Goal: Information Seeking & Learning: Learn about a topic

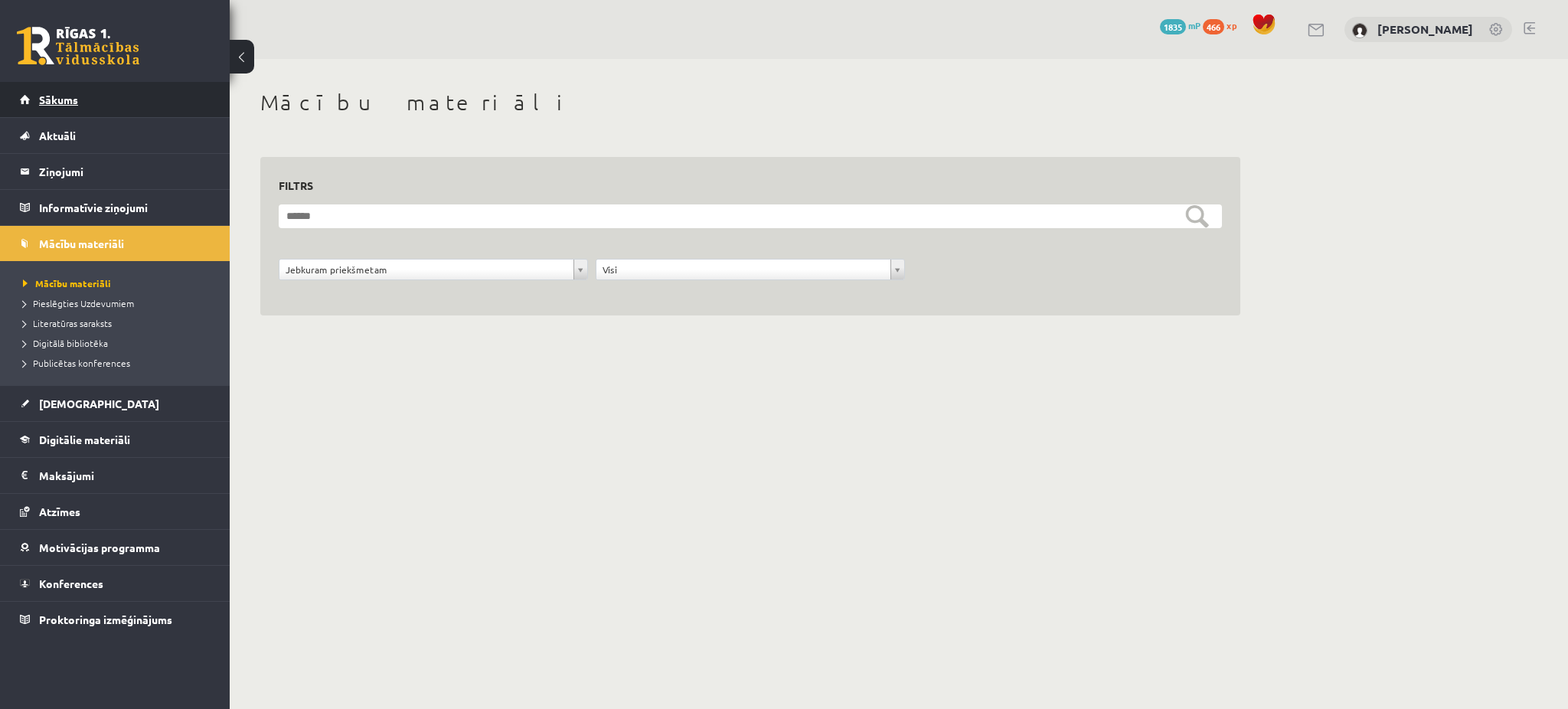
click at [62, 103] on span "Sākums" at bounding box center [58, 100] width 39 height 14
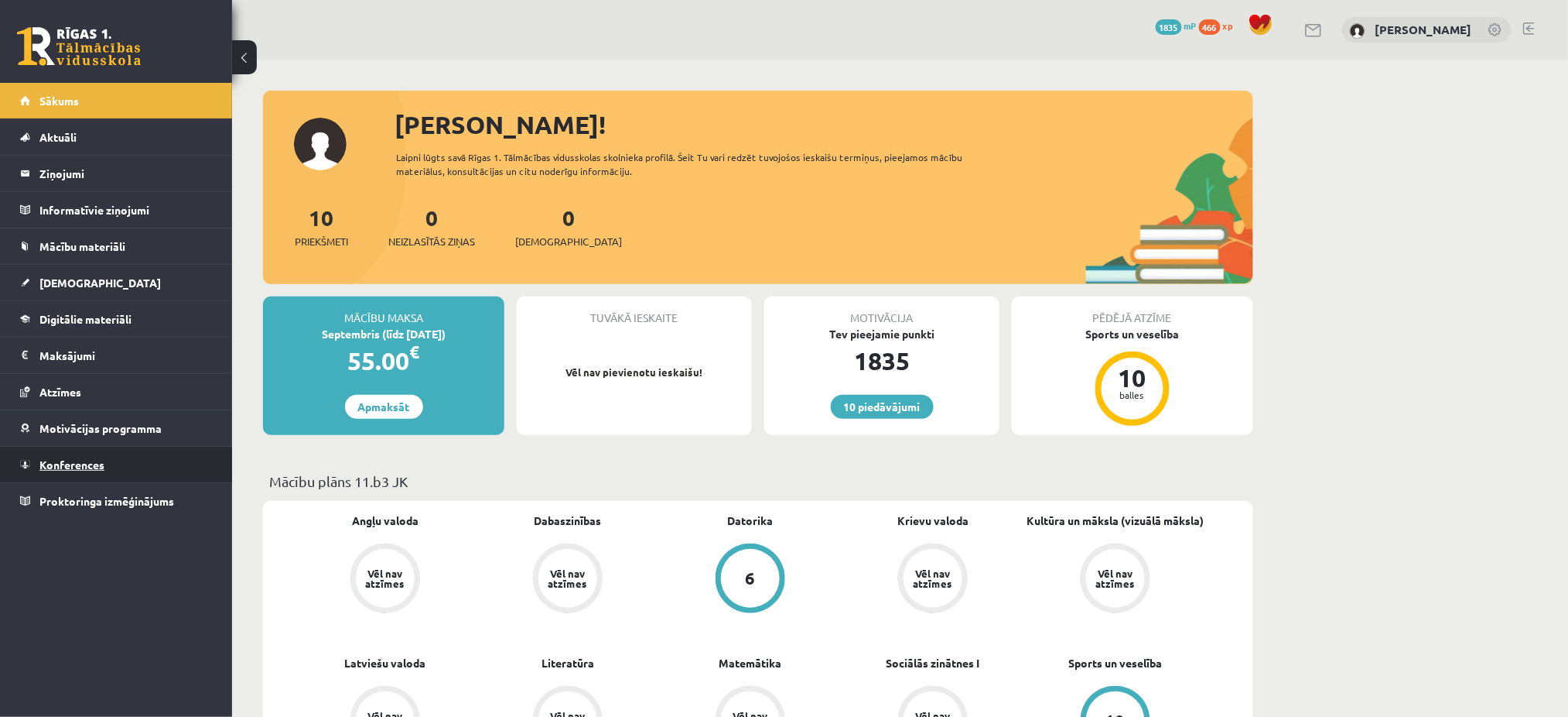
click at [152, 454] on link "Konferences" at bounding box center [116, 465] width 193 height 36
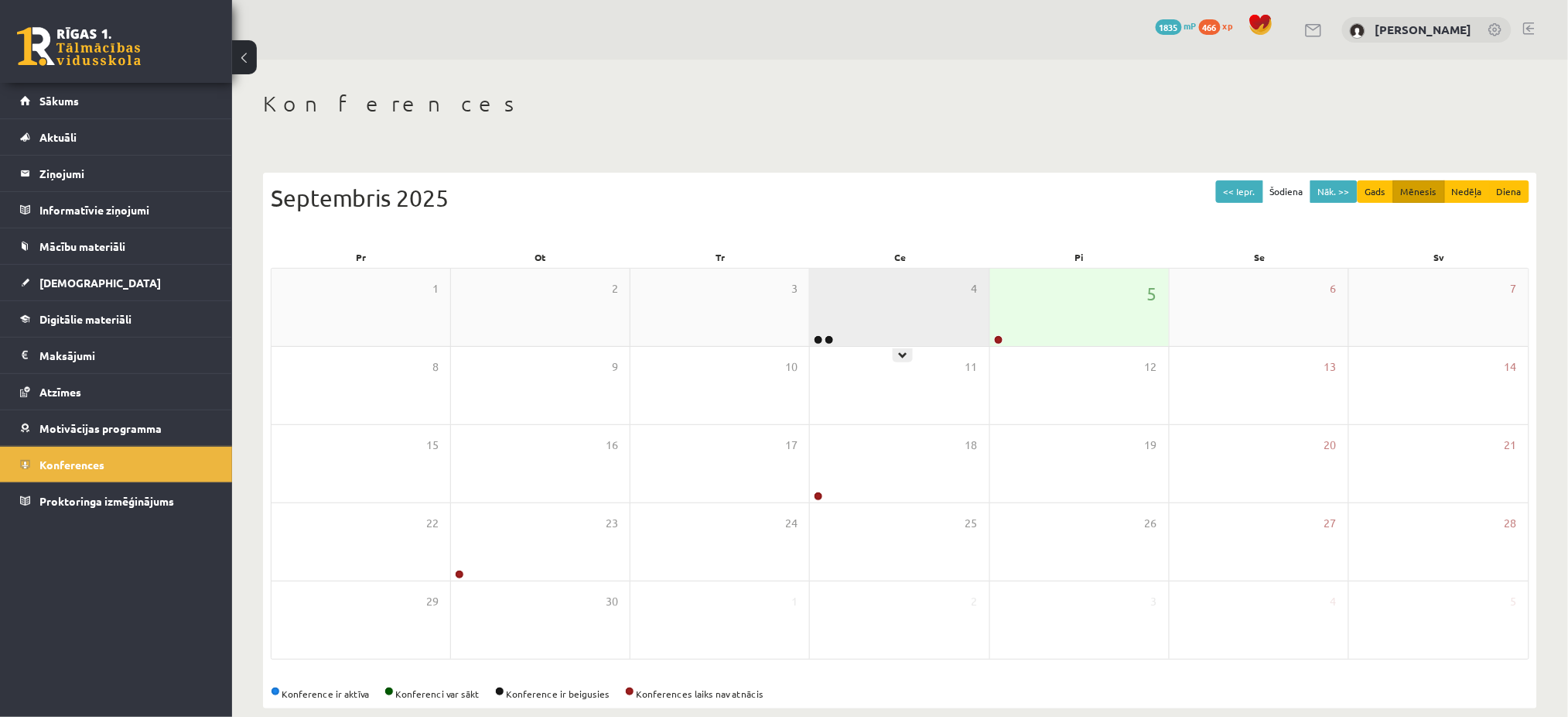
click at [933, 305] on div "4" at bounding box center [899, 307] width 179 height 77
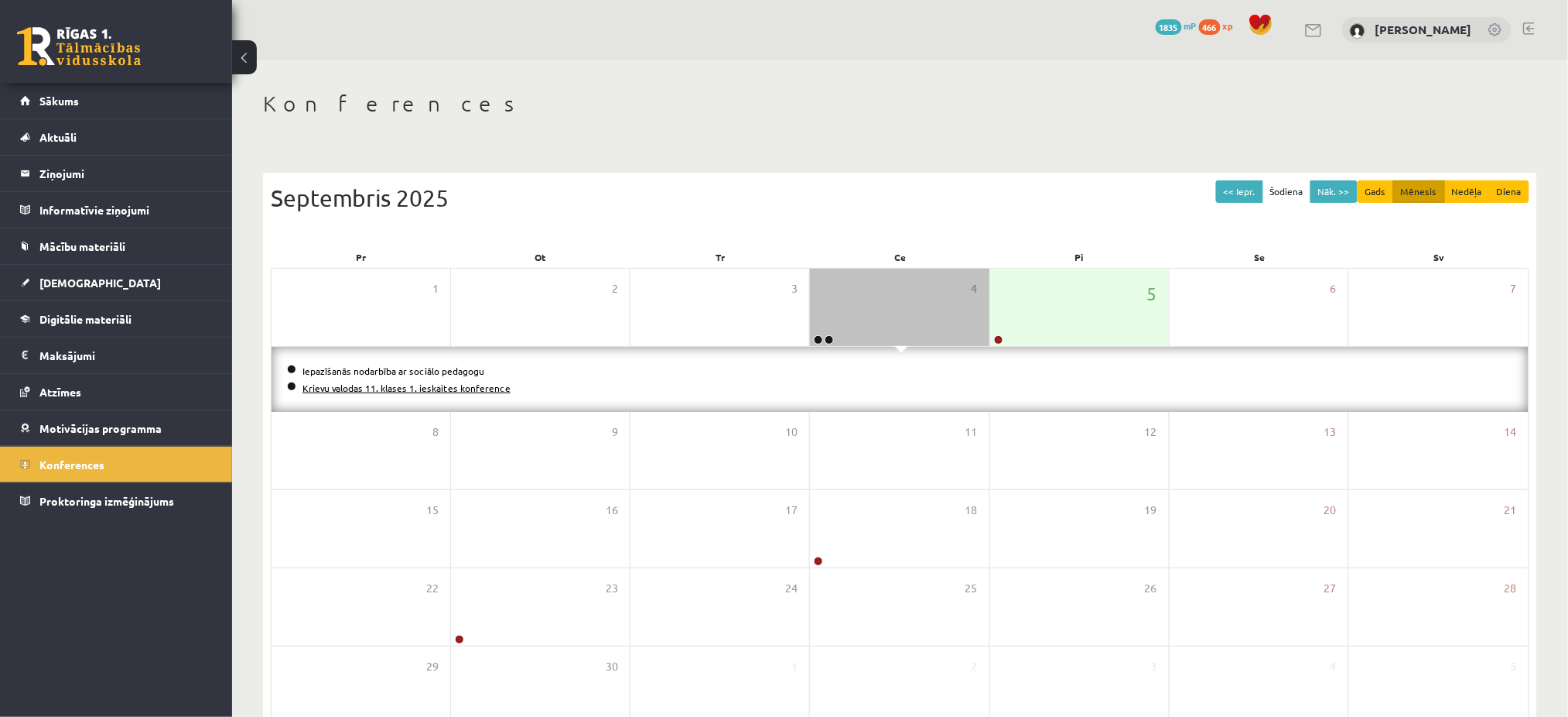
click at [464, 385] on link "Krievu valodas 11. klases 1. ieskaites konference" at bounding box center [406, 388] width 208 height 12
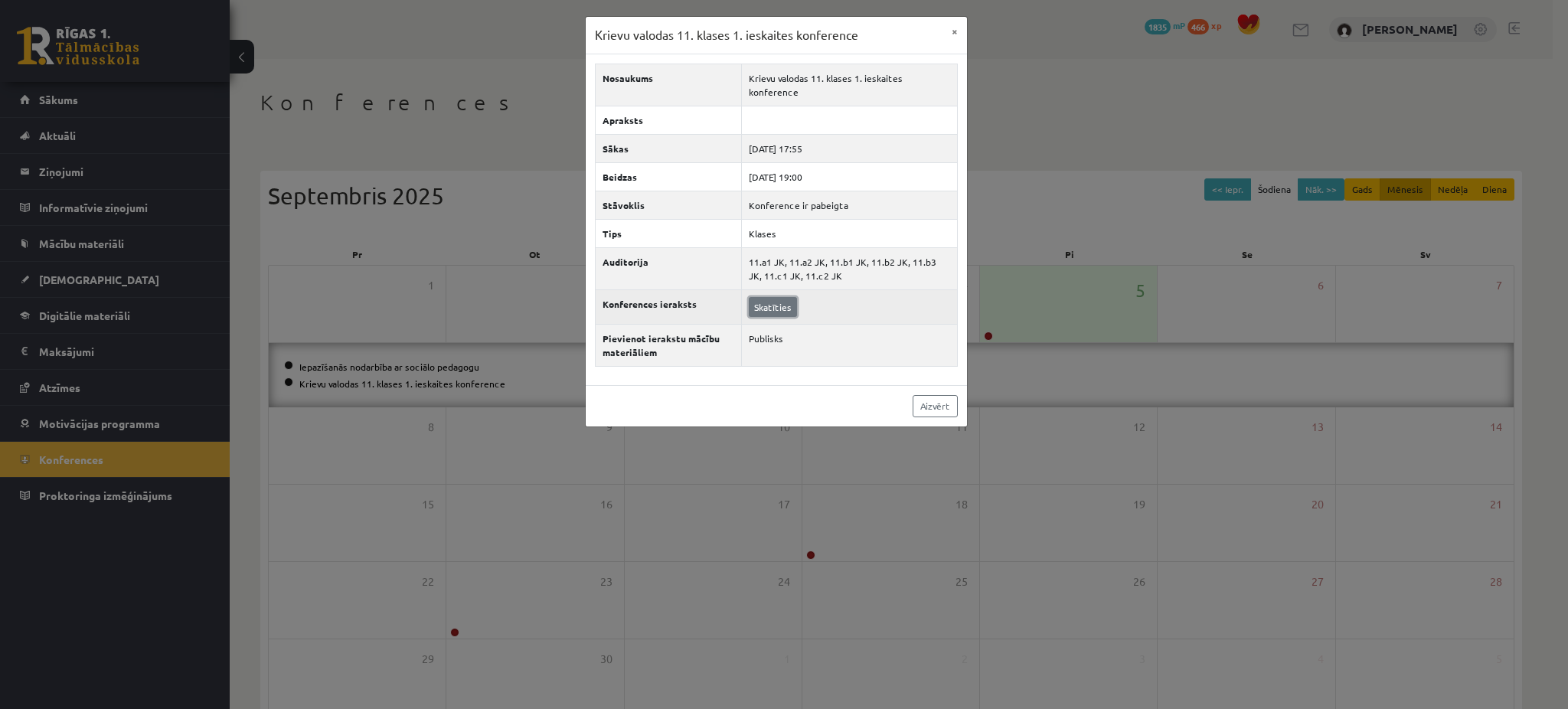
click at [780, 297] on link "Skatīties" at bounding box center [773, 307] width 48 height 20
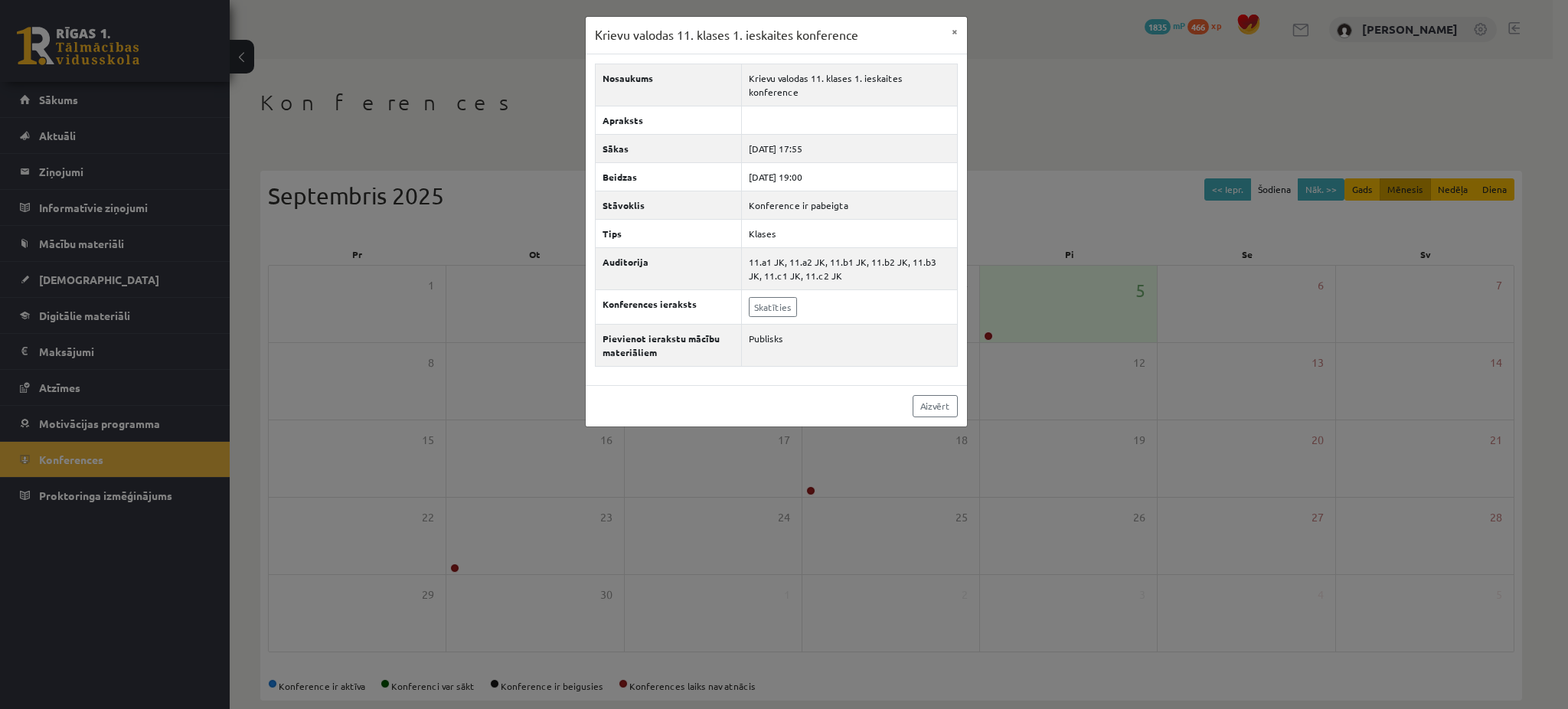
click at [1144, 155] on div "Krievu valodas 11. klases 1. ieskaites konference × Nosaukums Krievu valodas 11…" at bounding box center [784, 354] width 1568 height 709
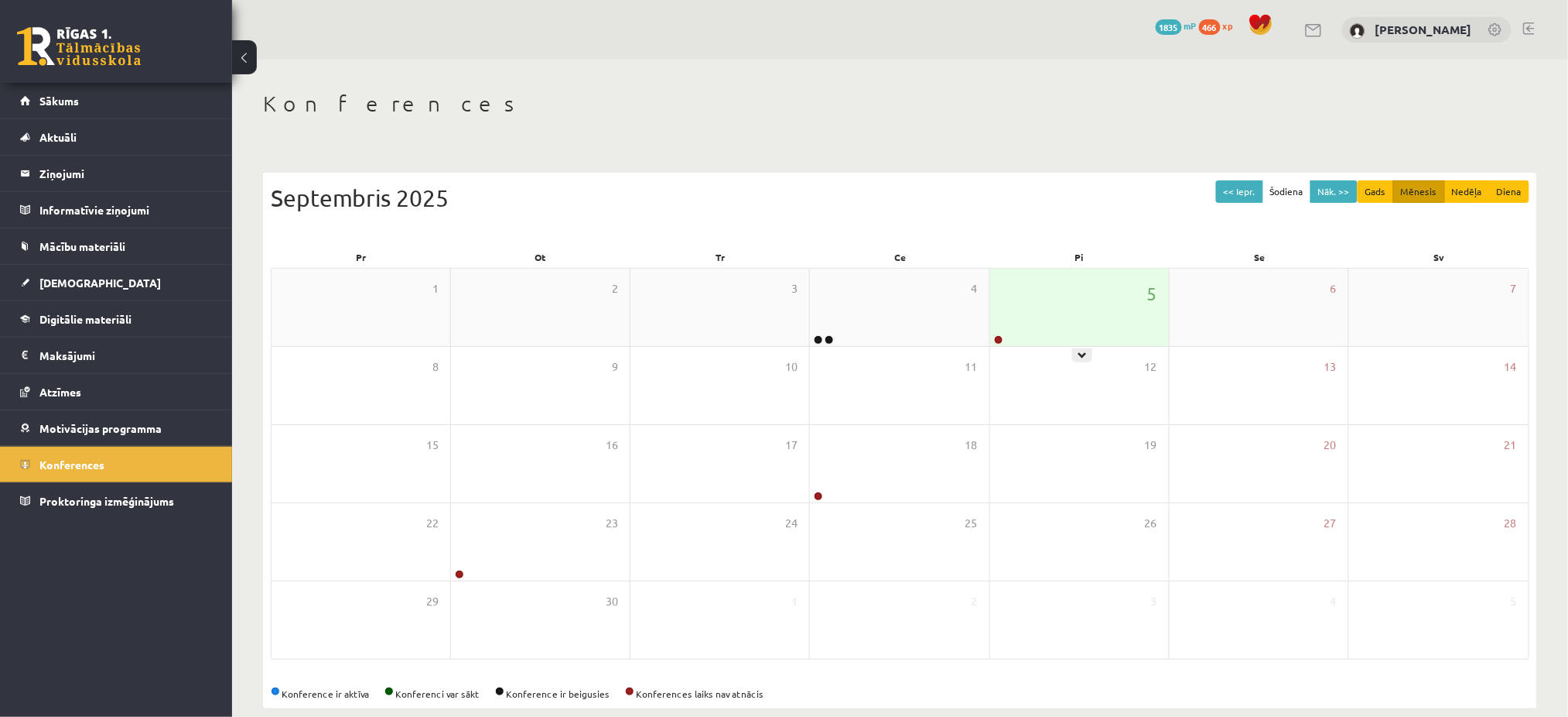
click at [1096, 311] on div "5" at bounding box center [1079, 307] width 179 height 77
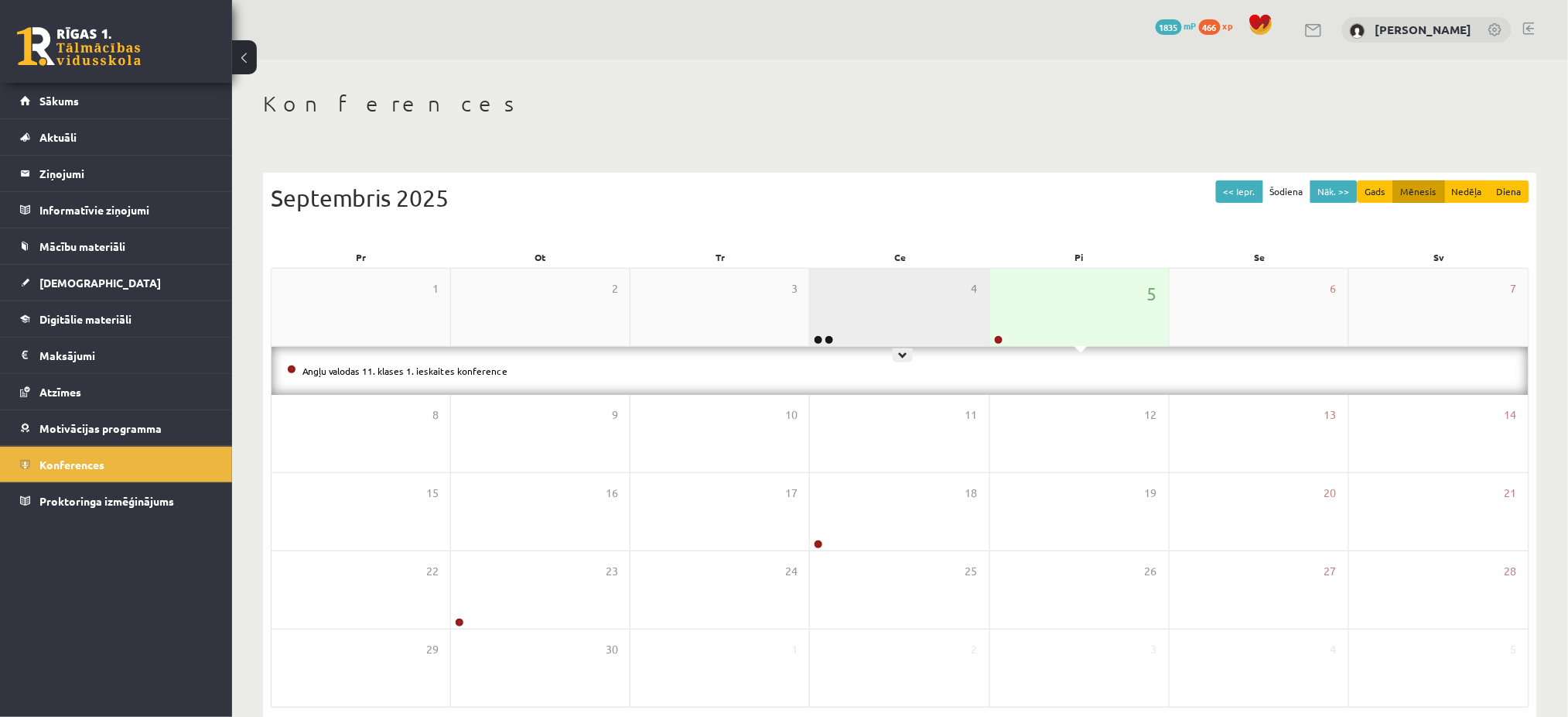
click at [931, 304] on div "4" at bounding box center [899, 307] width 179 height 77
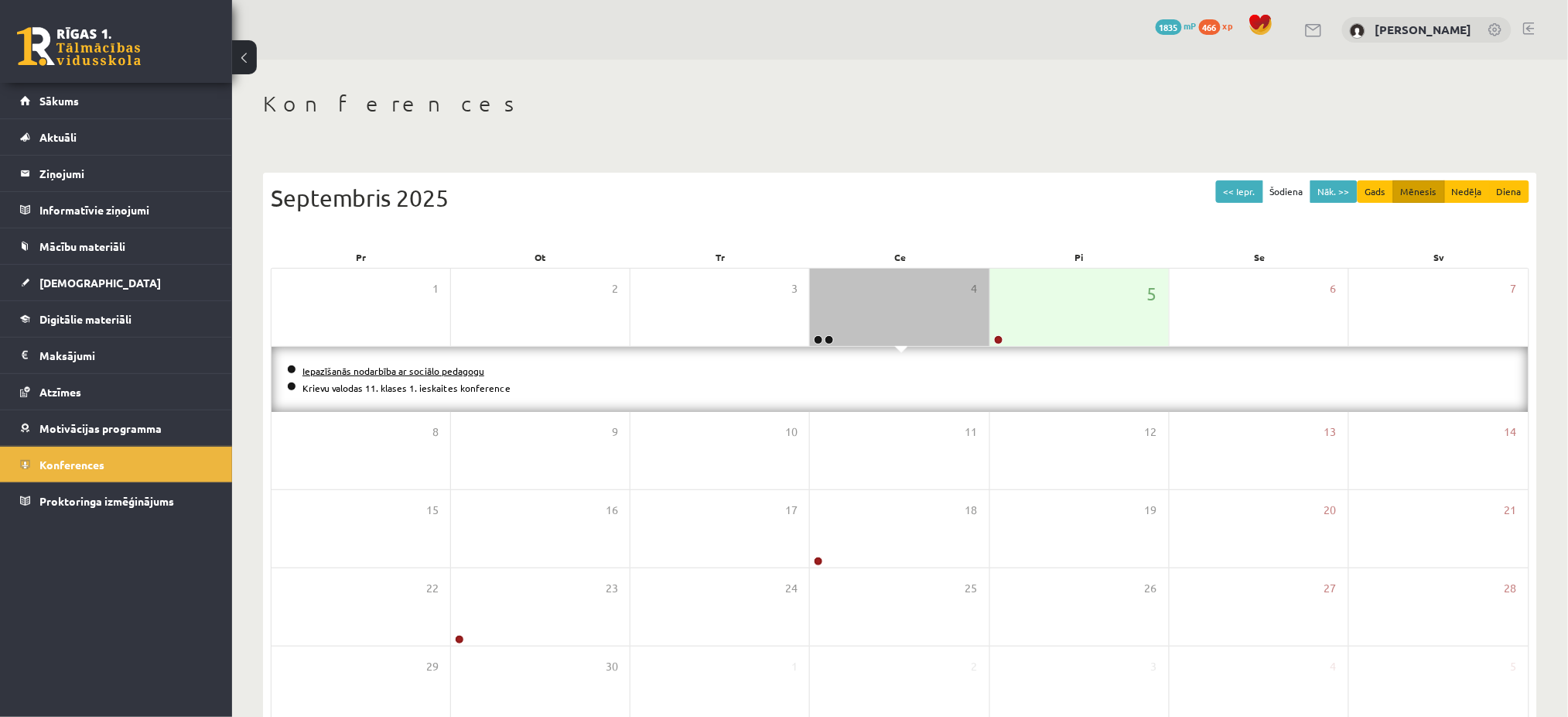
click at [438, 370] on link "Iepazīšanās nodarbība ar sociālo pedagogu" at bounding box center [393, 371] width 182 height 12
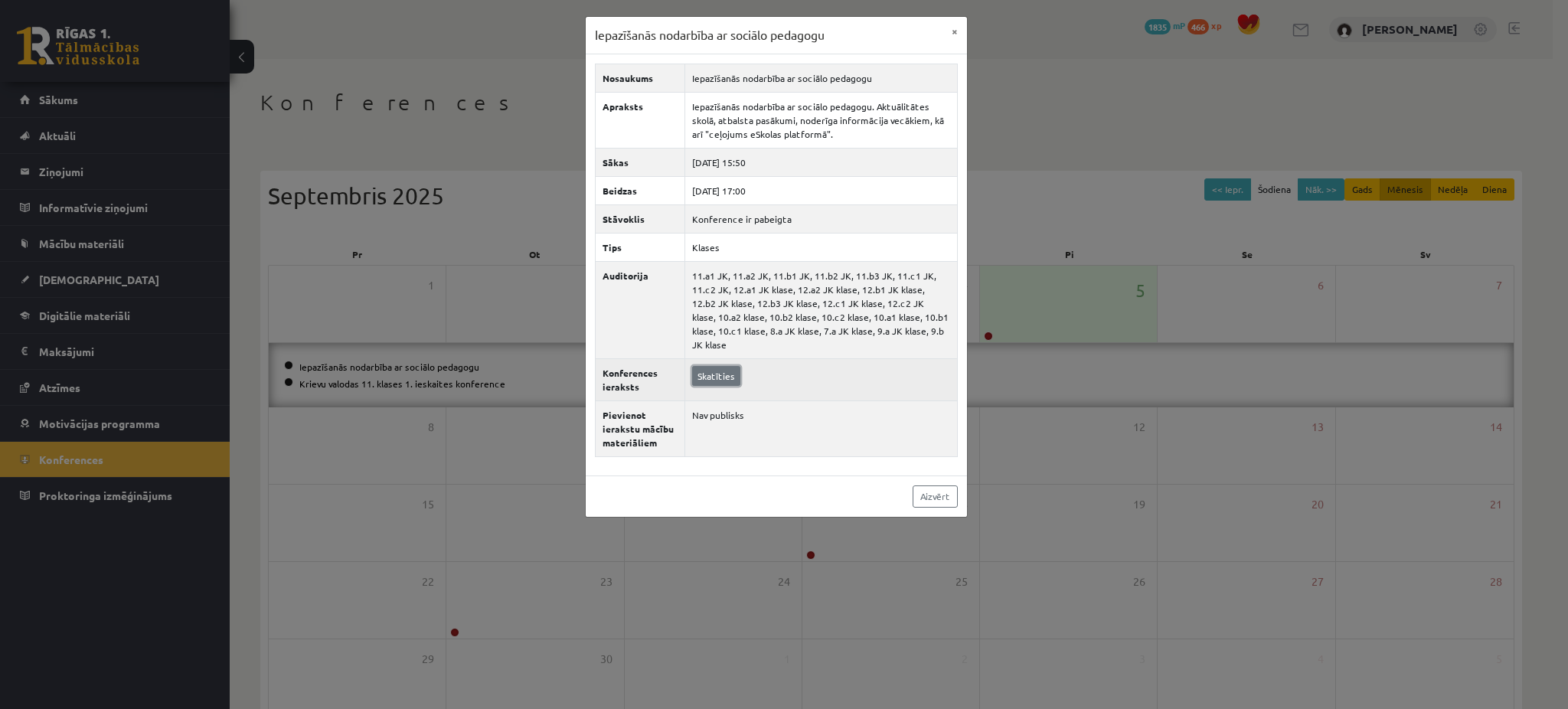
click at [728, 366] on link "Skatīties" at bounding box center [716, 376] width 48 height 20
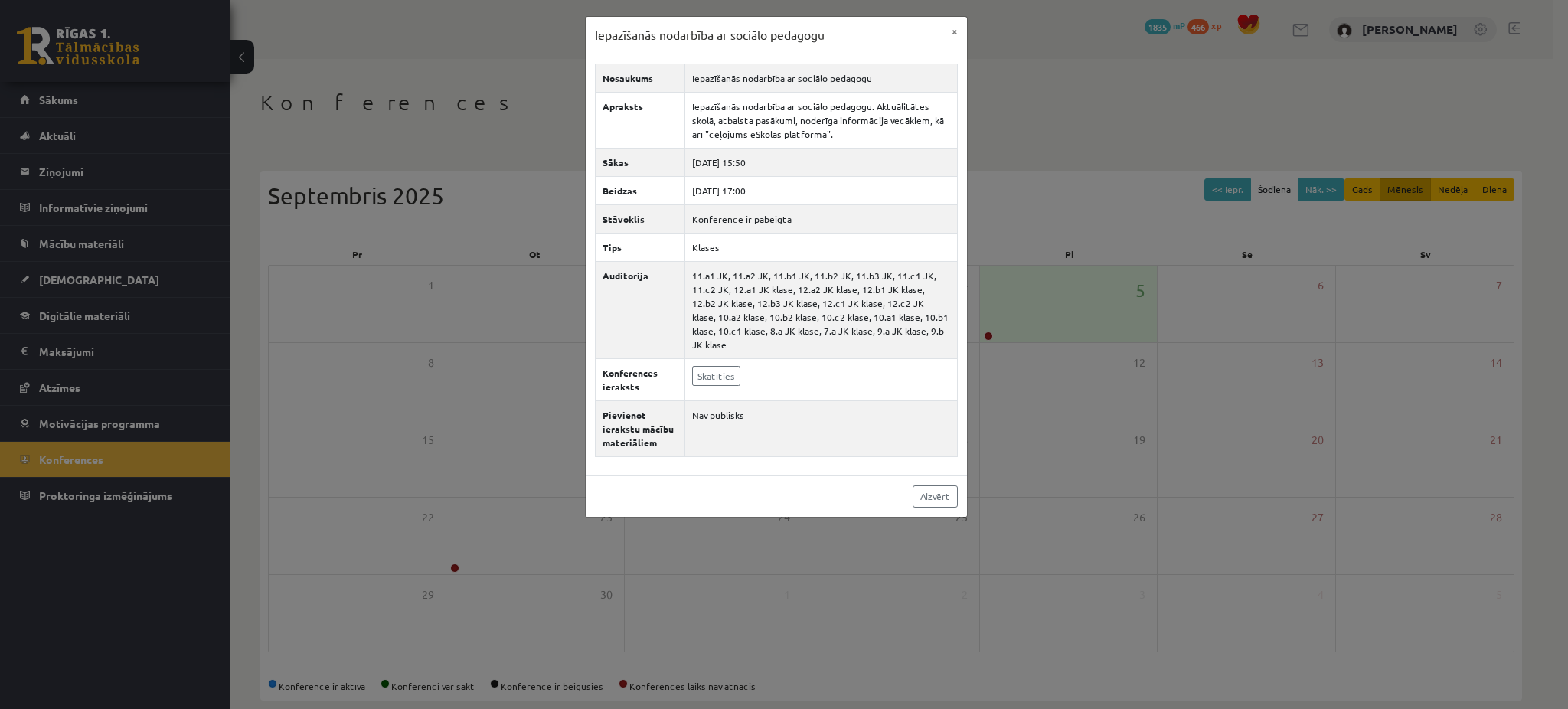
click at [376, 258] on div "Iepazīšanās nodarbība ar sociālo pedagogu × Nosaukums Iepazīšanās nodarbība ar …" at bounding box center [784, 354] width 1568 height 709
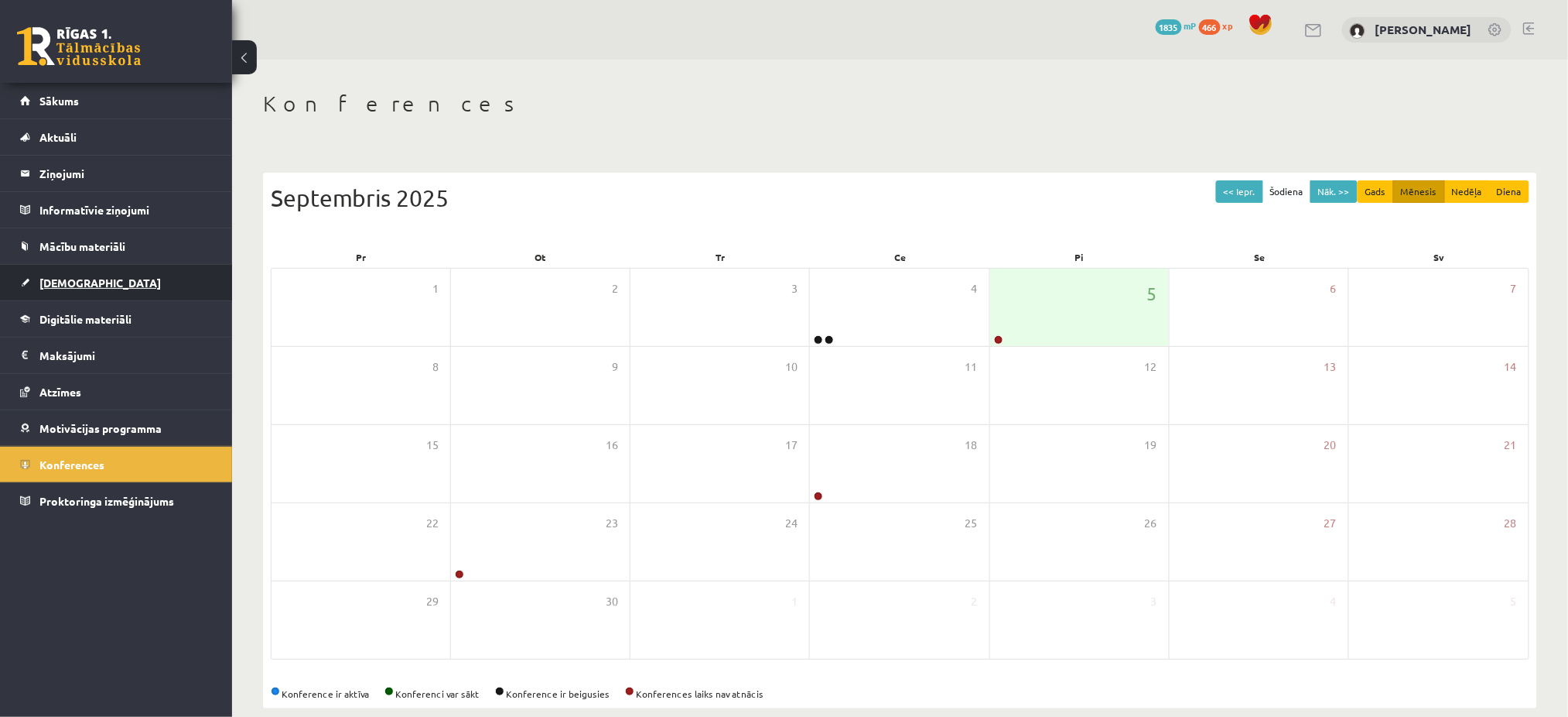
click at [60, 283] on span "[DEMOGRAPHIC_DATA]" at bounding box center [100, 283] width 122 height 14
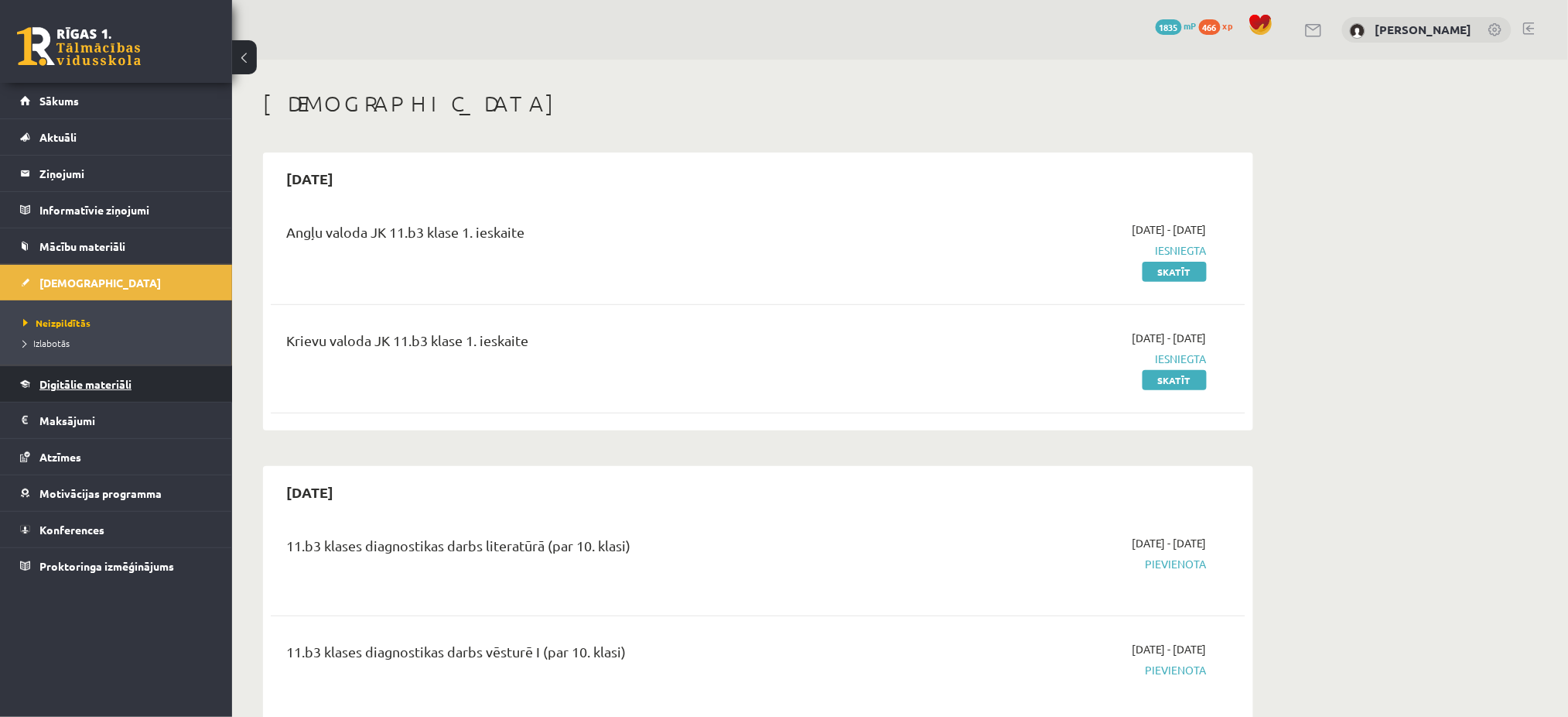
click at [104, 381] on span "Digitālie materiāli" at bounding box center [85, 384] width 92 height 14
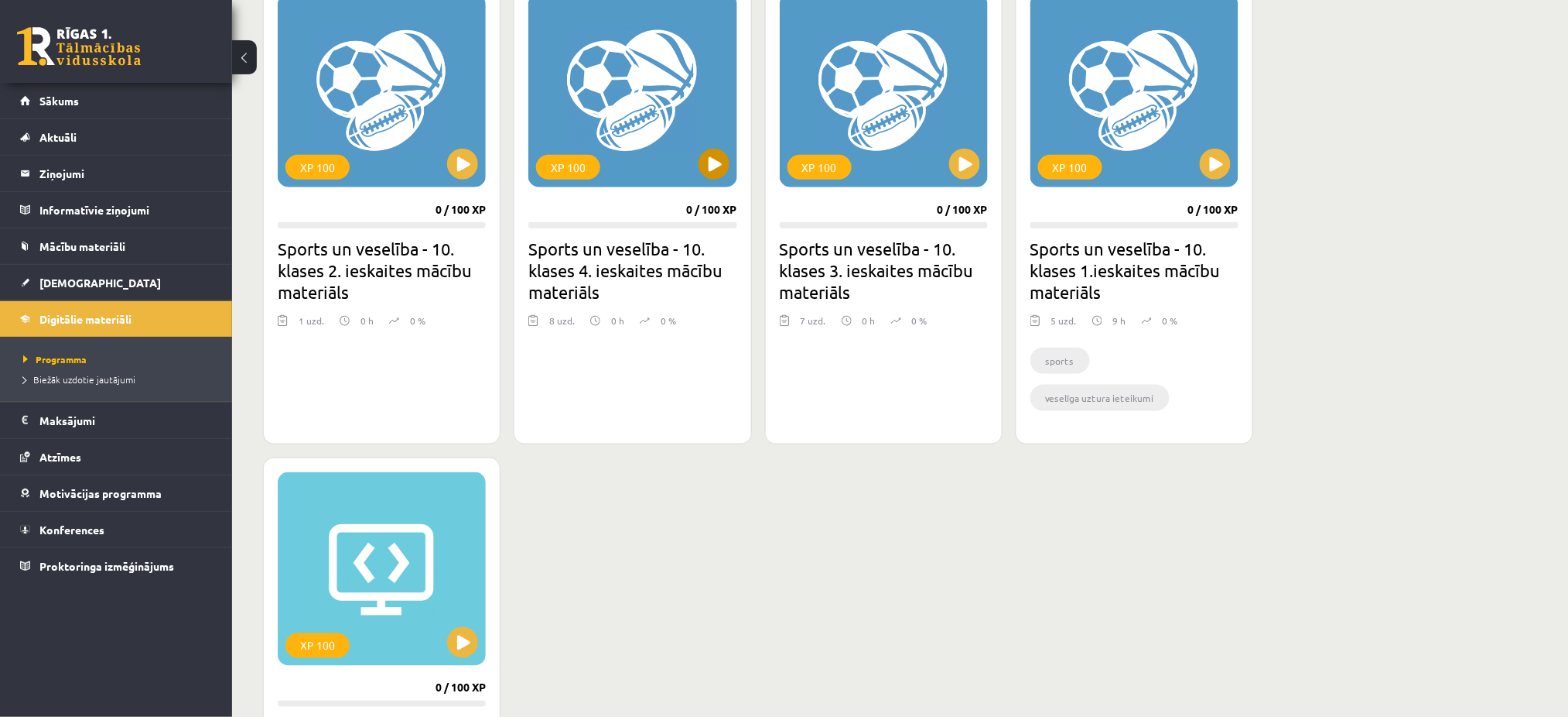
scroll to position [643, 0]
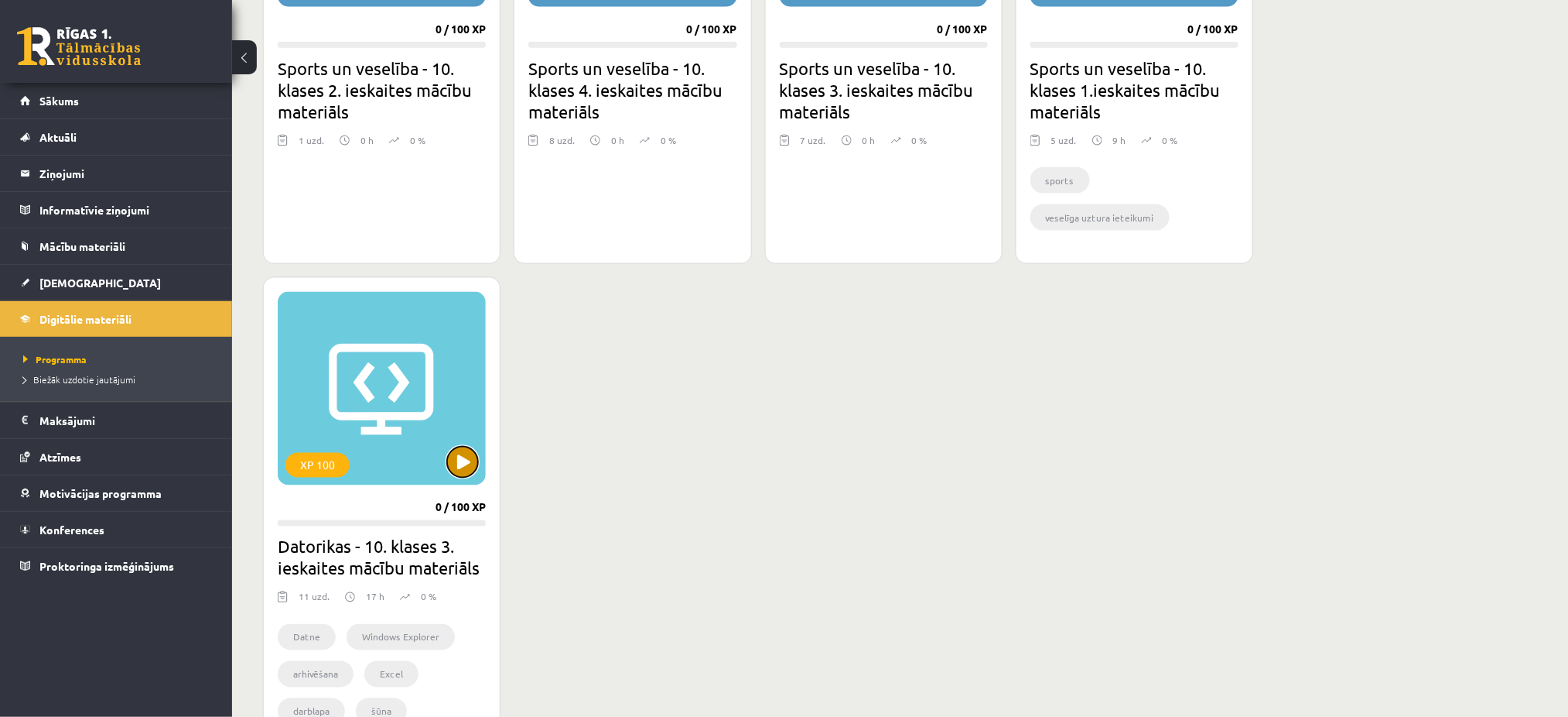
click at [459, 456] on button at bounding box center [463, 462] width 31 height 31
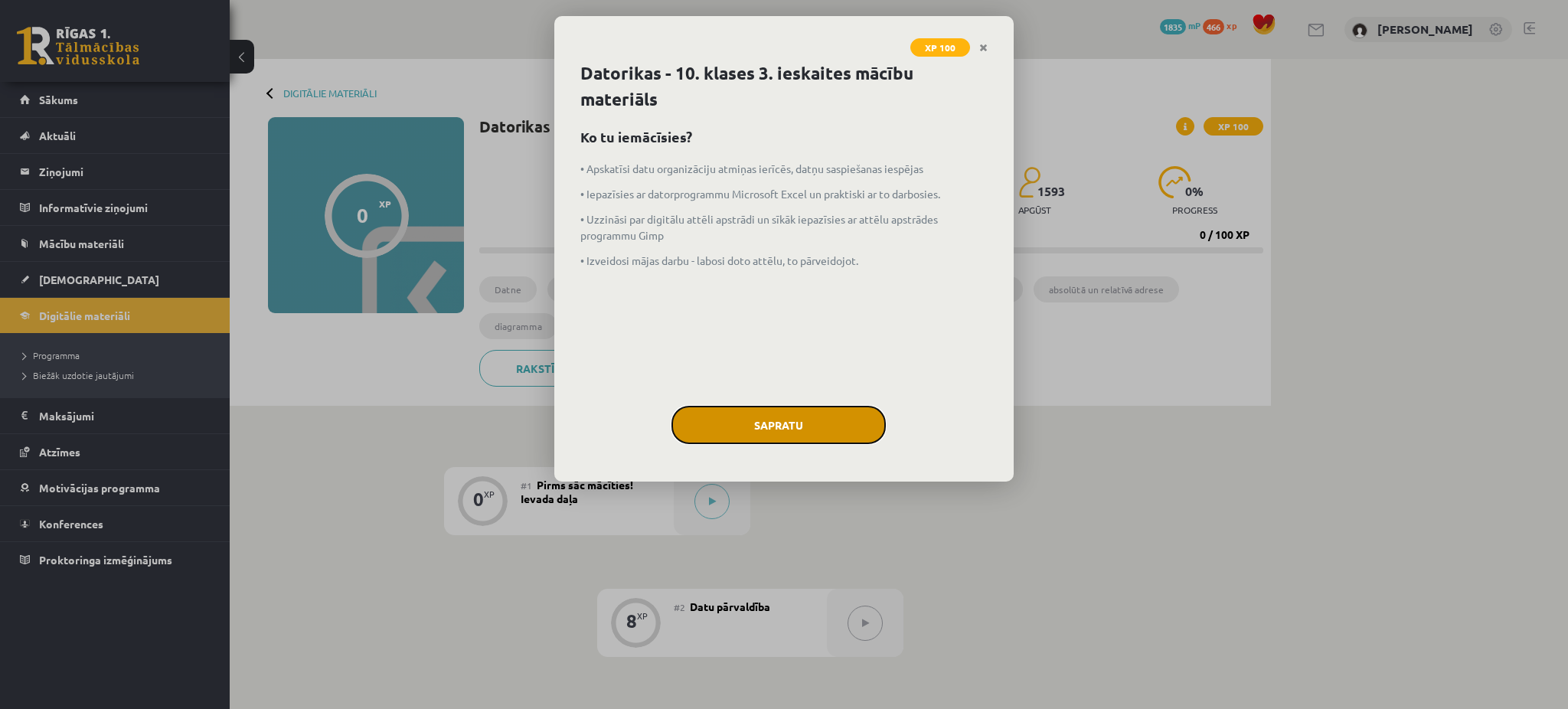
click at [723, 425] on button "Sapratu" at bounding box center [779, 425] width 214 height 38
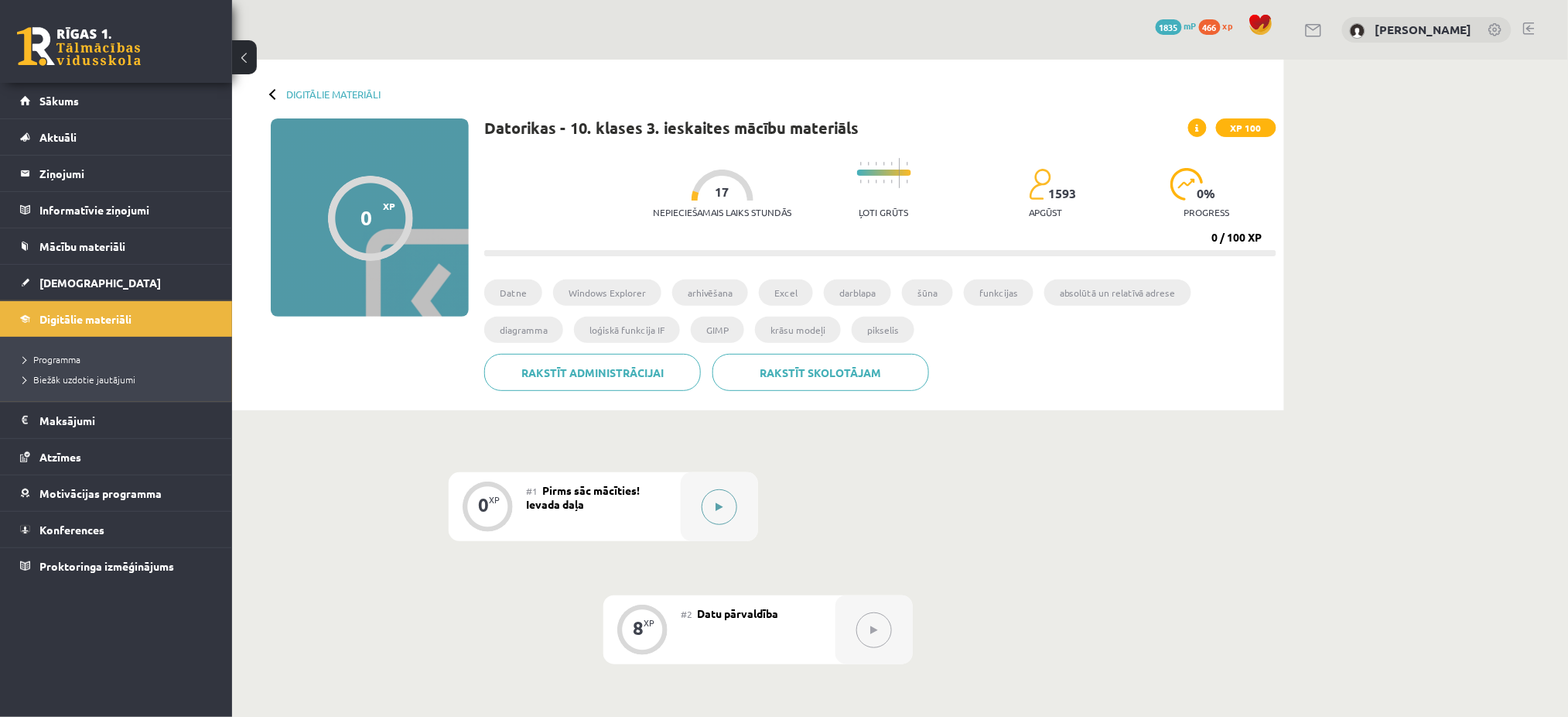
click at [738, 499] on div at bounding box center [720, 506] width 77 height 69
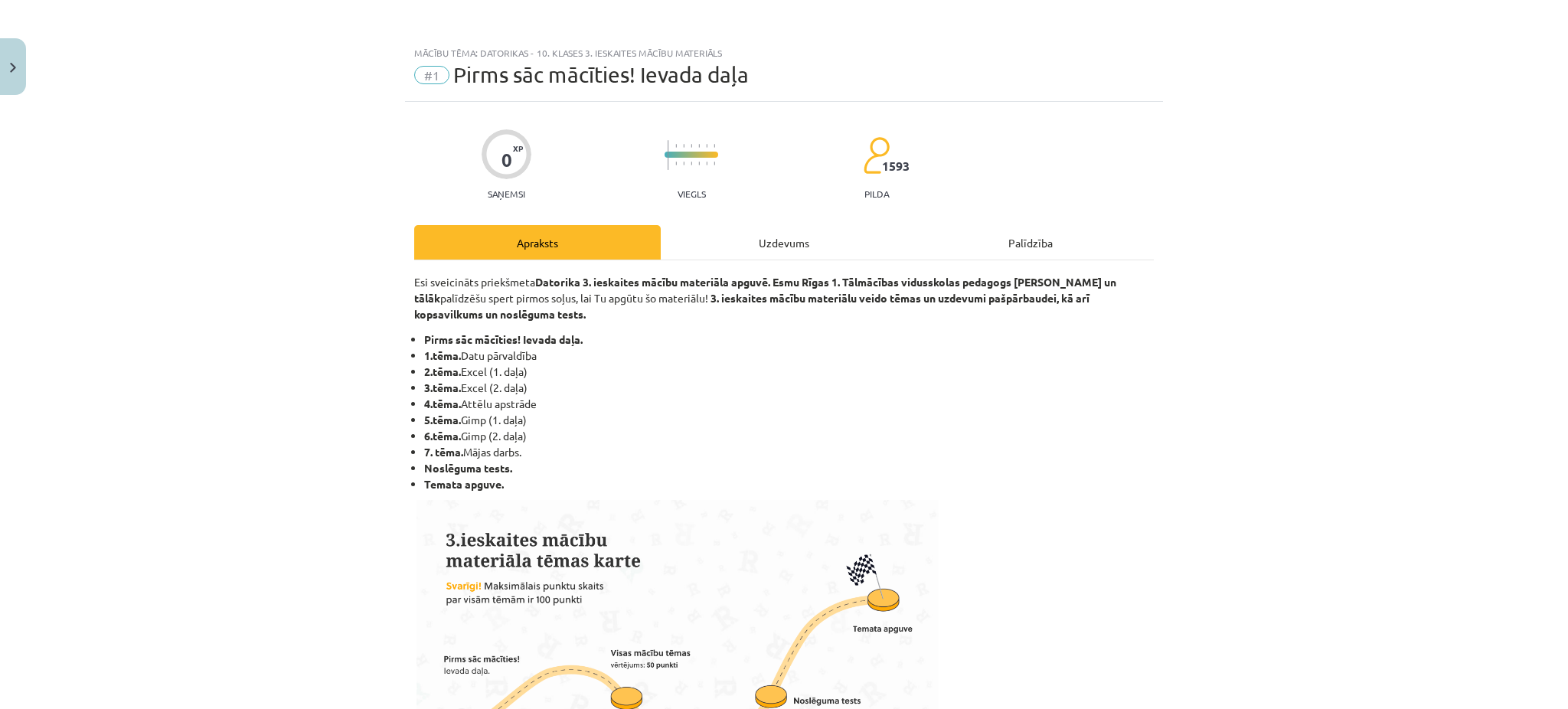
click at [800, 239] on div "Uzdevums" at bounding box center [784, 242] width 247 height 34
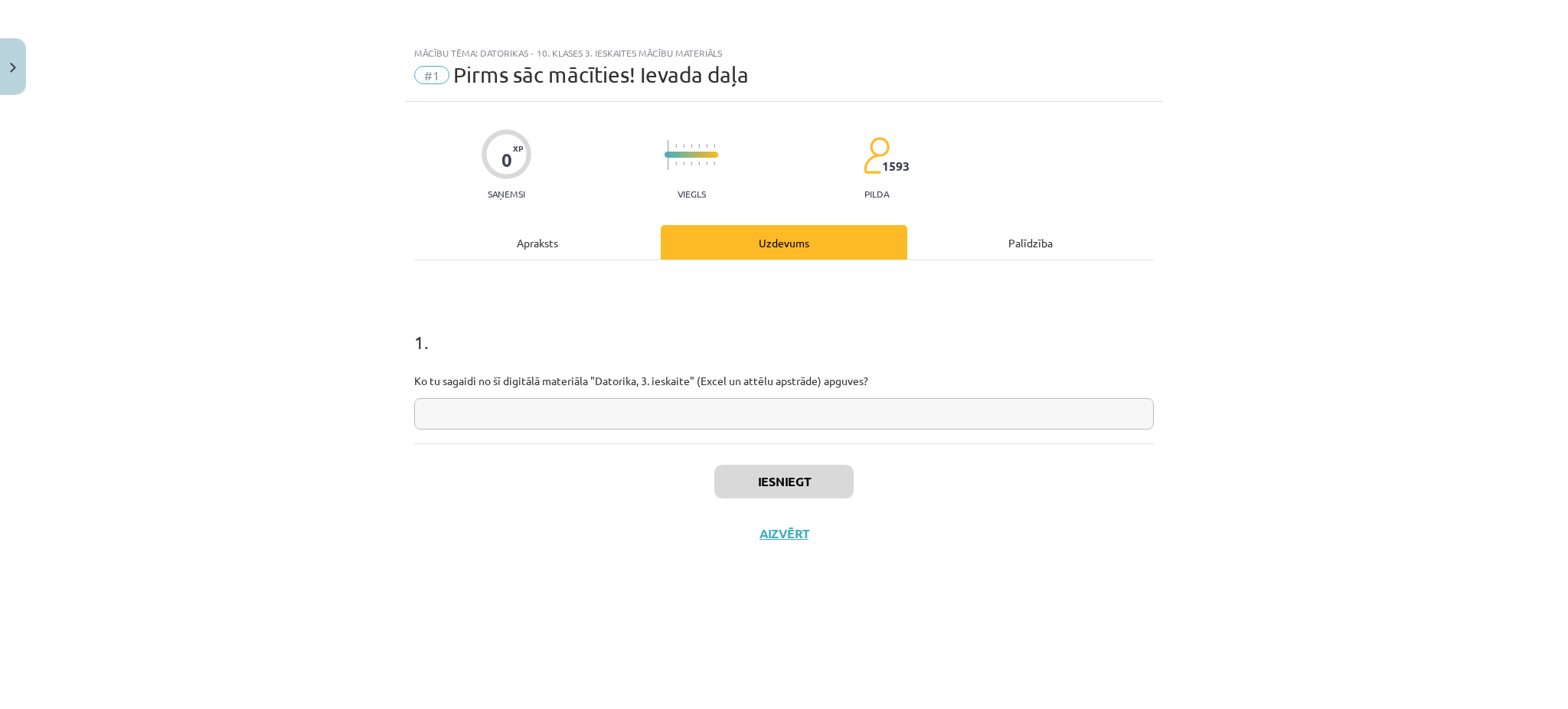
click at [576, 417] on input "text" at bounding box center [784, 413] width 740 height 31
type input "**********"
click at [736, 473] on button "Iesniegt" at bounding box center [784, 482] width 139 height 34
click at [729, 523] on div "Iesniegts Nākamā nodarbība Aizvērt" at bounding box center [784, 521] width 740 height 156
click at [750, 539] on button "Nākamā nodarbība" at bounding box center [784, 544] width 150 height 35
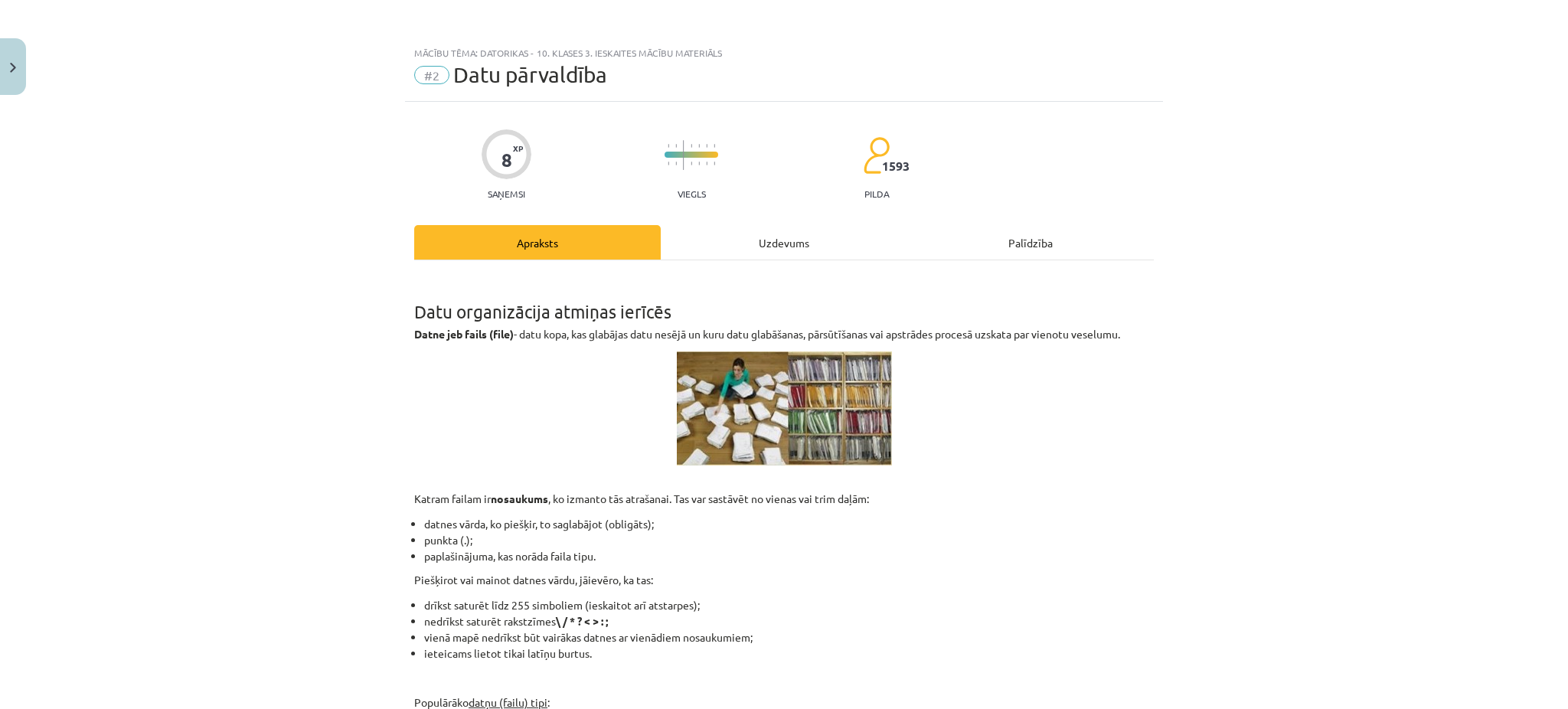
click at [748, 243] on div "Uzdevums" at bounding box center [784, 242] width 247 height 34
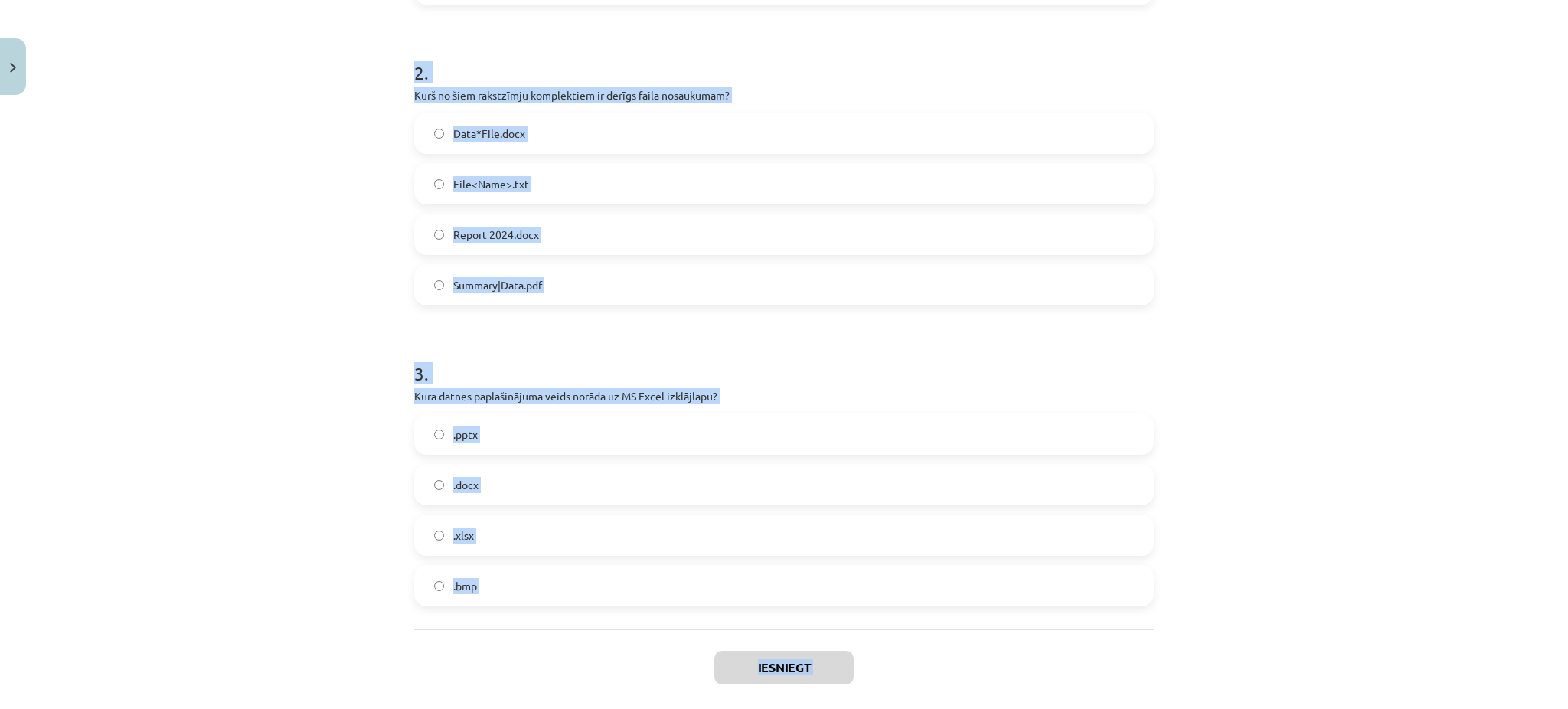
scroll to position [645, 0]
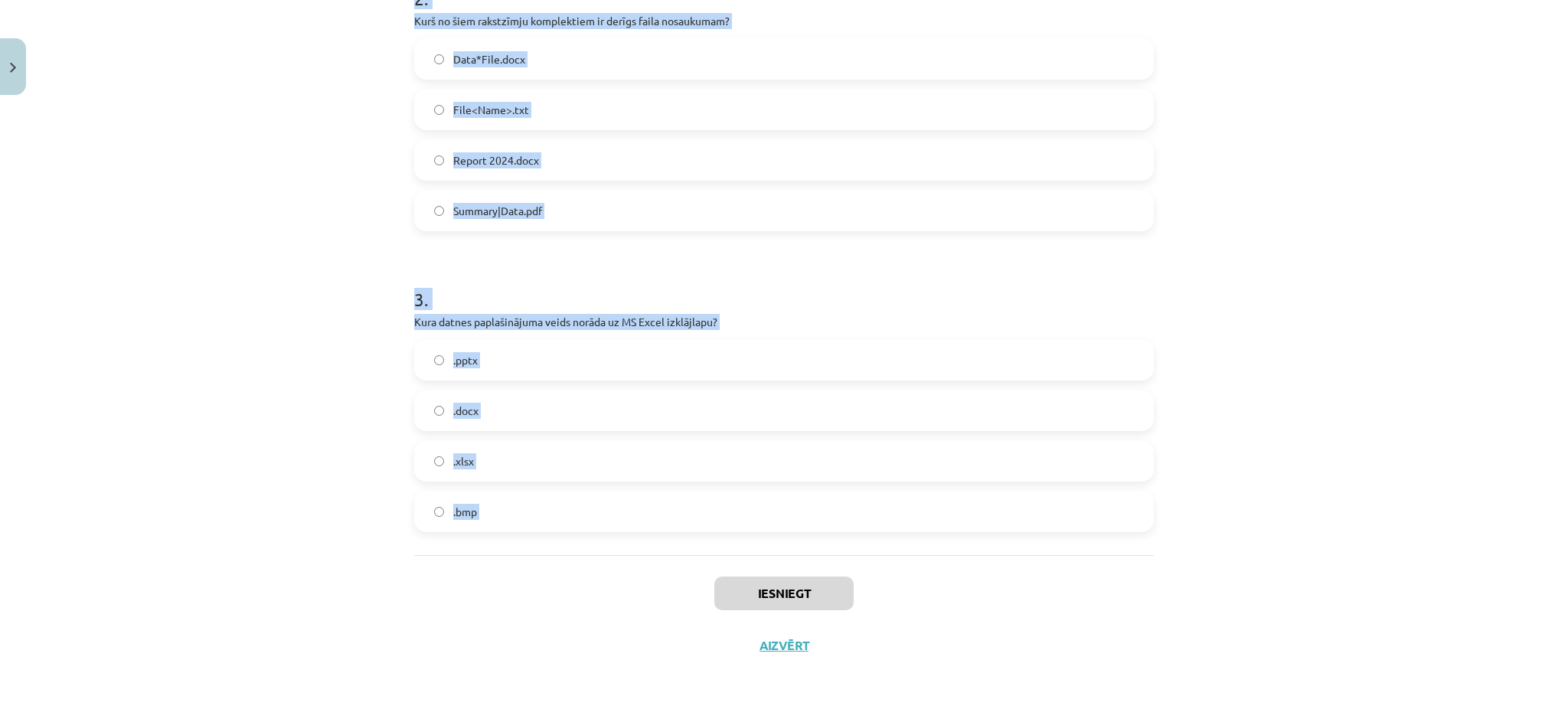
drag, startPoint x: 396, startPoint y: 322, endPoint x: 626, endPoint y: 555, distance: 327.4
click at [626, 555] on div "Mācību tēma: Datorikas - 10. klases 3. ieskaites mācību materiāls #2 Datu pārva…" at bounding box center [784, 354] width 1568 height 709
copy form "Kas ir datne? Operētājsistēmas funkcija. Programmas daļa, kas veic aprēķinus. D…"
click at [236, 211] on div "Mācību tēma: Datorikas - 10. klases 3. ieskaites mācību materiāls #2 Datu pārva…" at bounding box center [784, 354] width 1568 height 709
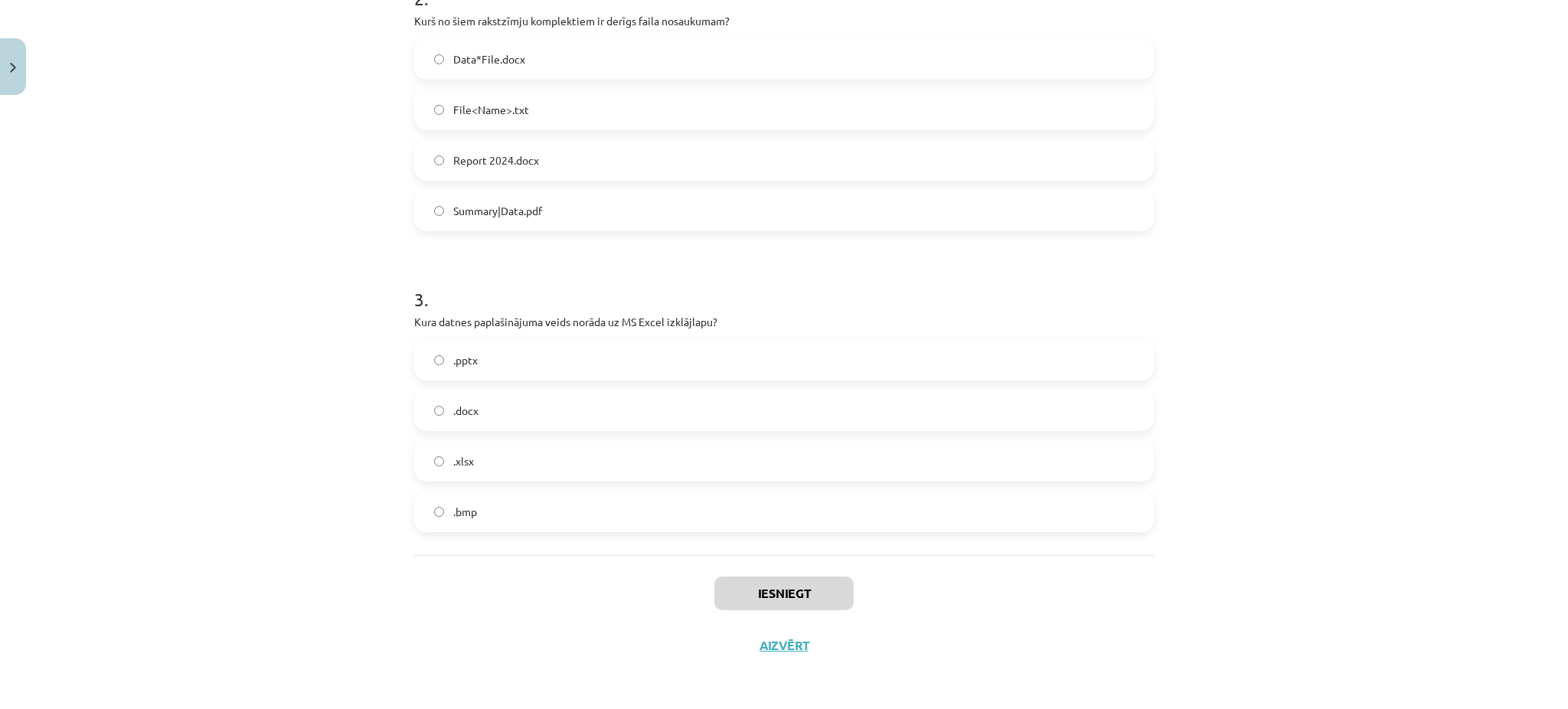
scroll to position [0, 0]
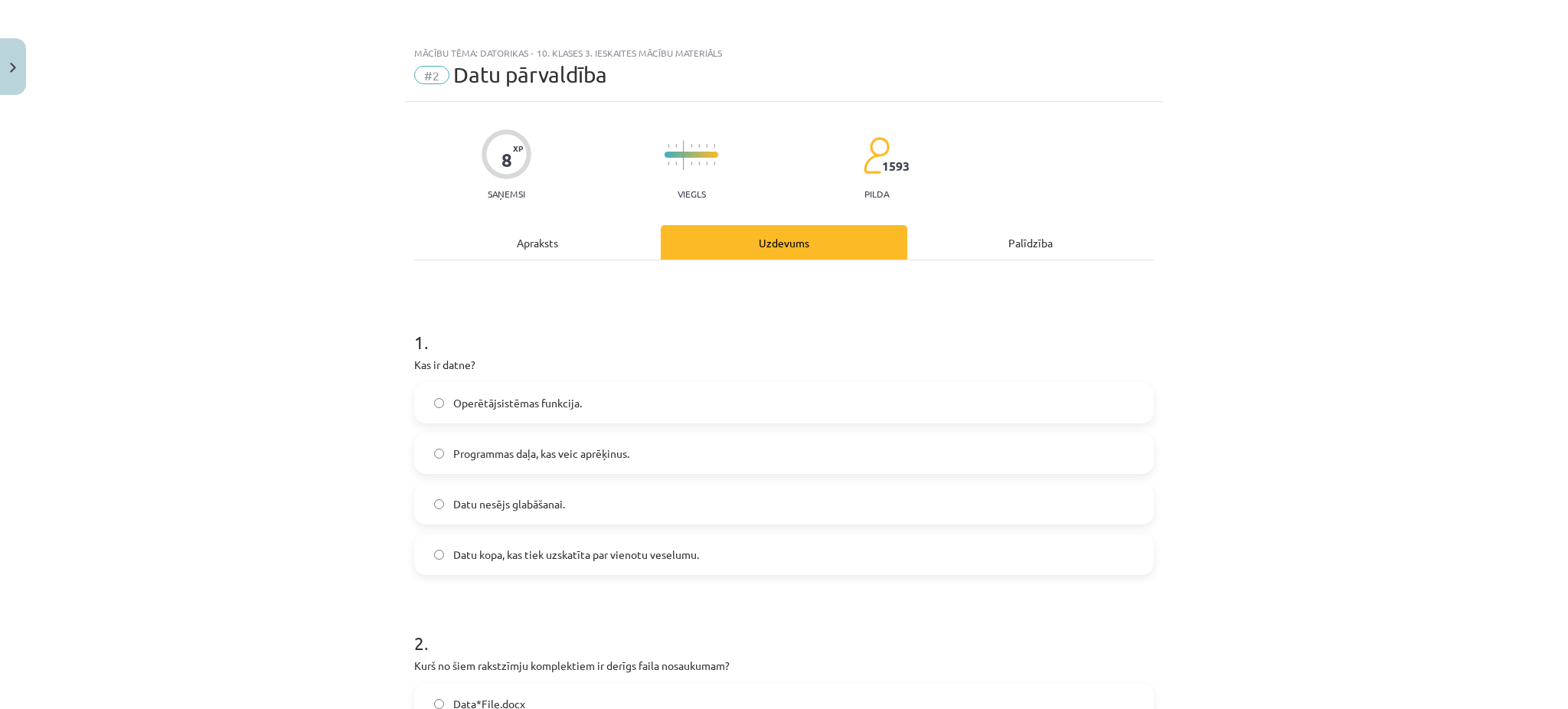
click at [534, 561] on span "Datu kopa, kas tiek uzskatīta par vienotu veselumu." at bounding box center [576, 554] width 246 height 16
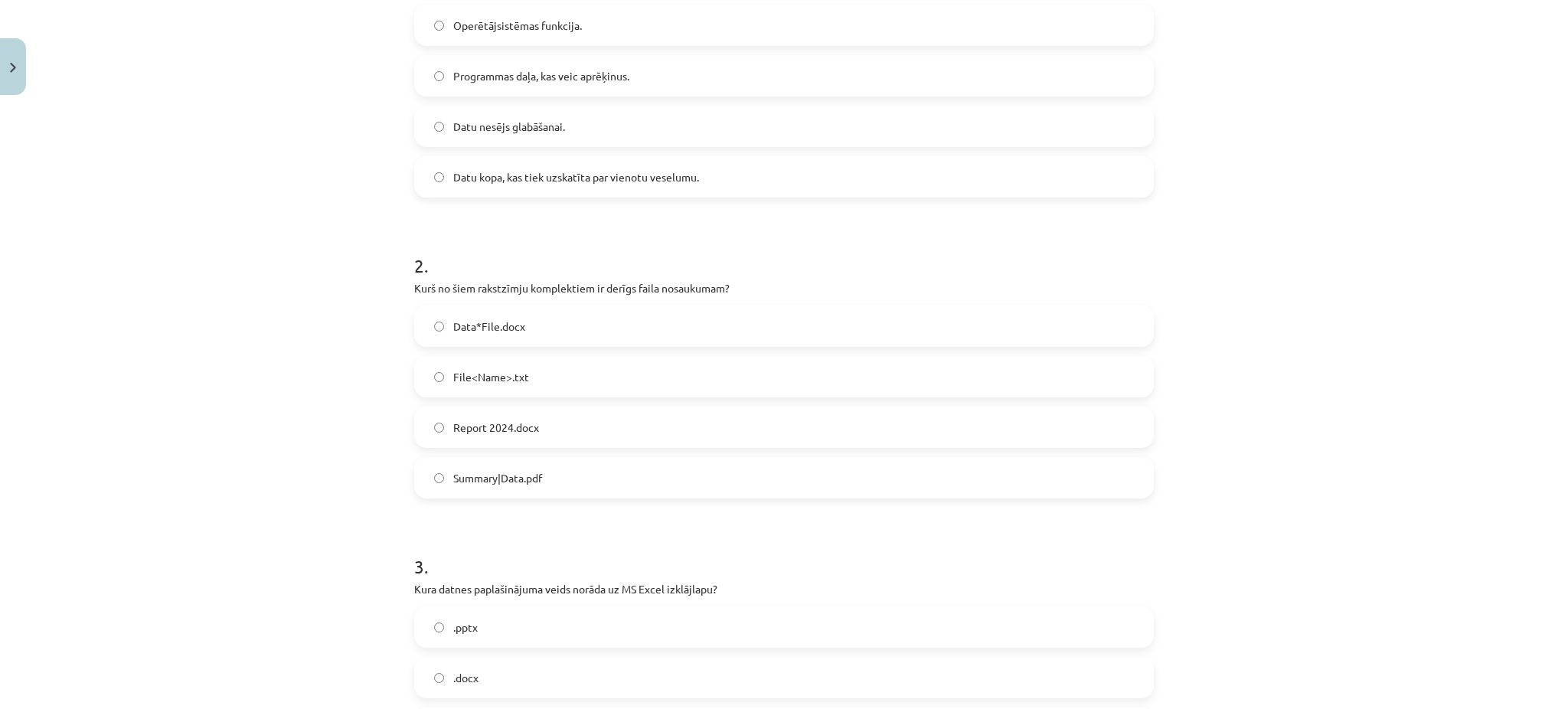
click at [461, 429] on span "Report 2024.docx" at bounding box center [496, 427] width 86 height 16
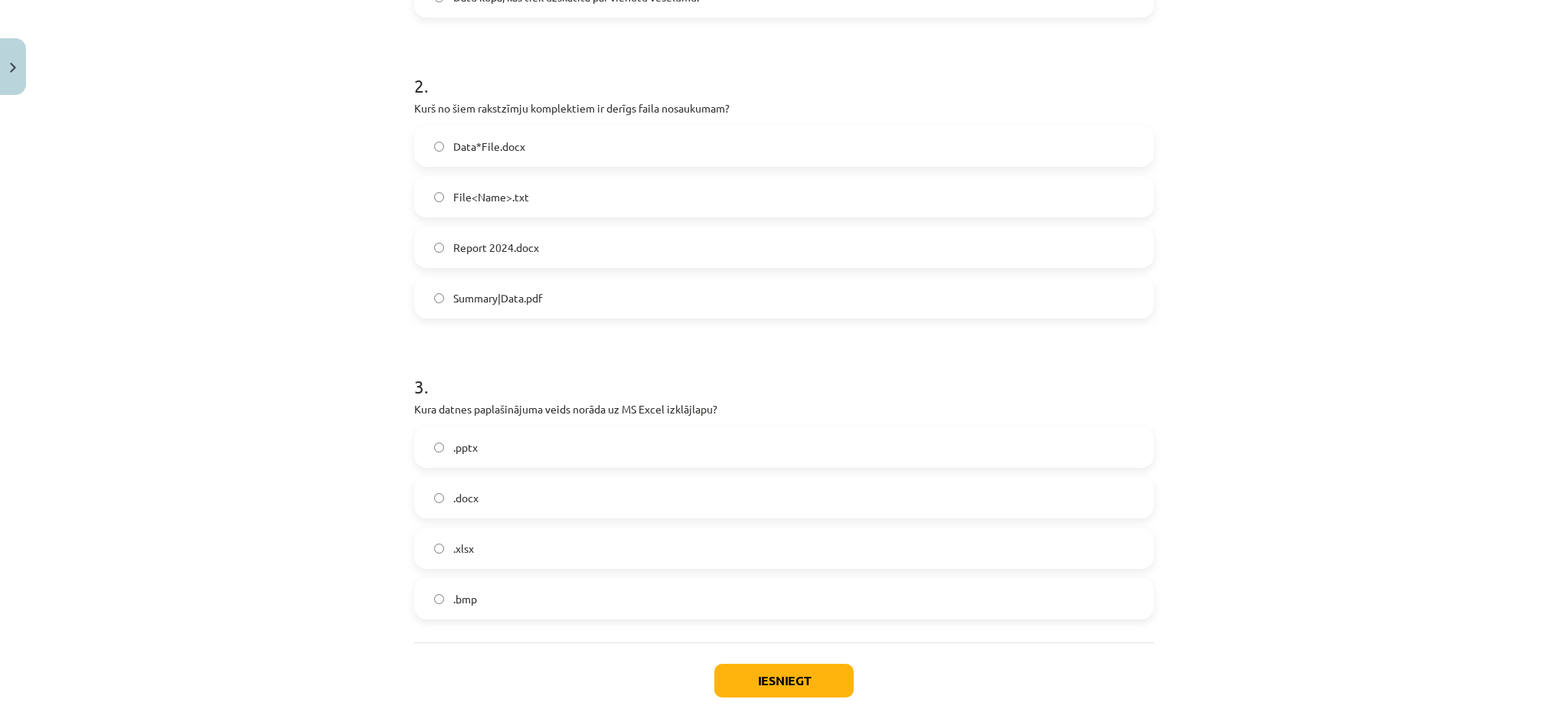
scroll to position [645, 0]
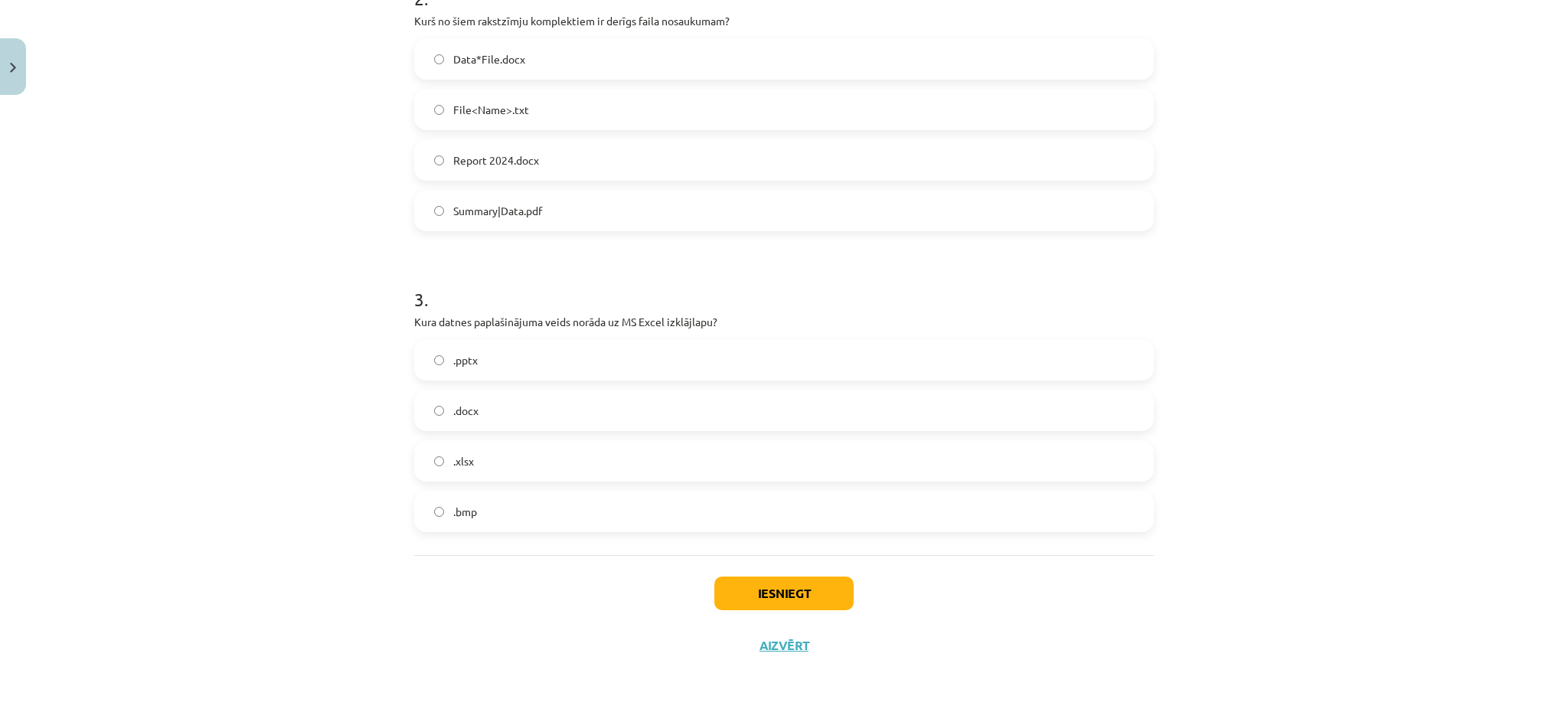
click at [474, 470] on label ".xlsx" at bounding box center [784, 461] width 737 height 38
click at [768, 588] on button "Iesniegt" at bounding box center [784, 593] width 139 height 34
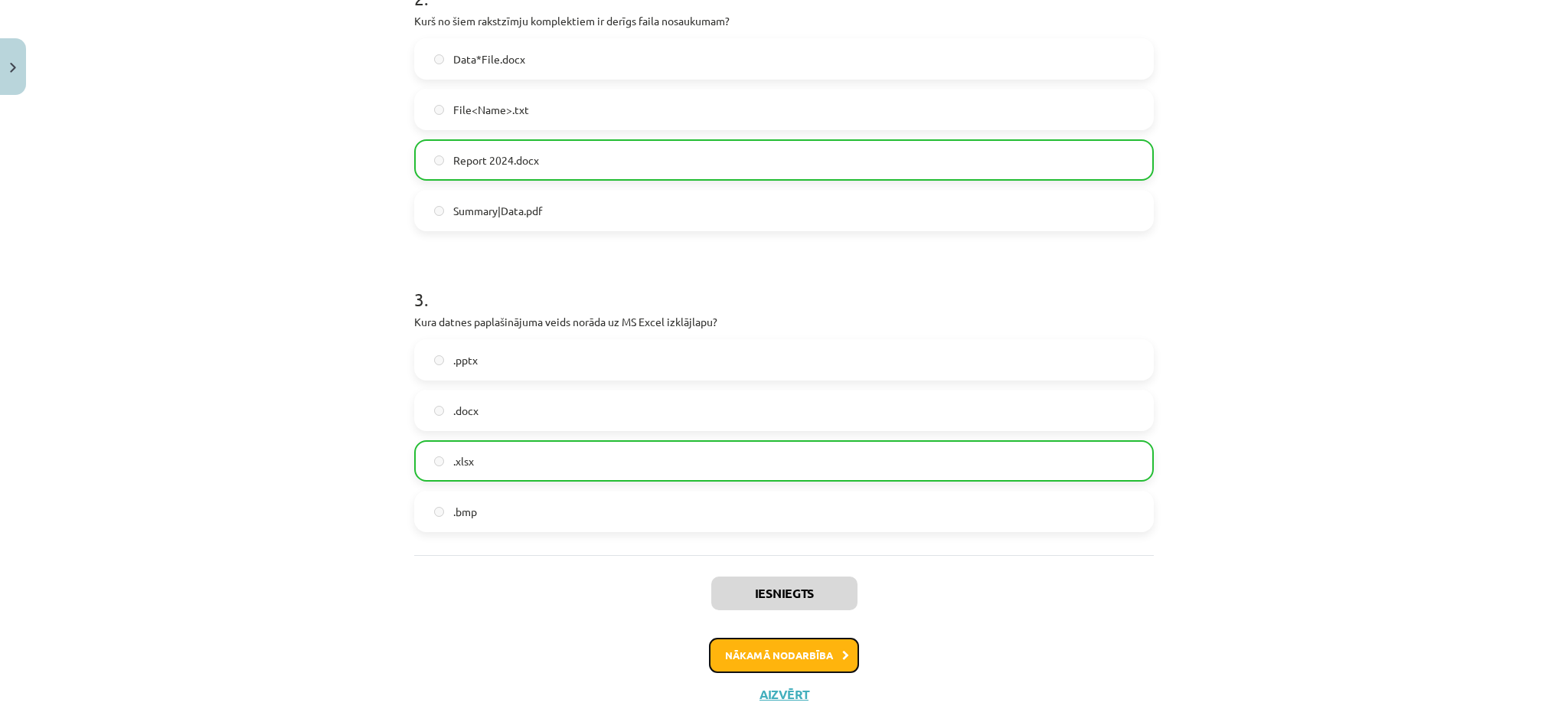
click at [824, 658] on button "Nākamā nodarbība" at bounding box center [784, 655] width 150 height 35
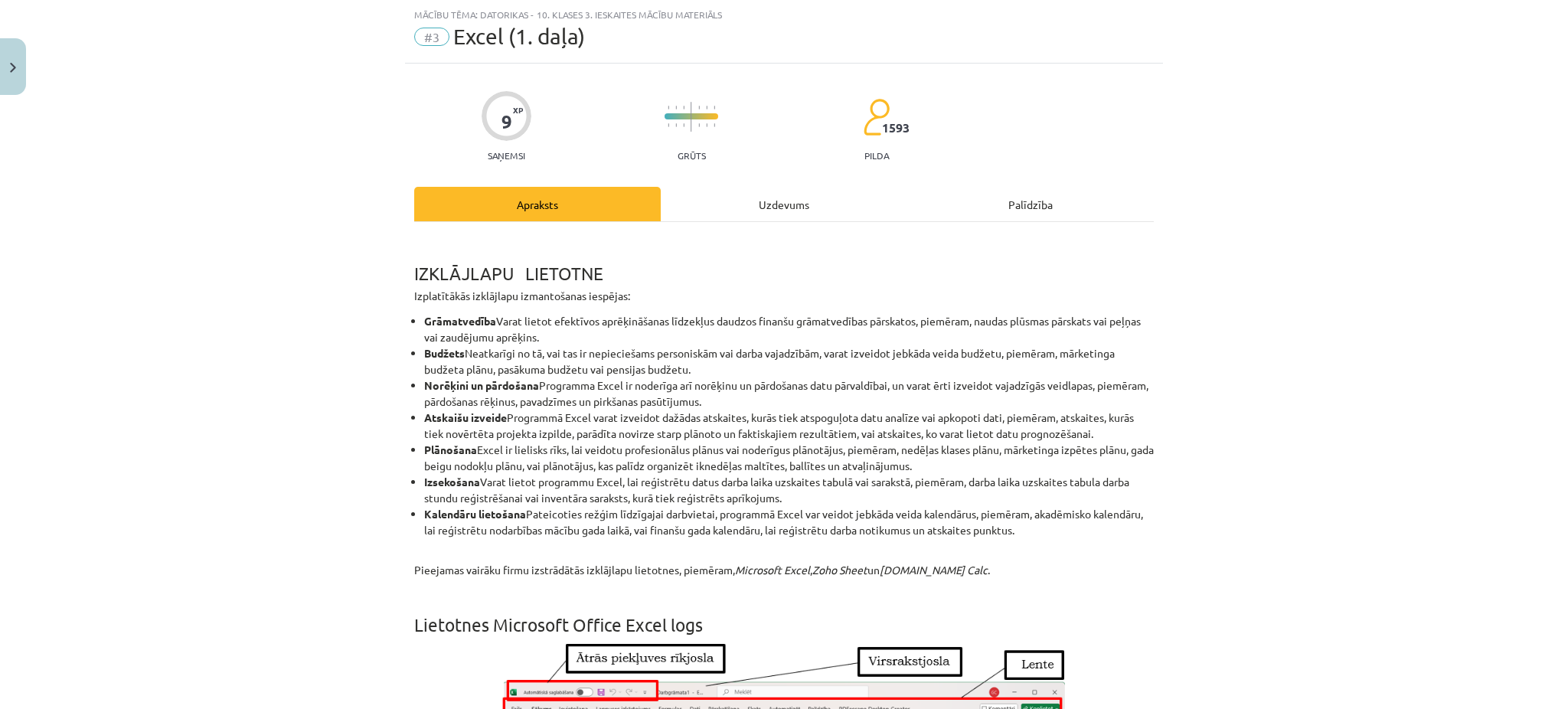
click at [746, 212] on div "Uzdevums" at bounding box center [784, 204] width 247 height 34
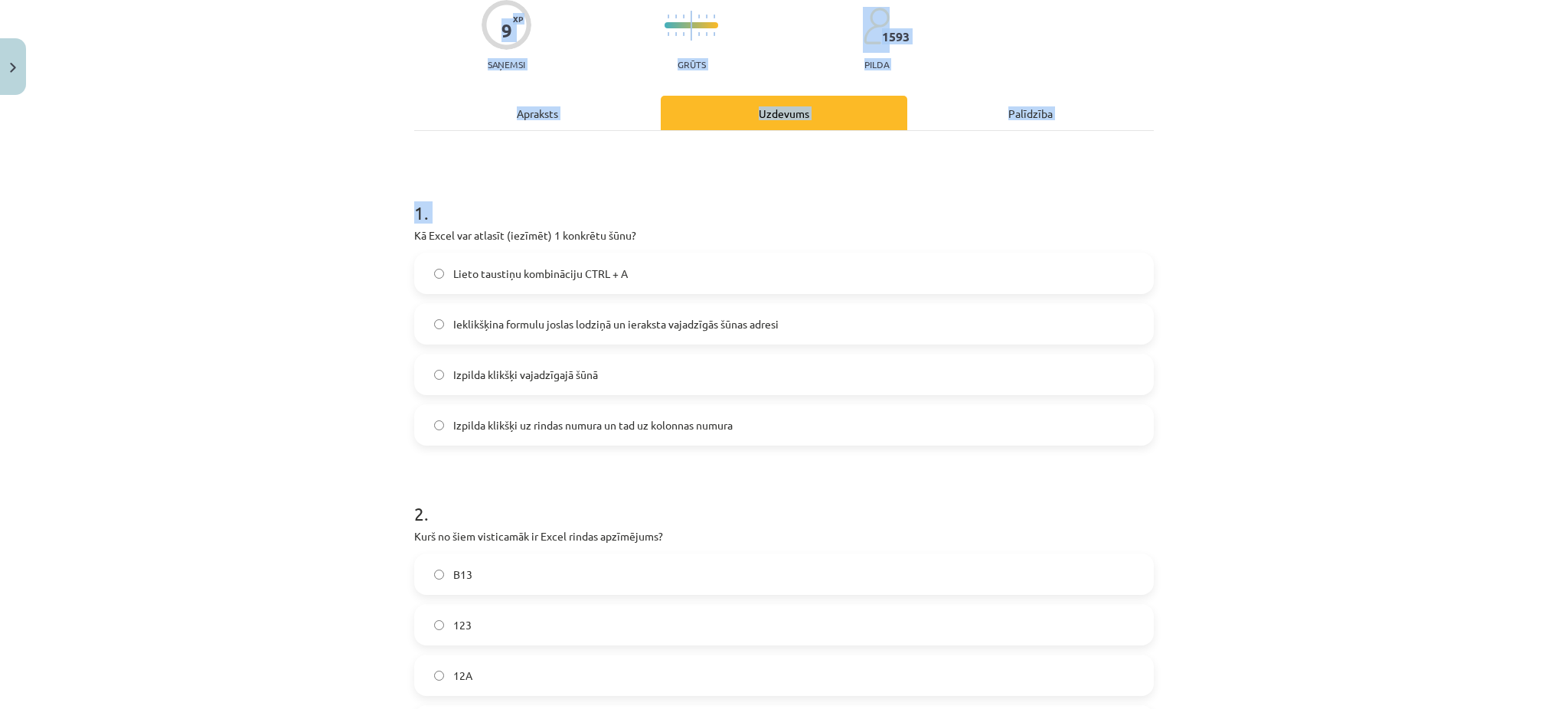
scroll to position [645, 0]
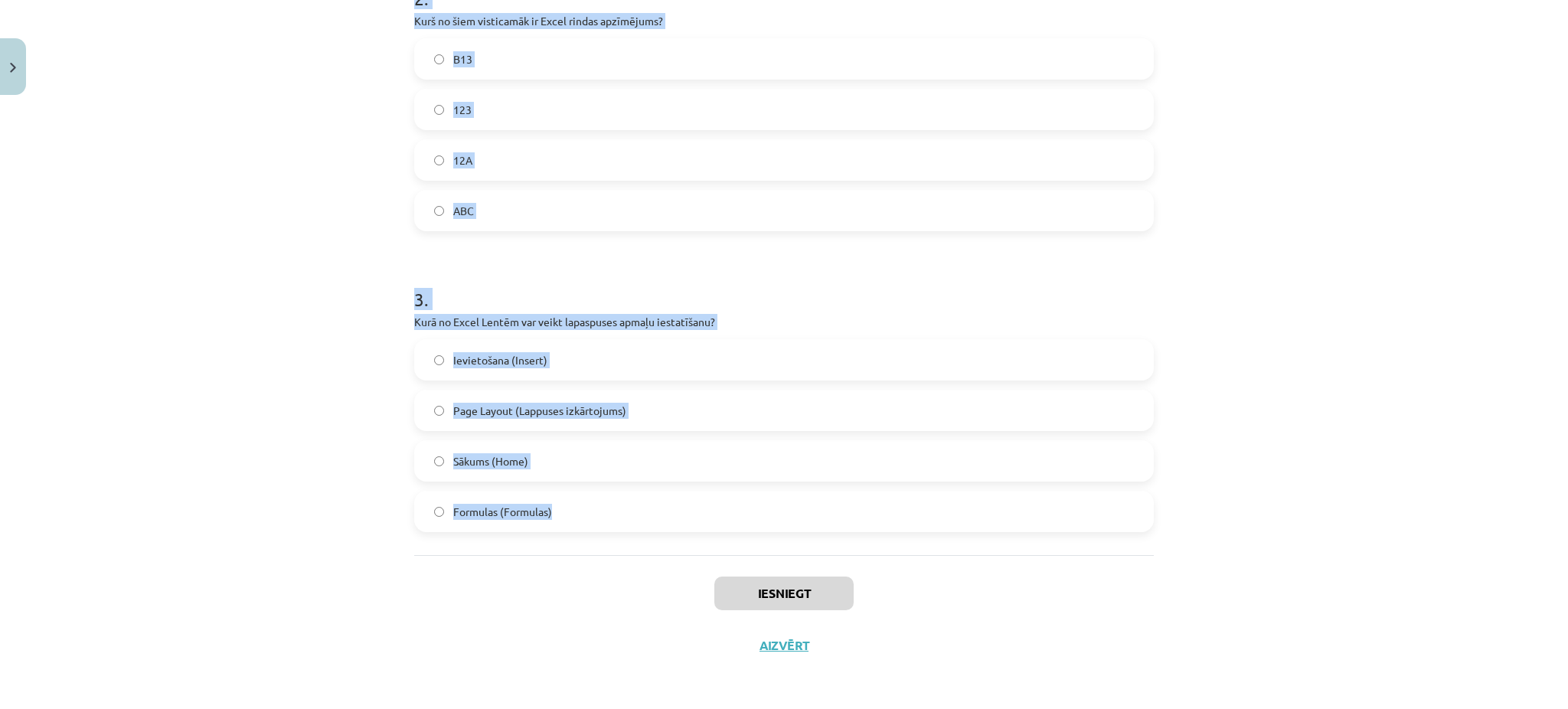
drag, startPoint x: 392, startPoint y: 323, endPoint x: 580, endPoint y: 506, distance: 262.4
click at [580, 506] on div "Mācību tēma: Datorikas - 10. klases 3. ieskaites mācību materiāls #3 Excel (1. …" at bounding box center [784, 354] width 1568 height 709
copy form "Kā Excel var atlasīt (iezīmēt) 1 konkrētu šūnu? Lieto taustiņu kombināciju CTRL…"
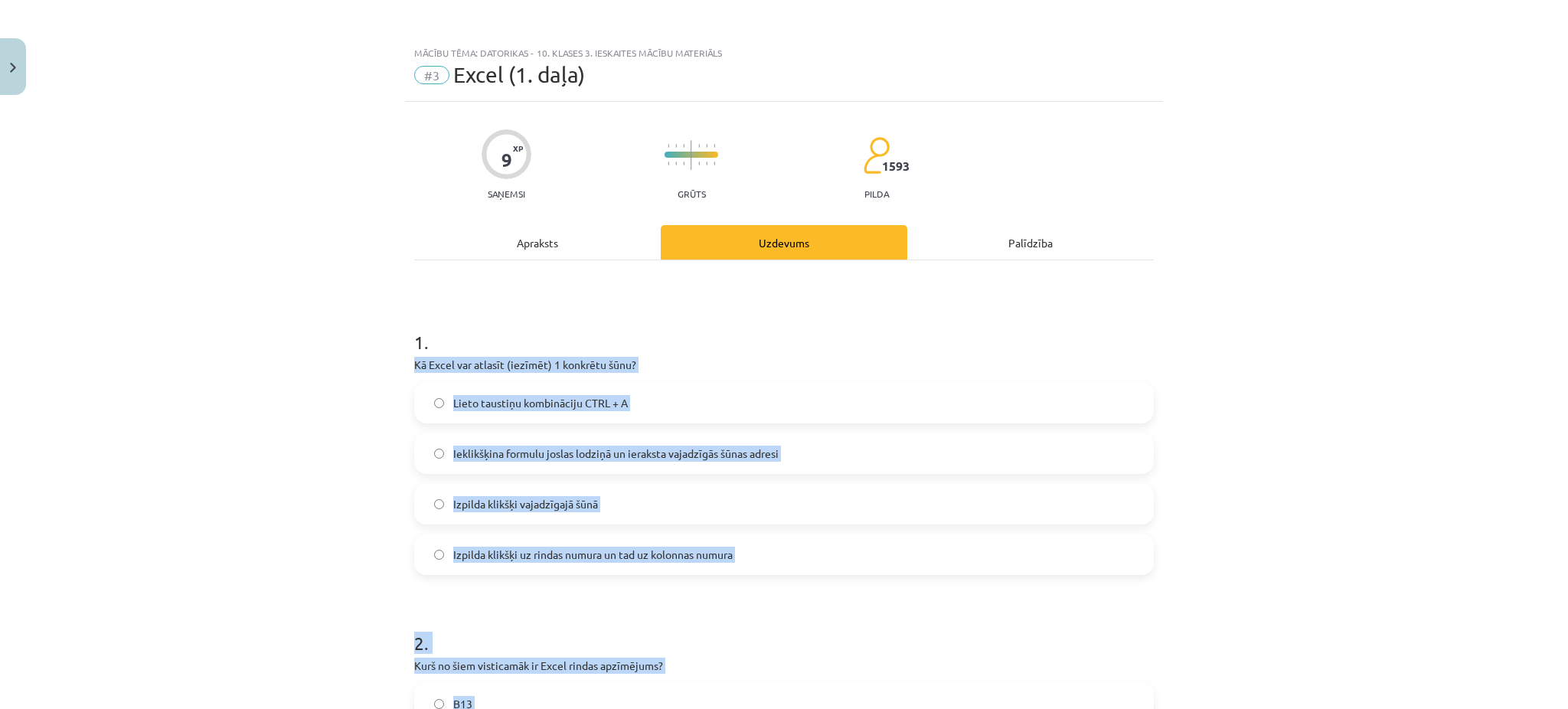
click at [248, 454] on div "Mācību tēma: Datorikas - 10. klases 3. ieskaites mācību materiāls #3 Excel (1. …" at bounding box center [784, 354] width 1568 height 709
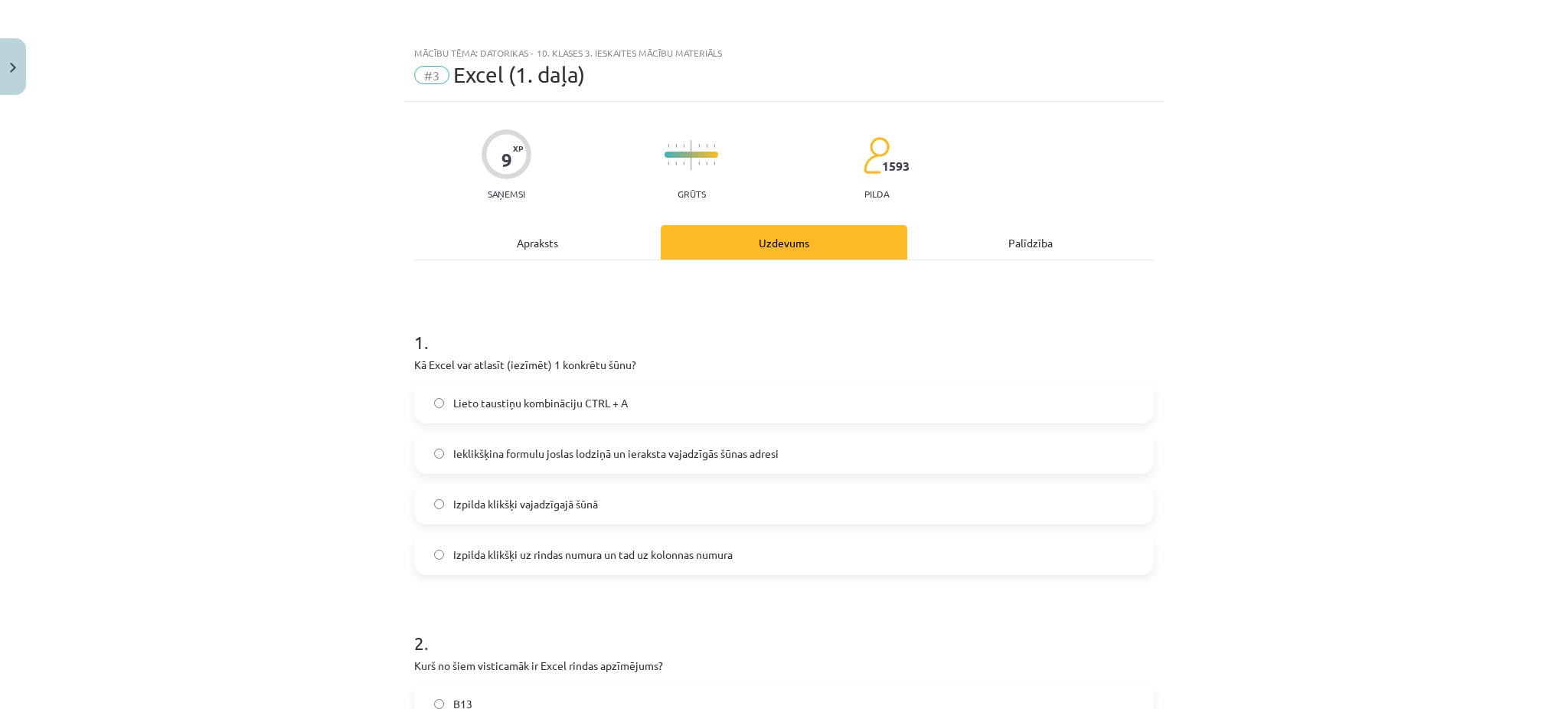
click at [498, 509] on span "Izpilda klikšķi vajadzīgajā šūnā" at bounding box center [525, 504] width 145 height 16
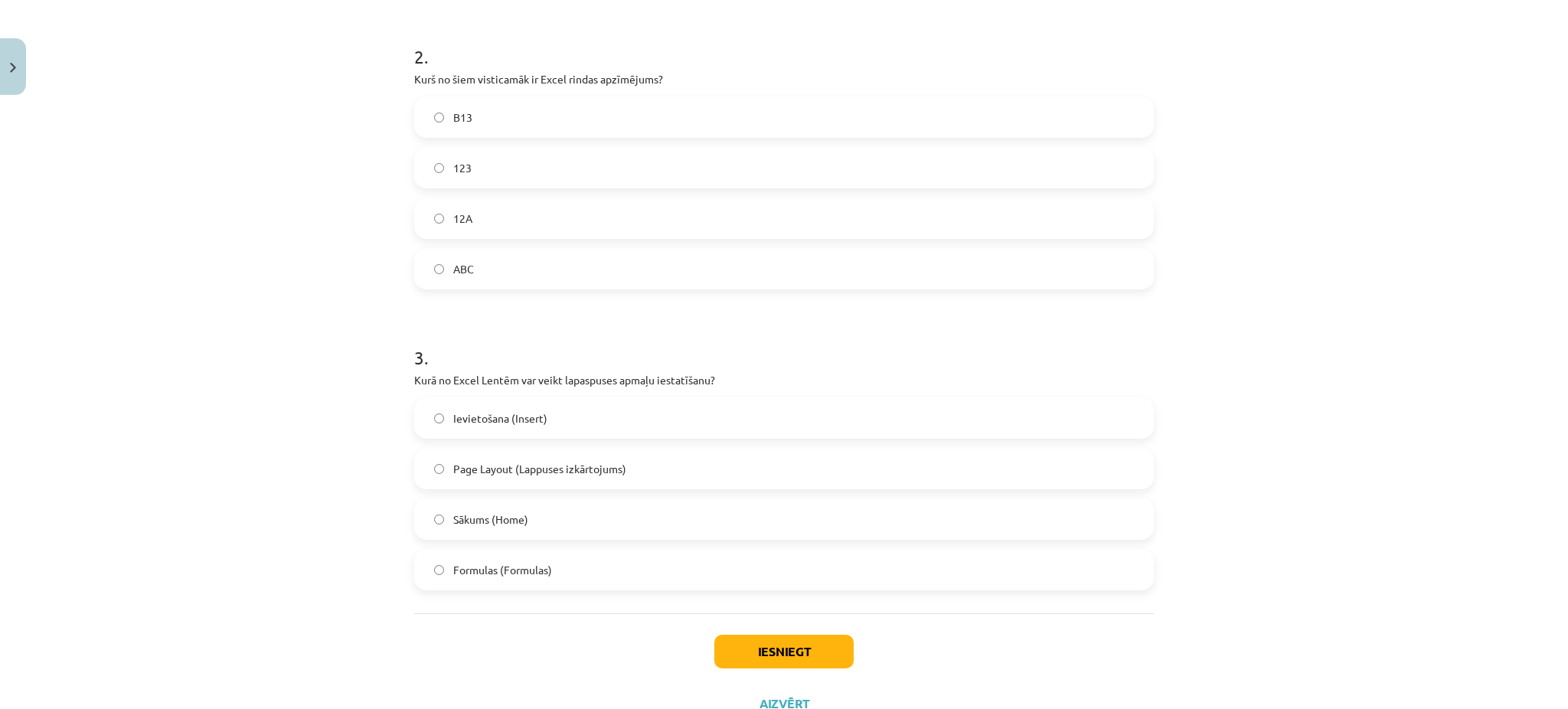
scroll to position [645, 0]
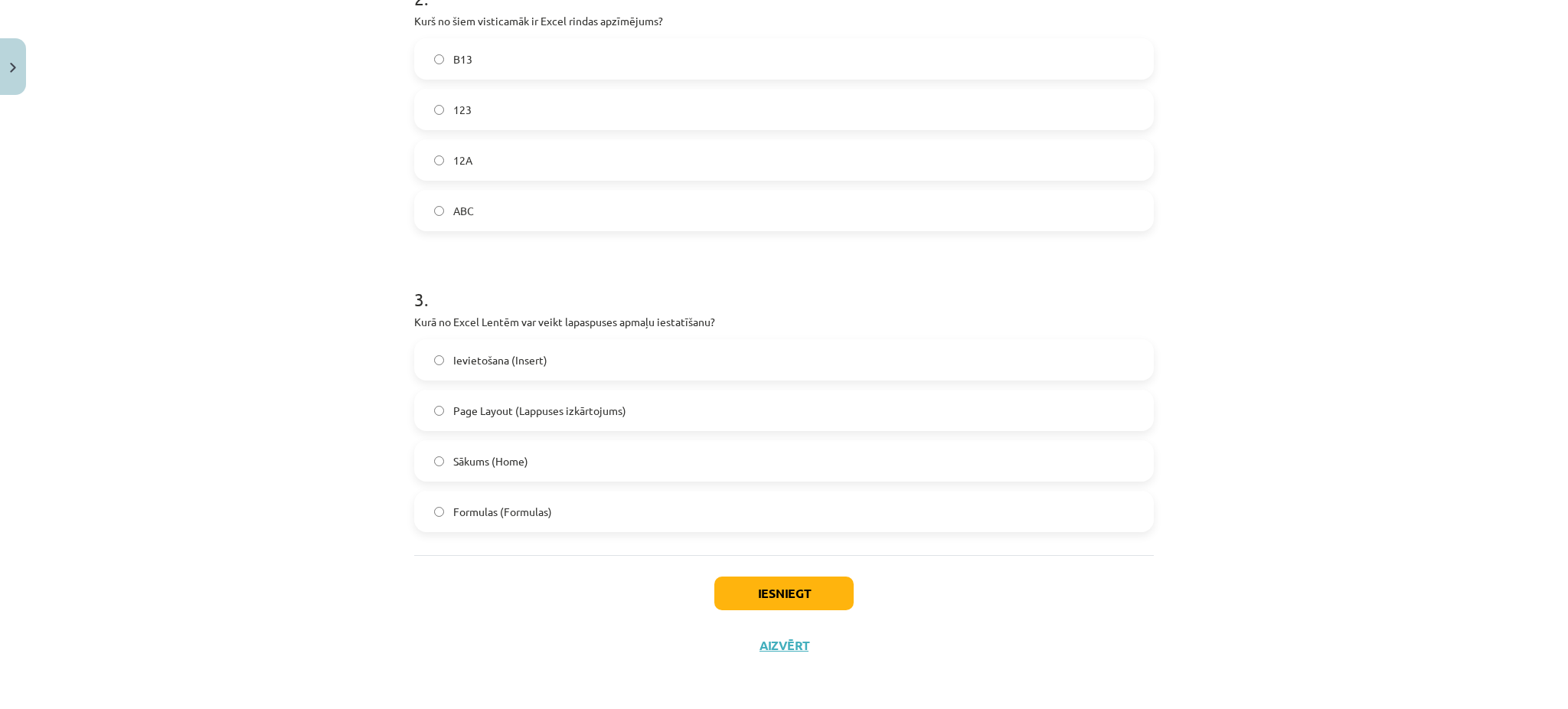
click at [482, 413] on span "Page Layout (Lappuses izkārtojums)" at bounding box center [540, 410] width 173 height 16
click at [774, 585] on button "Iesniegt" at bounding box center [784, 593] width 139 height 34
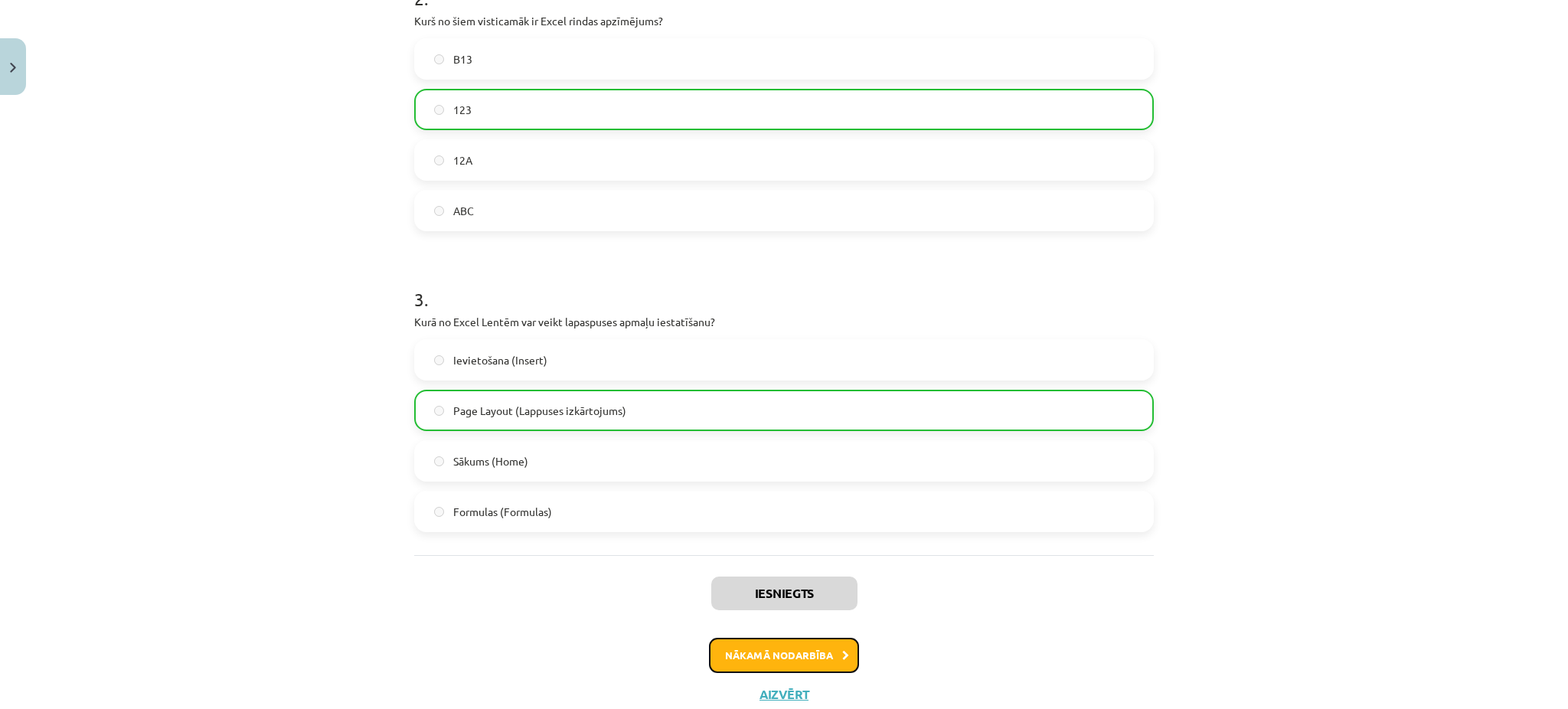
click at [810, 639] on button "Nākamā nodarbība" at bounding box center [784, 655] width 150 height 35
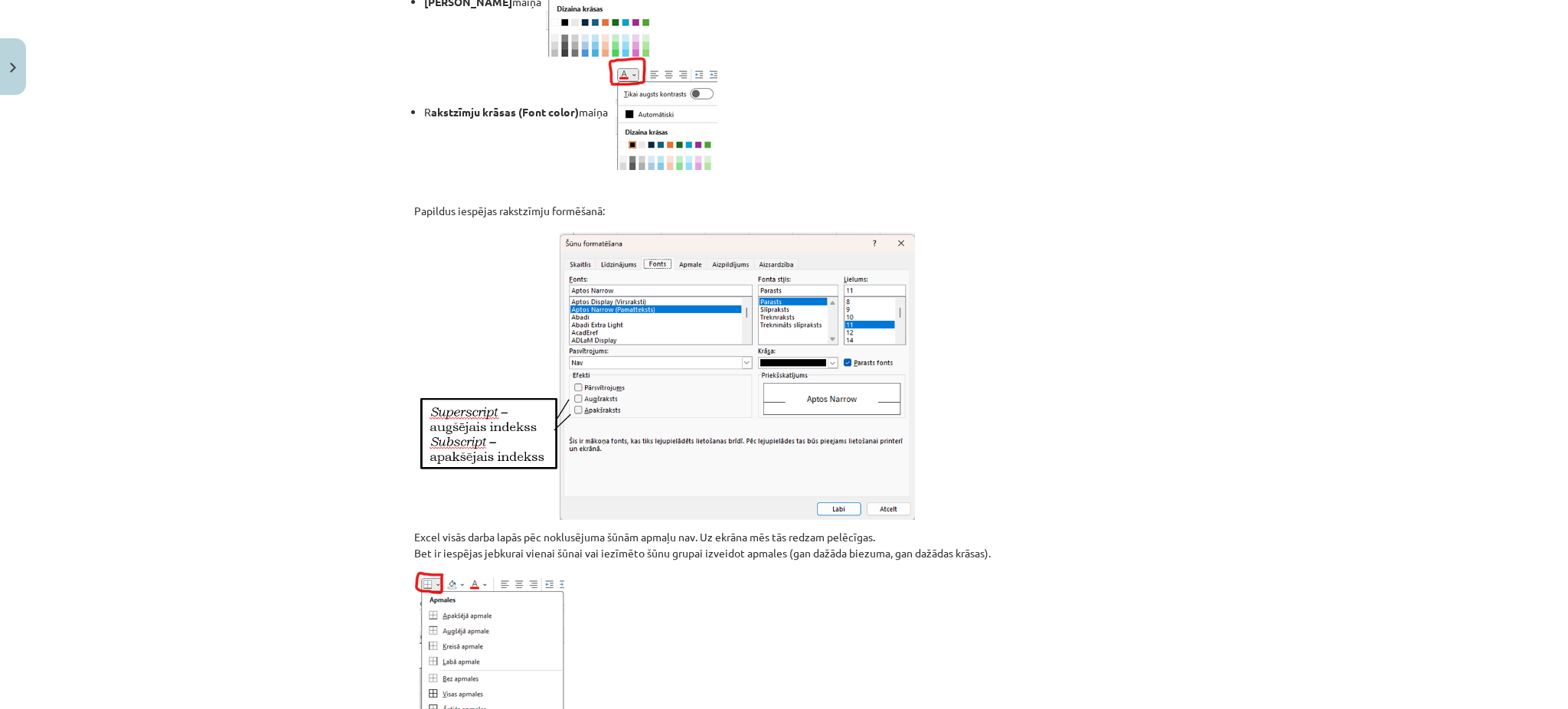
scroll to position [38, 0]
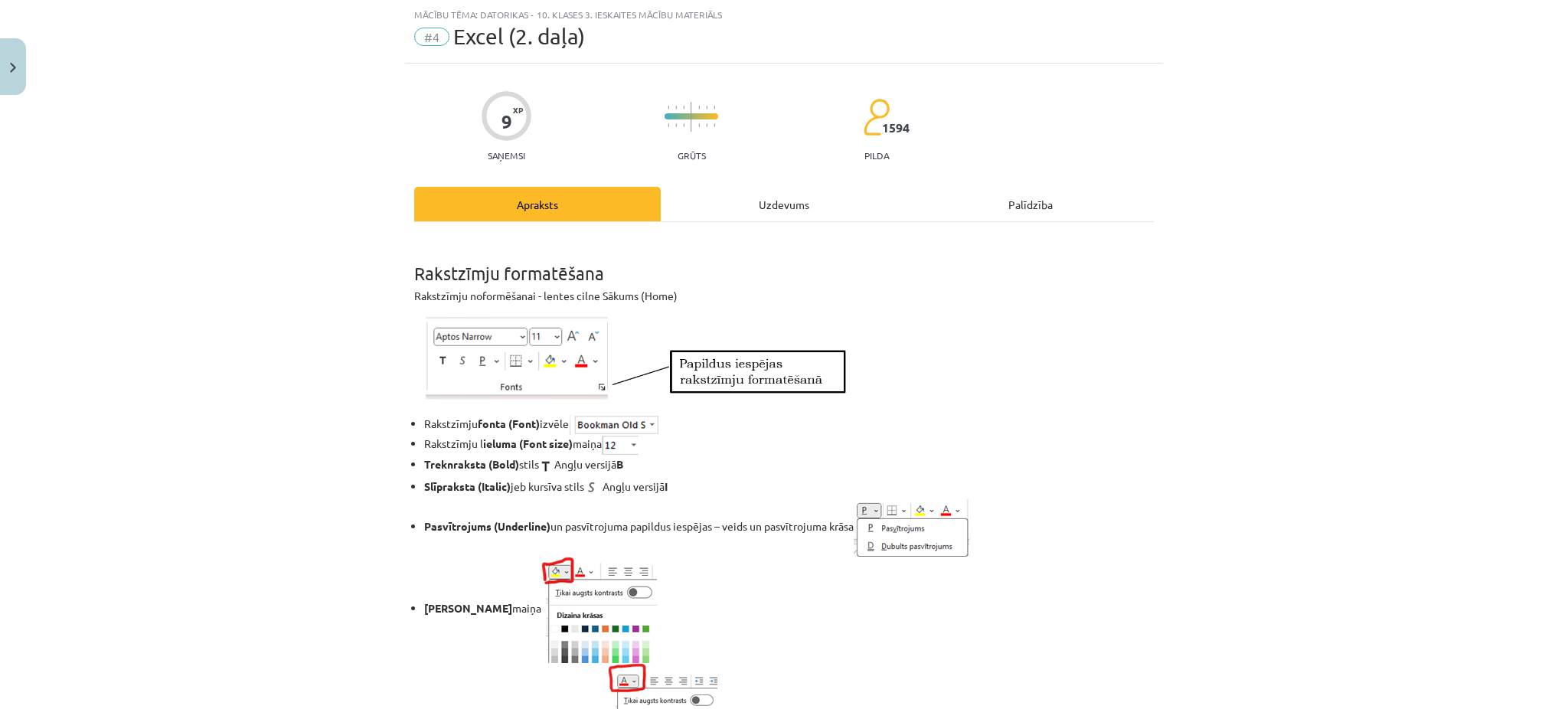
click at [809, 195] on div "Uzdevums" at bounding box center [784, 204] width 247 height 34
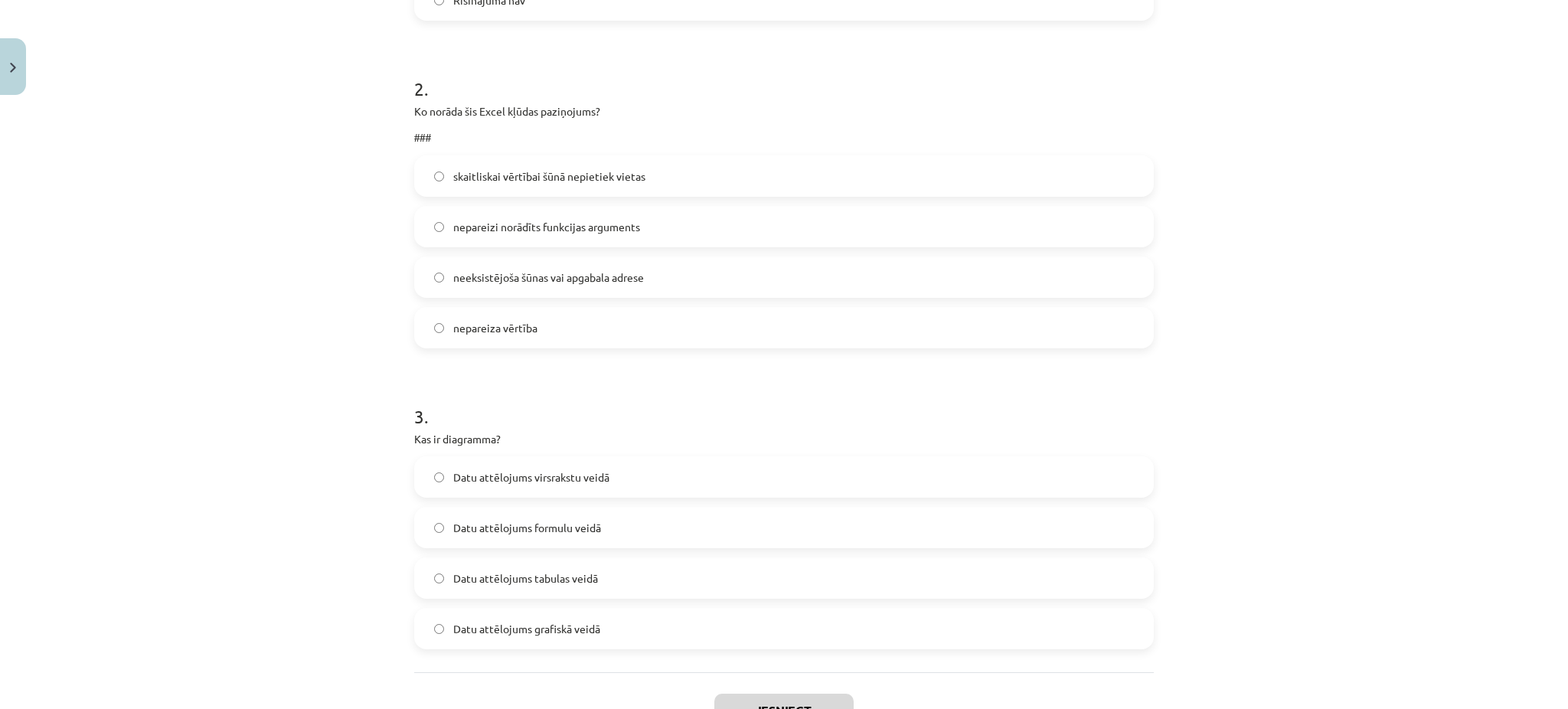
scroll to position [828, 0]
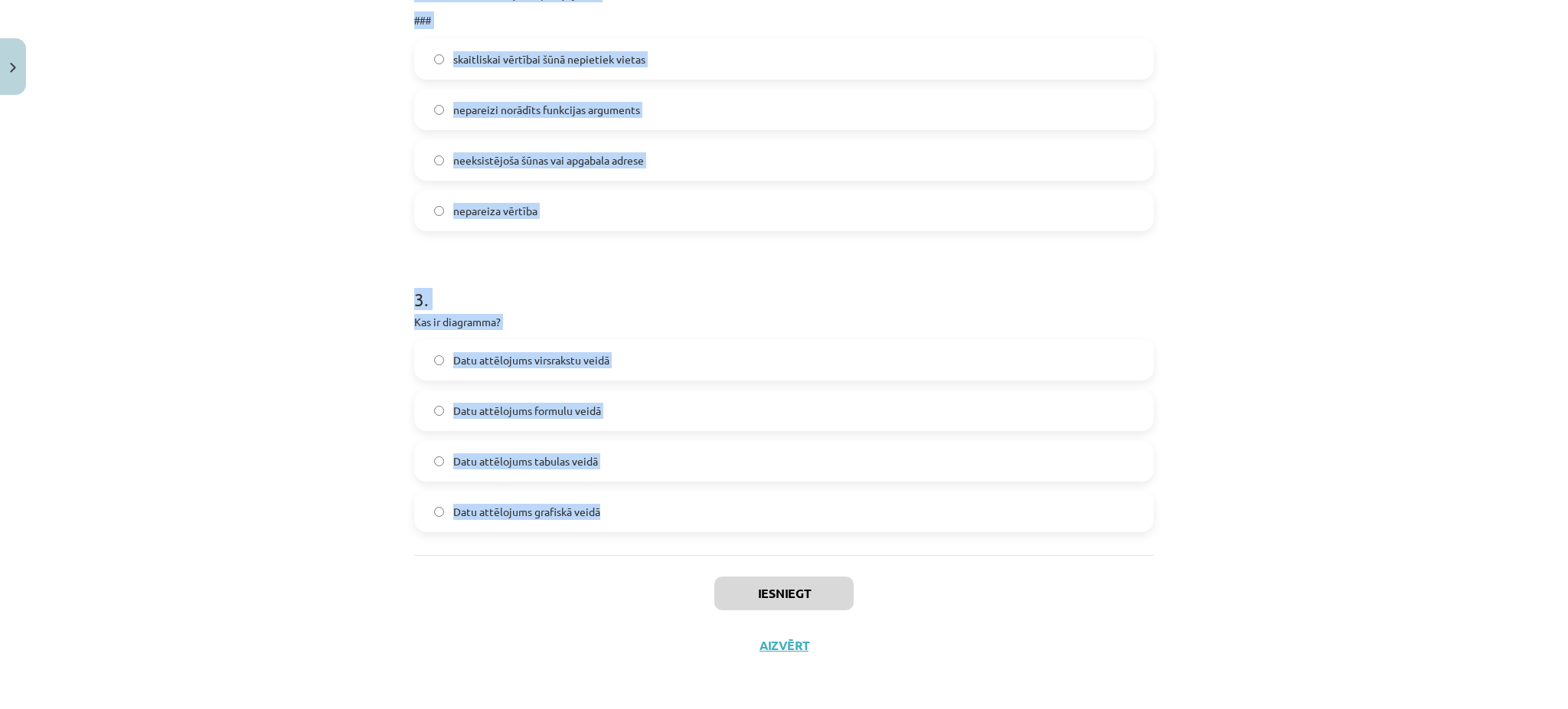
drag, startPoint x: 382, startPoint y: 315, endPoint x: 597, endPoint y: 545, distance: 314.8
click at [597, 545] on div "Mācību tēma: Datorikas - 10. klases 3. ieskaites mācību materiāls #4 Excel (2. …" at bounding box center [784, 354] width 1568 height 709
copy form "Šūnas nav apvienotas. Ko darīt, lai teksts nerakstītos pāri šūnas malām, ja šūn…"
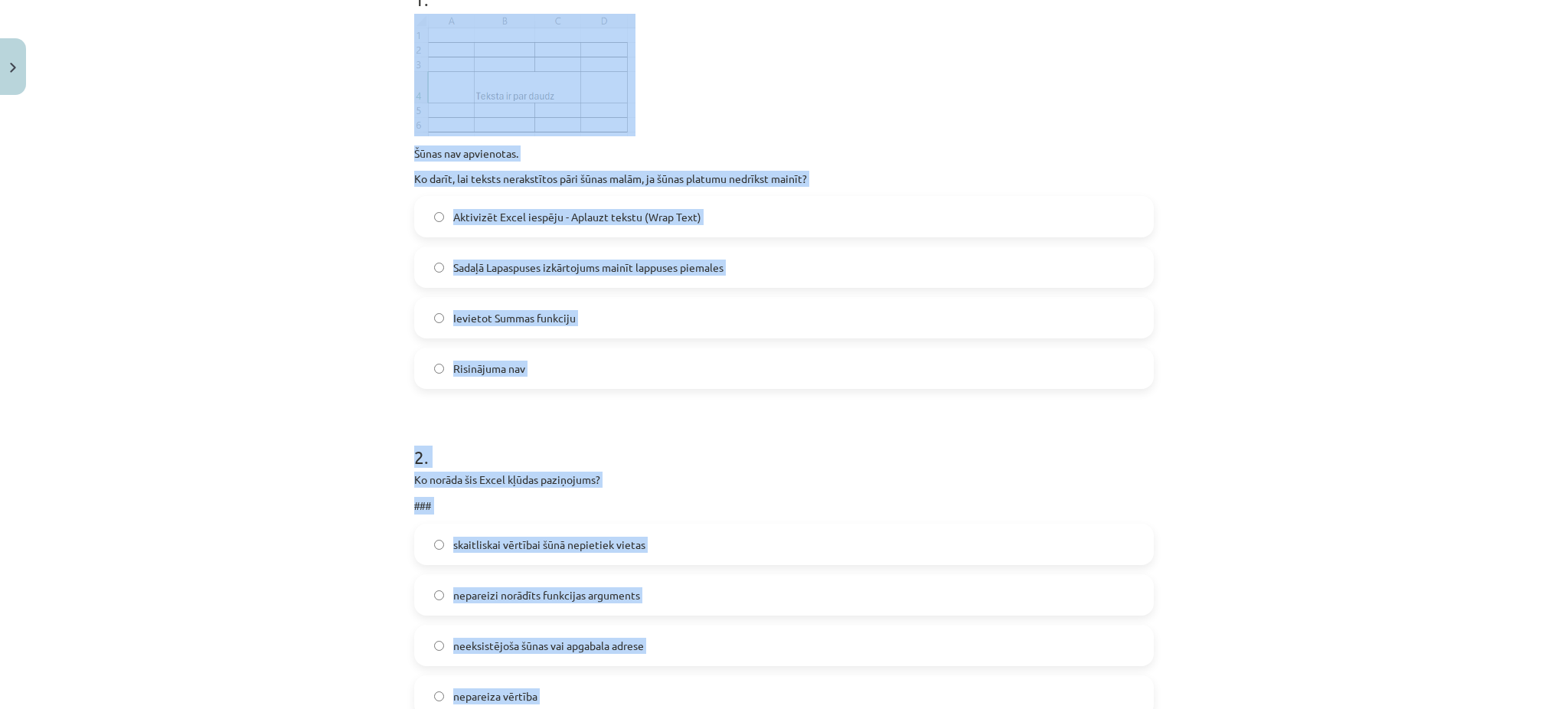
scroll to position [341, 0]
click at [349, 251] on div "Mācību tēma: Datorikas - 10. klases 3. ieskaites mācību materiāls #4 Excel (2. …" at bounding box center [784, 354] width 1568 height 709
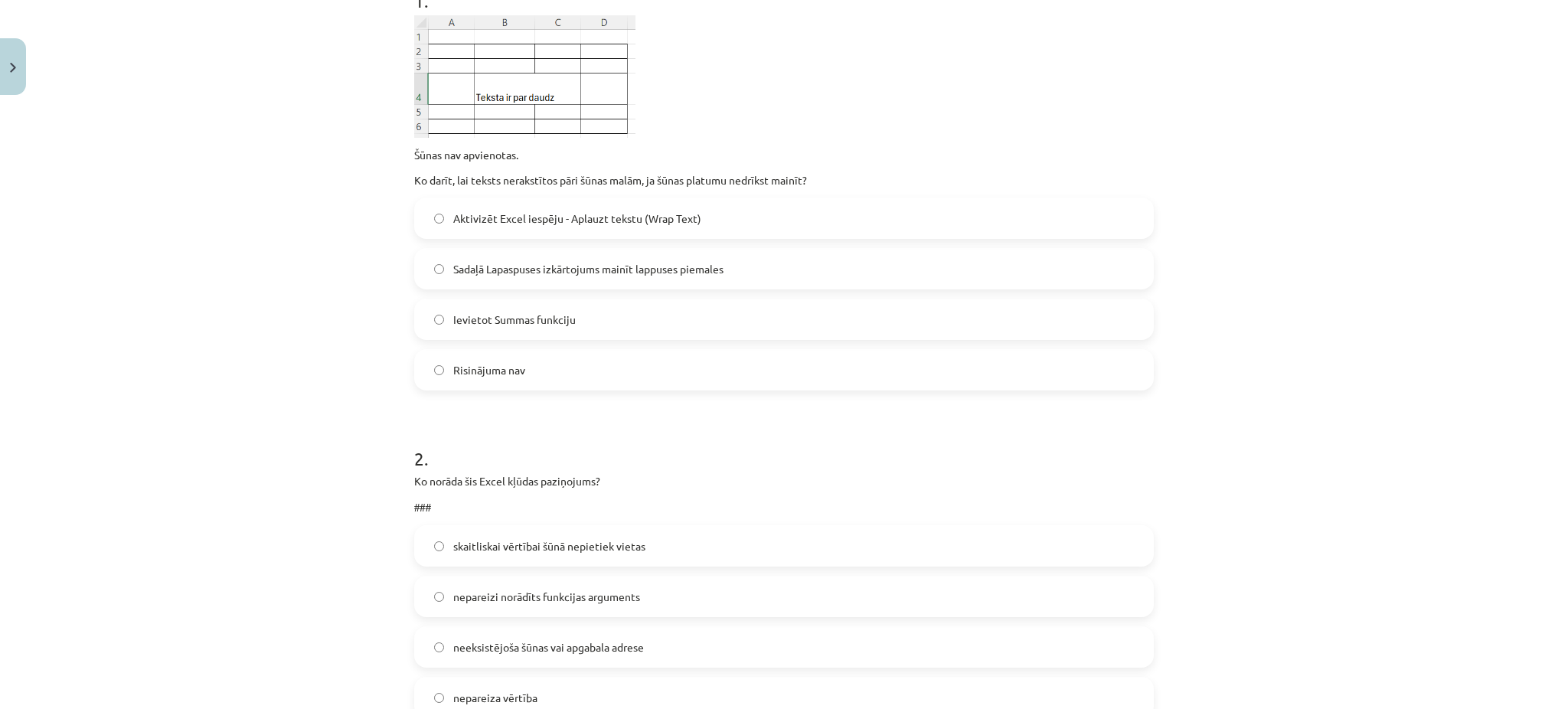
click at [493, 208] on label "Aktivizēt Excel iespēju - Aplauzt tekstu (Wrap Text)" at bounding box center [784, 218] width 737 height 38
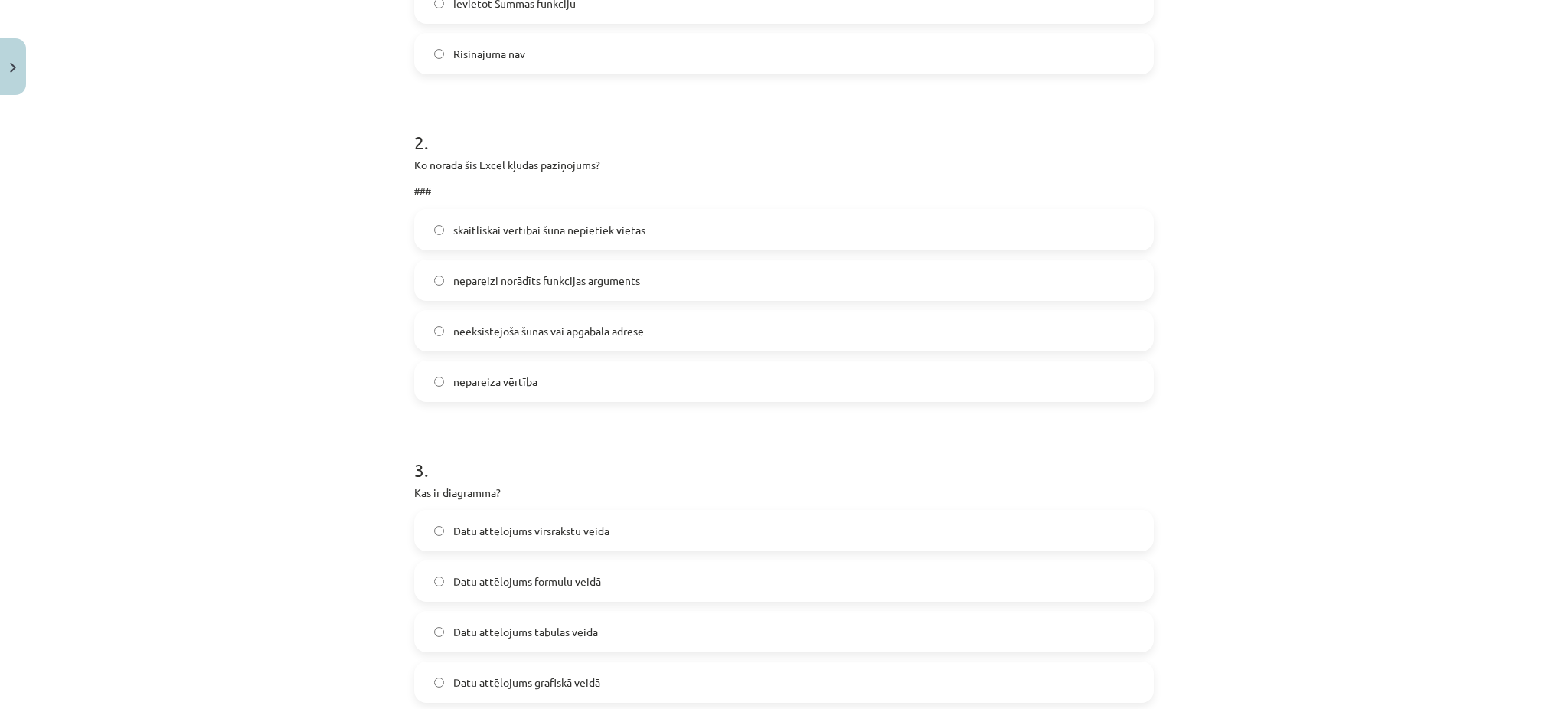
scroll to position [689, 0]
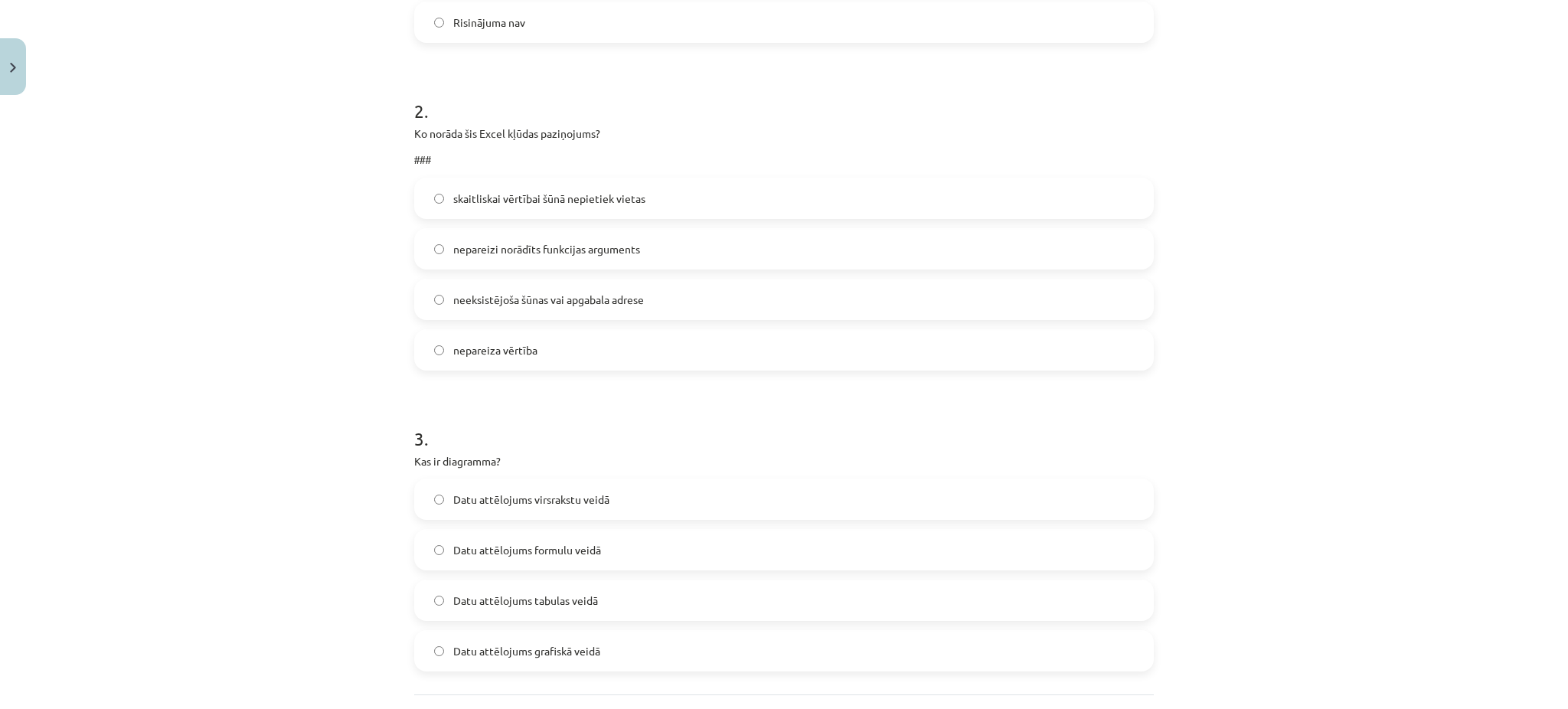
click at [498, 197] on span "skaitliskai vērtībai šūnā nepietiek vietas" at bounding box center [549, 198] width 192 height 16
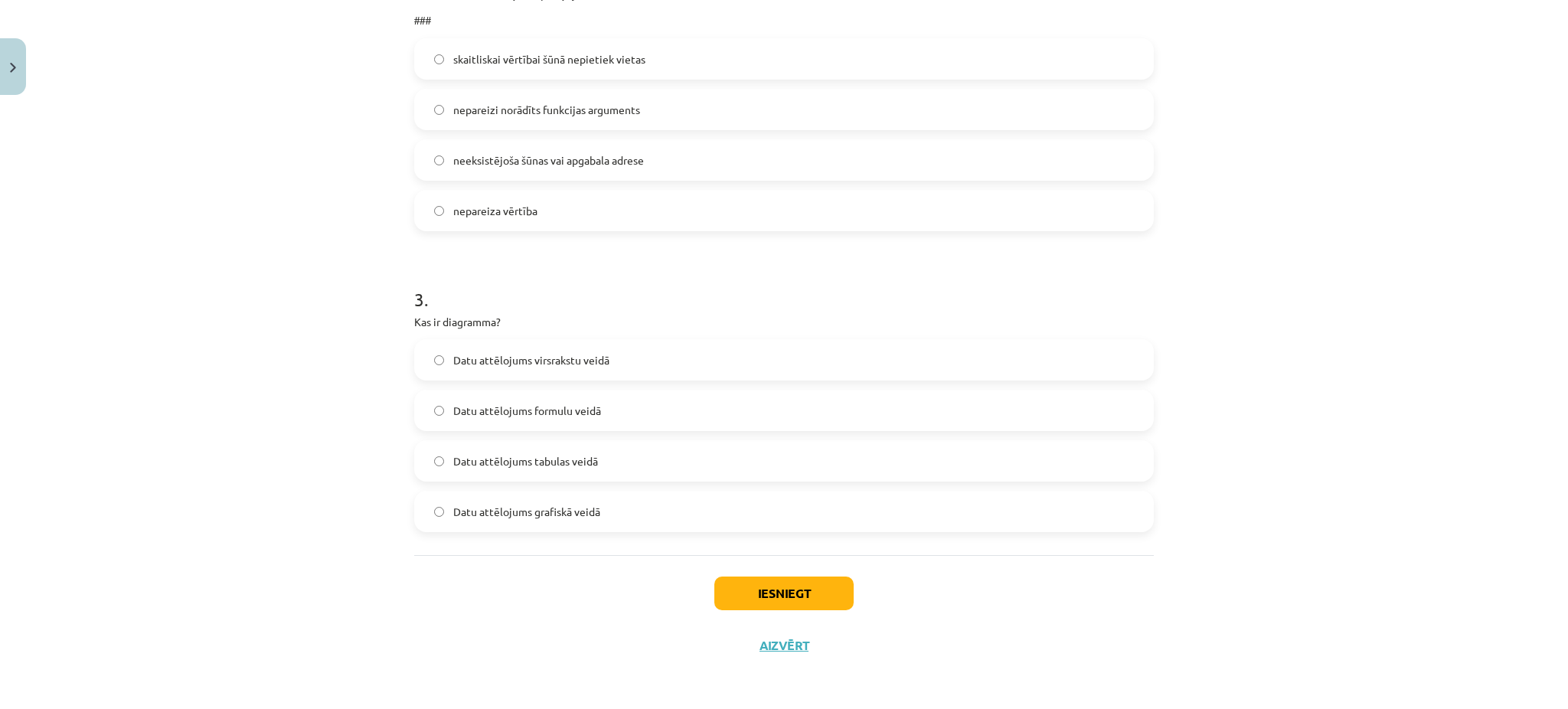
click at [507, 462] on span "Datu attēlojums tabulas veidā" at bounding box center [525, 461] width 145 height 16
click at [493, 506] on span "Datu attēlojums grafiskā veidā" at bounding box center [527, 511] width 147 height 16
click at [744, 590] on button "Iesniegt" at bounding box center [784, 593] width 139 height 34
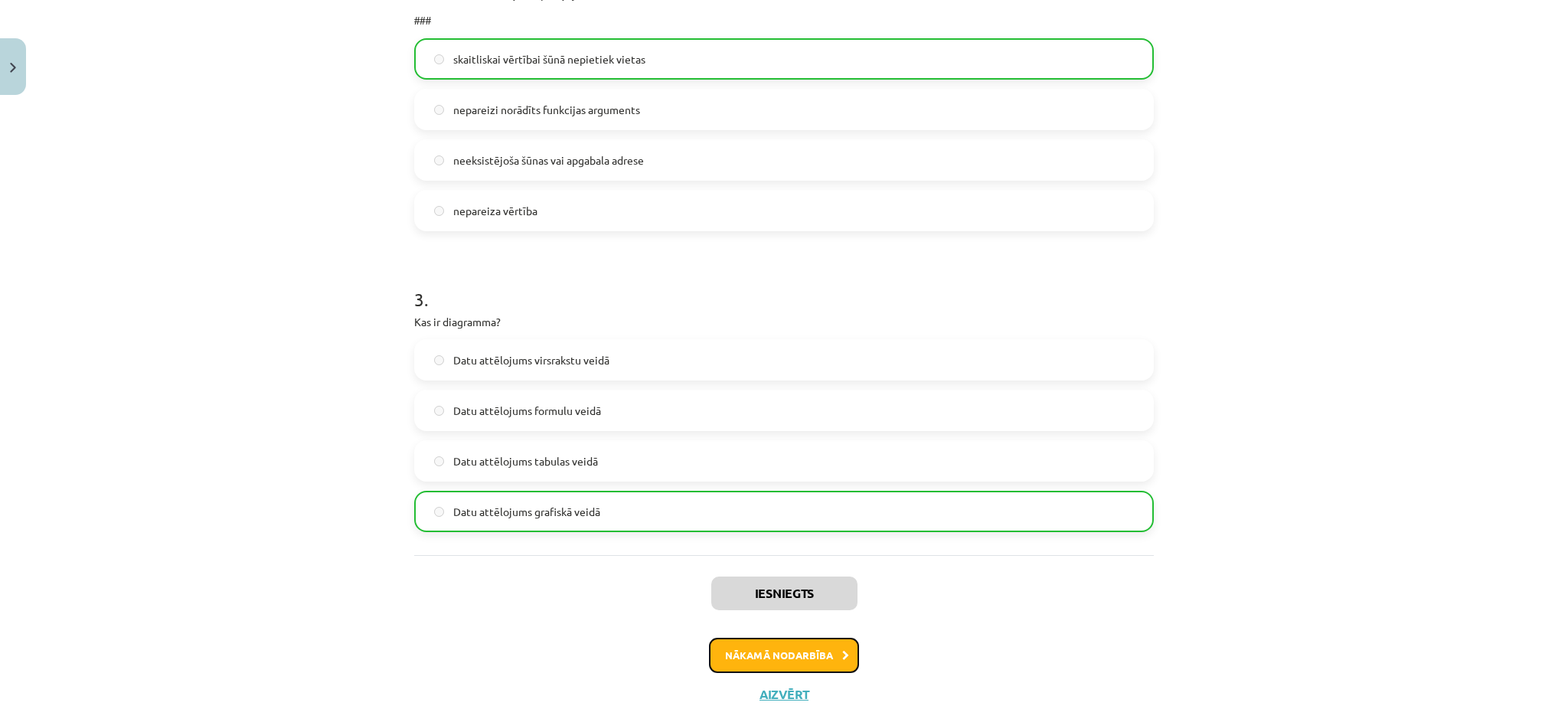
click at [813, 658] on button "Nākamā nodarbība" at bounding box center [784, 655] width 150 height 35
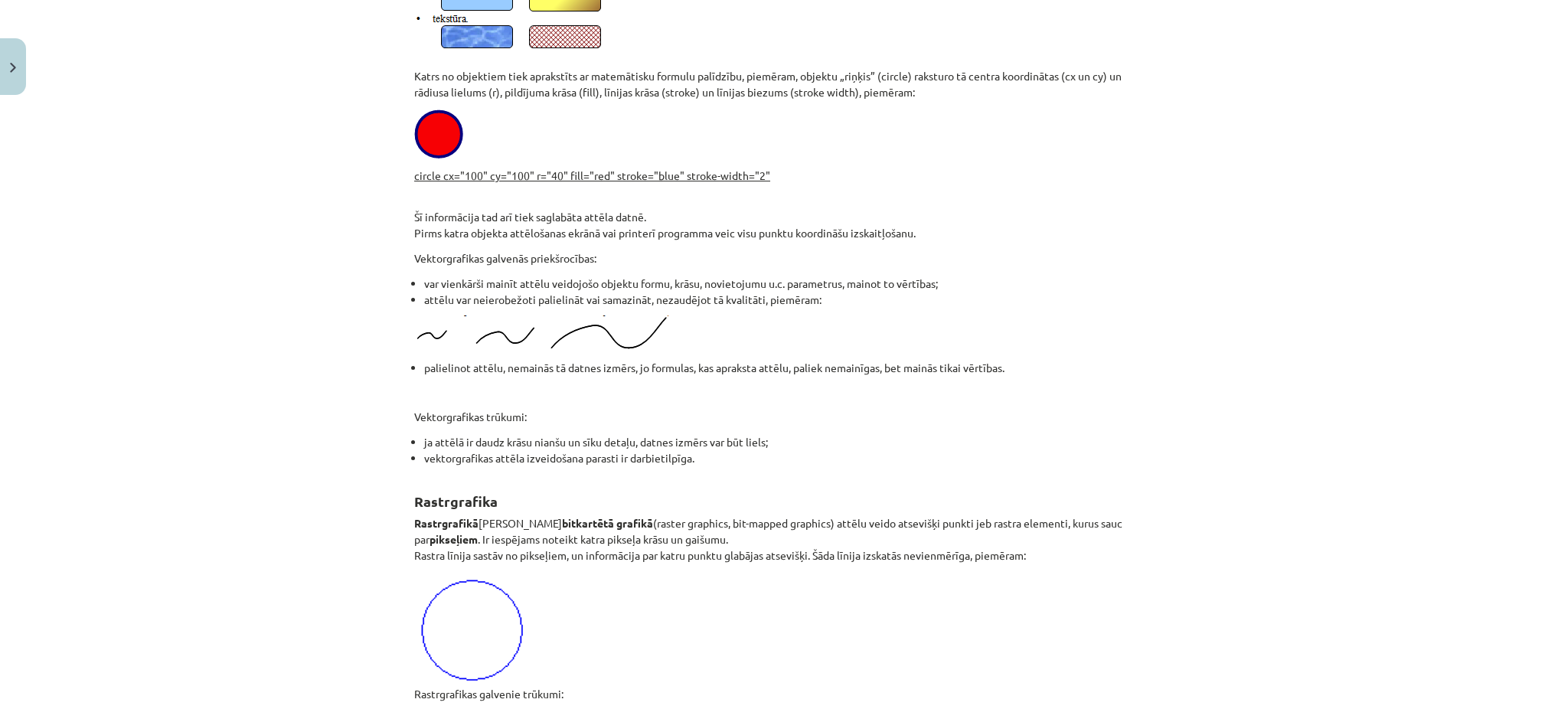
scroll to position [38, 0]
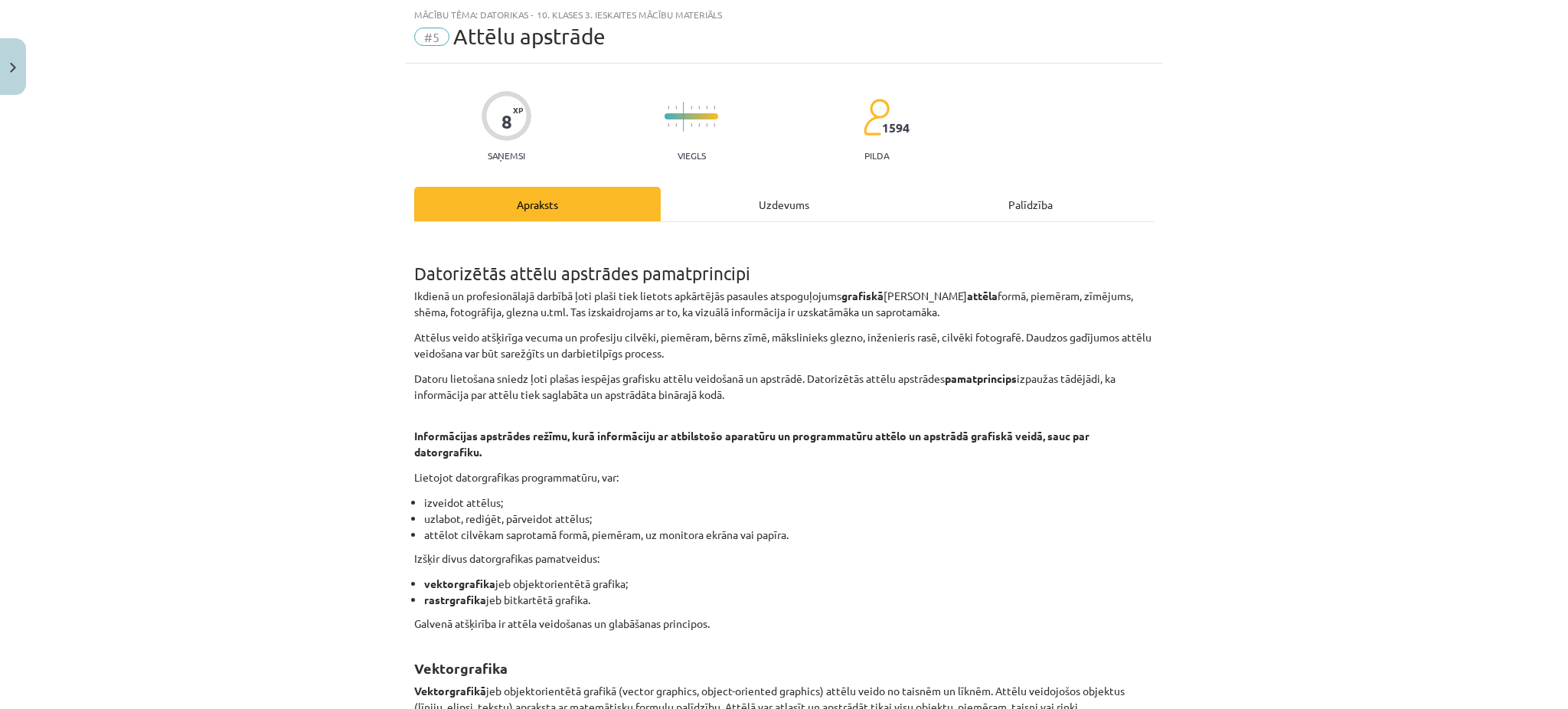
click at [751, 207] on div "Uzdevums" at bounding box center [784, 204] width 247 height 34
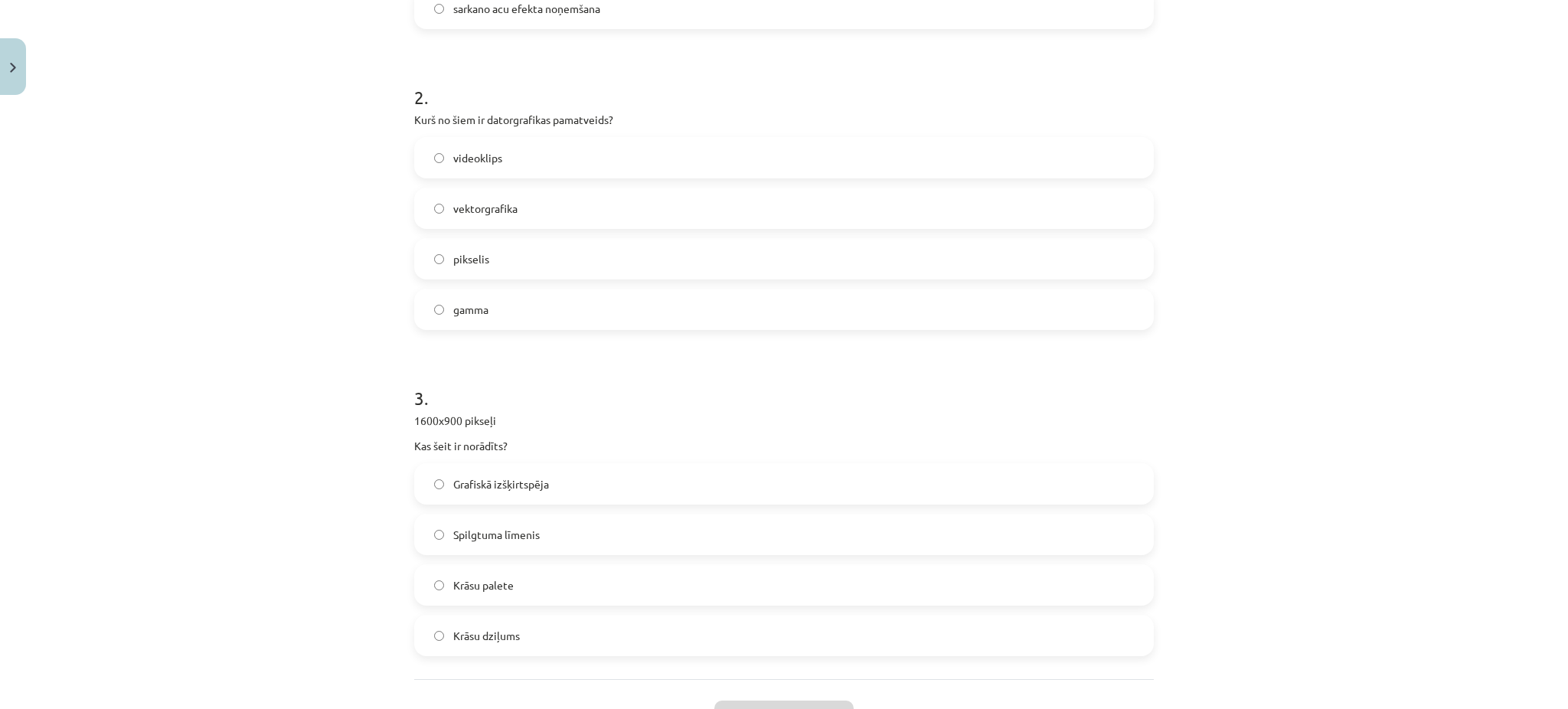
scroll to position [670, 0]
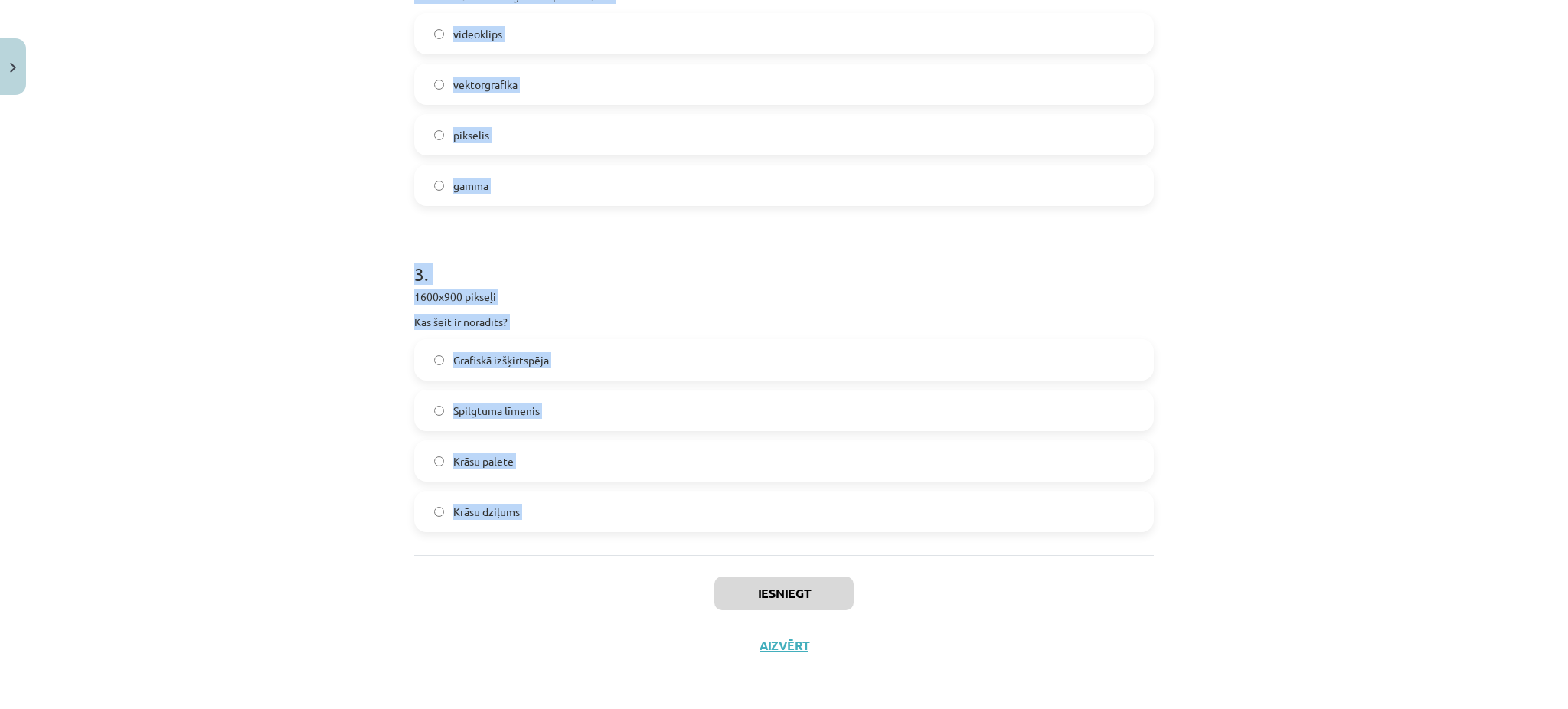
drag, startPoint x: 406, startPoint y: 327, endPoint x: 583, endPoint y: 560, distance: 292.6
click at [583, 560] on div "8 XP Saņemsi Viegls 1594 pilda Apraksts Uzdevums Palīdzība 1 . Kas ir krāsu spe…" at bounding box center [784, 51] width 758 height 1239
copy form "Kas ir krāsu spektrs? vektorgrafikas pamatvienība attēla izšķirtspēja varavīksn…"
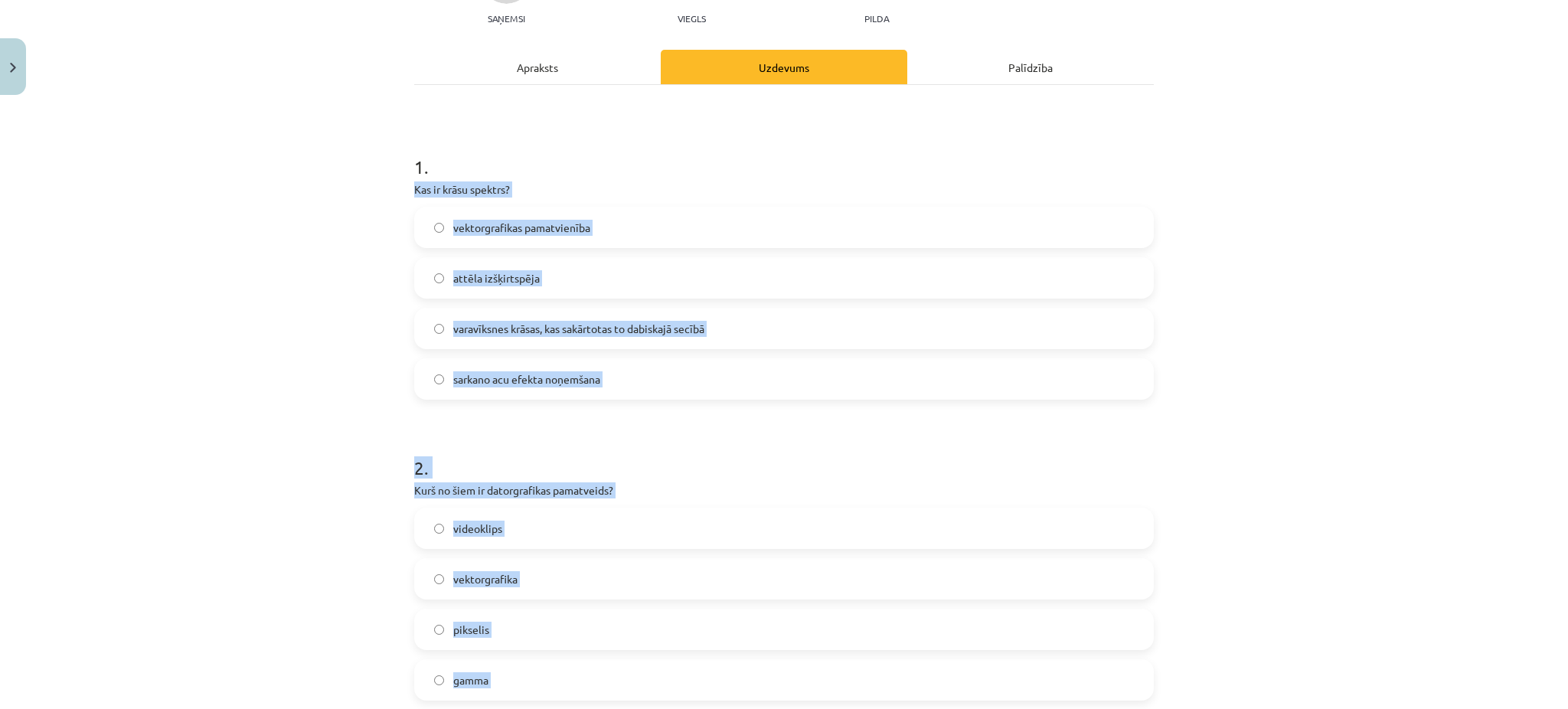
scroll to position [0, 0]
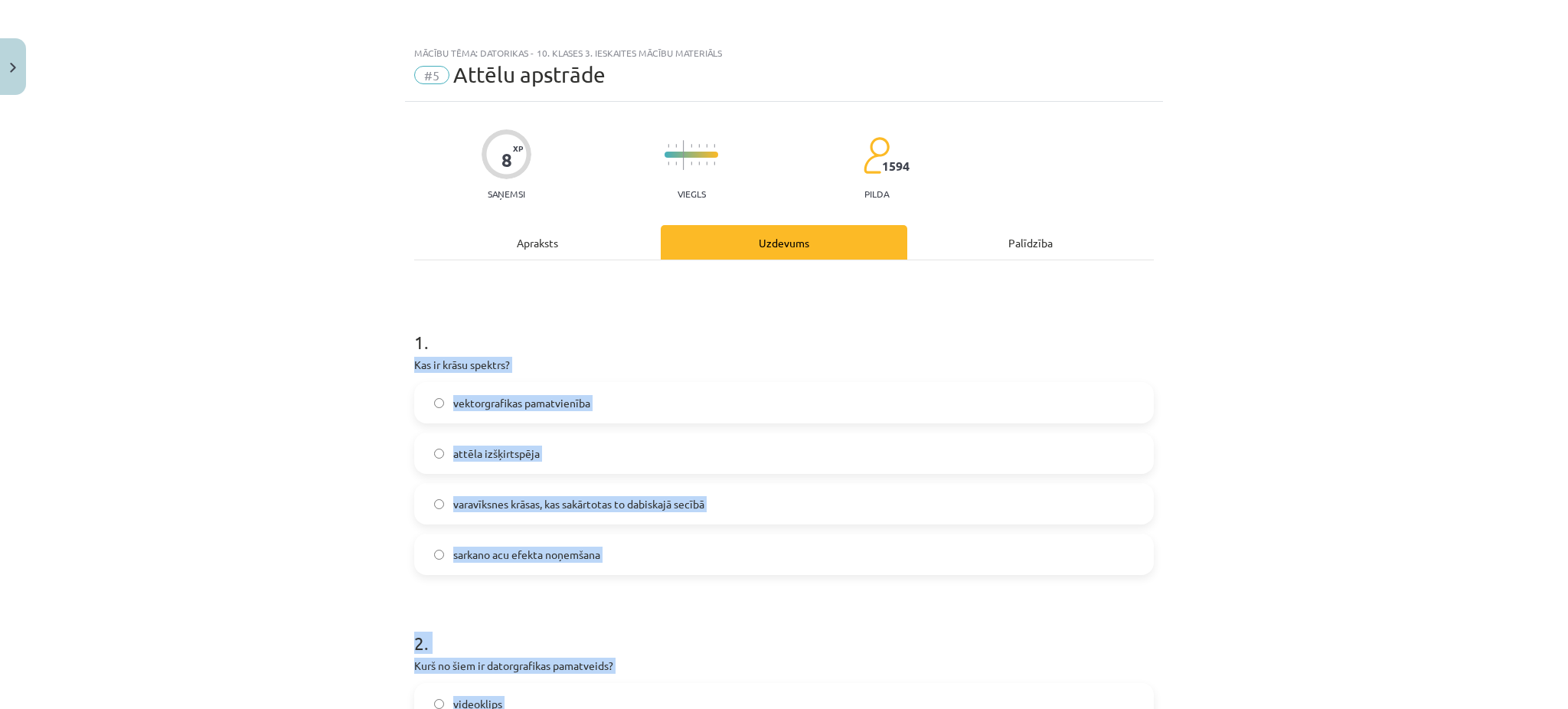
click at [373, 521] on div "Mācību tēma: Datorikas - 10. klases 3. ieskaites mācību materiāls #5 Attēlu aps…" at bounding box center [784, 354] width 1568 height 709
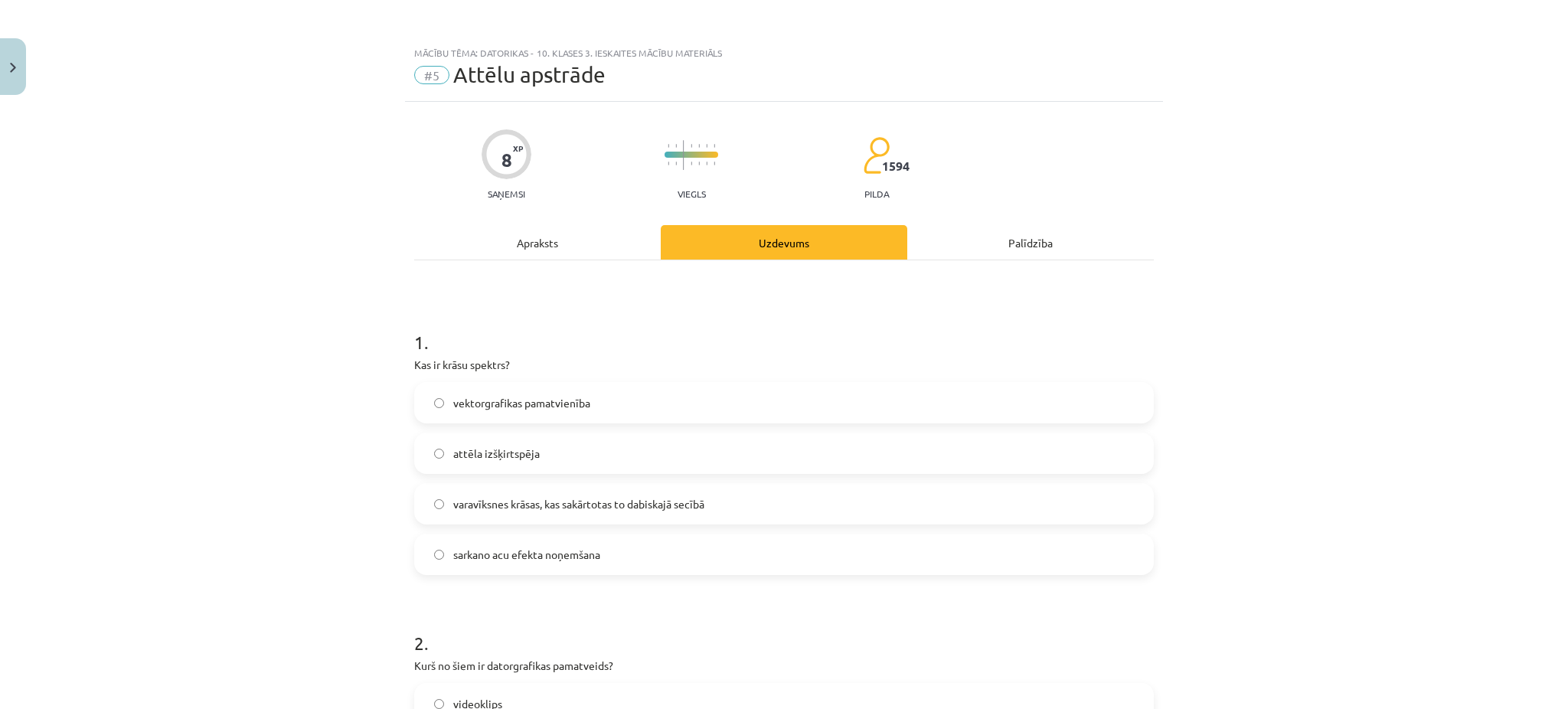
click at [545, 507] on span "varavīksnes krāsas, kas sakārtotas to dabiskajā secībā" at bounding box center [579, 504] width 251 height 16
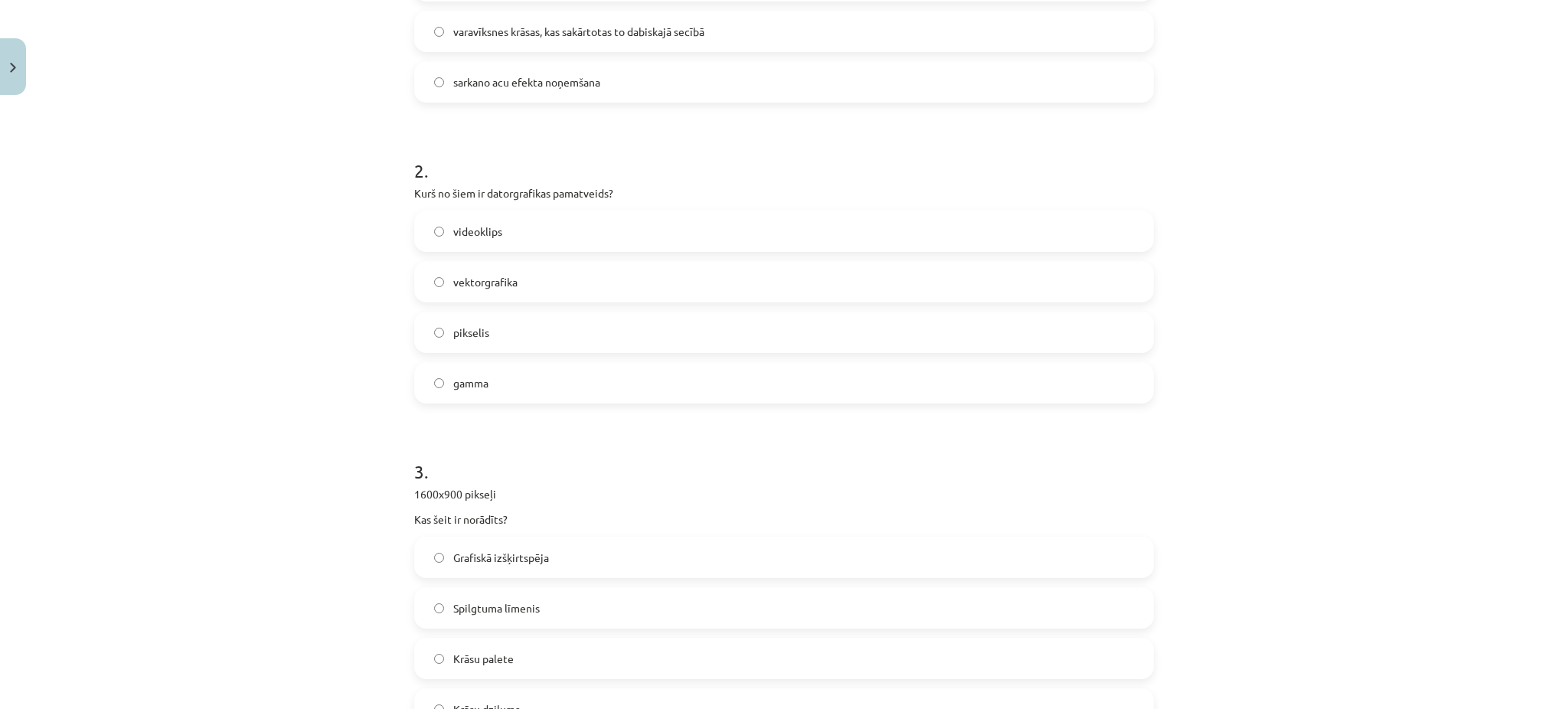
scroll to position [531, 0]
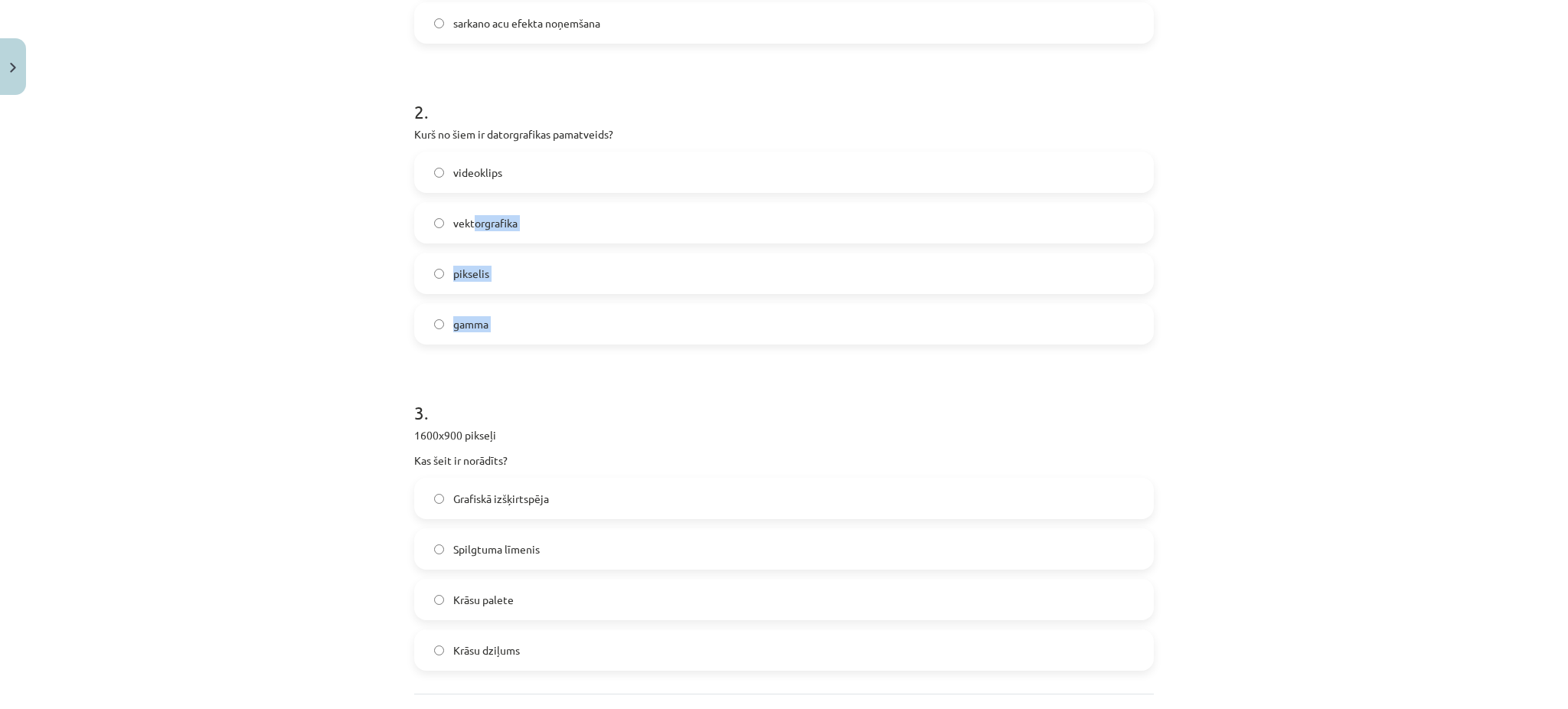
drag, startPoint x: 300, startPoint y: 373, endPoint x: 468, endPoint y: 209, distance: 234.8
click at [468, 209] on div "Mācību tēma: Datorikas - 10. klases 3. ieskaites mācību materiāls #5 Attēlu aps…" at bounding box center [784, 354] width 1568 height 709
click at [468, 209] on label "vektorgrafika" at bounding box center [784, 223] width 737 height 38
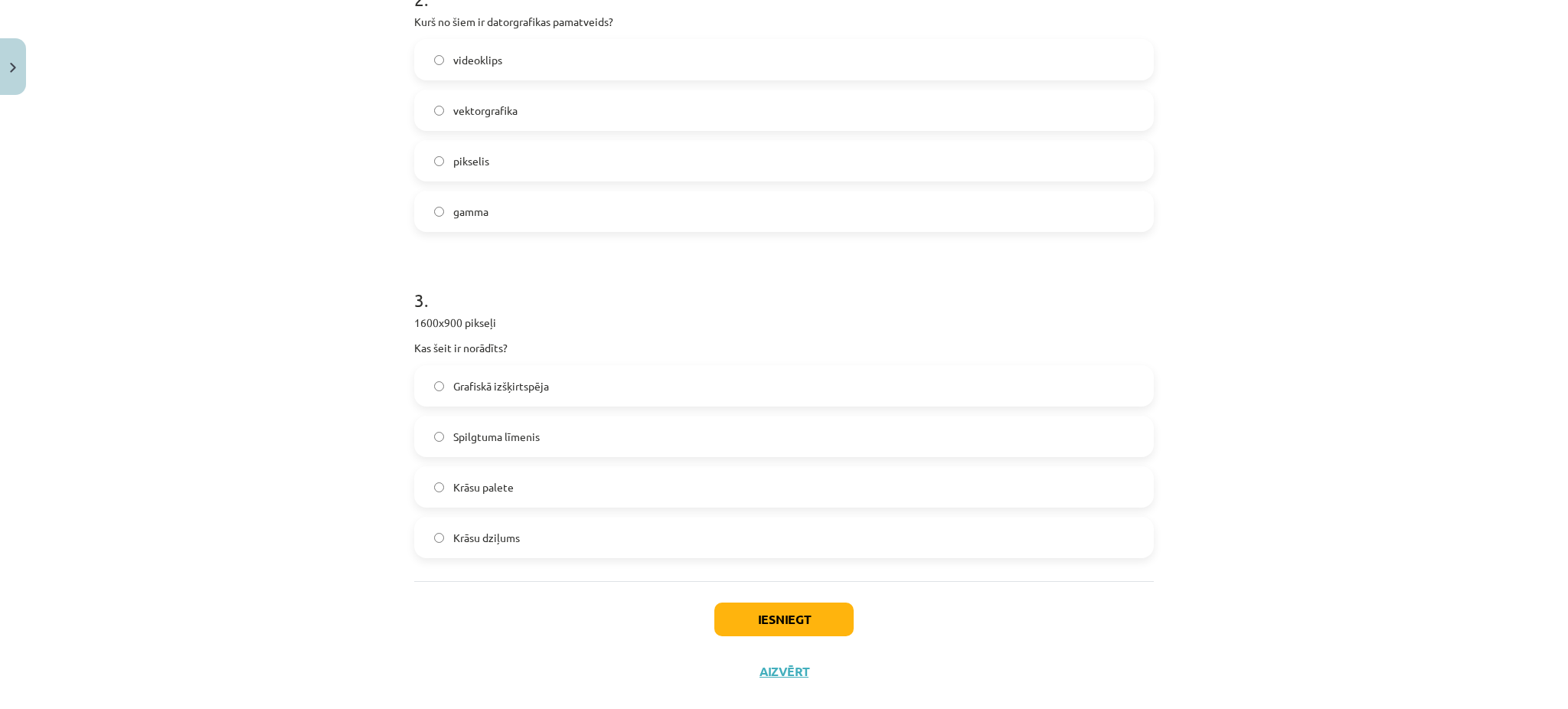
scroll to position [670, 0]
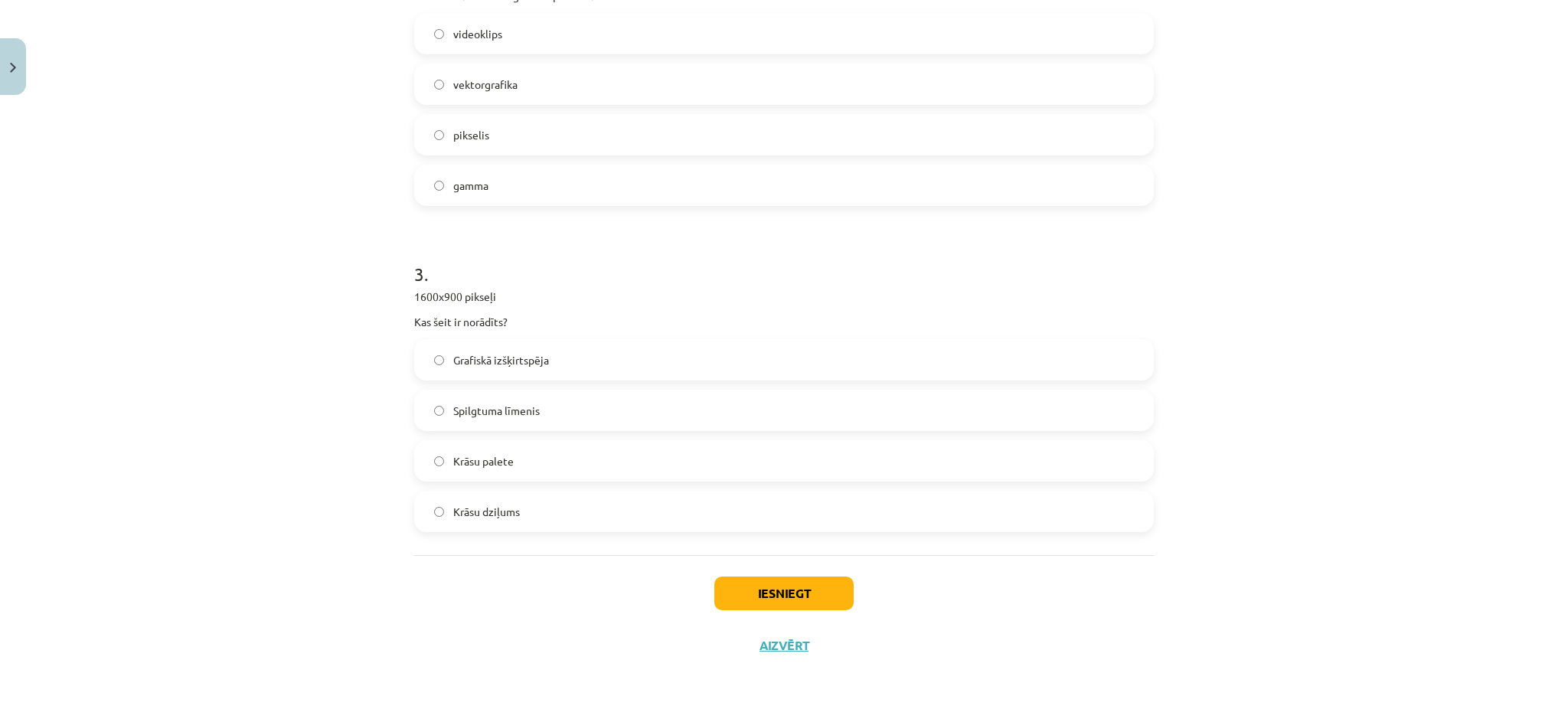
click at [468, 368] on label "Grafiskā izšķirtspēja" at bounding box center [784, 360] width 737 height 38
click at [804, 602] on button "Iesniegt" at bounding box center [784, 593] width 139 height 34
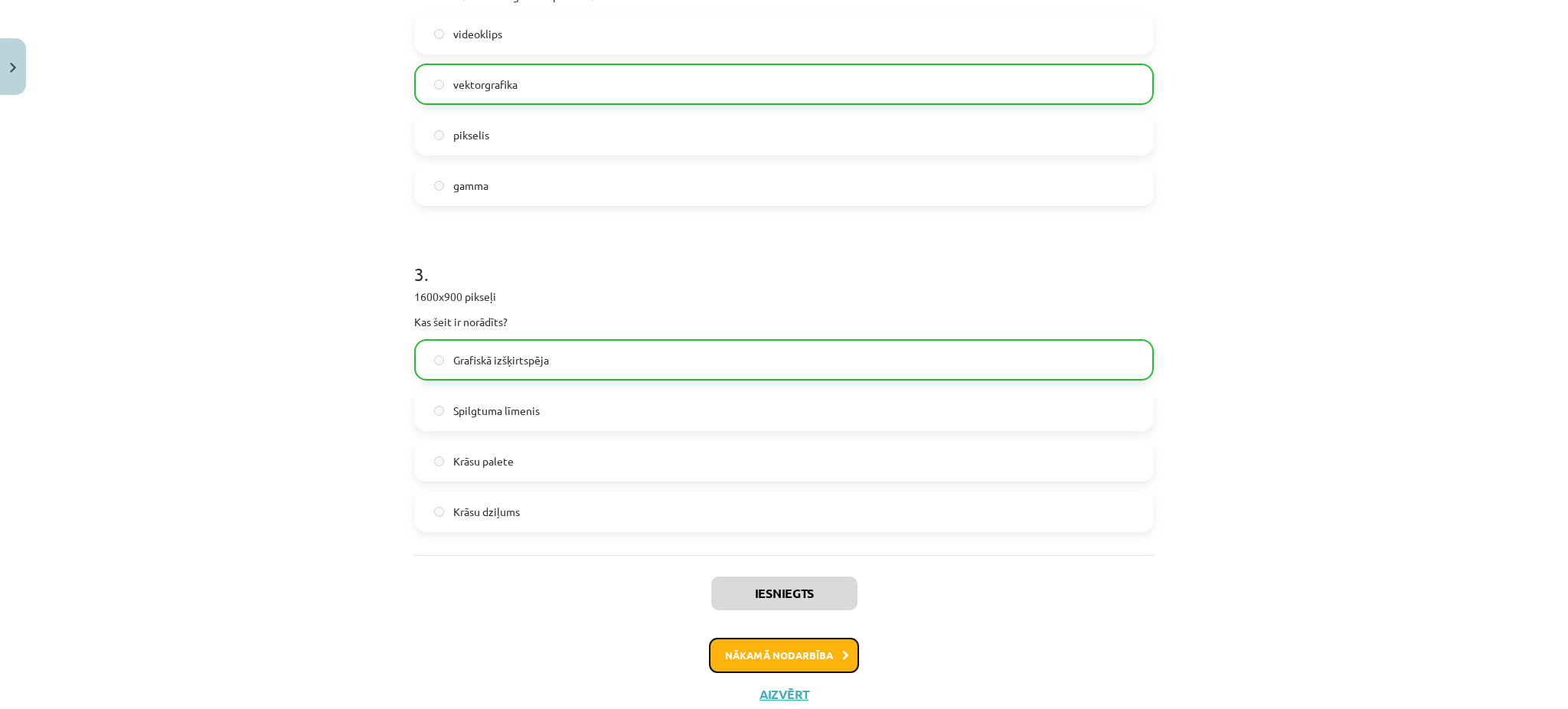
click at [827, 647] on button "Nākamā nodarbība" at bounding box center [784, 655] width 150 height 35
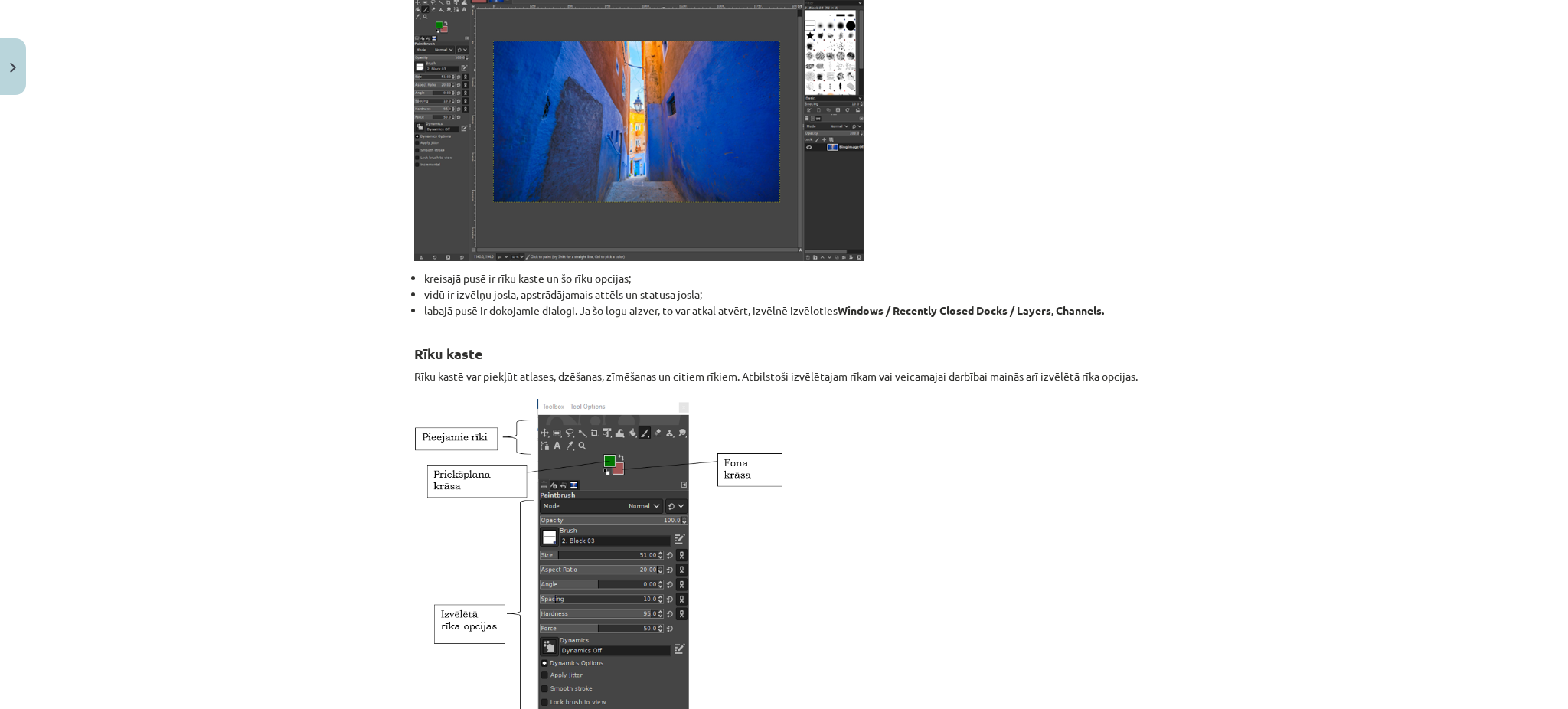
scroll to position [38, 0]
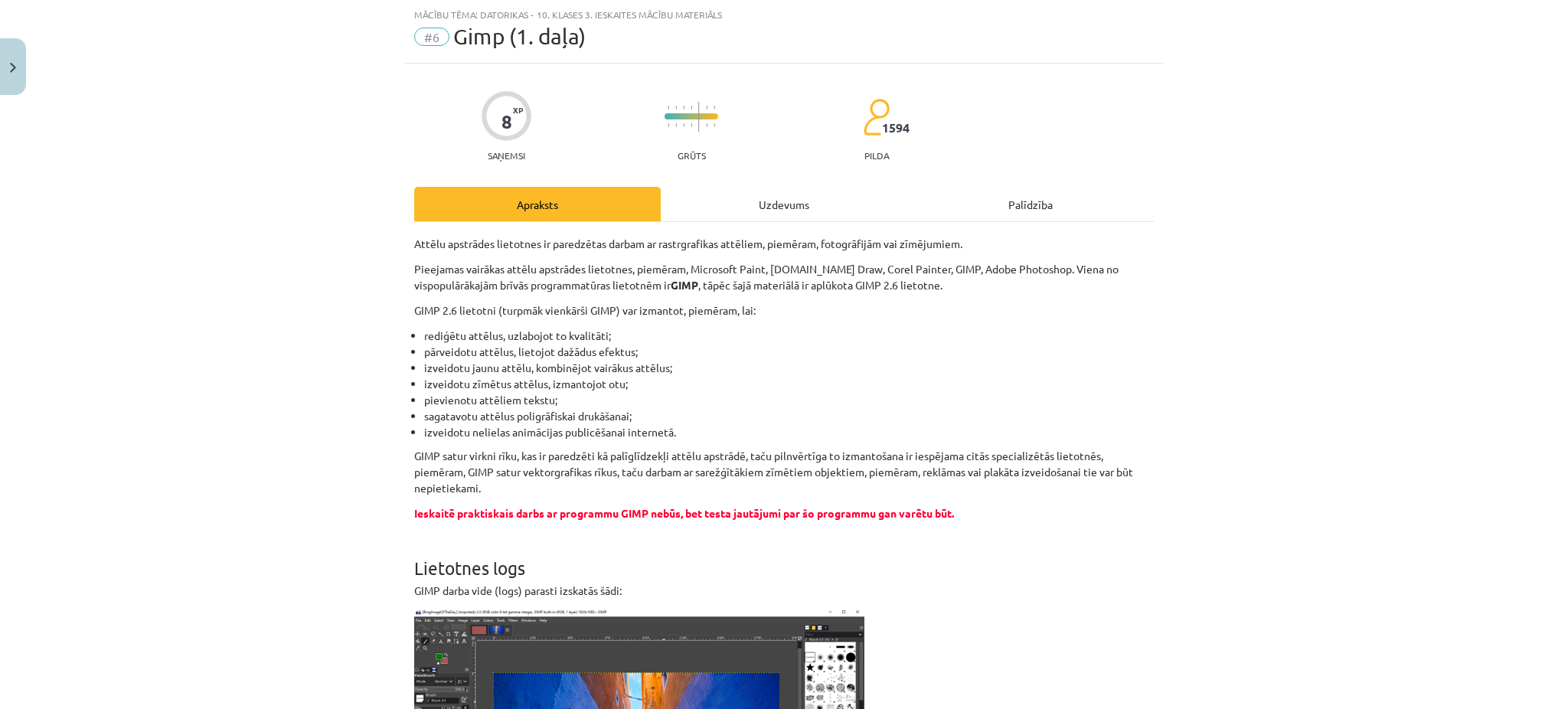
click at [761, 210] on div "Uzdevums" at bounding box center [784, 204] width 247 height 34
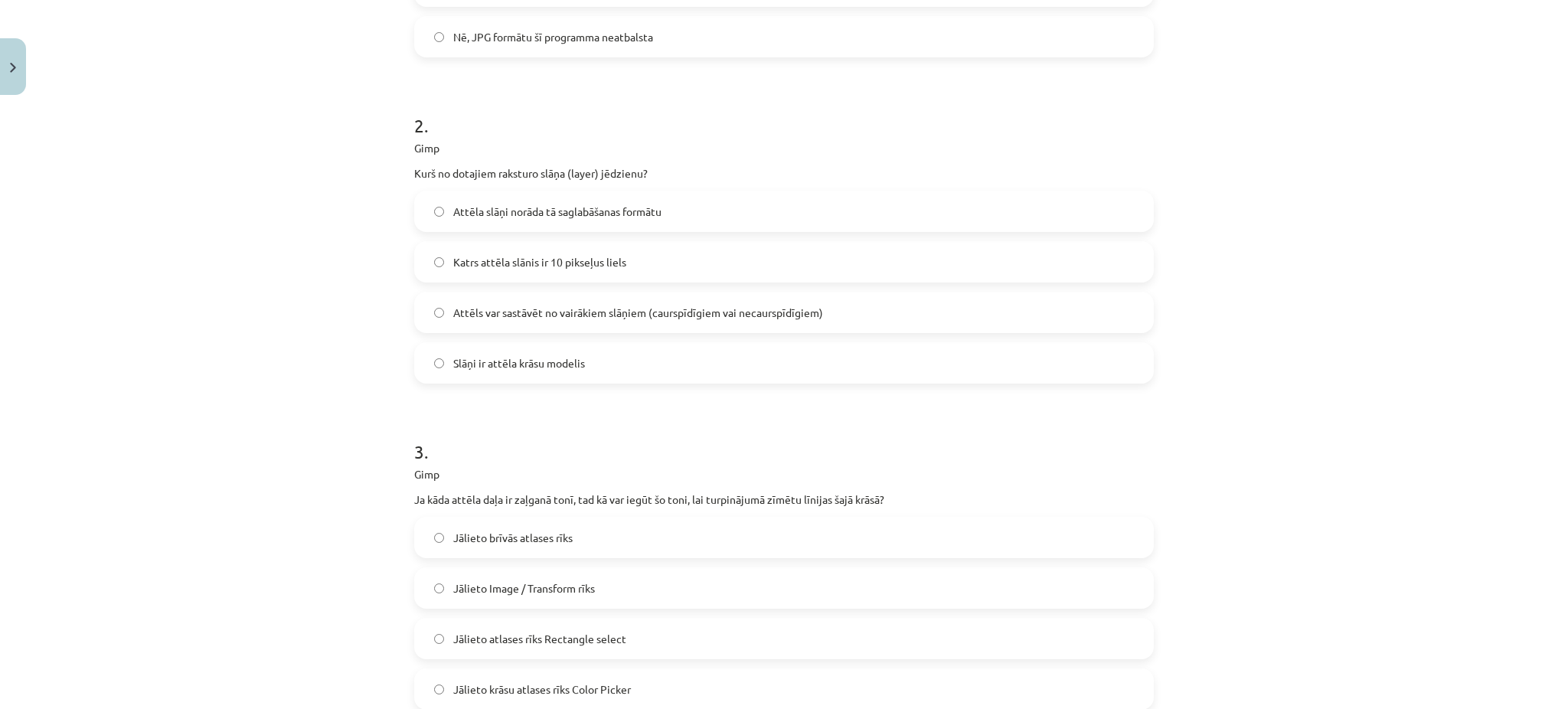
scroll to position [720, 0]
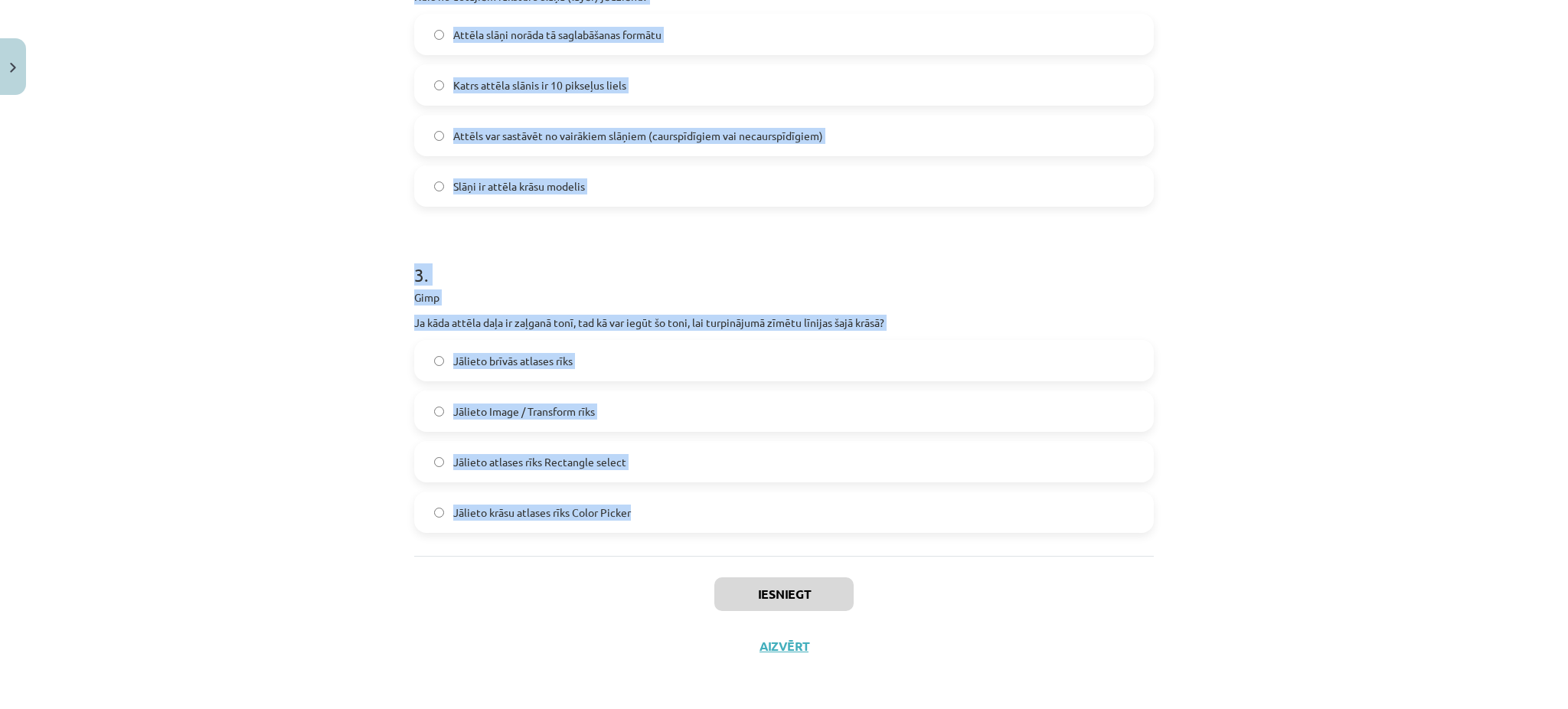
drag, startPoint x: 406, startPoint y: 331, endPoint x: 637, endPoint y: 505, distance: 289.2
click at [637, 505] on form "1 . Gimp Vai ar Save as var attēlu saglabāt JPG formātā, ja tas pirms tam bija …" at bounding box center [784, 59] width 740 height 948
copy form "Gimp Vai ar Save as var attēlu saglabāt JPG formātā, ja tas pirms tam bija form…"
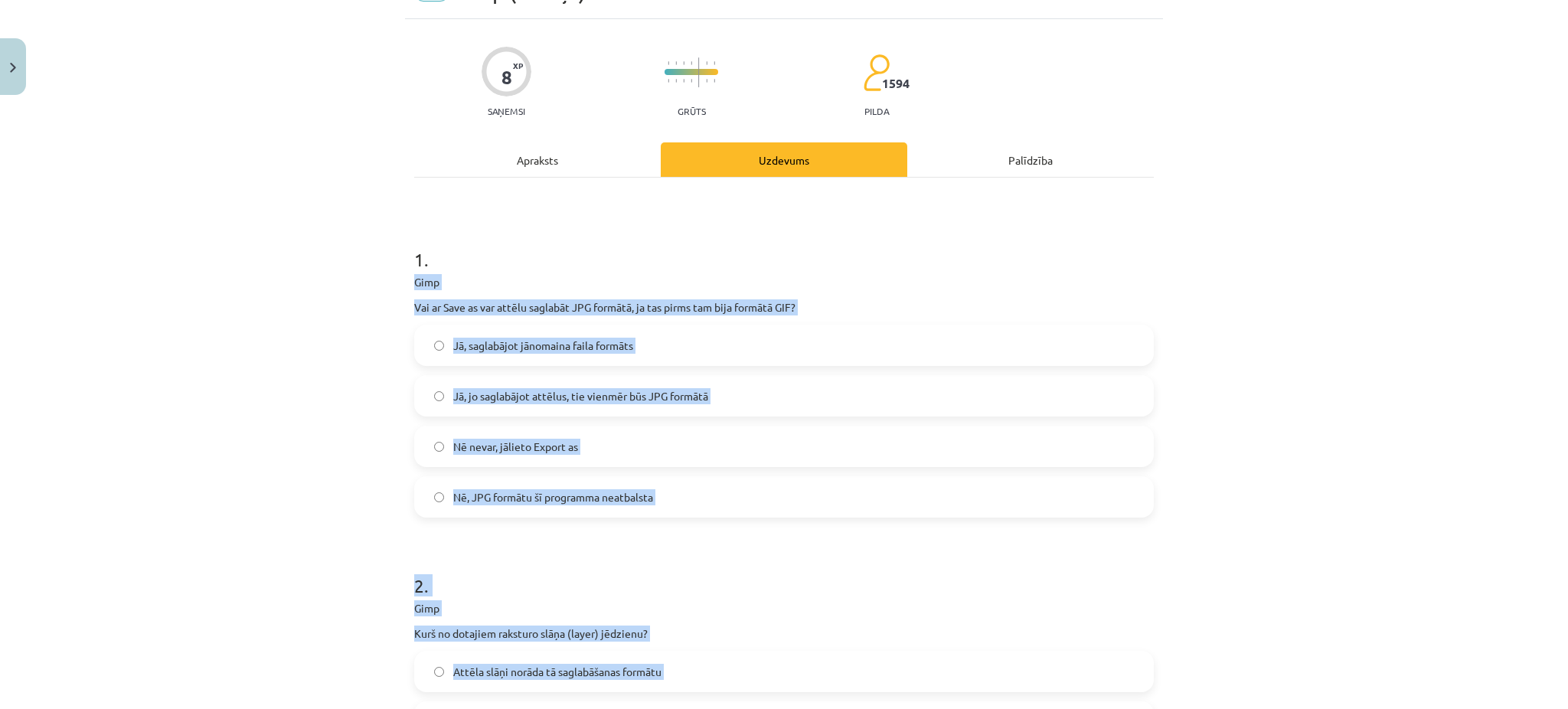
scroll to position [70, 0]
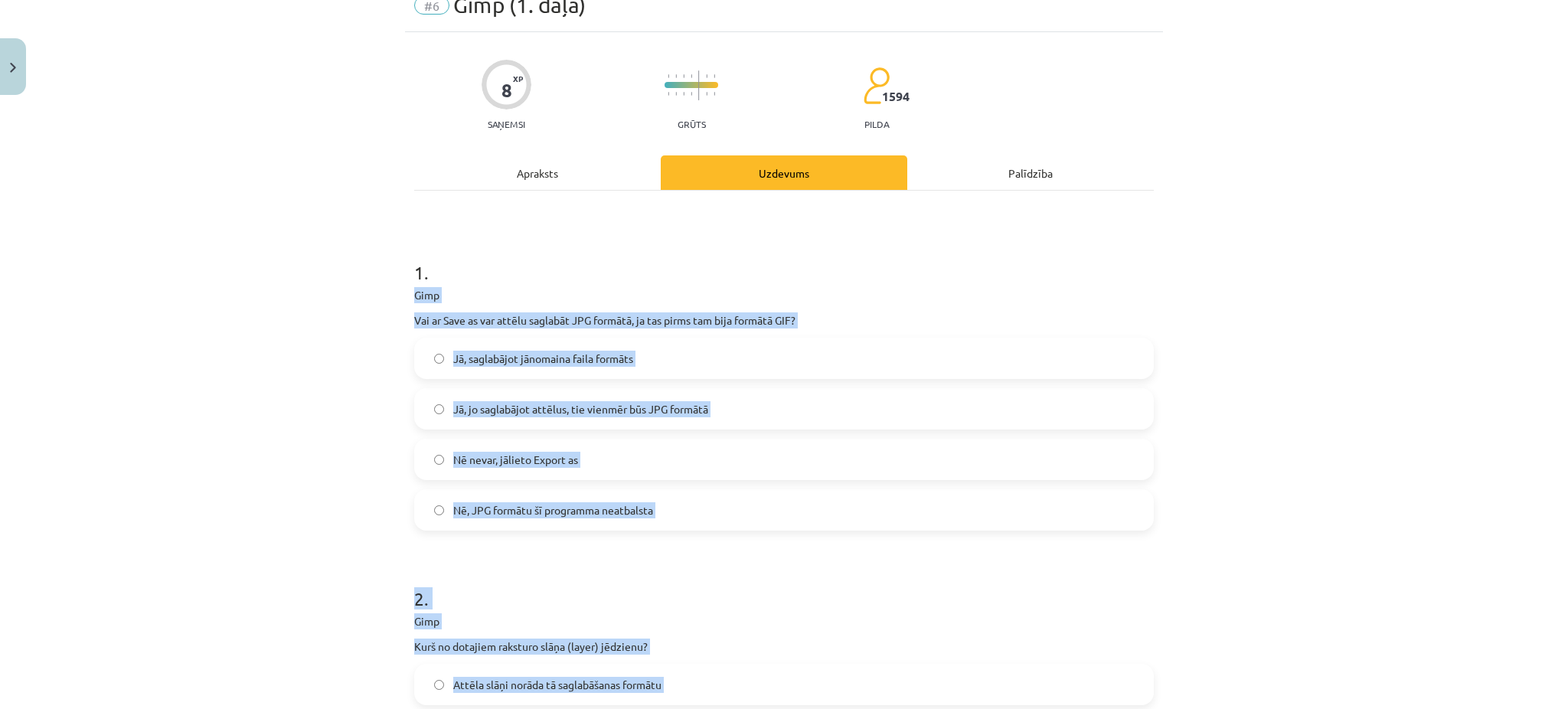
click at [234, 315] on div "Mācību tēma: Datorikas - 10. klases 3. ieskaites mācību materiāls #6 Gimp (1. d…" at bounding box center [784, 354] width 1568 height 709
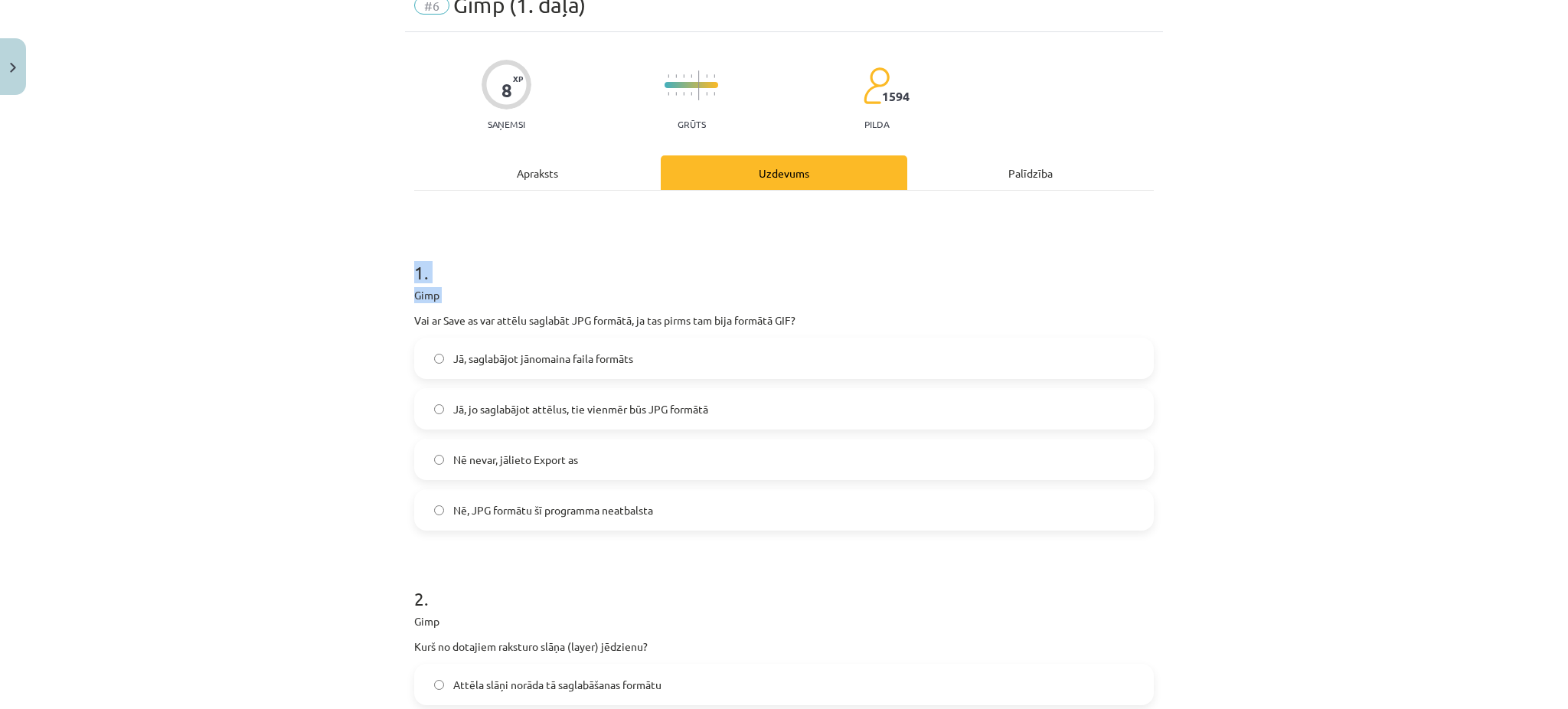
drag, startPoint x: 234, startPoint y: 315, endPoint x: 336, endPoint y: 282, distance: 107.2
click at [336, 282] on div "Mācību tēma: Datorikas - 10. klases 3. ieskaites mācību materiāls #6 Gimp (1. d…" at bounding box center [784, 354] width 1568 height 709
click at [453, 459] on span "Nē nevar, jālieto Export as" at bounding box center [516, 459] width 125 height 16
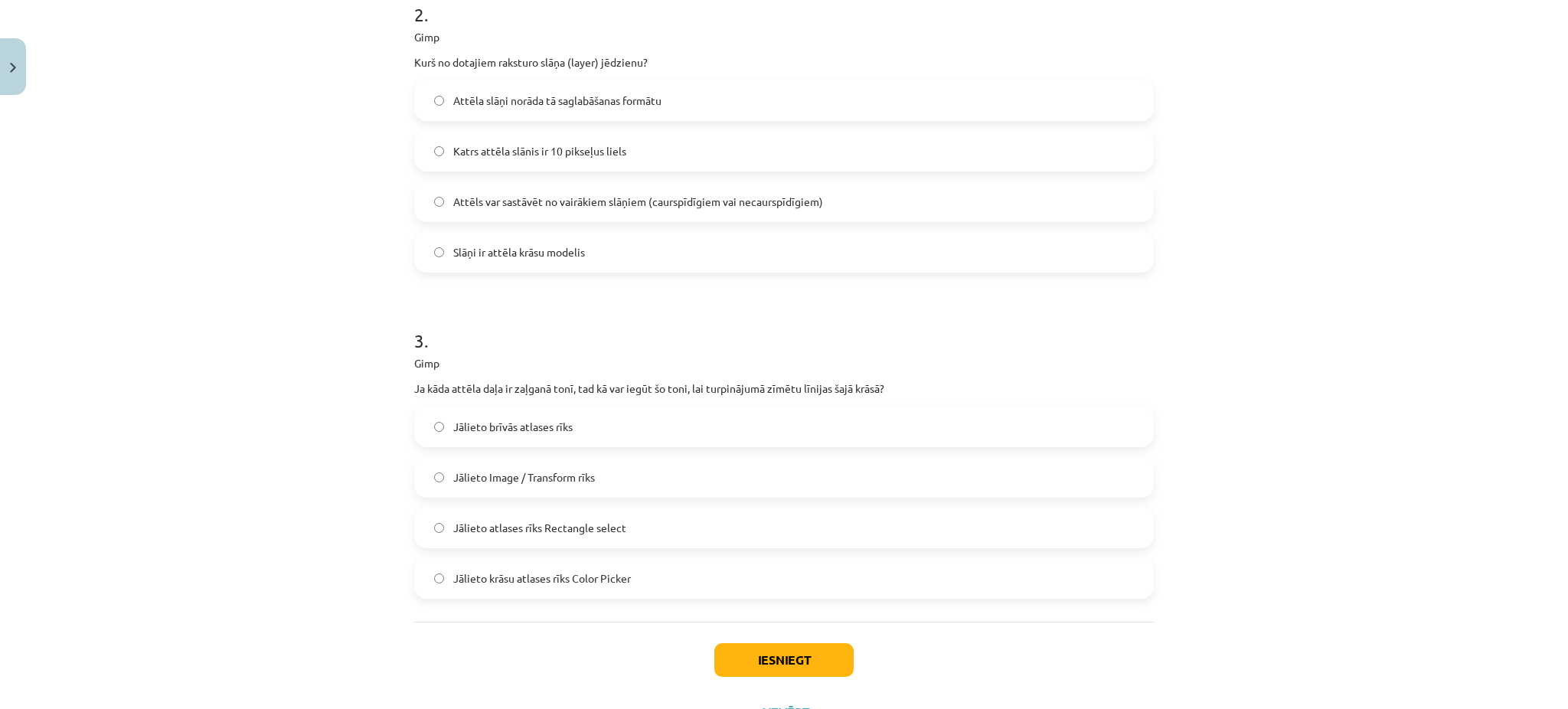
scroll to position [674, 0]
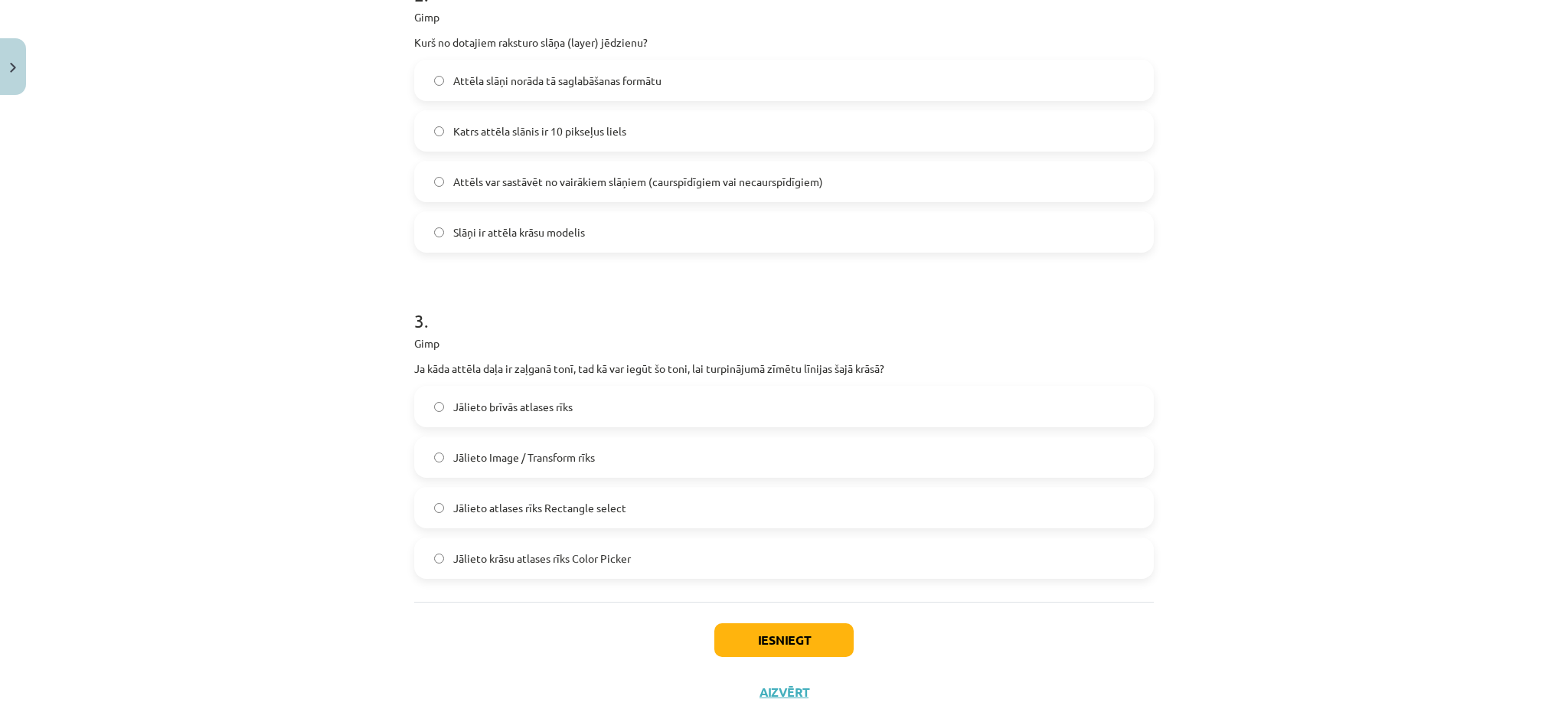
click at [437, 187] on label "Attēls var sastāvēt no vairākiem slāņiem (caurspīdīgiem vai necaurspīdīgiem)" at bounding box center [784, 181] width 737 height 38
click at [501, 553] on span "Jālieto krāsu atlases rīks Color Picker" at bounding box center [542, 558] width 178 height 16
click at [773, 634] on button "Iesniegt" at bounding box center [784, 640] width 139 height 34
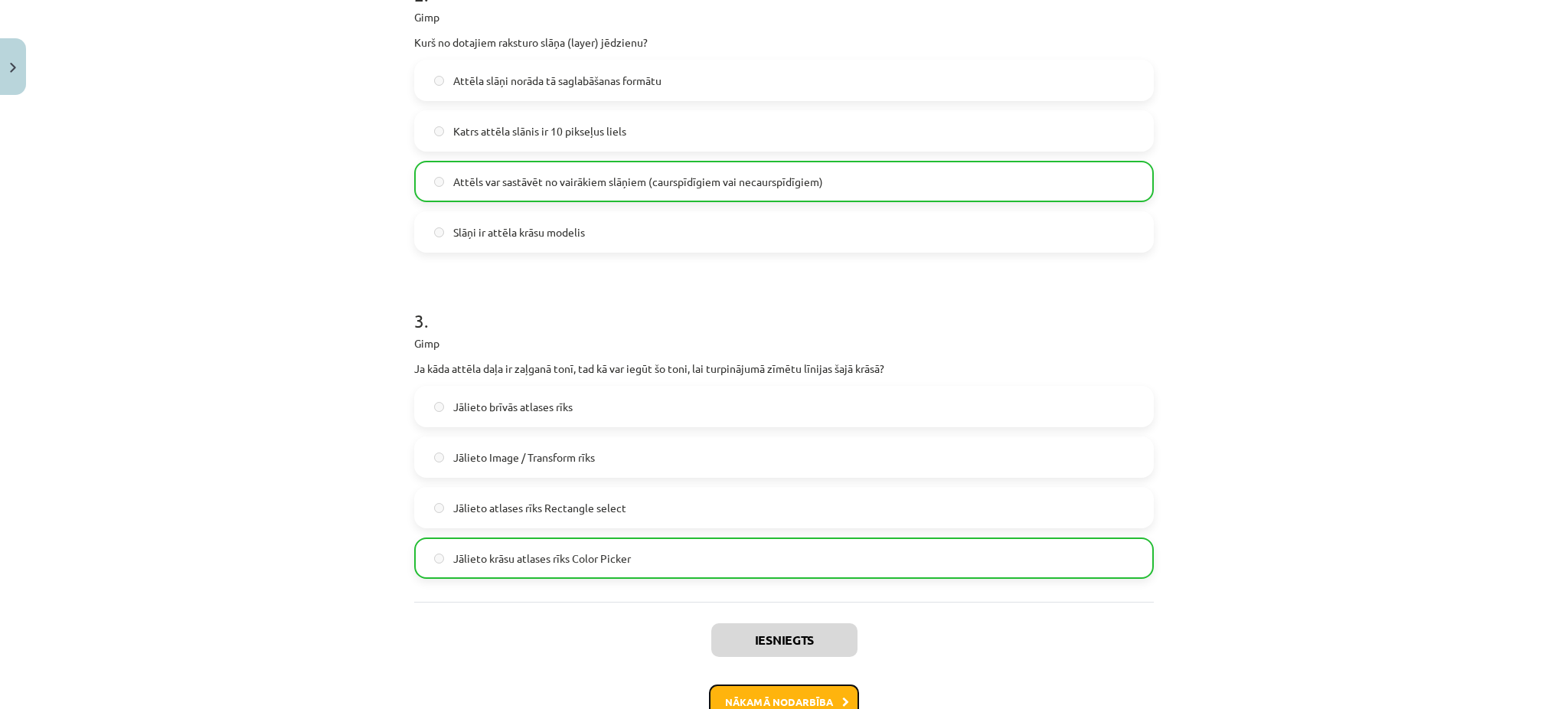
click at [803, 696] on button "Nākamā nodarbība" at bounding box center [784, 702] width 150 height 35
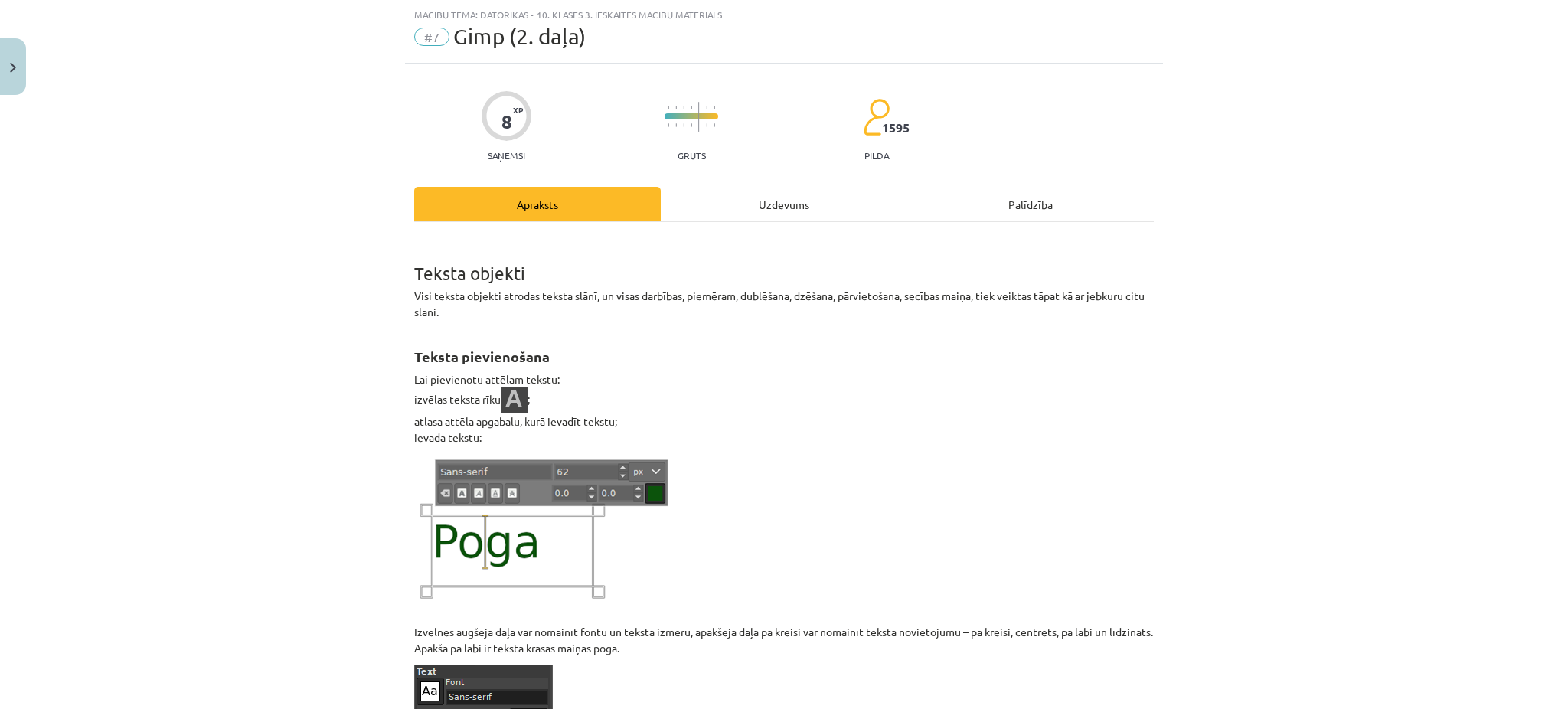
click at [776, 193] on div "Uzdevums" at bounding box center [784, 204] width 247 height 34
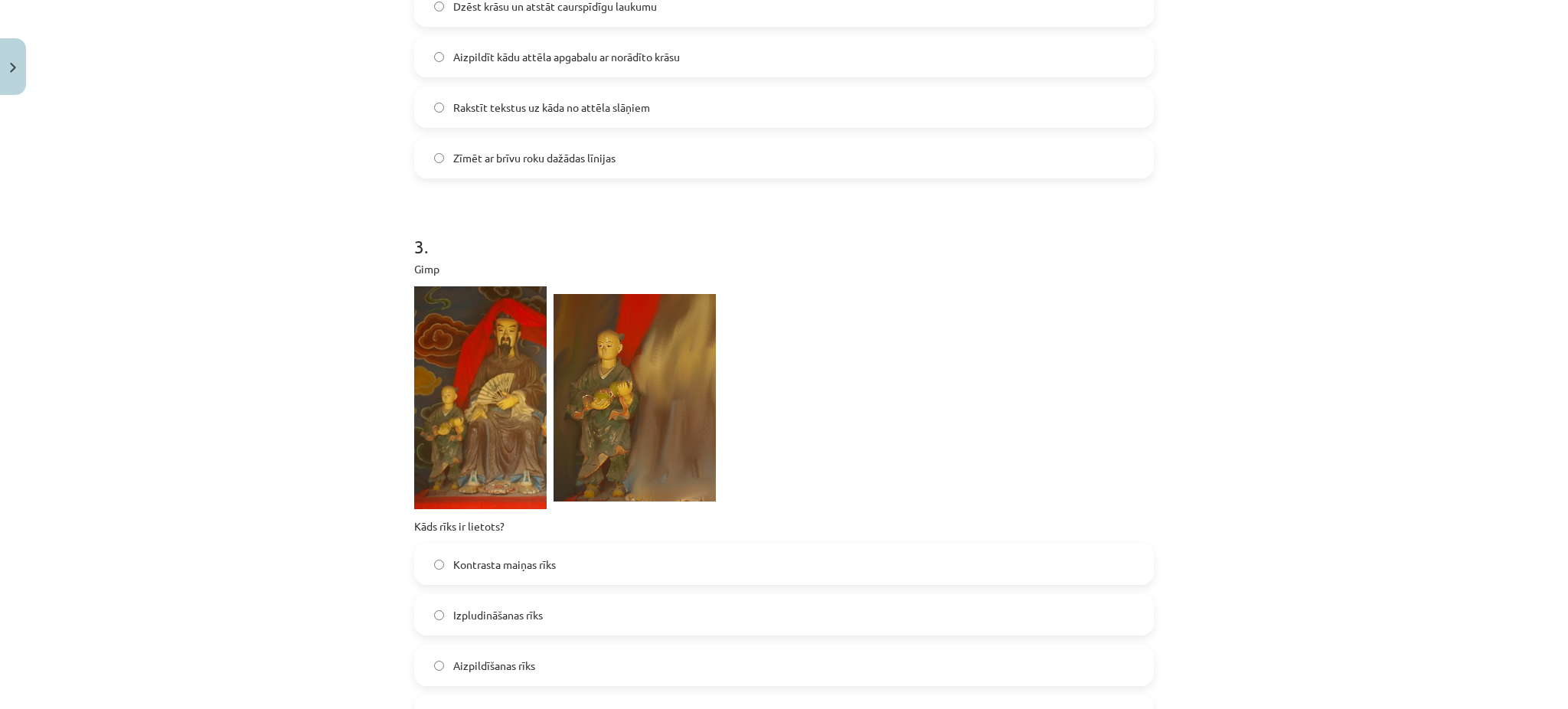
scroll to position [972, 0]
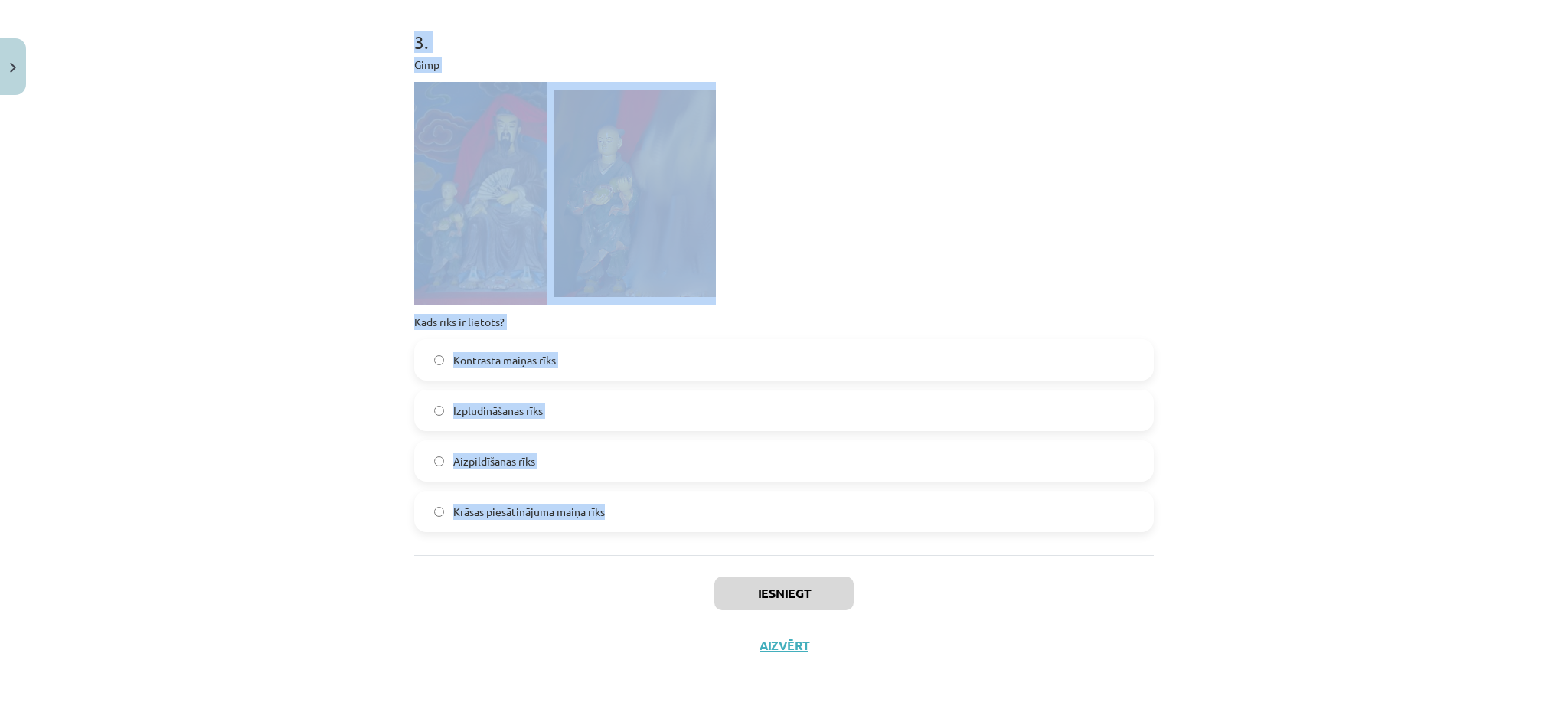
drag, startPoint x: 394, startPoint y: 319, endPoint x: 622, endPoint y: 551, distance: 325.3
click at [622, 551] on div "Mācību tēma: Datorikas - 10. klases 3. ieskaites mācību materiāls #7 Gimp (2. d…" at bounding box center [784, 354] width 1568 height 709
copy form "Ko apraksta konstrasts? cik liela atšķirība ir starp dažādiem pikseļiem cik pie…"
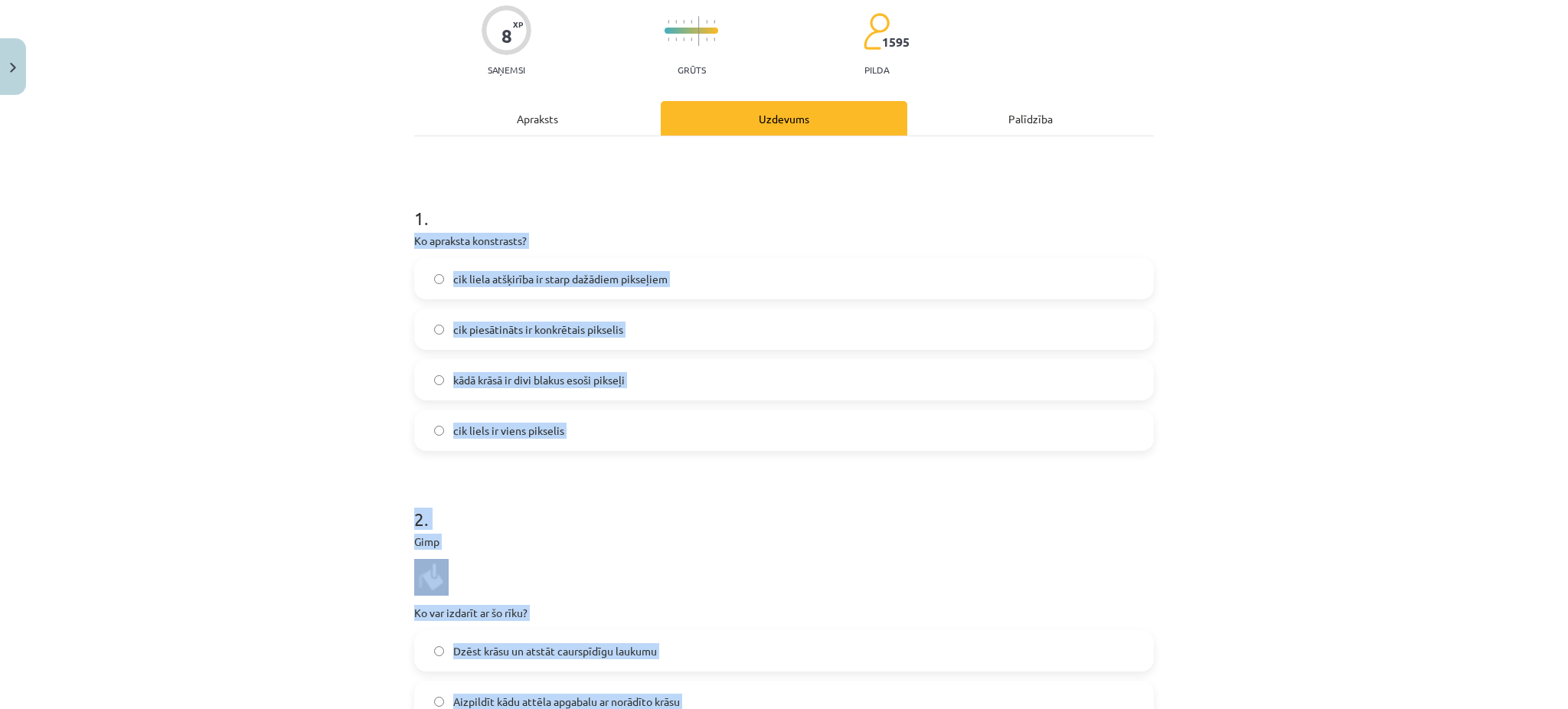
scroll to position [123, 0]
click at [292, 354] on div "Mācību tēma: Datorikas - 10. klases 3. ieskaites mācību materiāls #7 Gimp (2. d…" at bounding box center [784, 354] width 1568 height 709
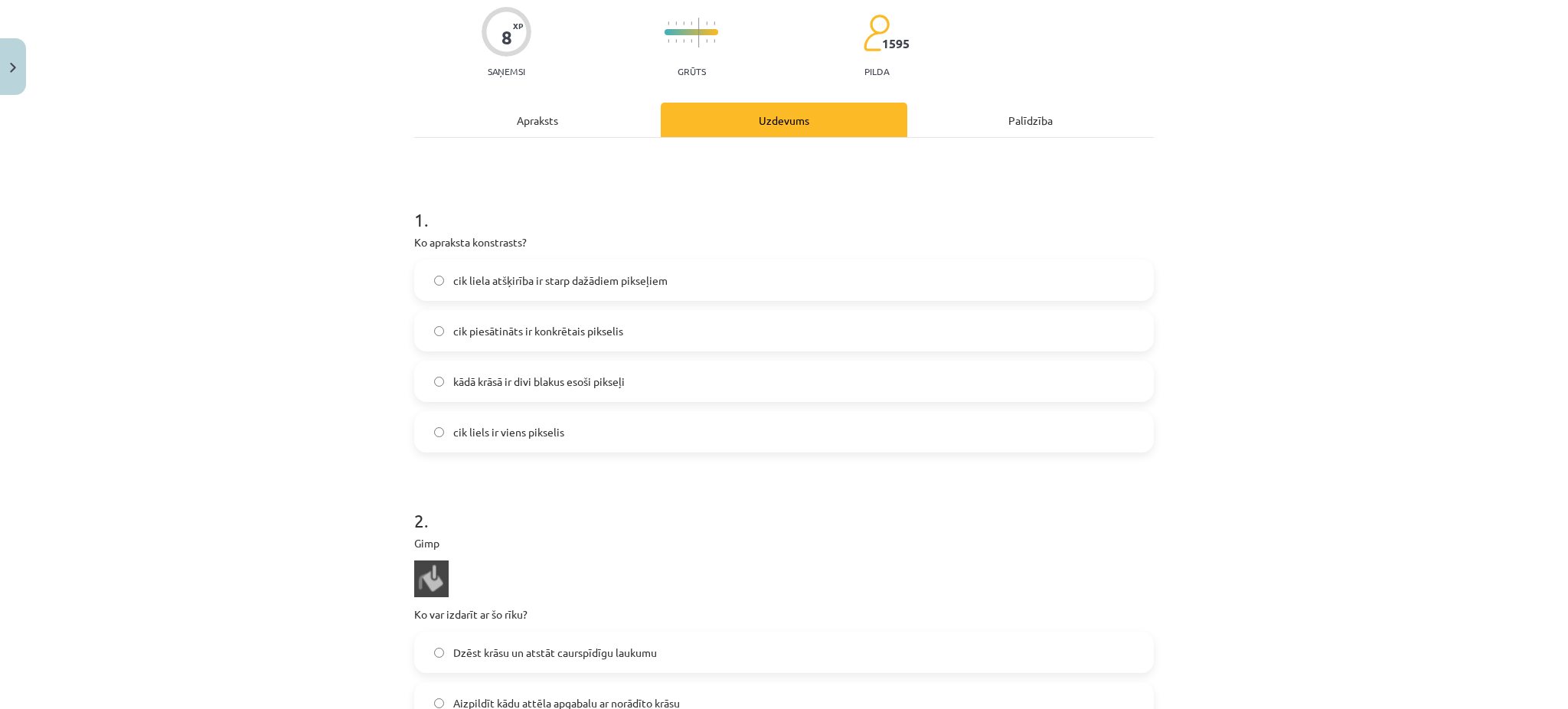
click at [520, 265] on label "cik liela atšķirība ir starp dažādiem pikseļiem" at bounding box center [784, 280] width 737 height 38
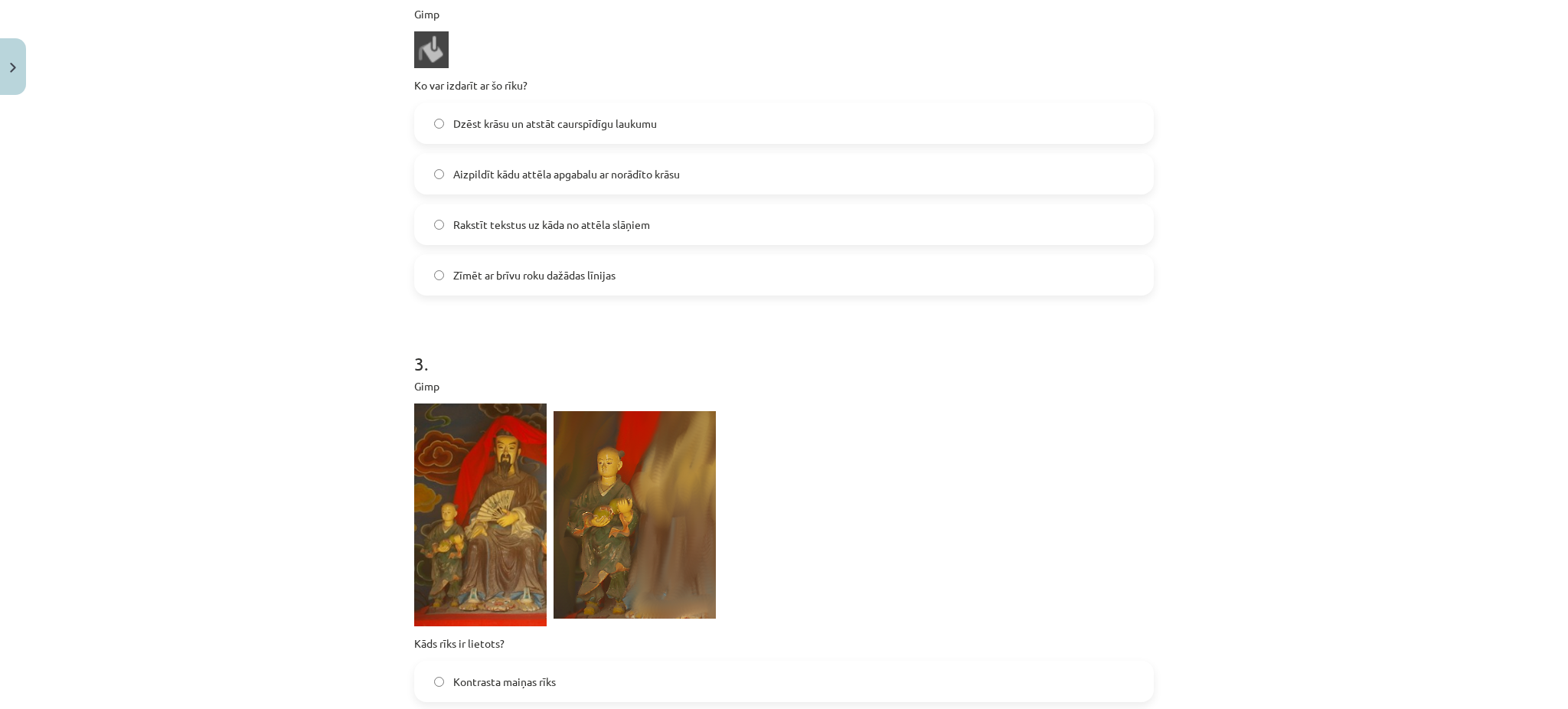
scroll to position [649, 0]
click at [497, 182] on span "Aizpildīt kādu attēla apgabalu ar norādīto krāsu" at bounding box center [567, 176] width 227 height 16
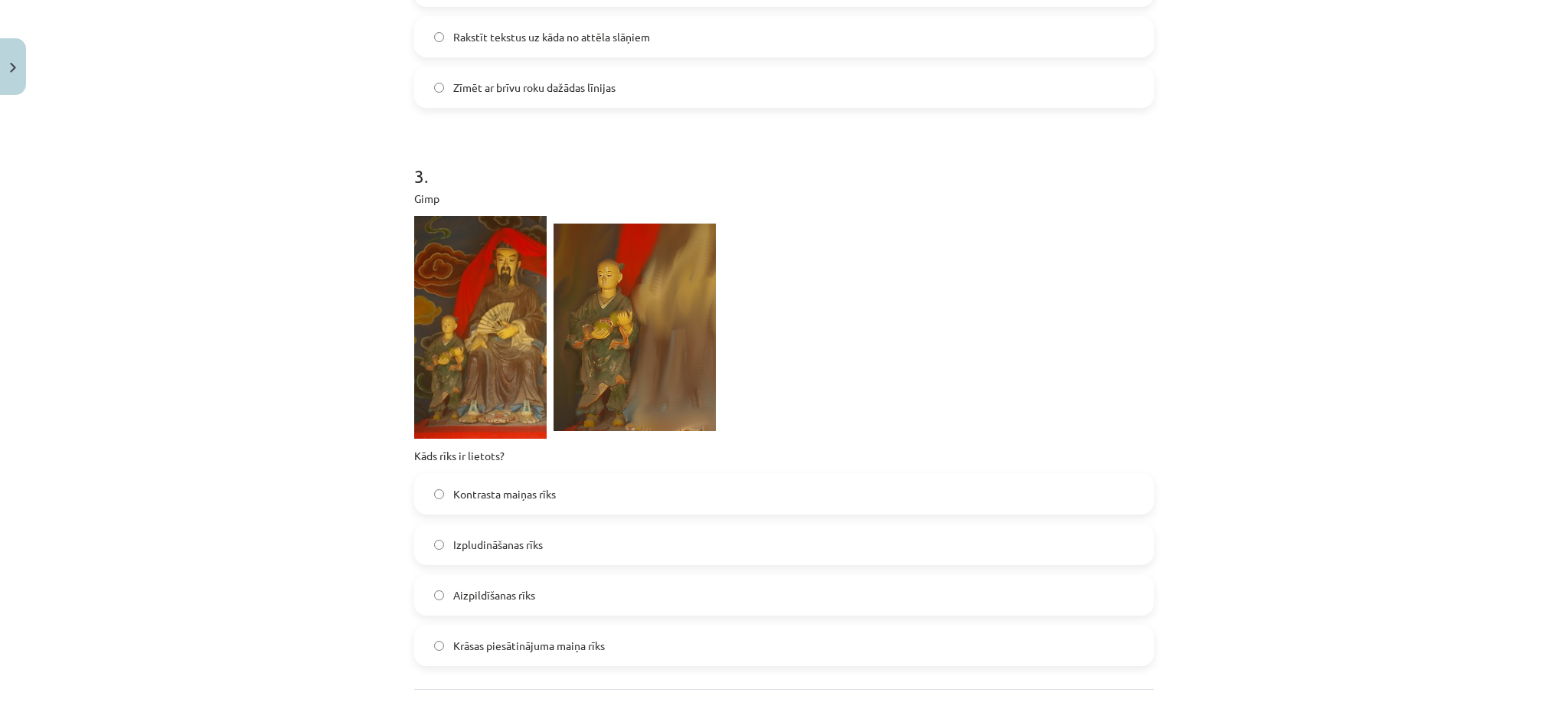
scroll to position [887, 0]
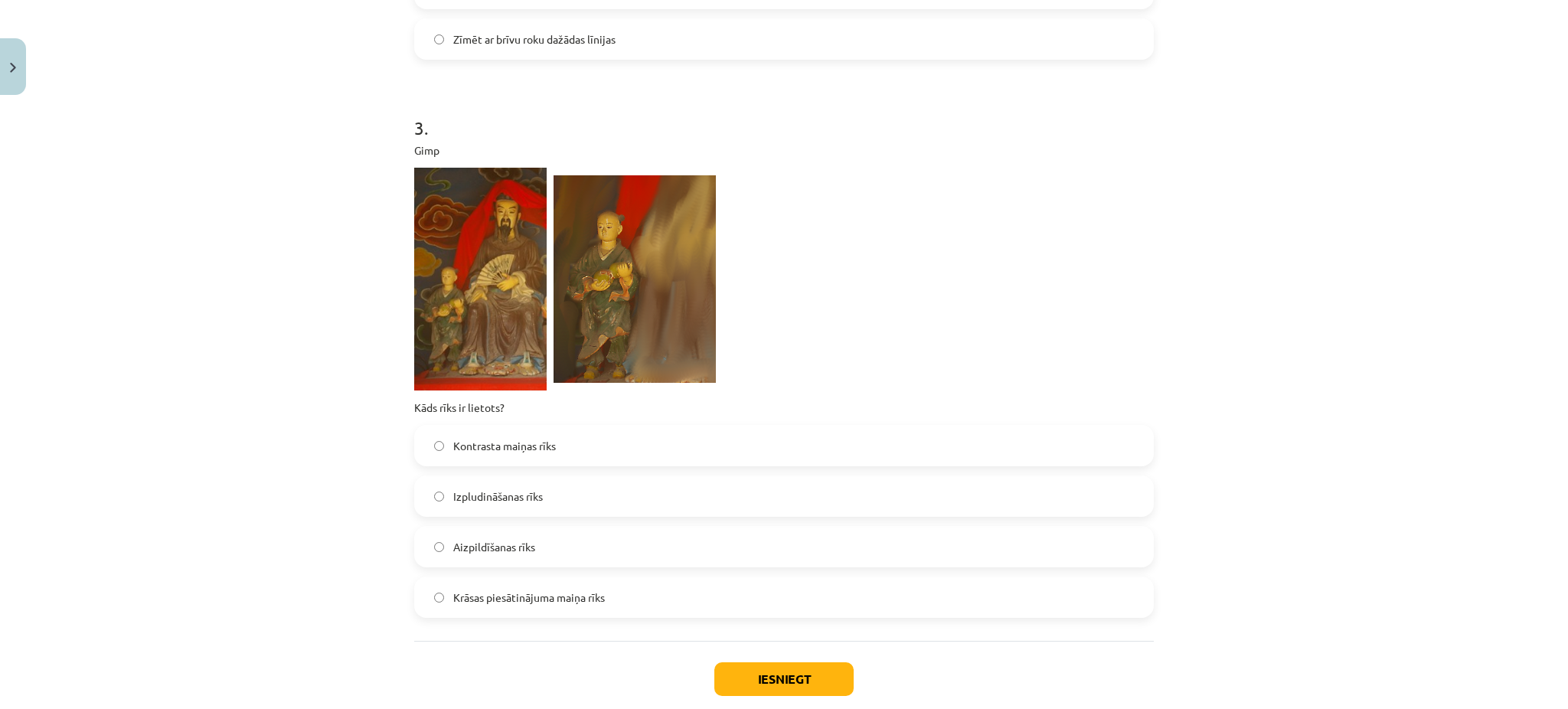
click at [436, 499] on label "Izpludināšanas rīks" at bounding box center [784, 496] width 737 height 38
click at [807, 668] on button "Iesniegt" at bounding box center [784, 679] width 139 height 34
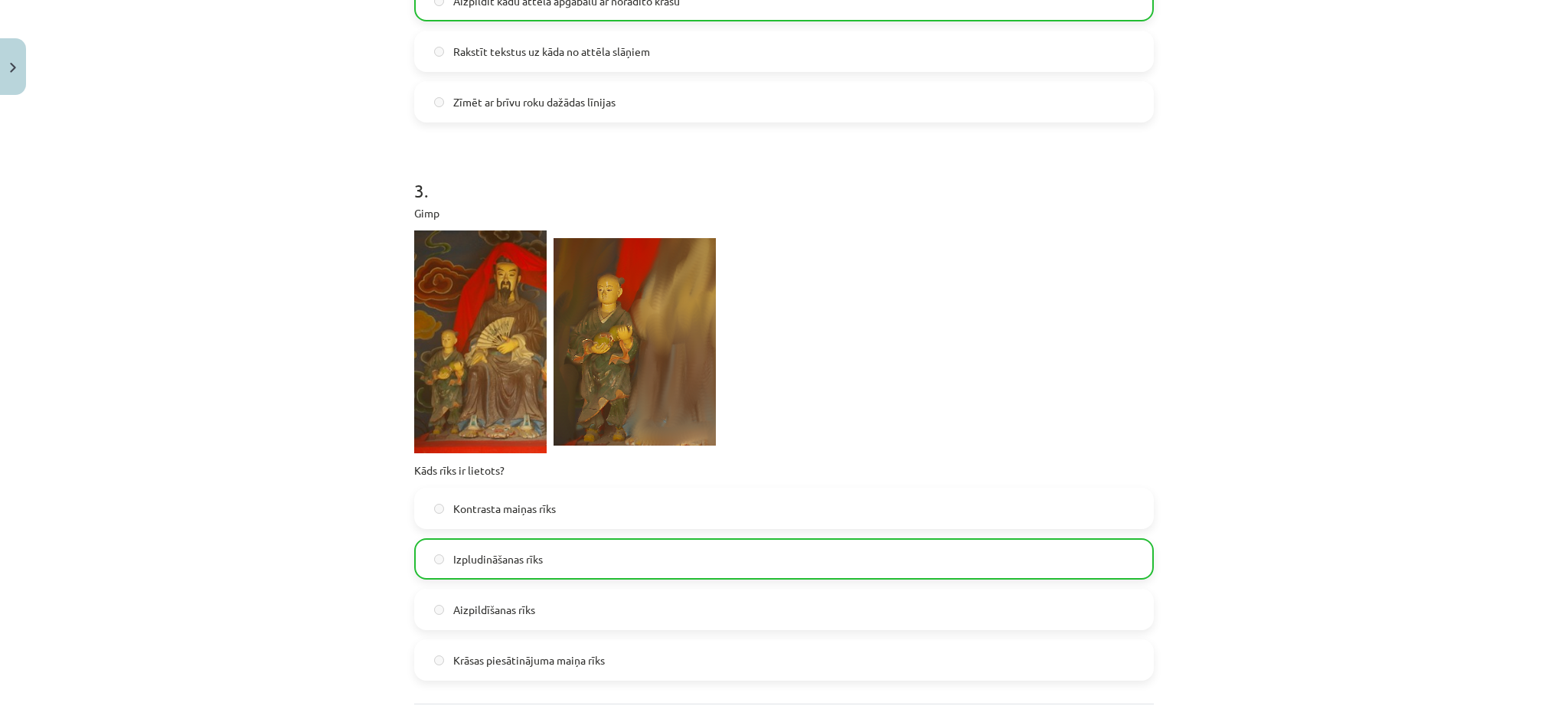
scroll to position [1021, 0]
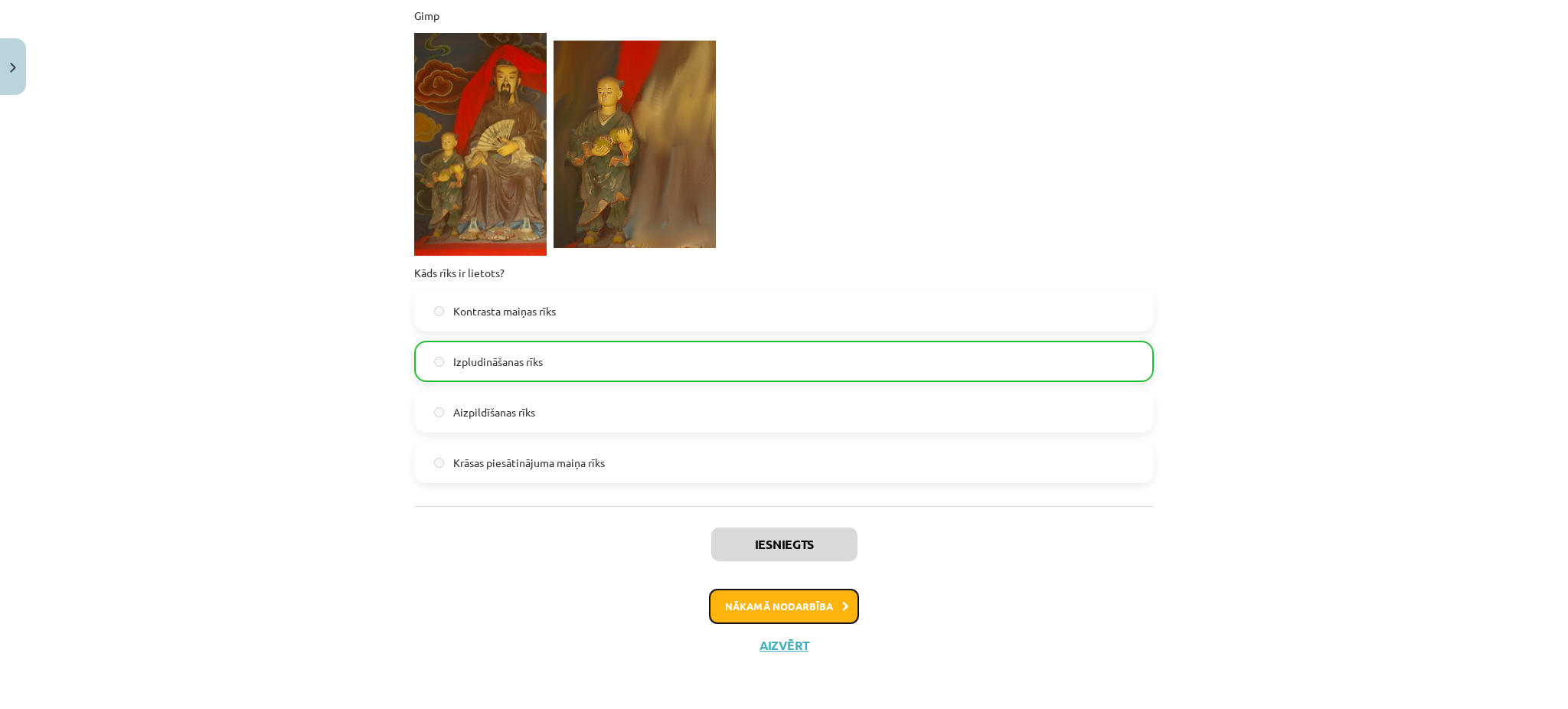
click at [822, 610] on button "Nākamā nodarbība" at bounding box center [784, 606] width 150 height 35
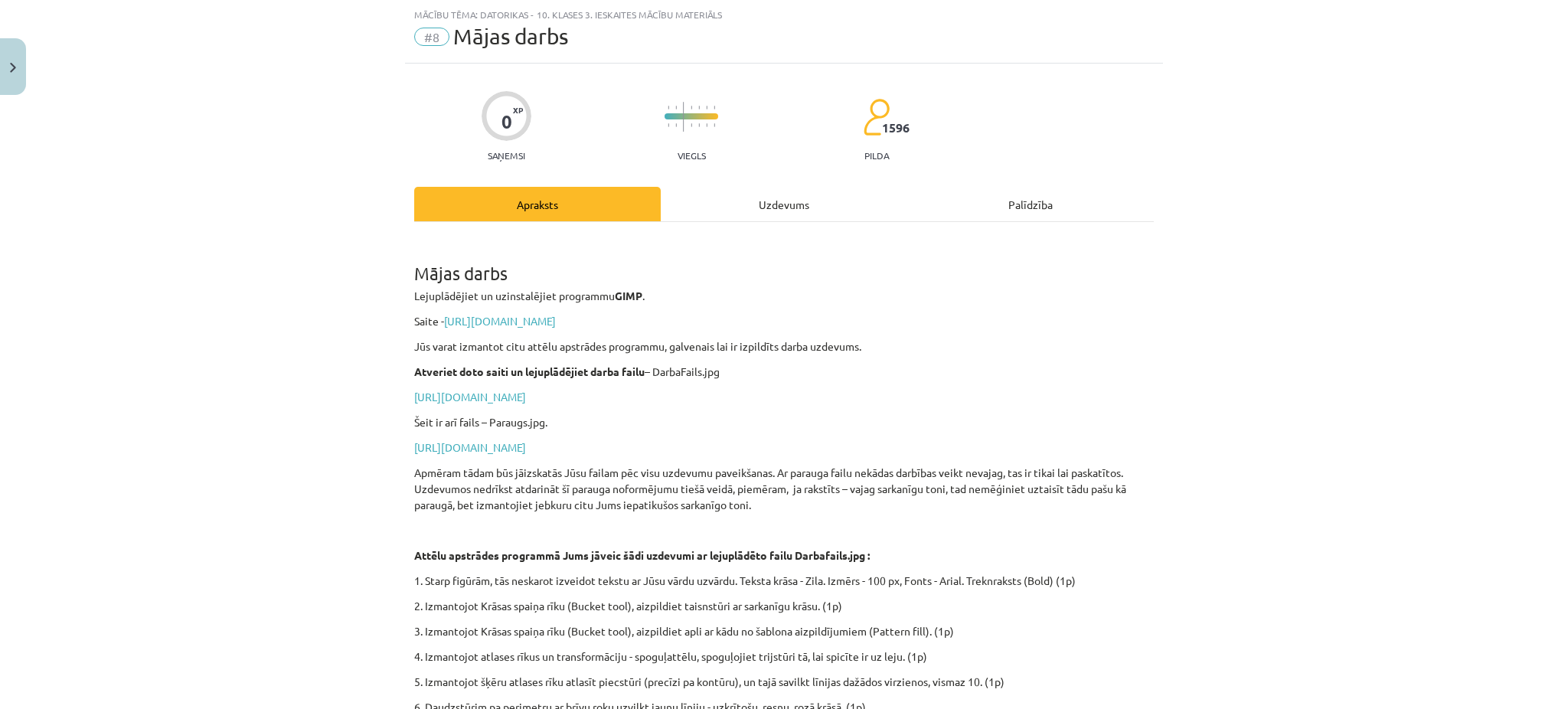
click at [793, 203] on div "Uzdevums" at bounding box center [784, 204] width 247 height 34
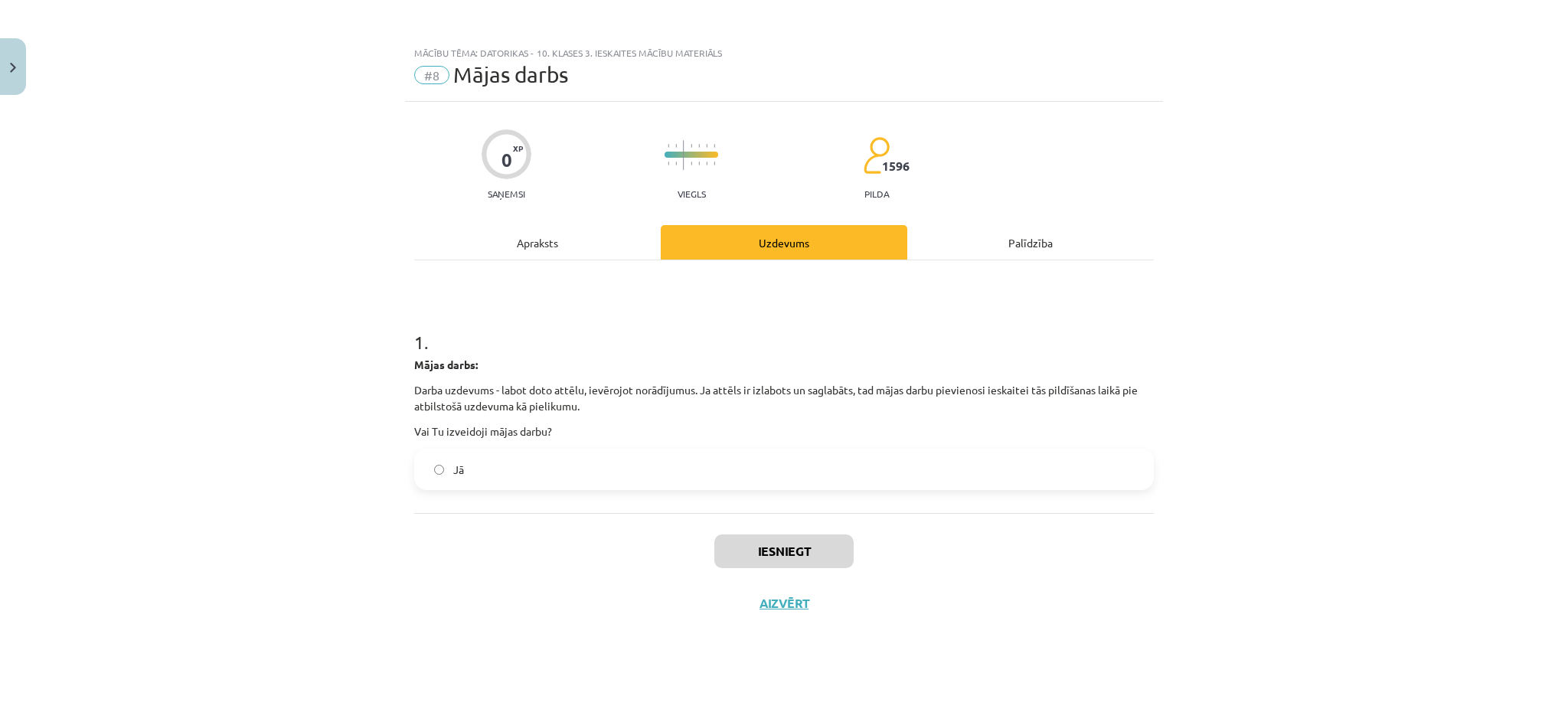
scroll to position [0, 0]
click at [511, 482] on label "Jā" at bounding box center [784, 469] width 737 height 38
click at [754, 546] on button "Iesniegt" at bounding box center [784, 551] width 139 height 34
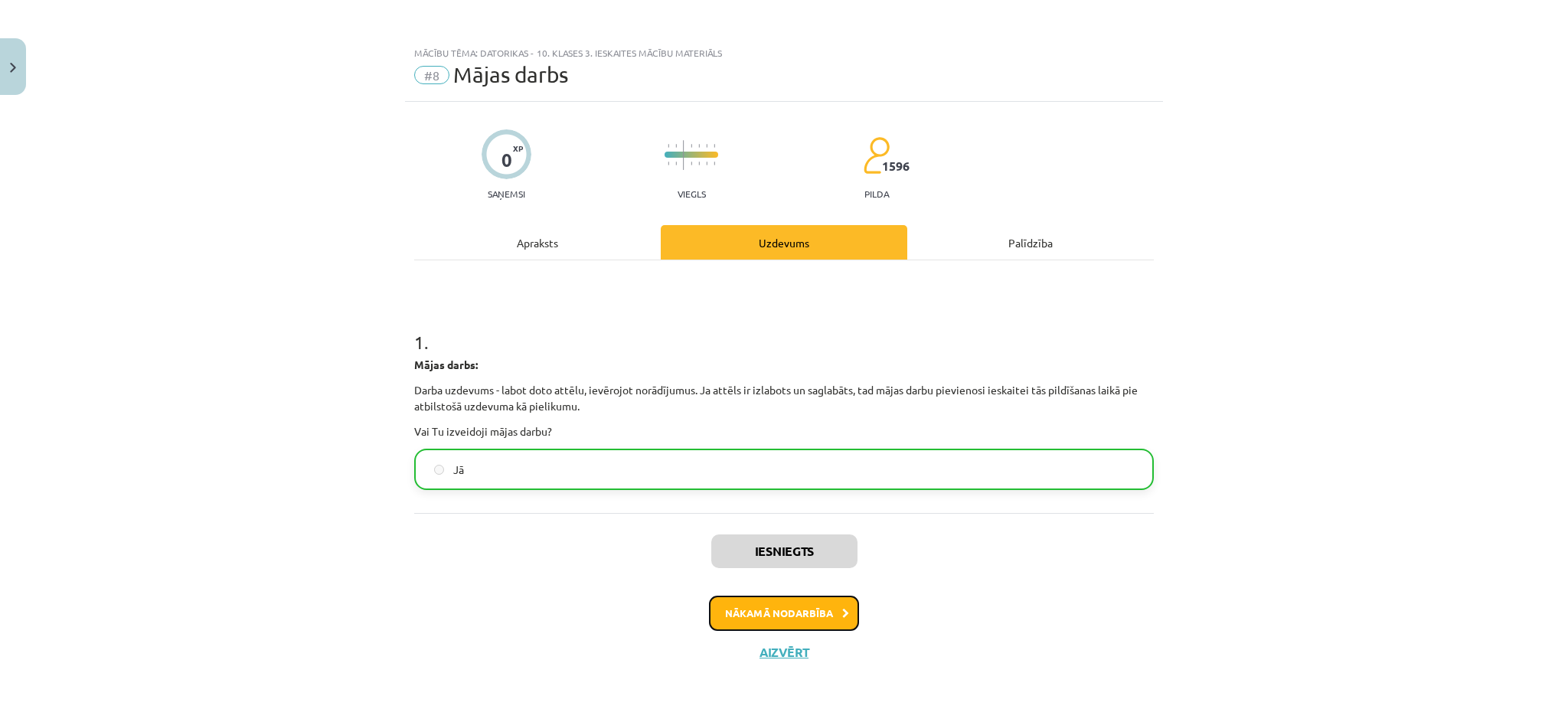
click at [774, 607] on button "Nākamā nodarbība" at bounding box center [784, 613] width 150 height 35
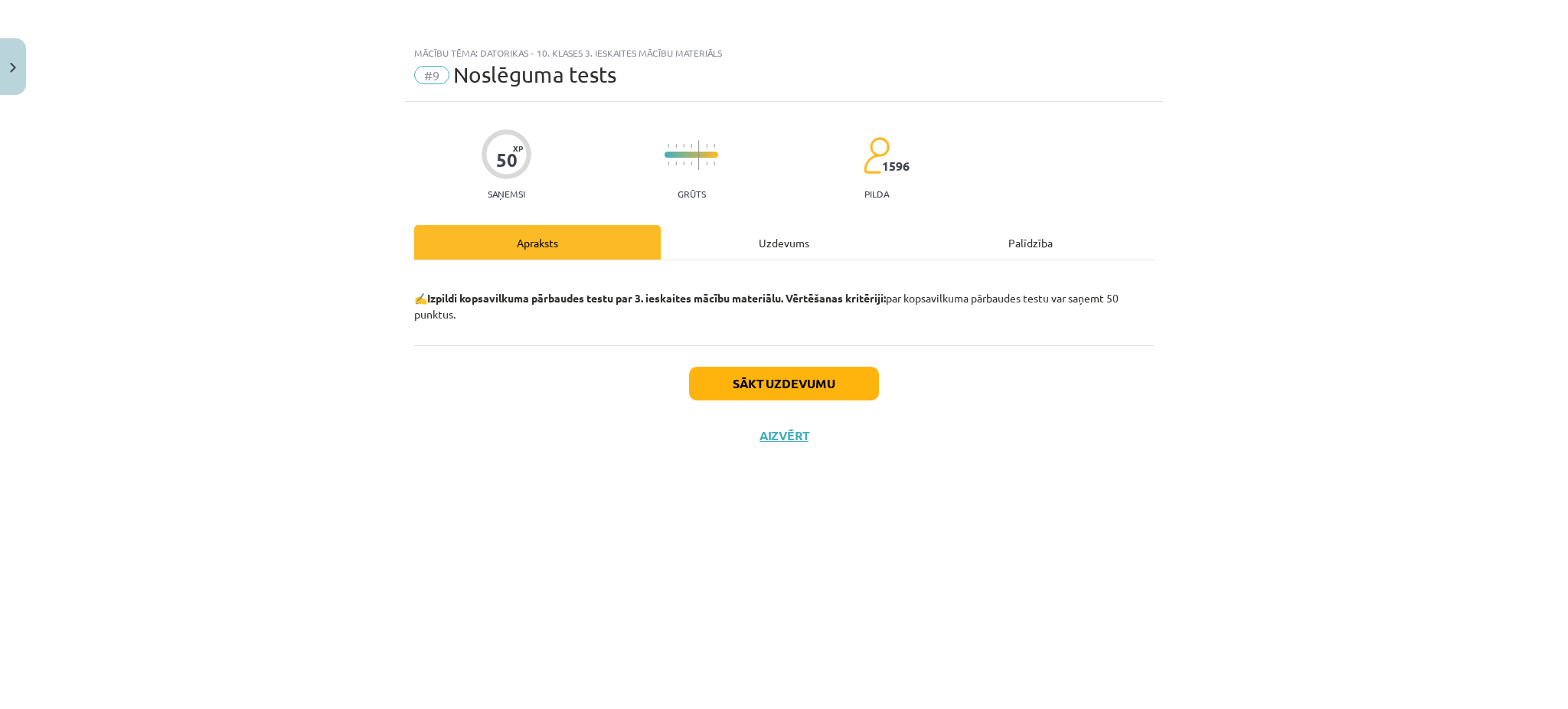
click at [754, 237] on div "Uzdevums" at bounding box center [784, 242] width 247 height 34
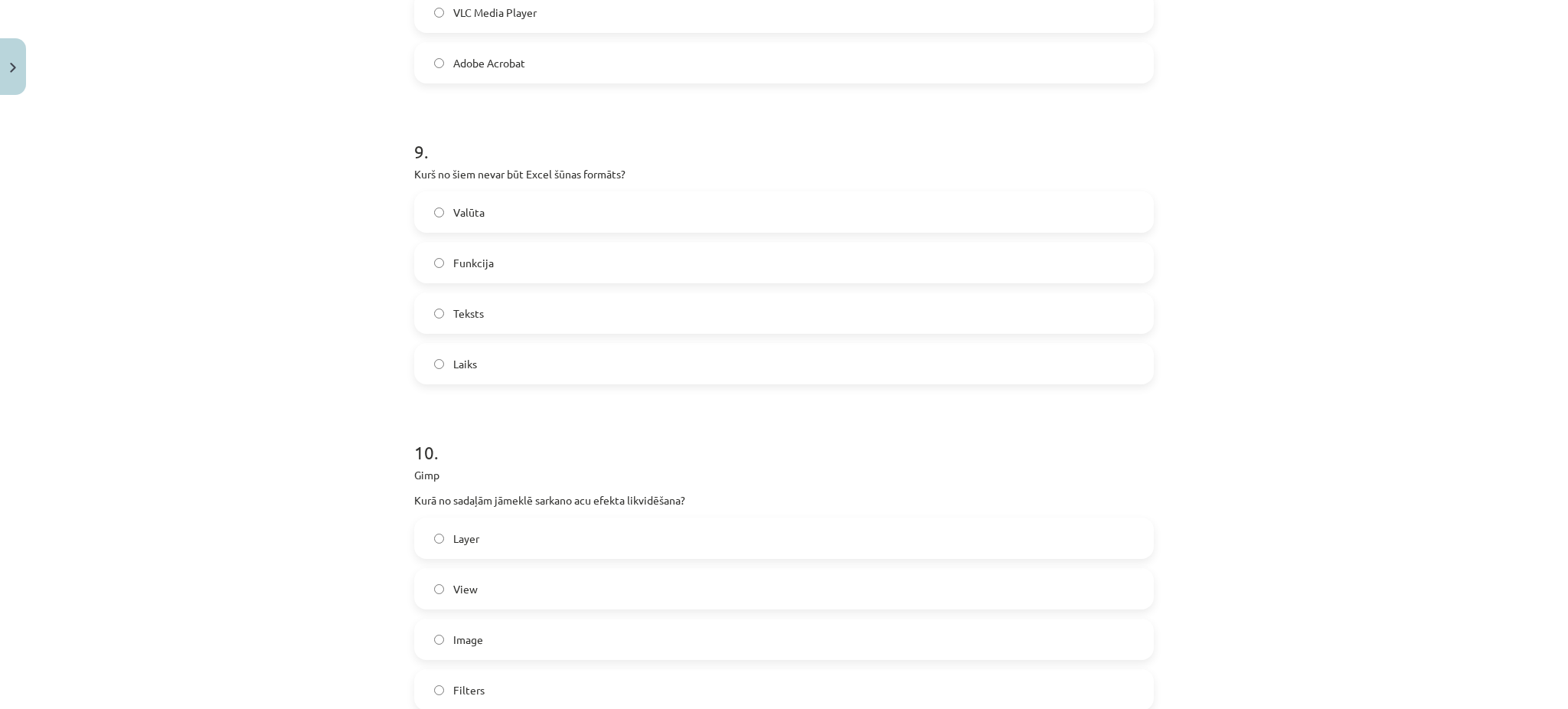
scroll to position [3046, 0]
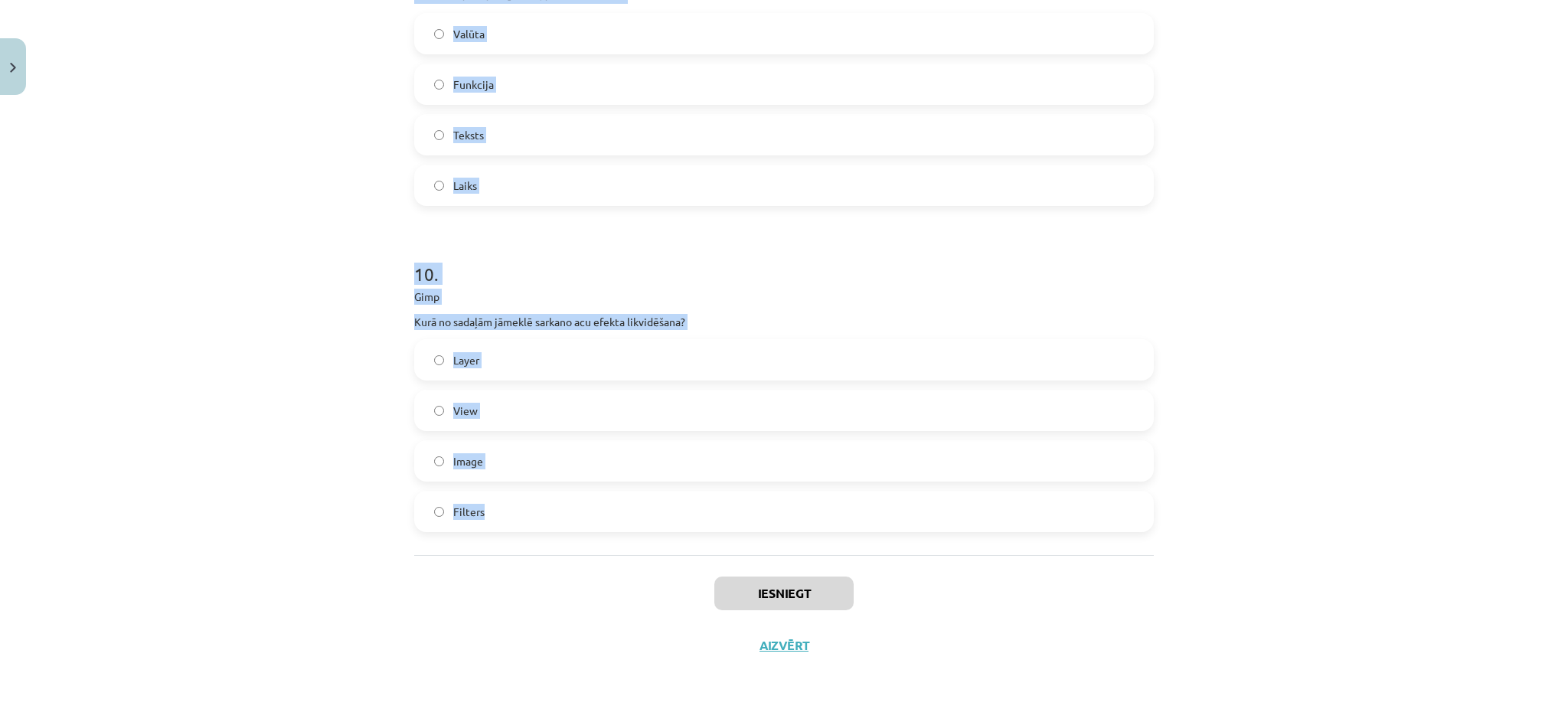
drag, startPoint x: 386, startPoint y: 97, endPoint x: 504, endPoint y: 541, distance: 459.4
click at [504, 541] on div "Mācību tēma: Datorikas - 10. klases 3. ieskaites mācību materiāls #9 Noslēguma …" at bounding box center [784, 354] width 1568 height 709
copy form "Lore ips dolor S5 ametcon? 29 52 80 2 3 . Adip Elit se doeius tempori utla etdo…"
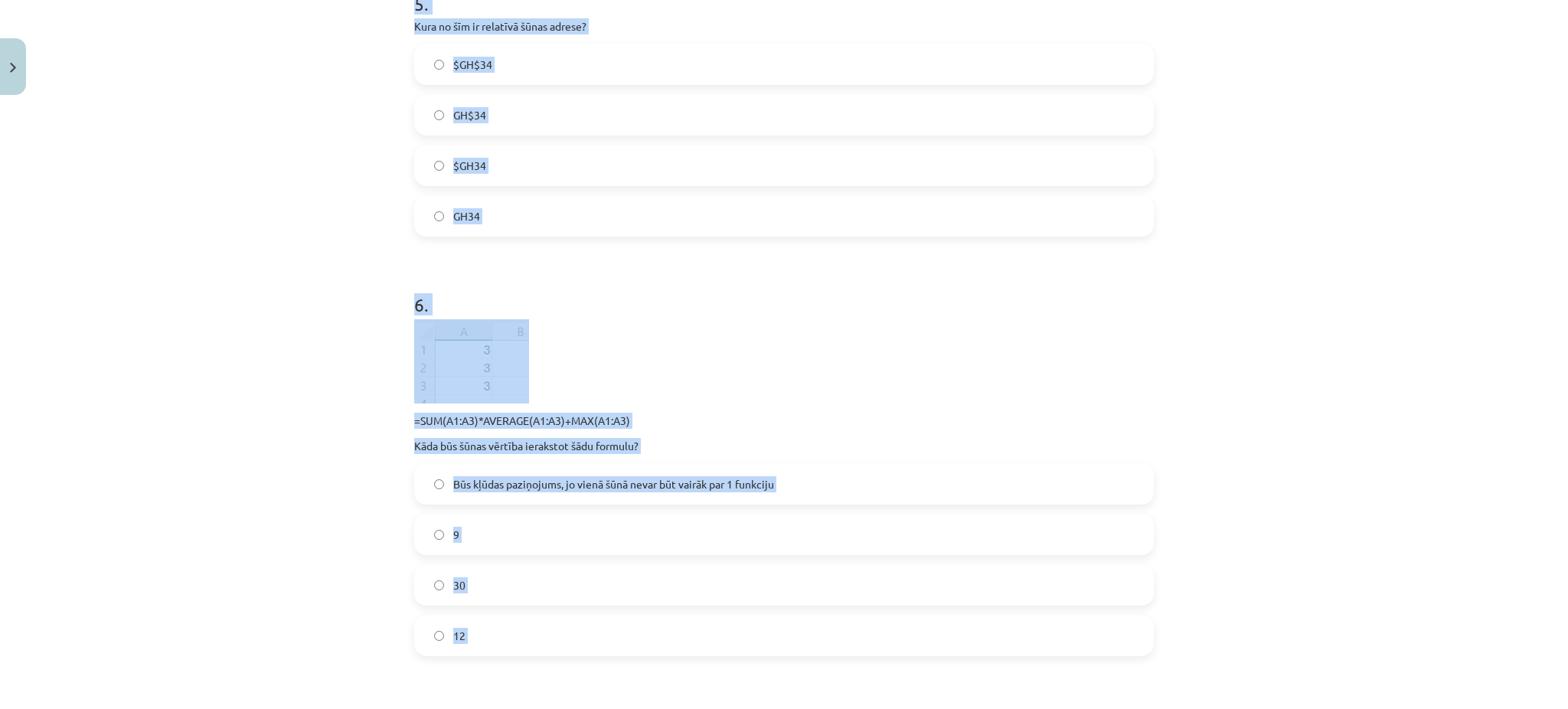
scroll to position [1685, 0]
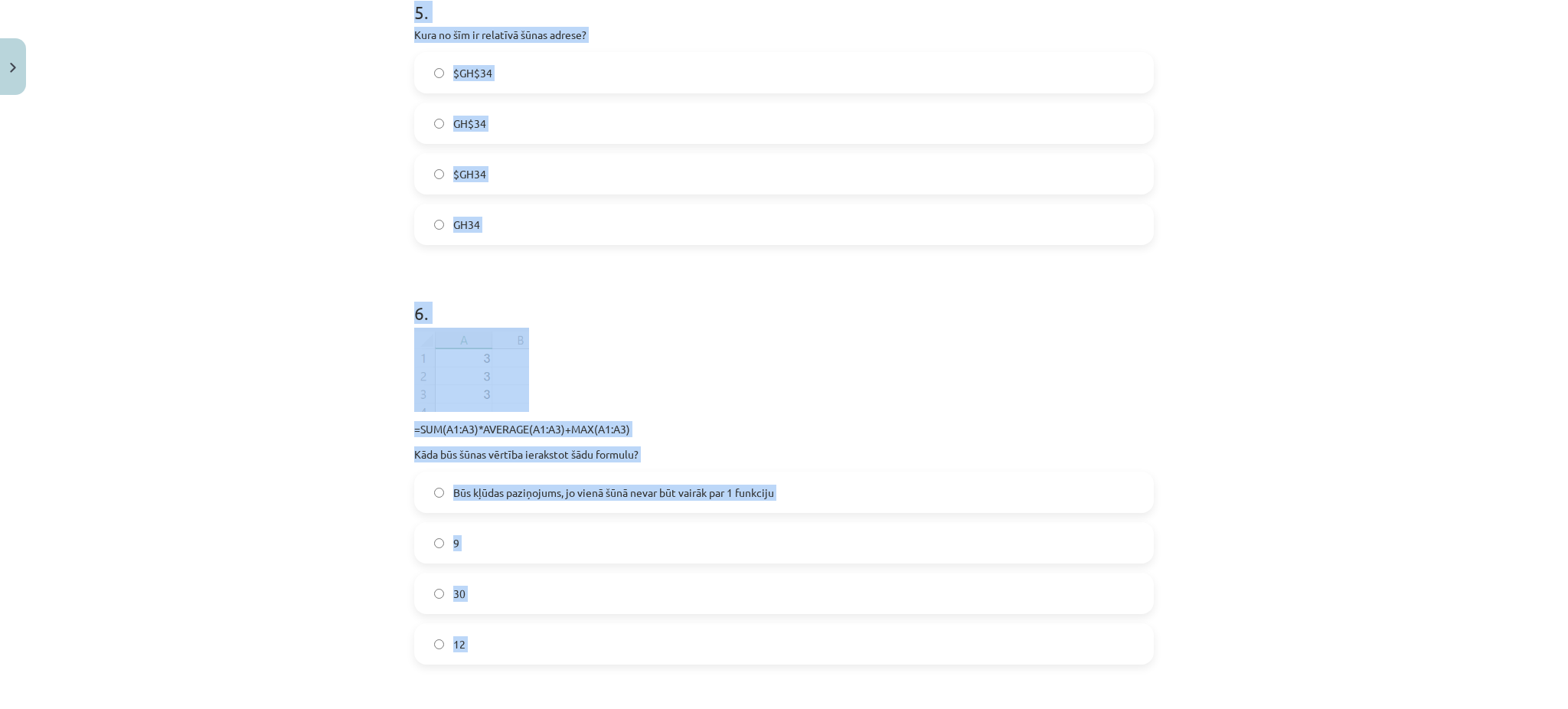
click at [304, 342] on div "Mācību tēma: Datorikas - 10. klases 3. ieskaites mācību materiāls #9 Noslēguma …" at bounding box center [784, 354] width 1568 height 709
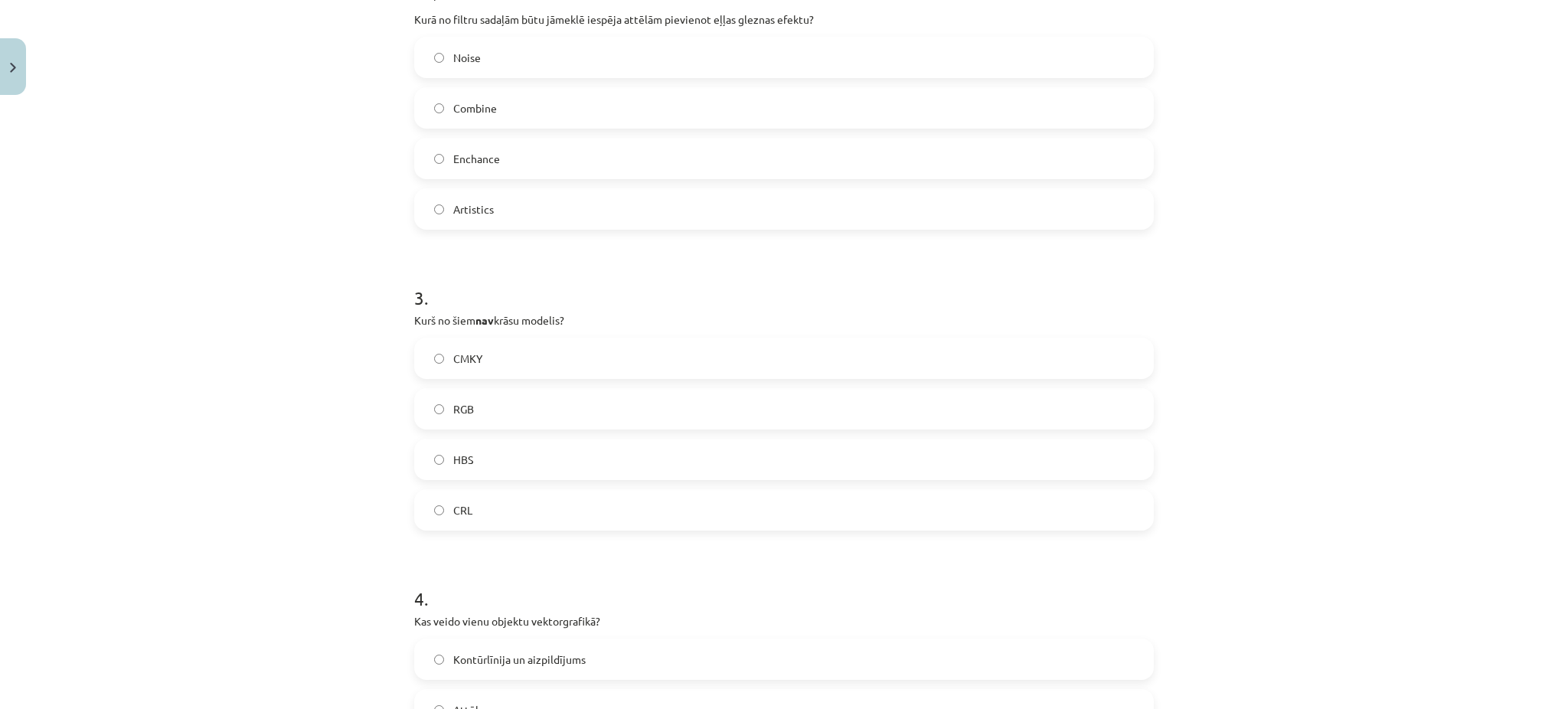
scroll to position [862, 0]
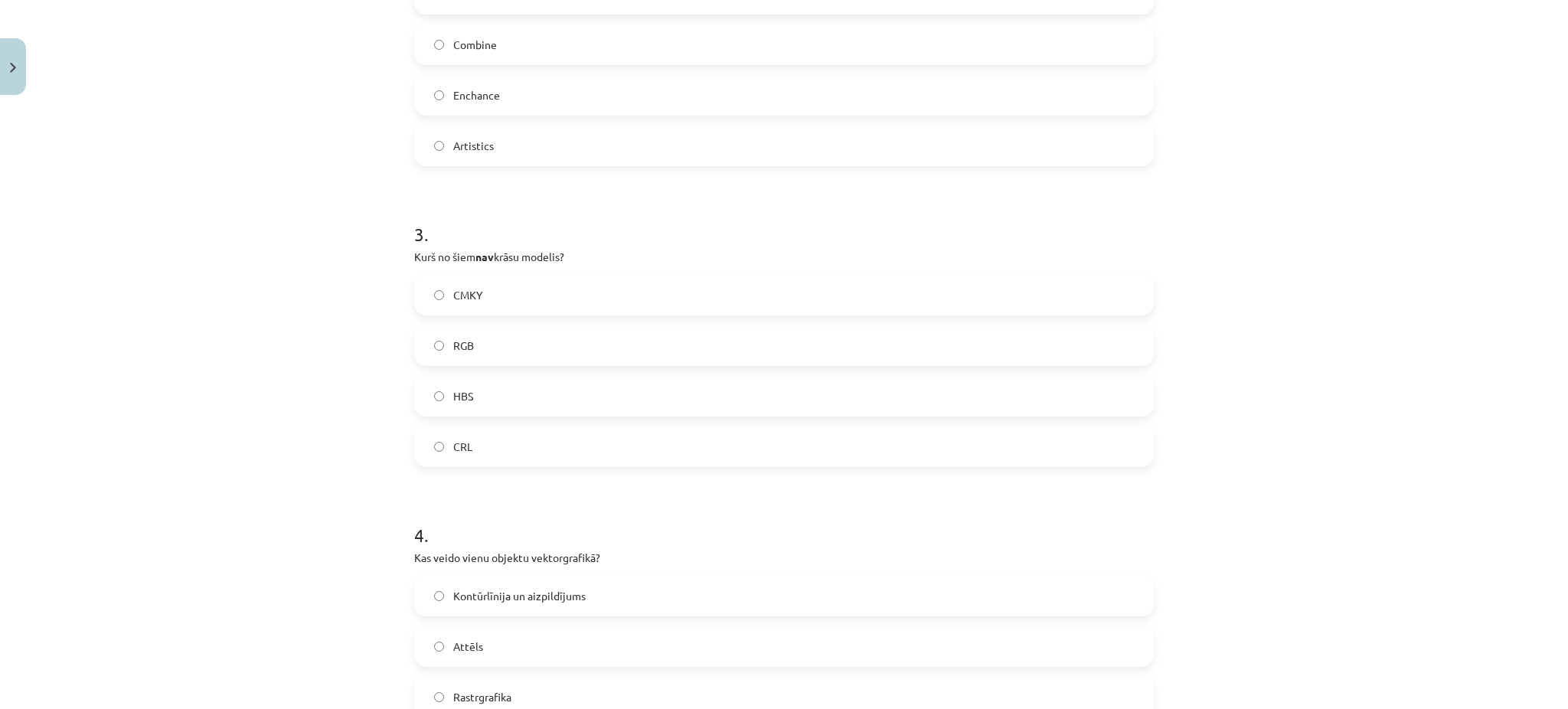
click at [529, 142] on label "Artistics" at bounding box center [784, 145] width 737 height 38
click at [491, 445] on label "CRL" at bounding box center [784, 446] width 737 height 38
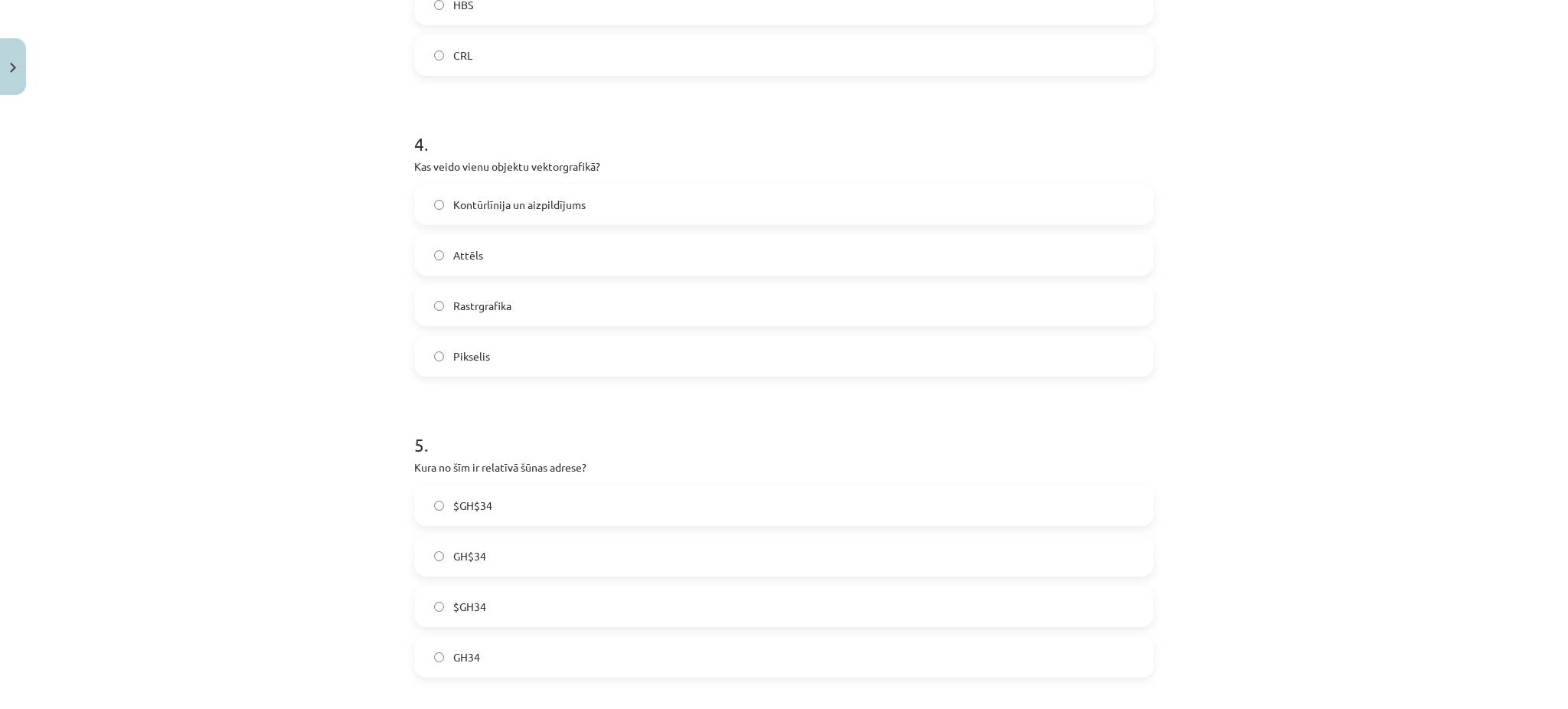
scroll to position [1259, 0]
click at [505, 193] on span "Kontūrlīnija un aizpildījums" at bounding box center [519, 198] width 133 height 16
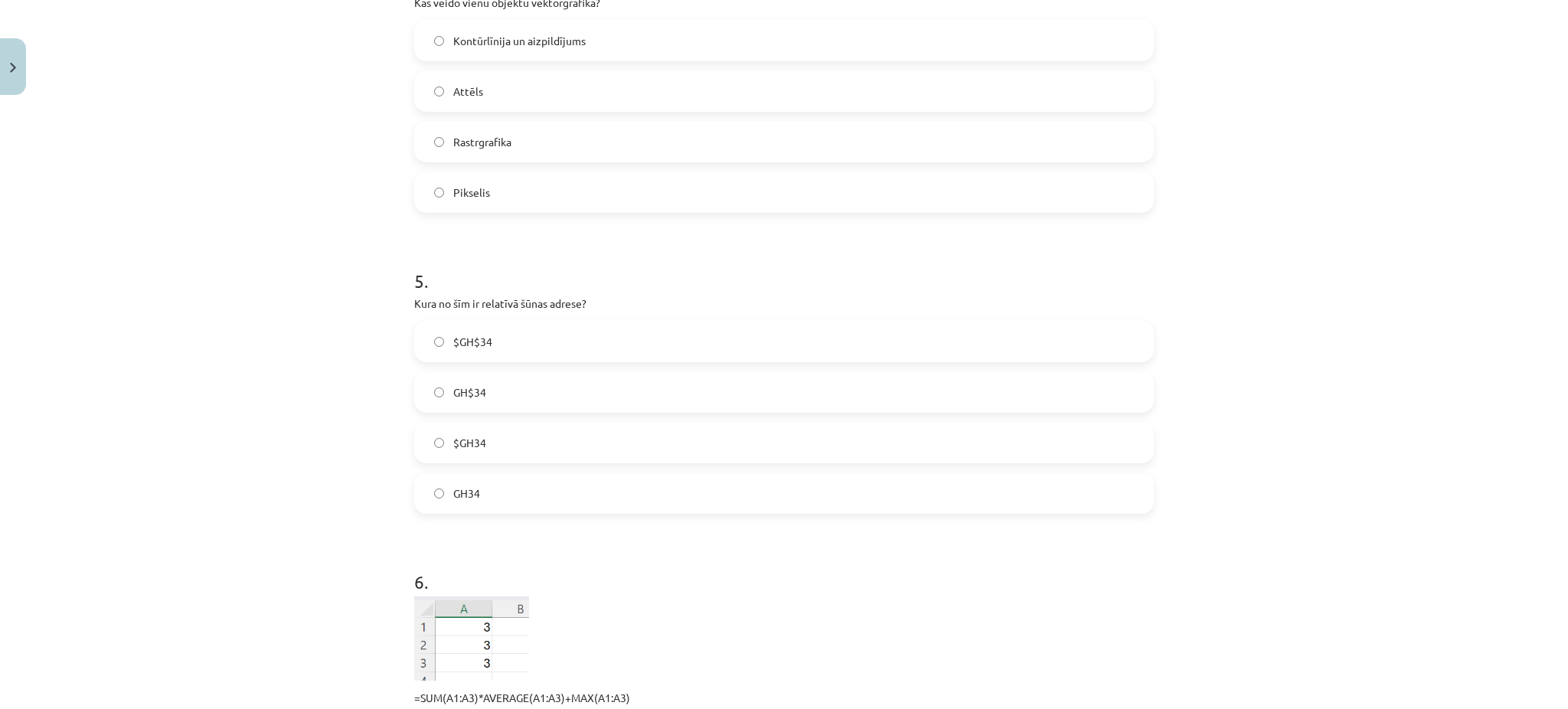
scroll to position [1419, 0]
click at [489, 477] on label "GH34" at bounding box center [784, 491] width 737 height 38
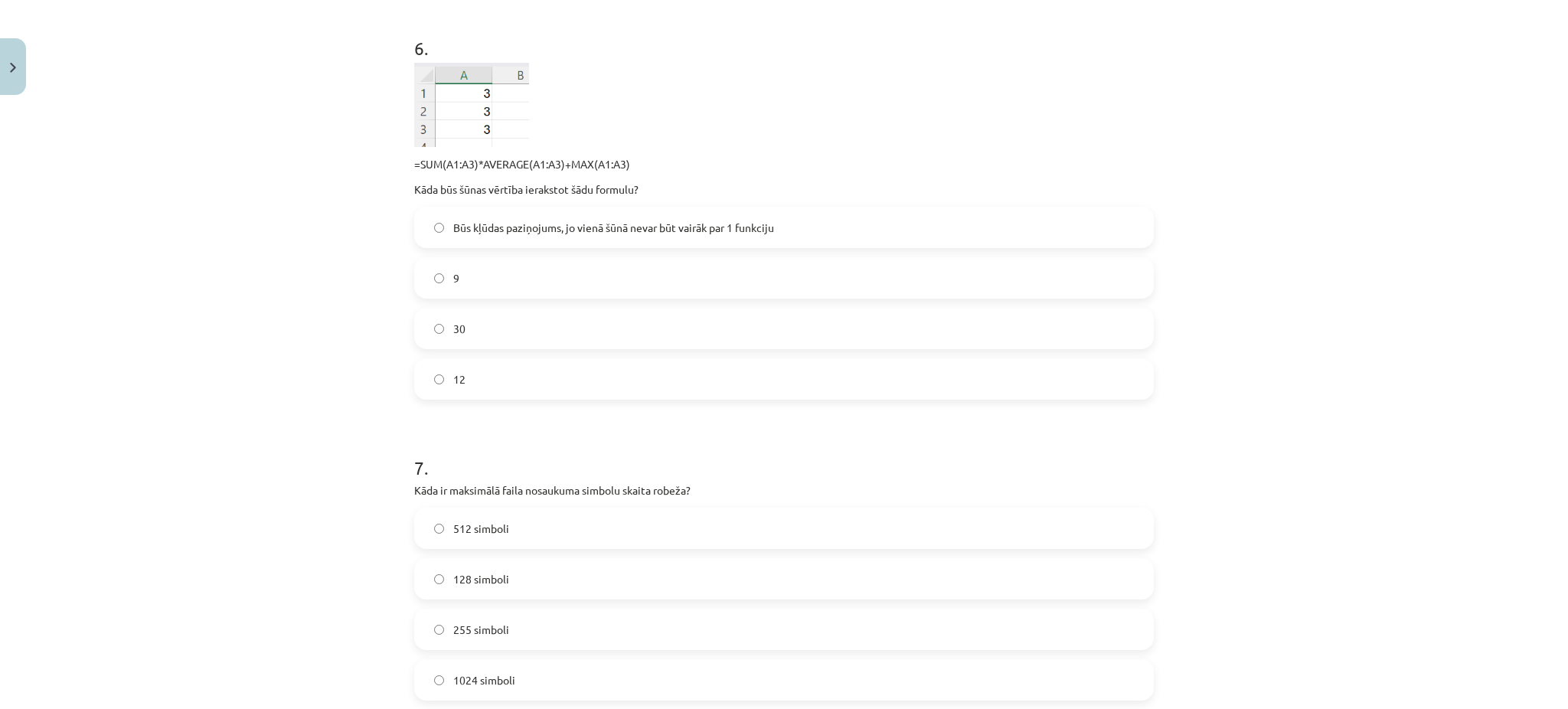
scroll to position [1949, 0]
click at [459, 31] on h1 "6 ." at bounding box center [784, 35] width 740 height 47
click at [300, 259] on div "Mācību tēma: Datorikas - 10. klases 3. ieskaites mācību materiāls #9 Noslēguma …" at bounding box center [784, 354] width 1568 height 709
click at [466, 238] on label "Būs kļūdas paziņojums, jo vienā šūnā nevar būt vairāk par 1 funkciju" at bounding box center [784, 228] width 737 height 38
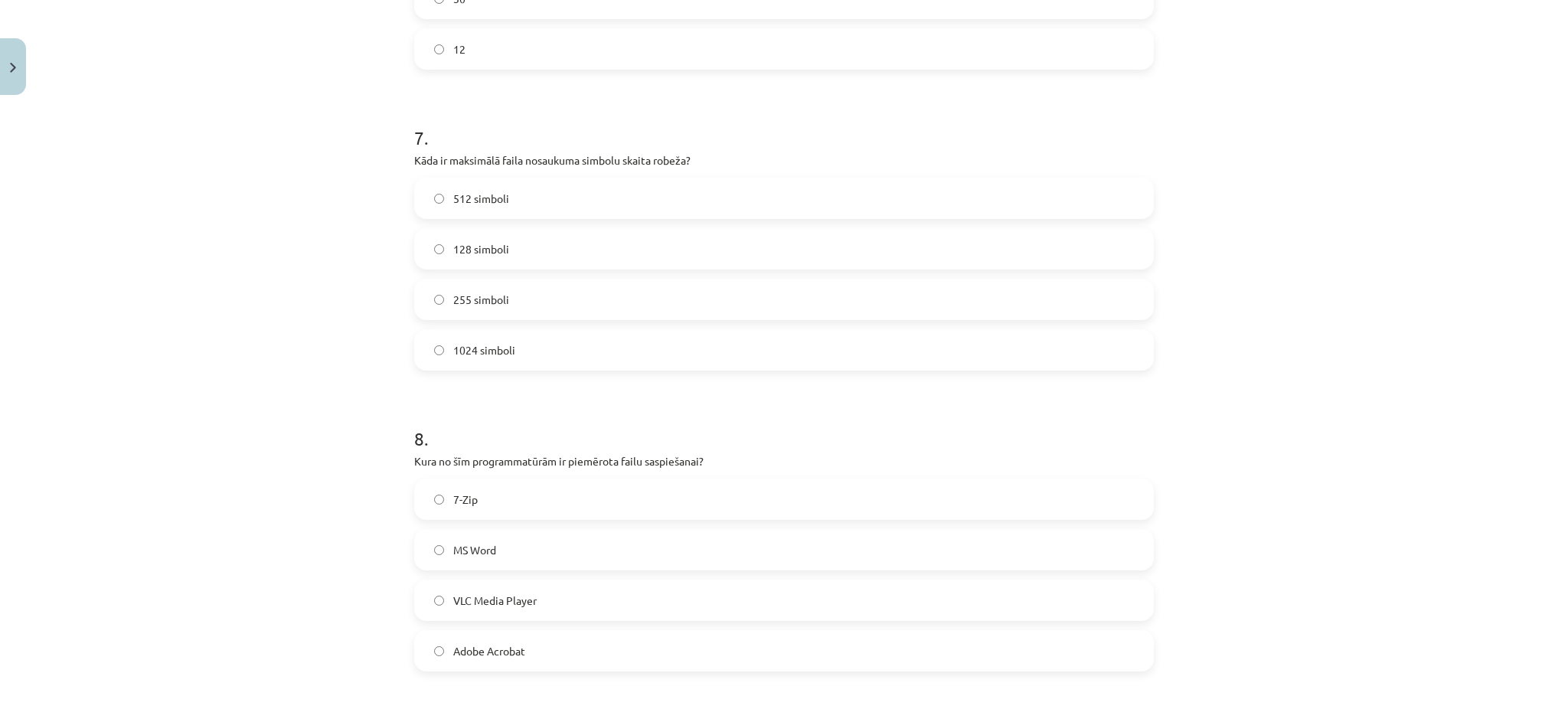
scroll to position [2370, 0]
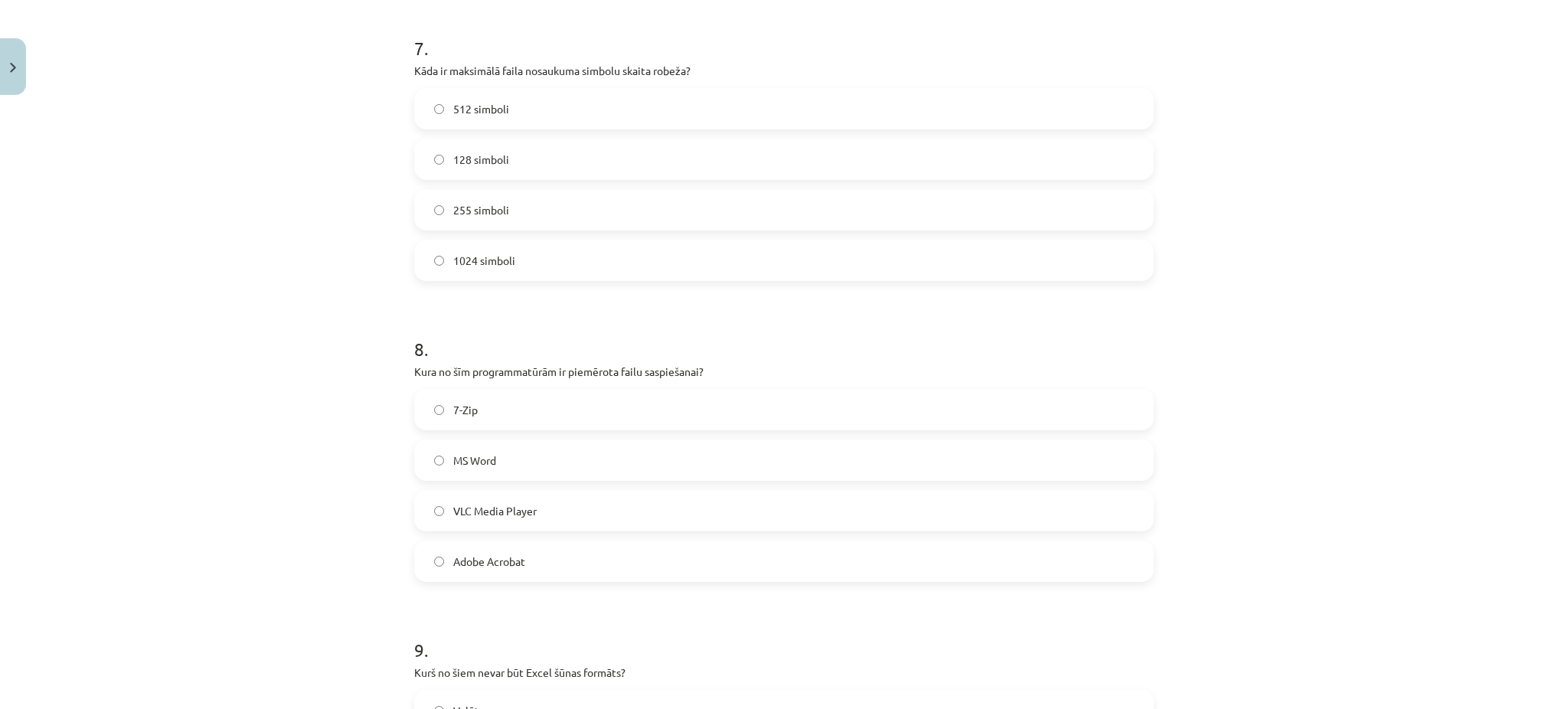
click at [481, 200] on label "255 simboli" at bounding box center [784, 210] width 737 height 38
click at [441, 397] on label "7-Zip" at bounding box center [784, 410] width 737 height 38
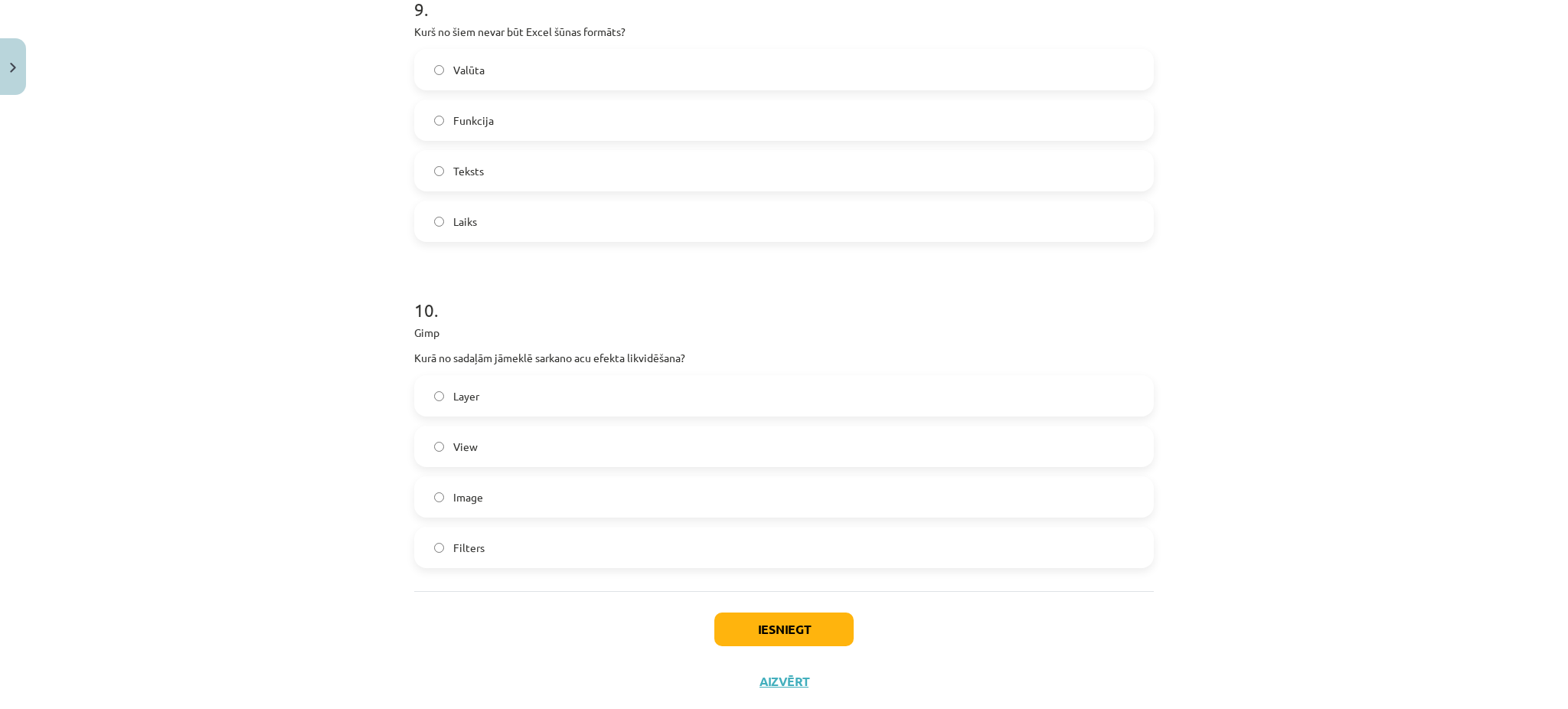
scroll to position [3012, 0]
click at [519, 123] on label "Funkcija" at bounding box center [784, 118] width 737 height 38
click at [483, 565] on div "Filters" at bounding box center [784, 545] width 740 height 41
click at [473, 551] on span "Filters" at bounding box center [469, 545] width 31 height 16
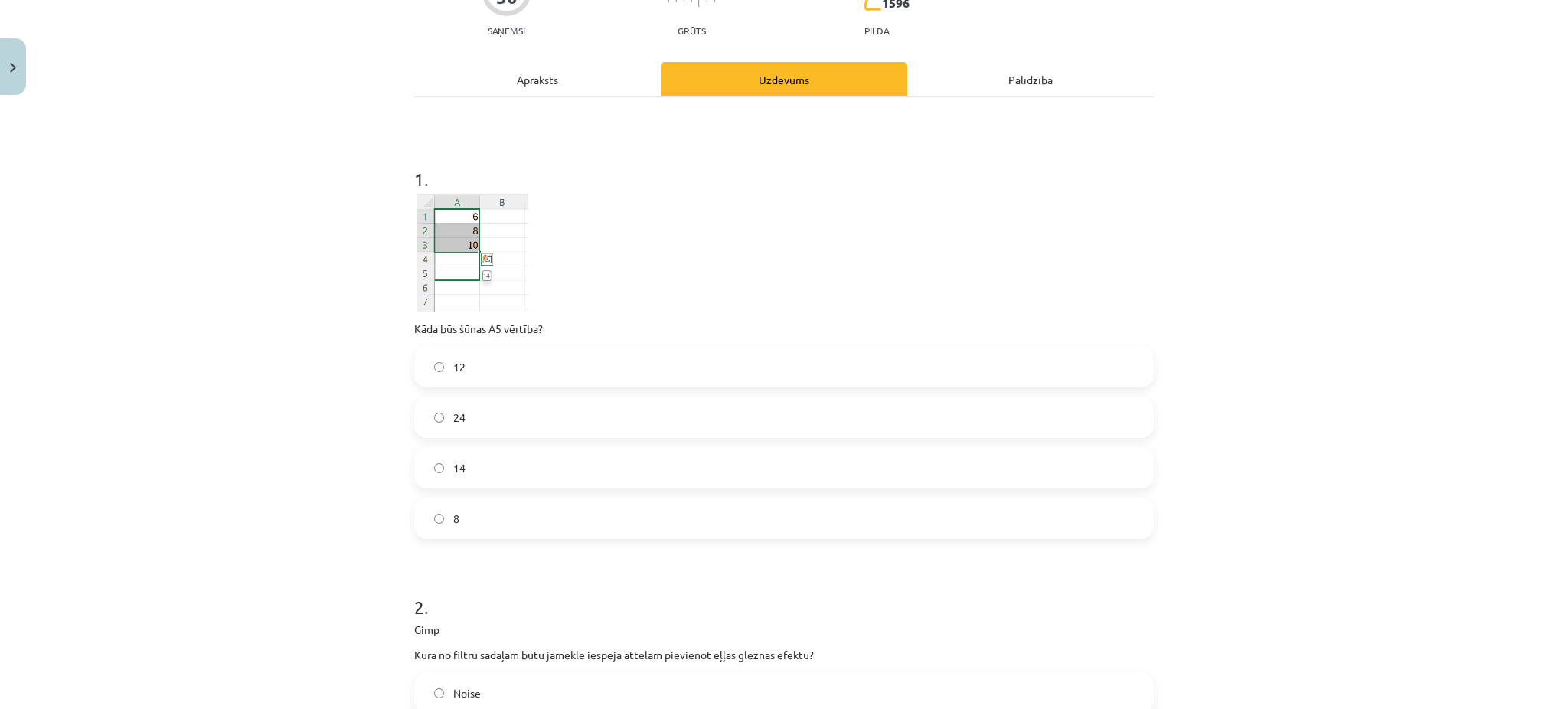
scroll to position [160, 0]
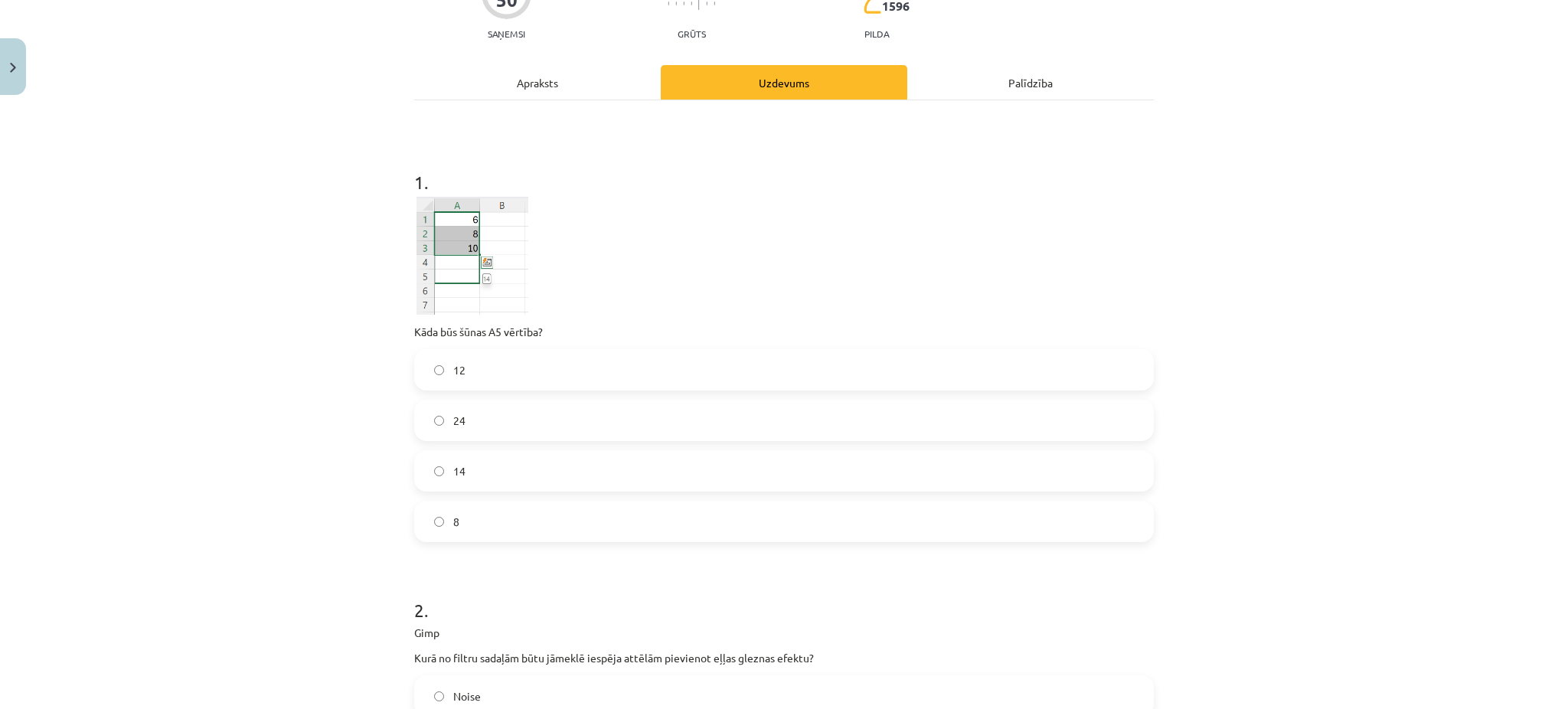
click at [453, 377] on span "12" at bounding box center [460, 370] width 12 height 16
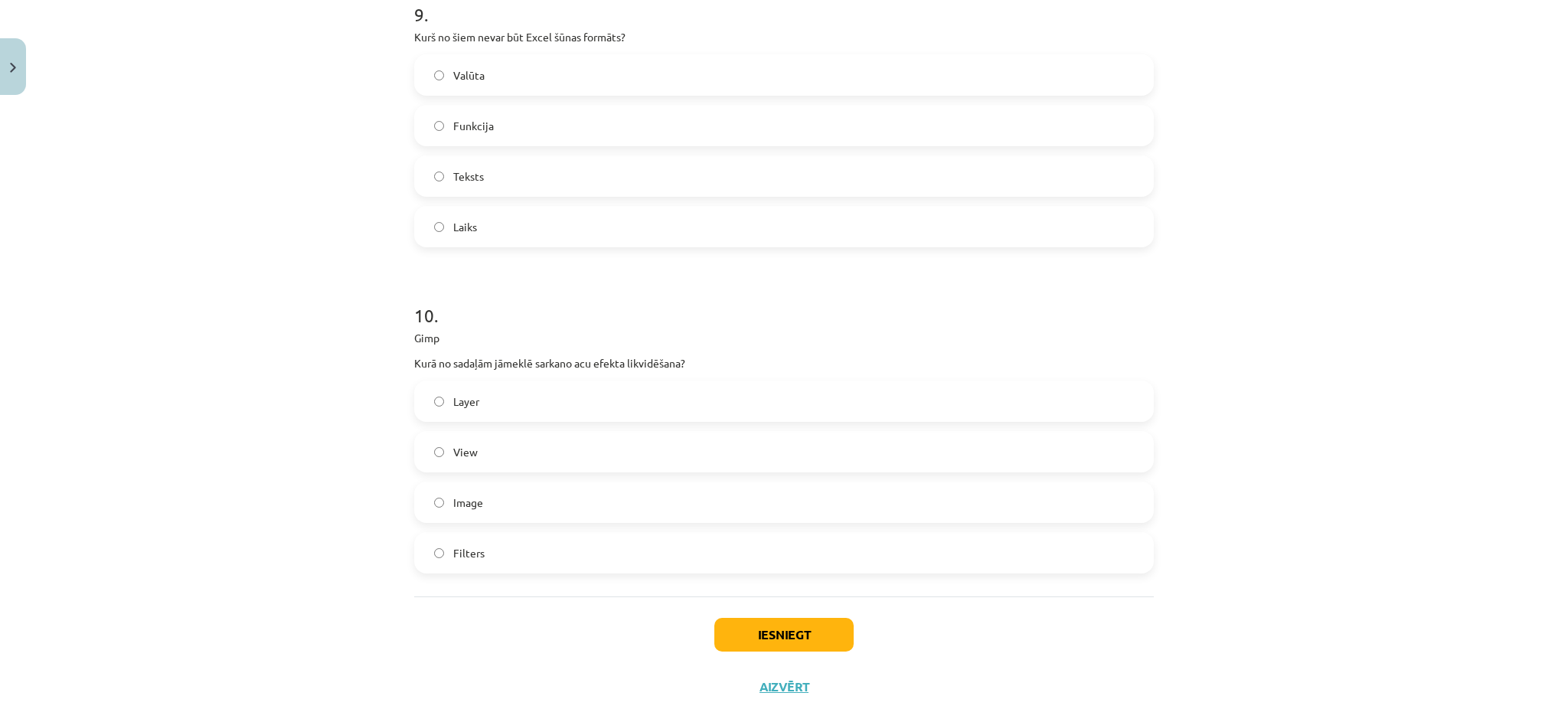
scroll to position [3046, 0]
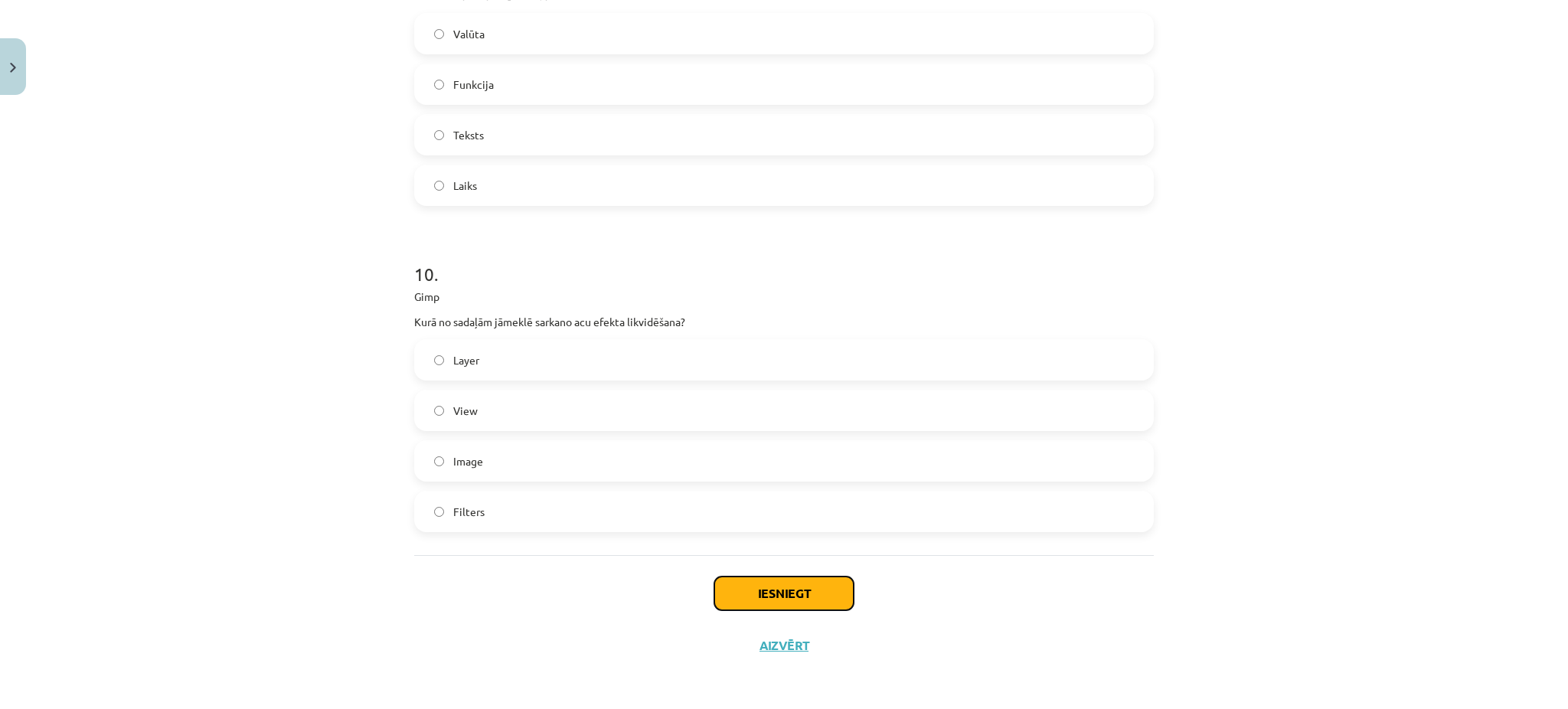
click at [745, 586] on button "Iesniegt" at bounding box center [784, 593] width 139 height 34
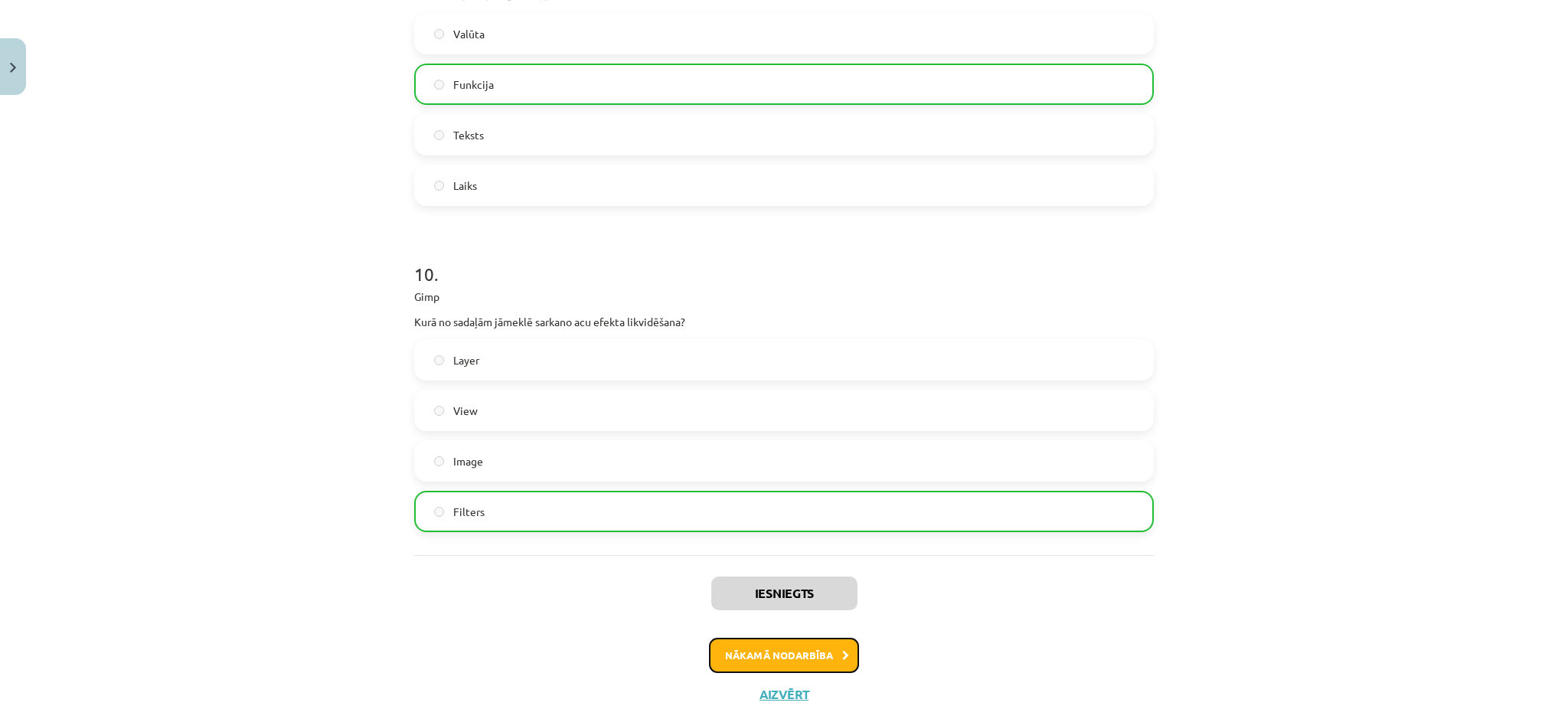
click at [819, 652] on button "Nākamā nodarbība" at bounding box center [784, 655] width 150 height 35
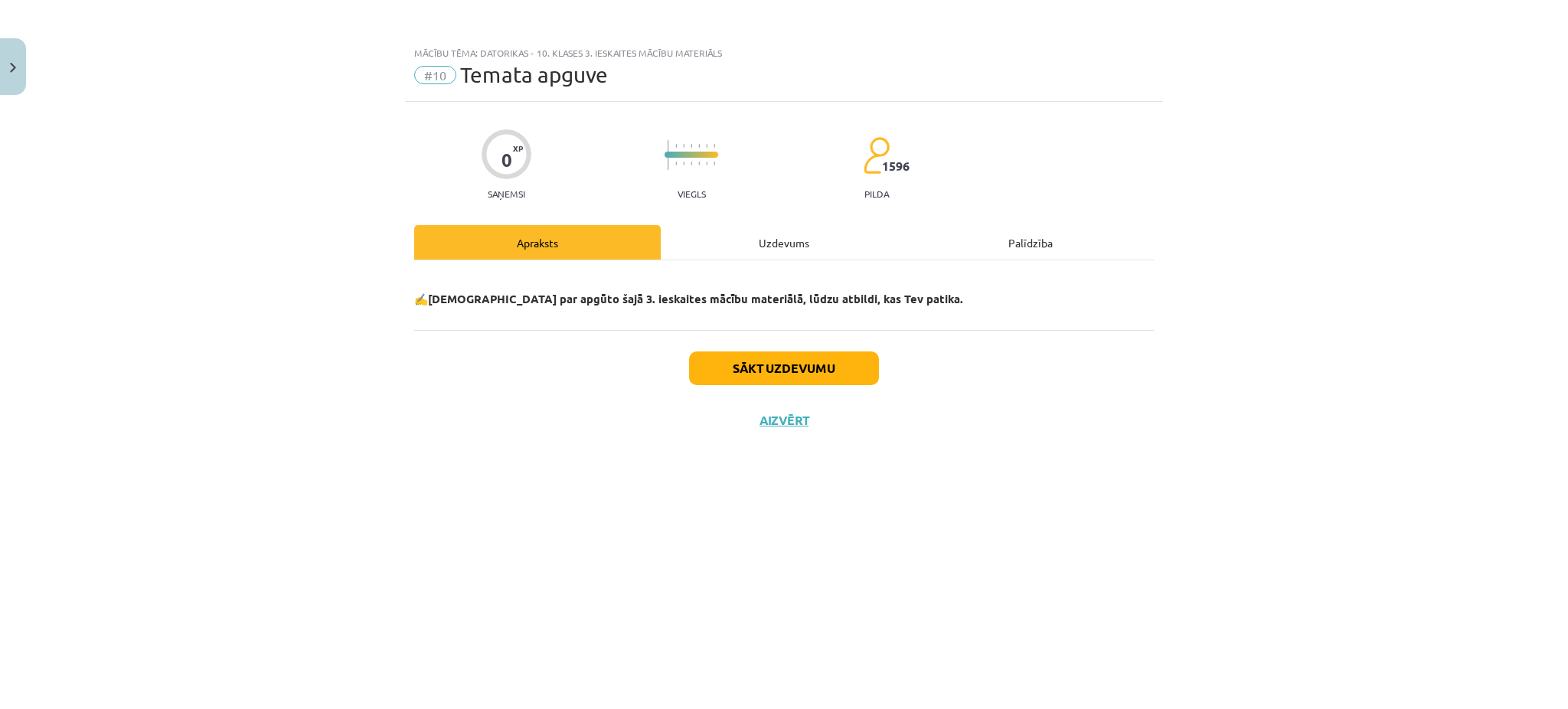
click at [755, 252] on div "Uzdevums" at bounding box center [784, 242] width 247 height 34
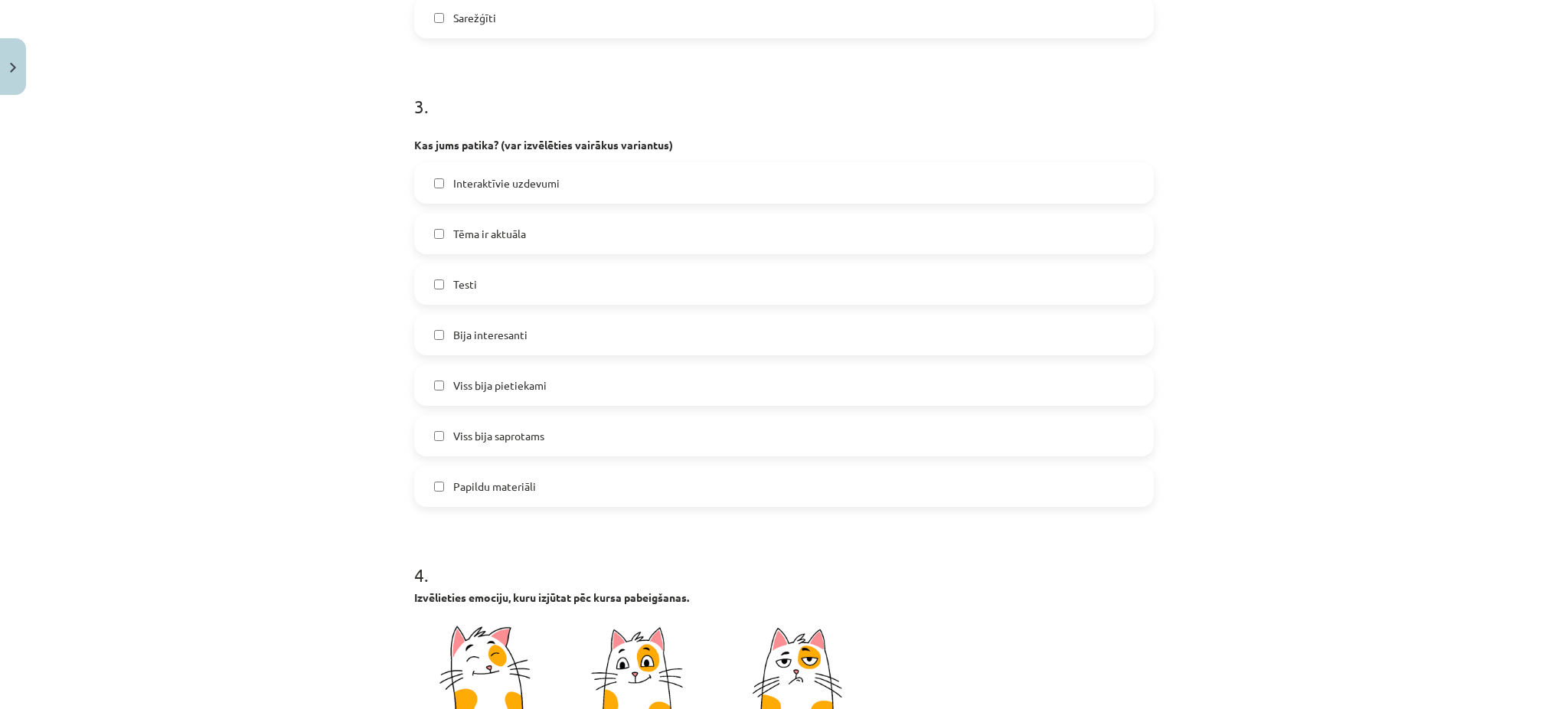
scroll to position [860, 0]
click at [542, 217] on label "Tēma ir aktuāla" at bounding box center [784, 234] width 737 height 38
click at [533, 338] on label "Bija interesanti" at bounding box center [784, 335] width 737 height 38
click at [536, 377] on span "Viss bija pietiekami" at bounding box center [500, 385] width 93 height 16
click at [531, 428] on span "Viss bija saprotams" at bounding box center [499, 436] width 91 height 16
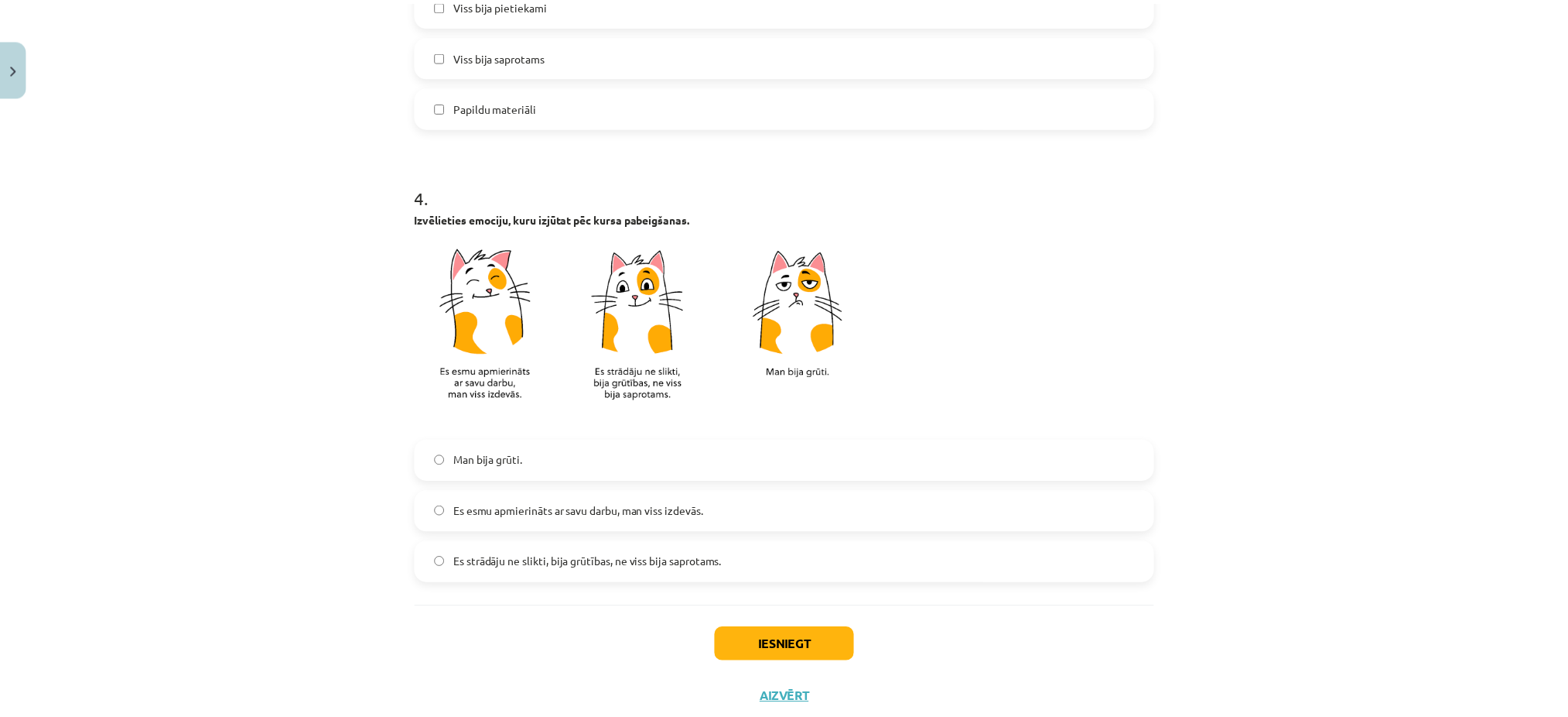
scroll to position [1300, 0]
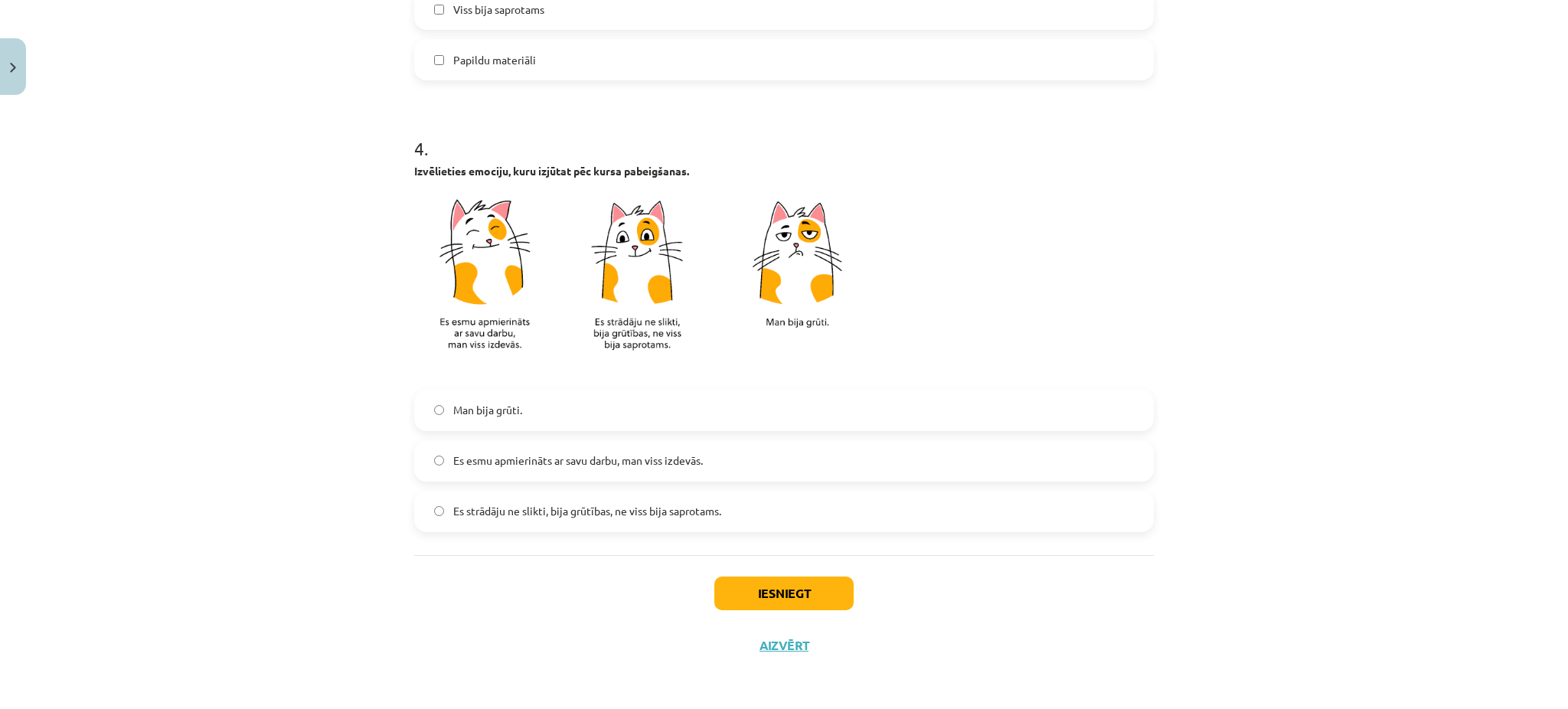
click at [573, 453] on span "Es esmu apmierināts ar savu darbu, man viss izdevās." at bounding box center [578, 460] width 250 height 16
click at [755, 587] on button "Iesniegt" at bounding box center [784, 593] width 139 height 34
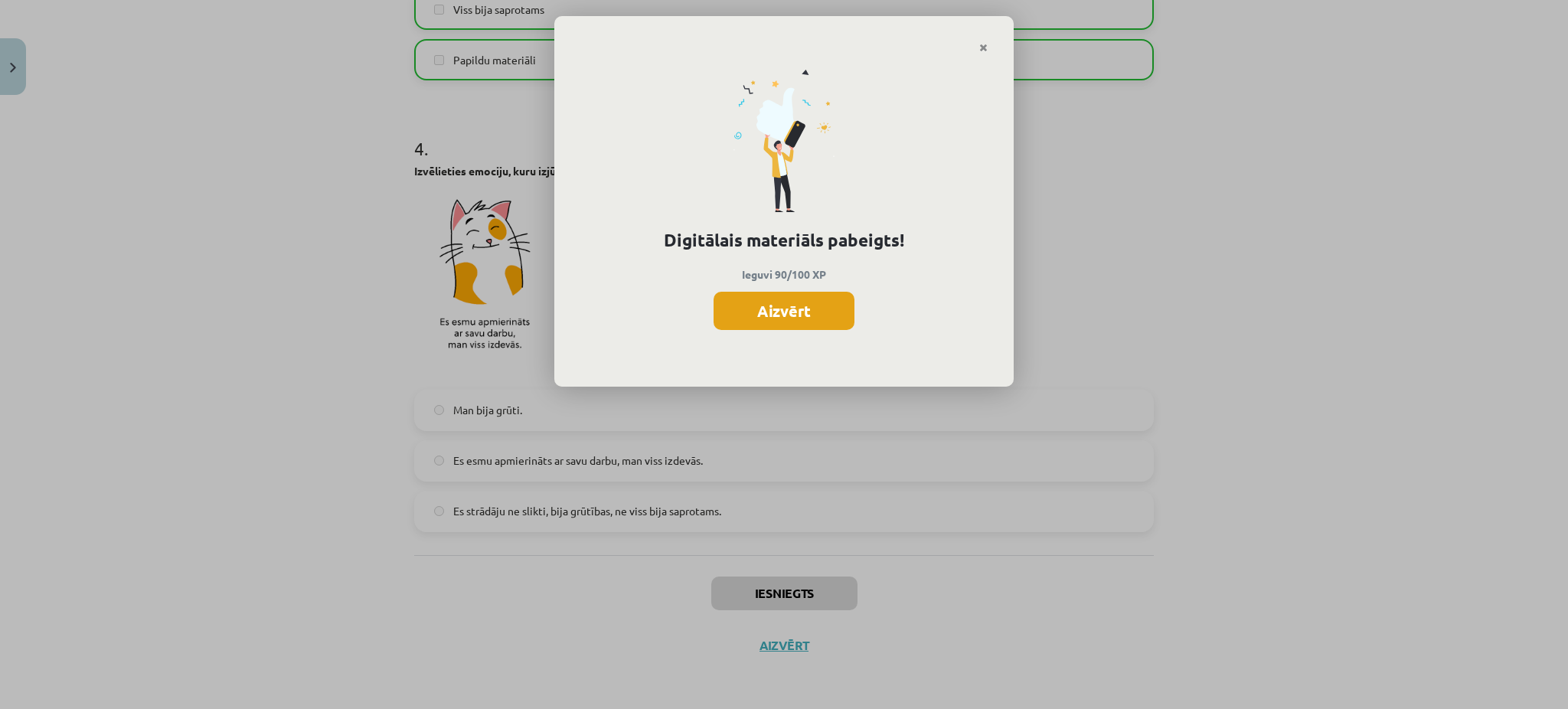
click at [770, 319] on button "Aizvērt" at bounding box center [784, 311] width 141 height 38
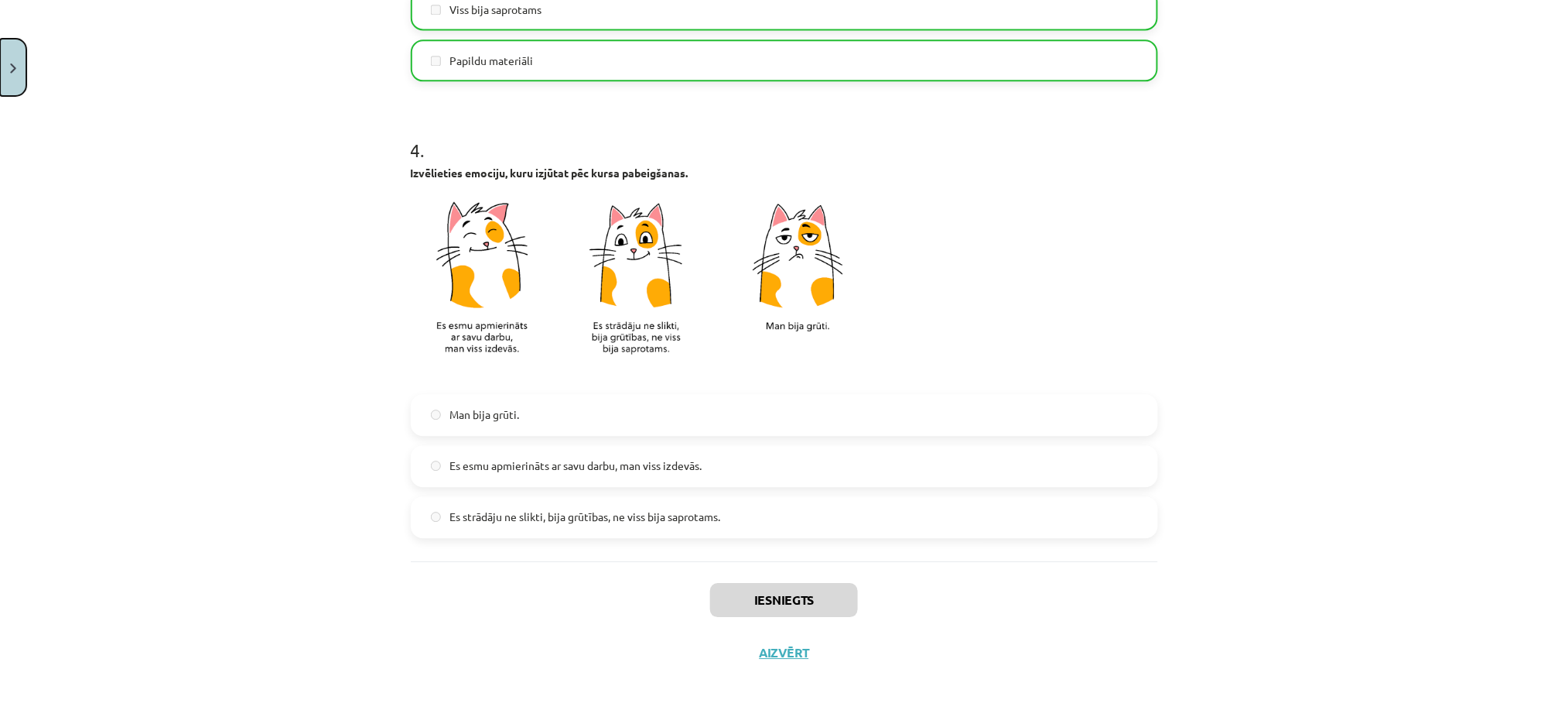
click at [2, 63] on button "Close" at bounding box center [13, 67] width 26 height 57
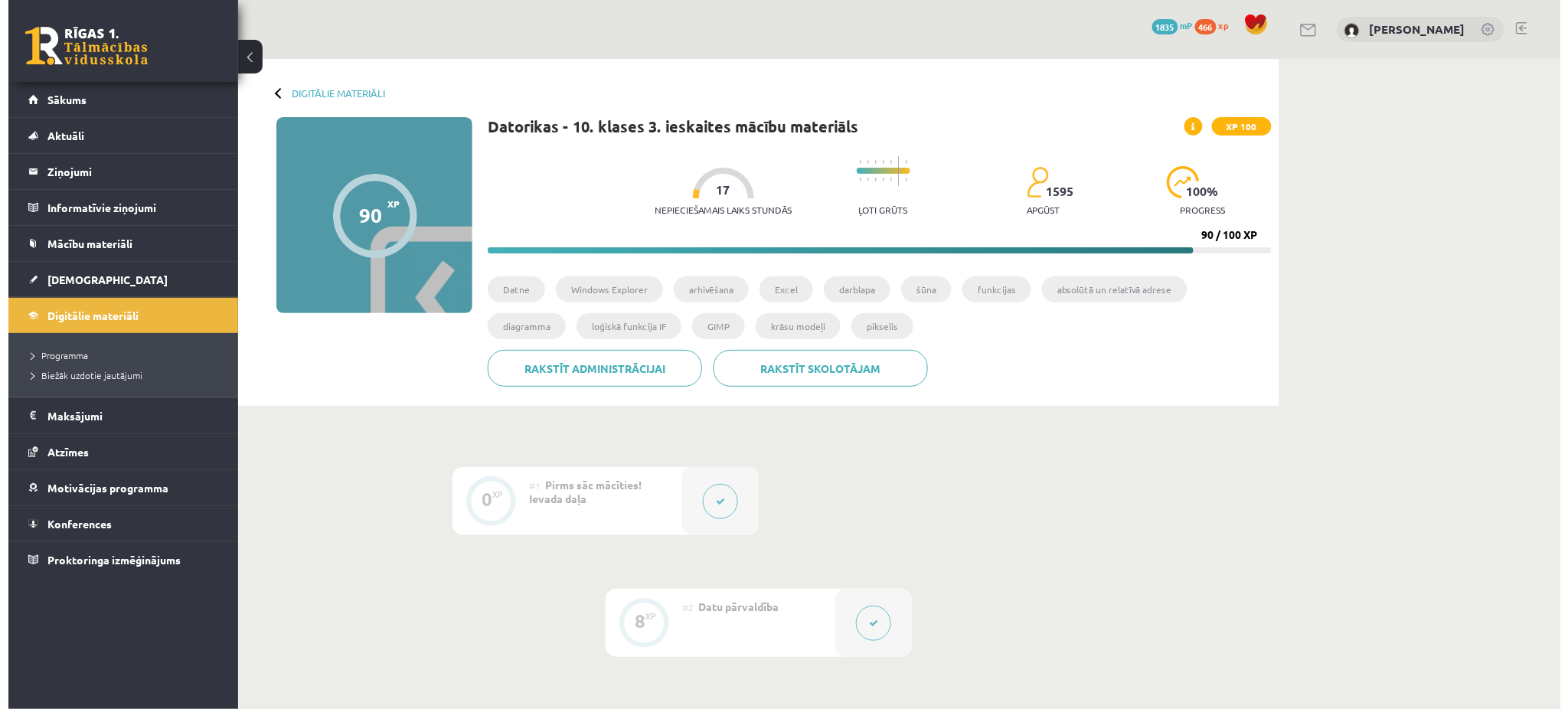
scroll to position [100, 0]
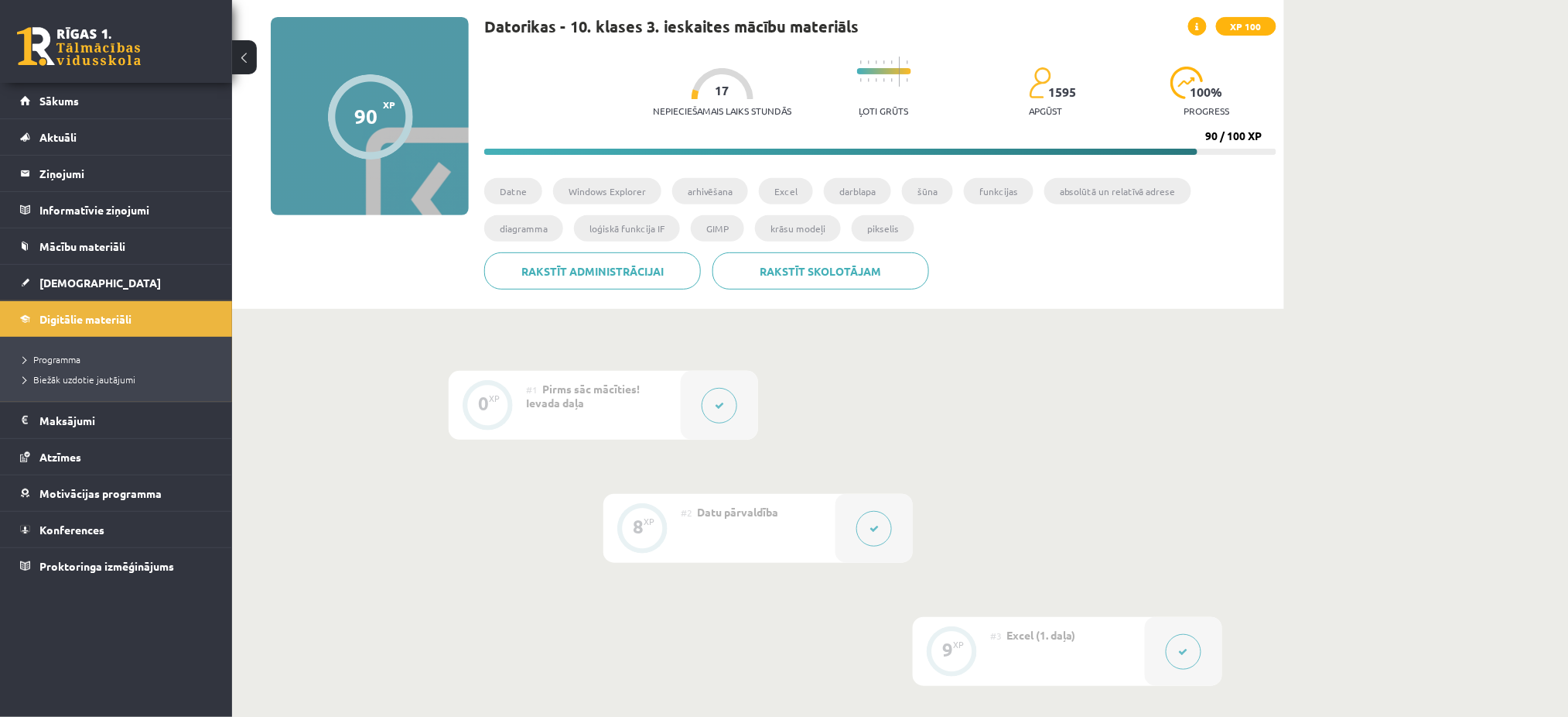
click at [863, 527] on button at bounding box center [875, 529] width 36 height 36
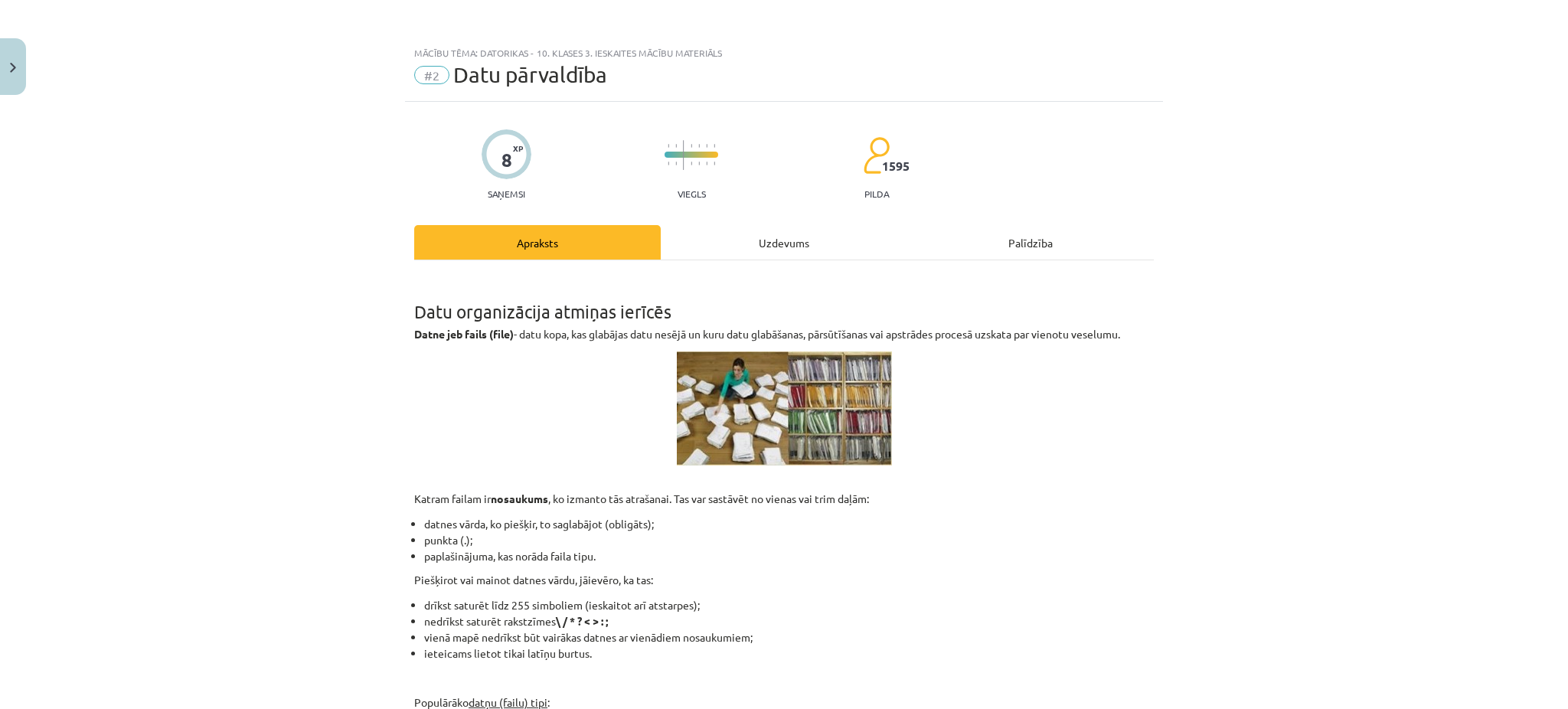
click at [751, 243] on div "Uzdevums" at bounding box center [784, 242] width 247 height 34
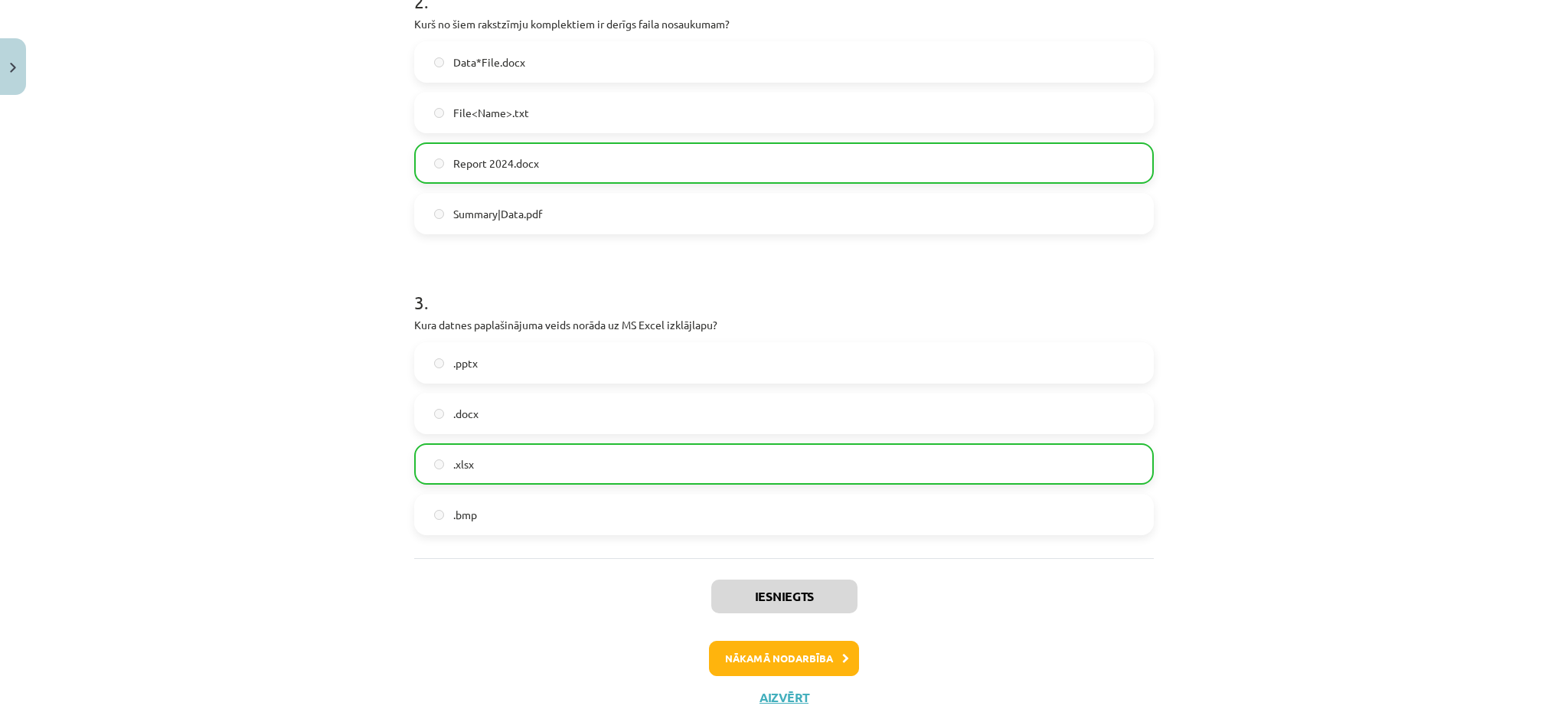
scroll to position [645, 0]
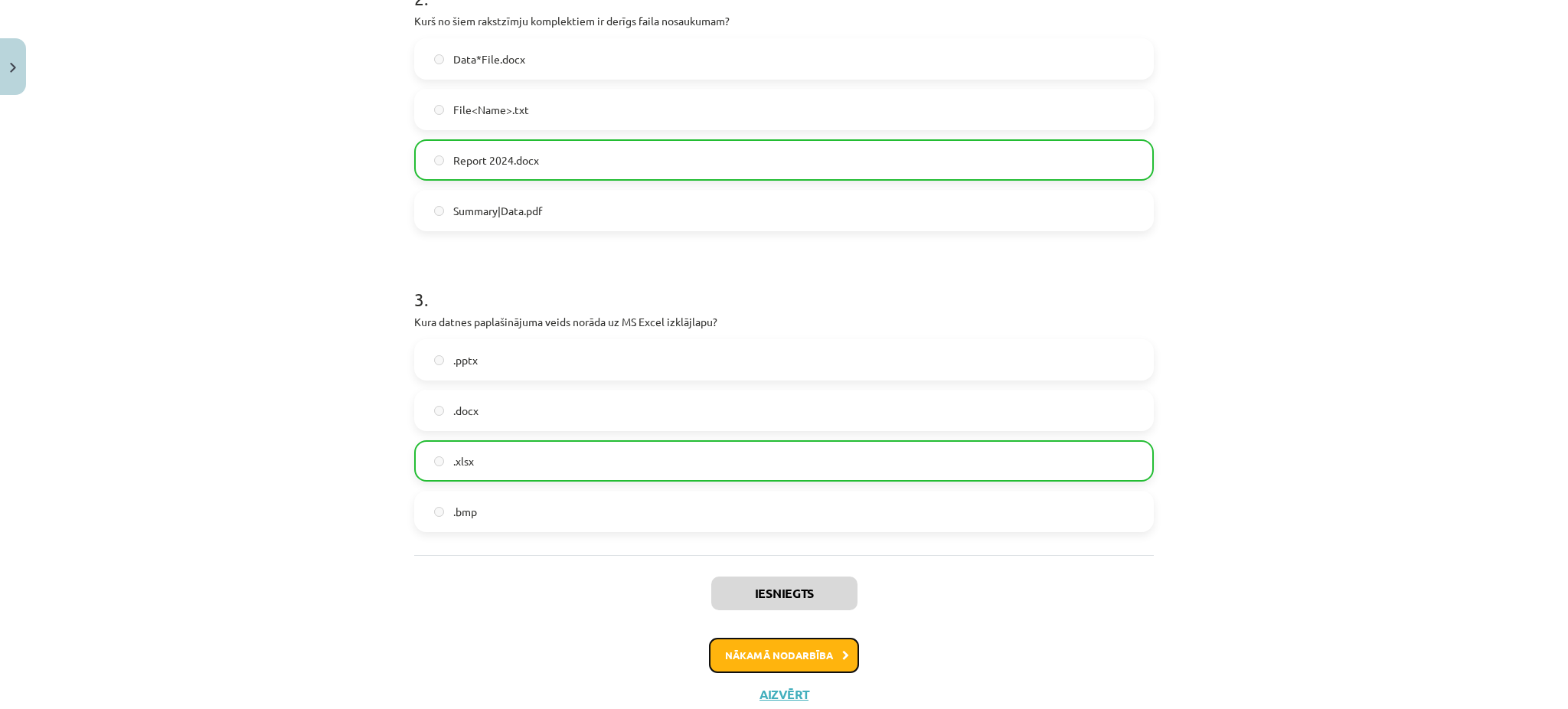
click at [803, 665] on button "Nākamā nodarbība" at bounding box center [784, 655] width 150 height 35
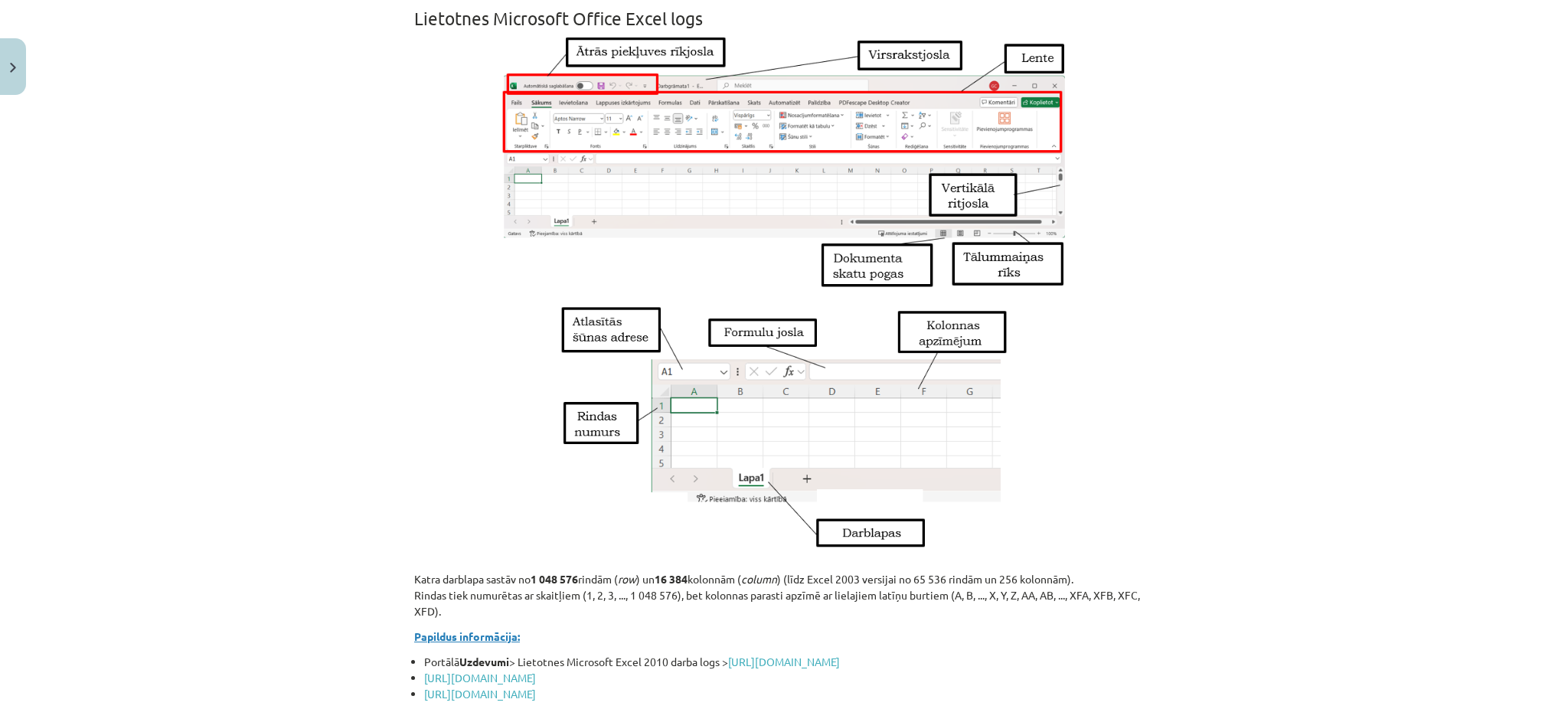
scroll to position [38, 0]
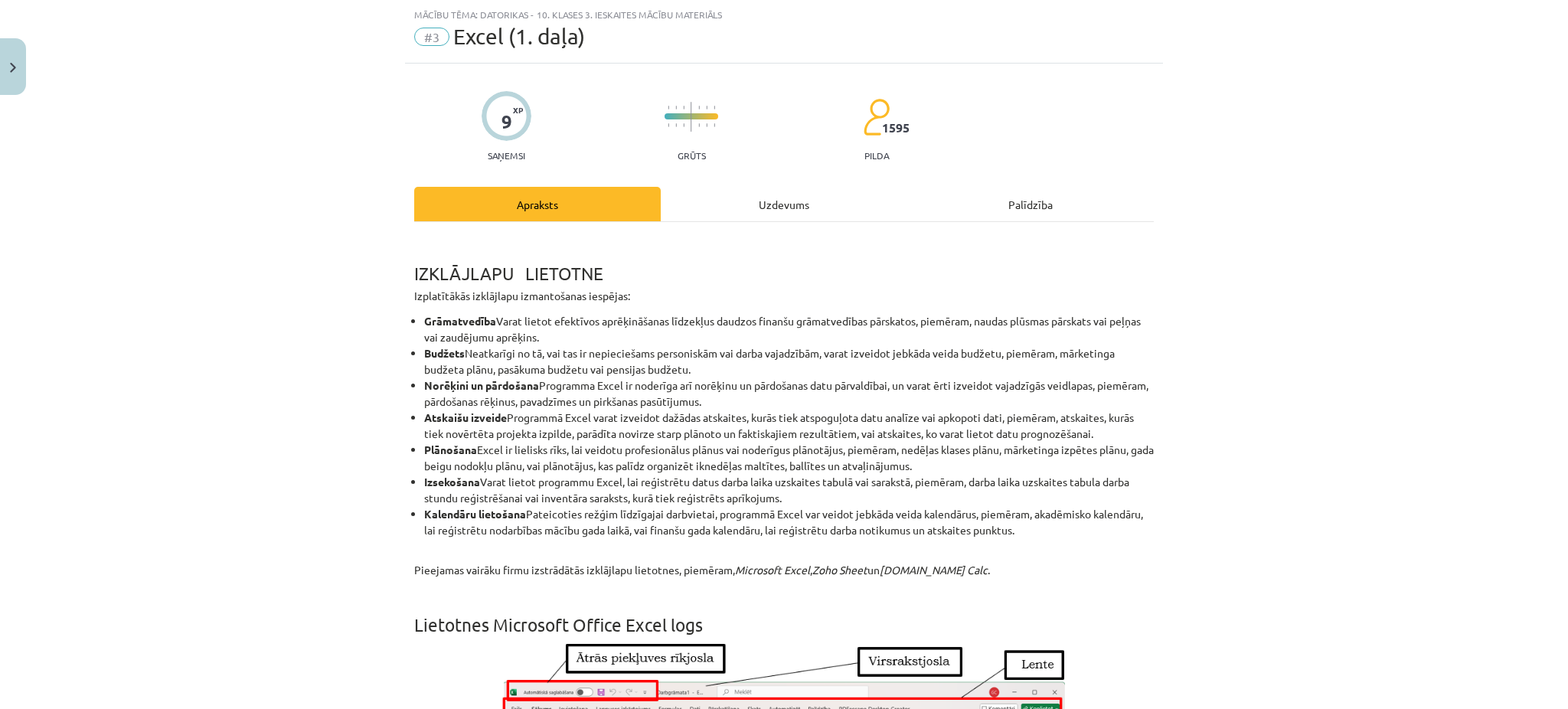
click at [729, 203] on div "Uzdevums" at bounding box center [784, 204] width 247 height 34
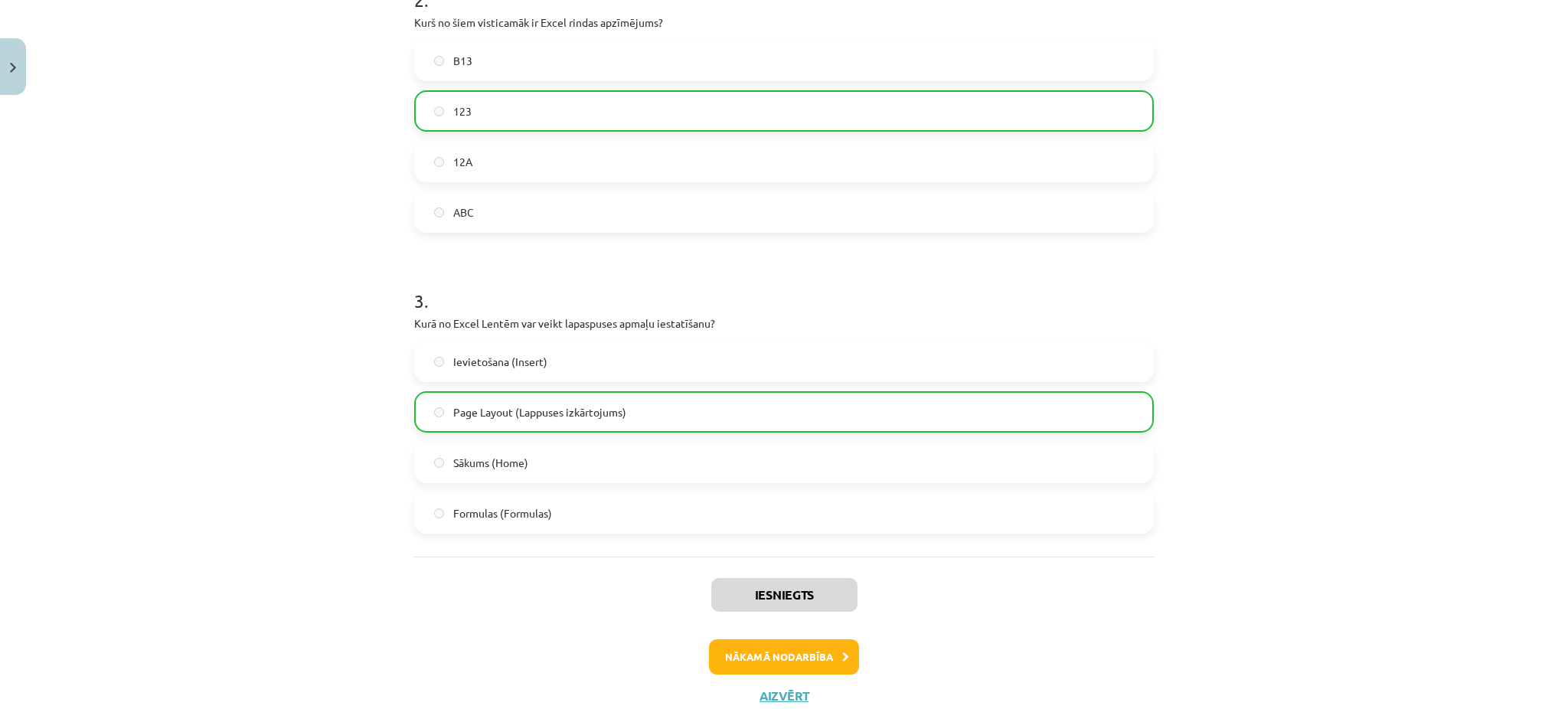
scroll to position [641, 0]
click at [843, 653] on button "Nākamā nodarbība" at bounding box center [784, 659] width 150 height 35
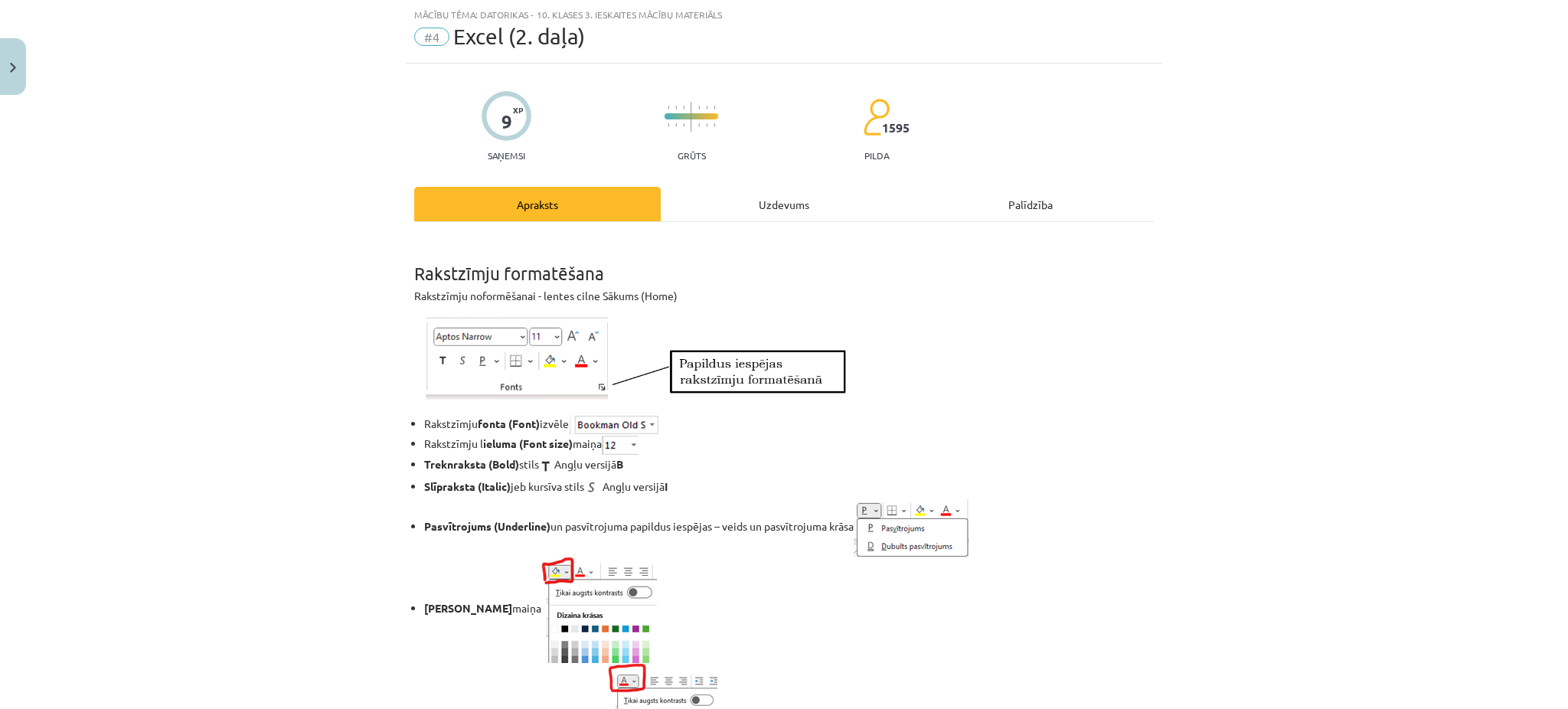
click at [757, 214] on div "Uzdevums" at bounding box center [784, 204] width 247 height 34
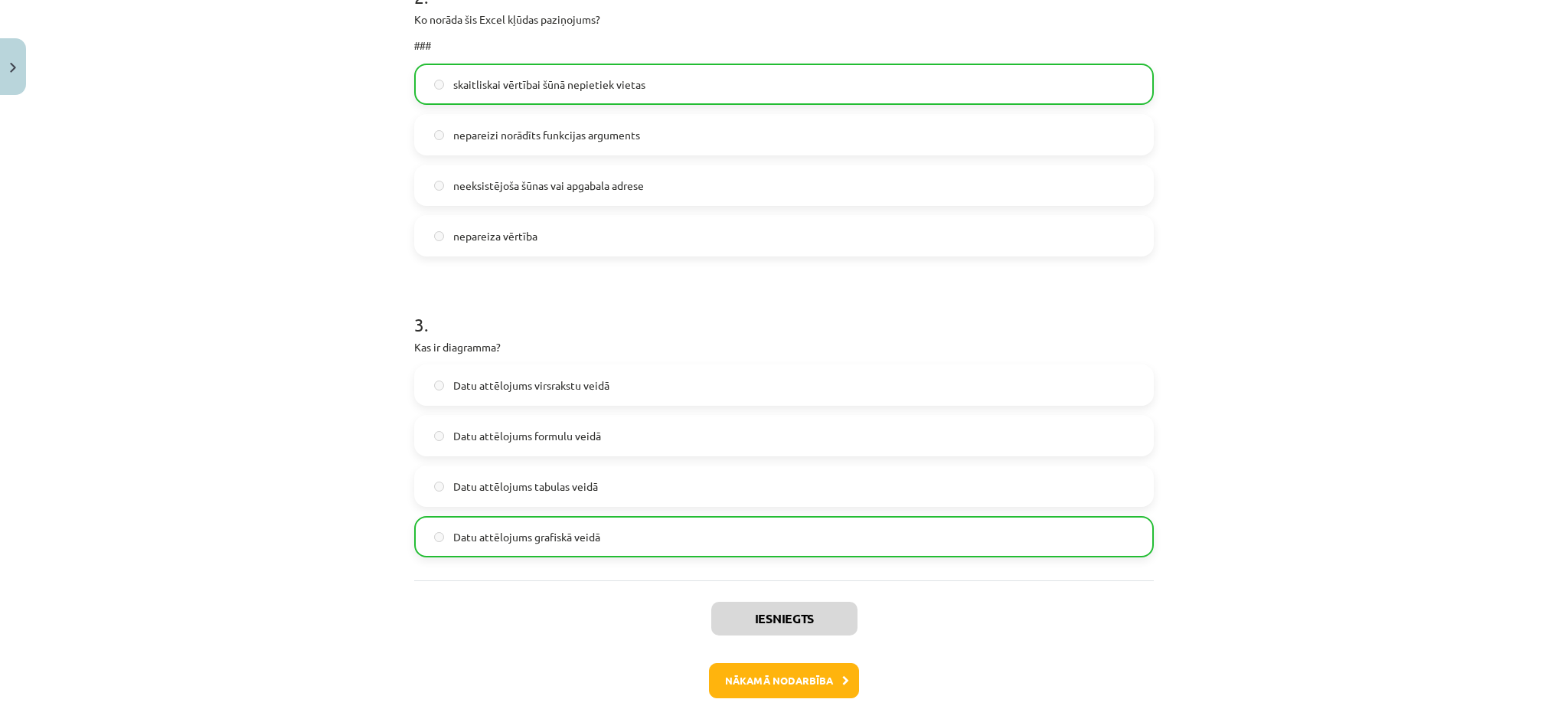
scroll to position [877, 0]
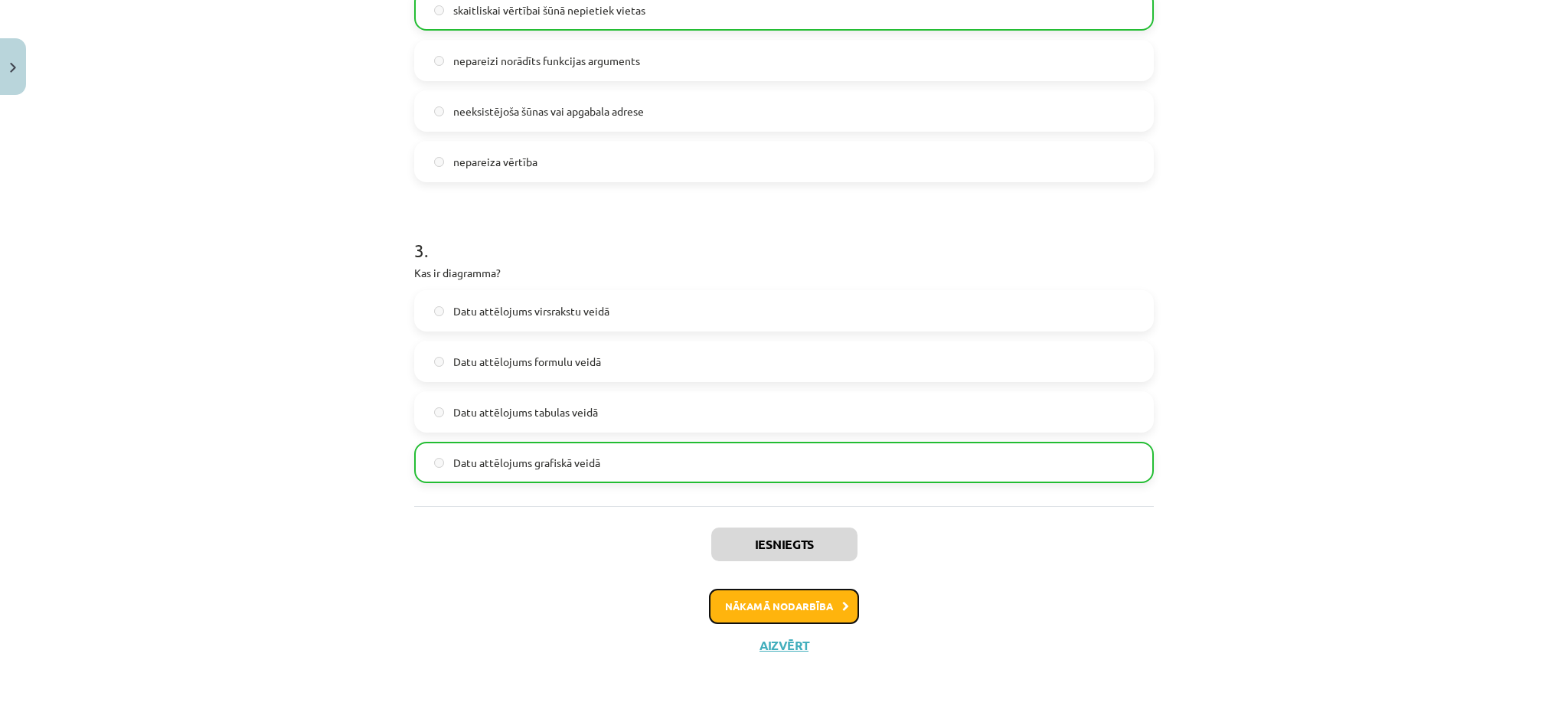
click at [836, 594] on button "Nākamā nodarbība" at bounding box center [784, 606] width 150 height 35
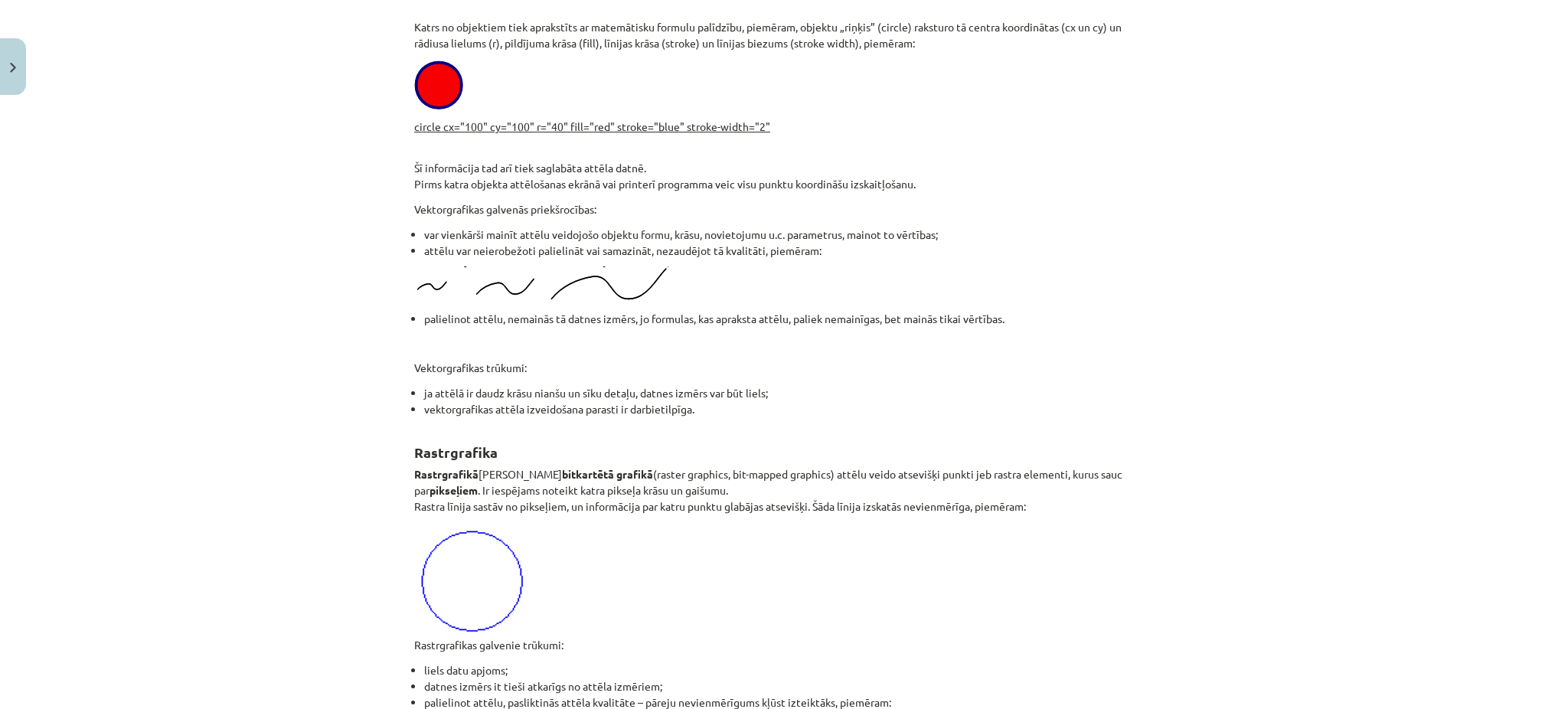
scroll to position [38, 0]
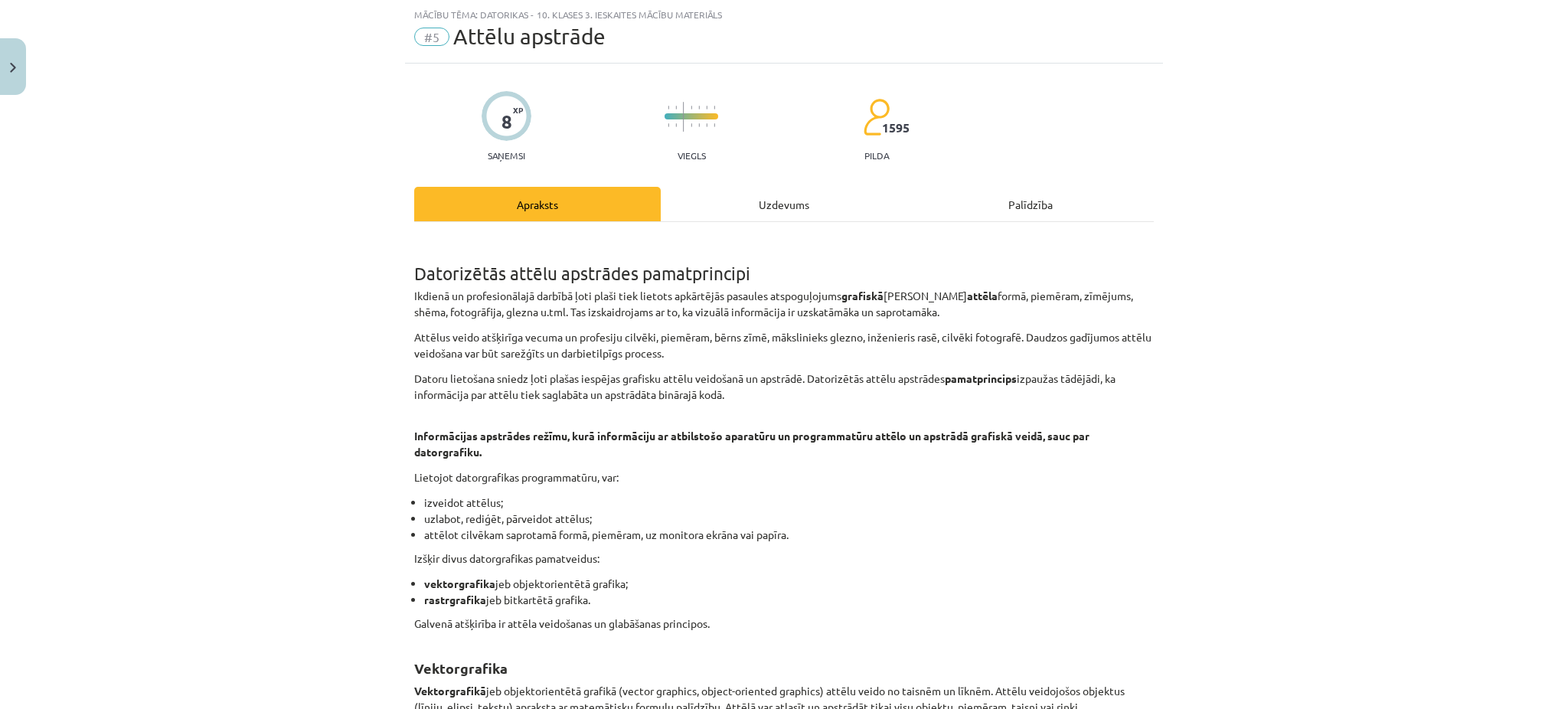
click at [784, 203] on div "Uzdevums" at bounding box center [784, 204] width 247 height 34
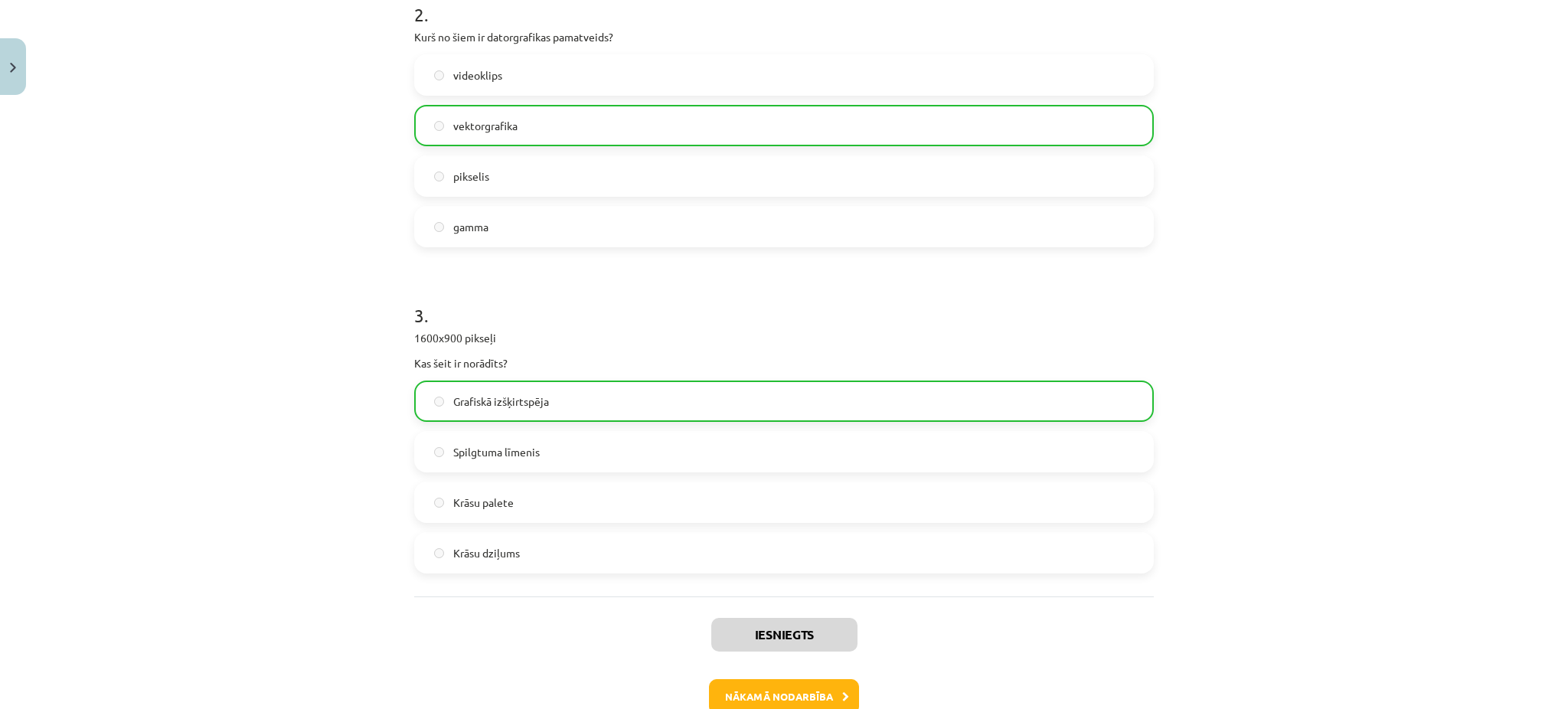
scroll to position [635, 0]
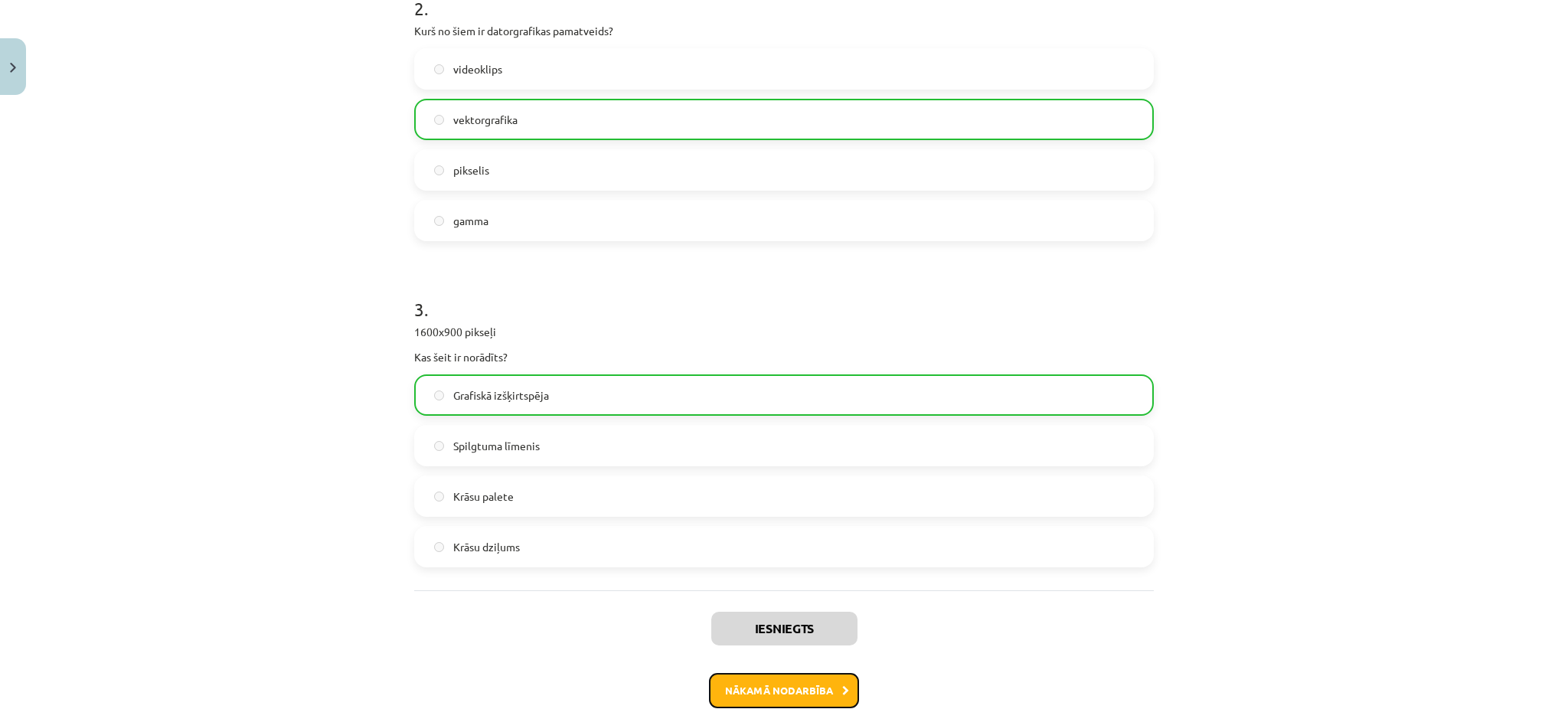
click at [809, 677] on button "Nākamā nodarbība" at bounding box center [784, 691] width 150 height 35
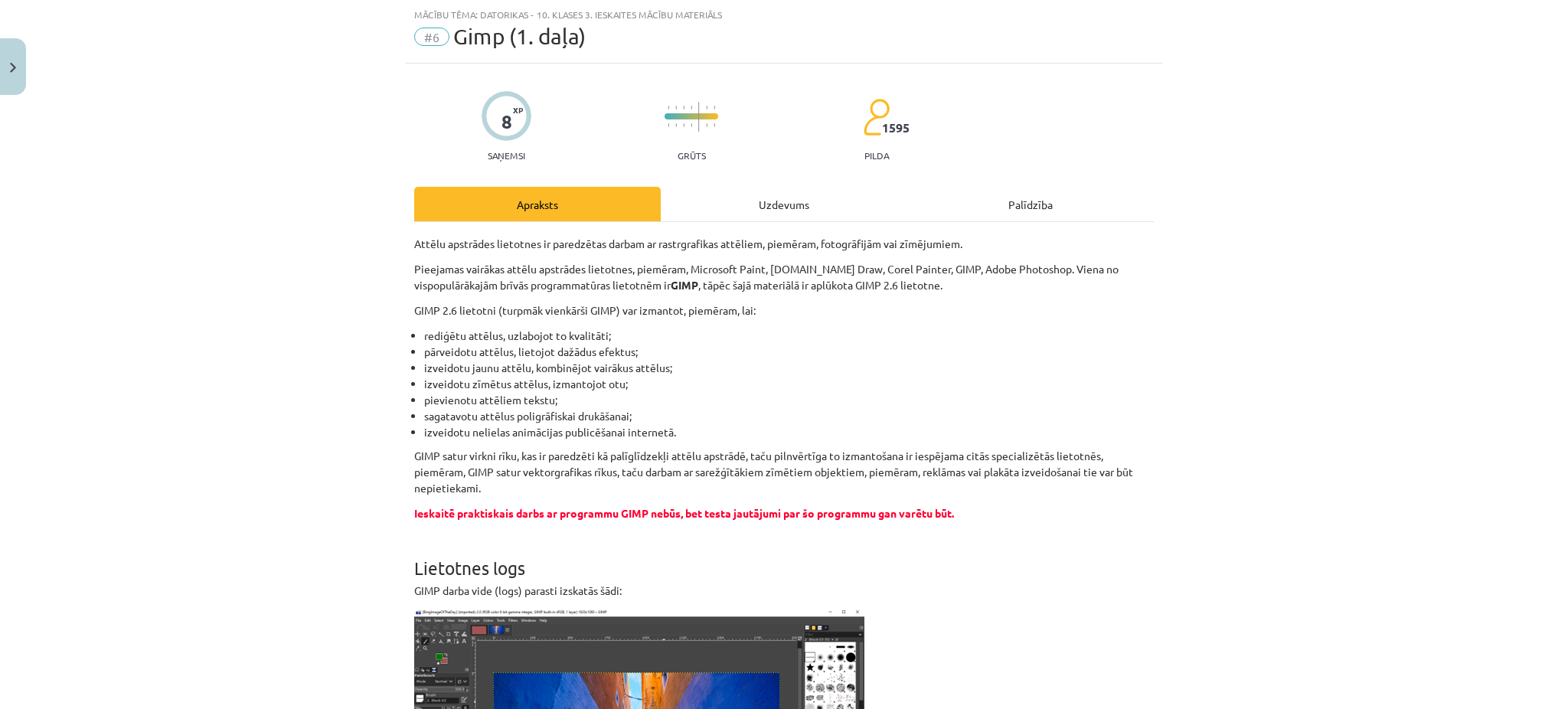
click at [812, 211] on div "Uzdevums" at bounding box center [784, 204] width 247 height 34
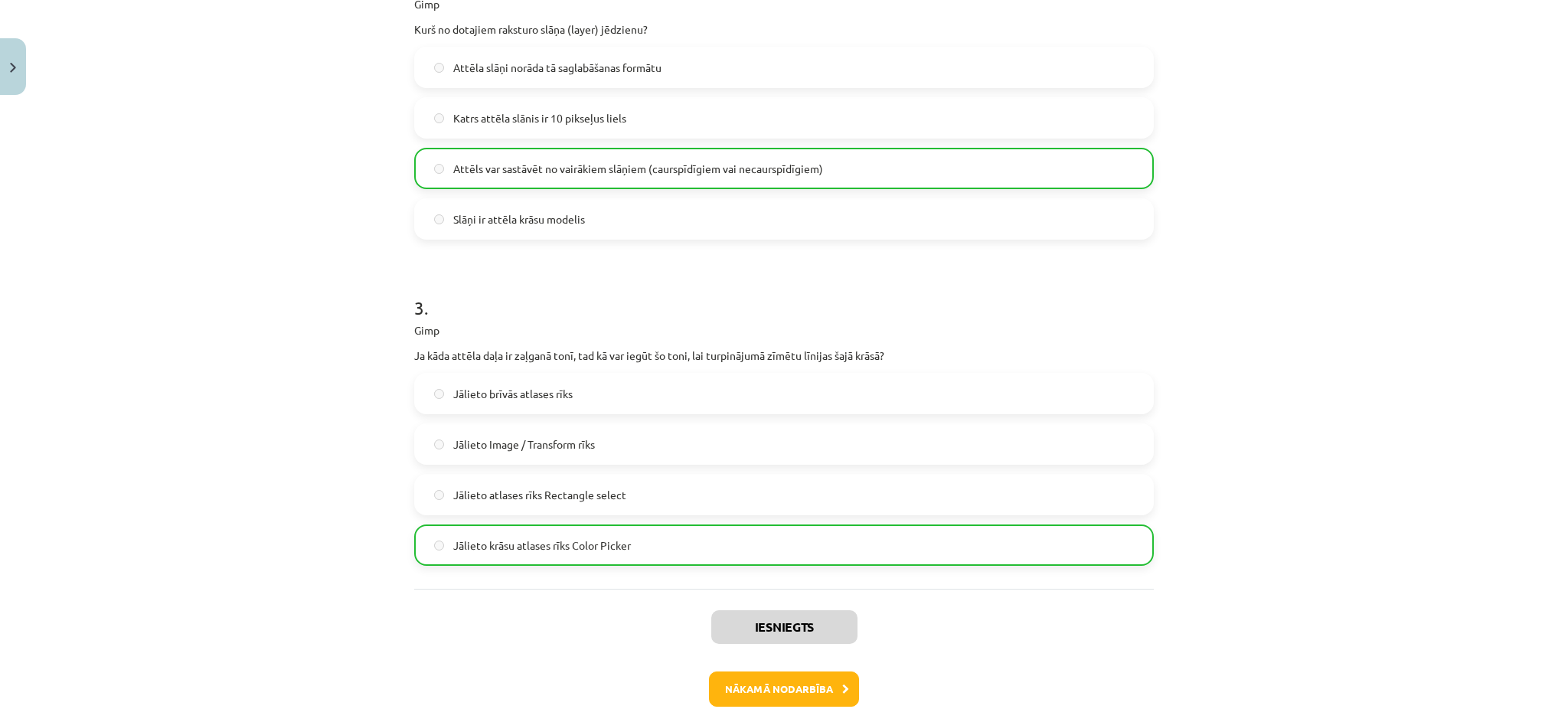
scroll to position [694, 0]
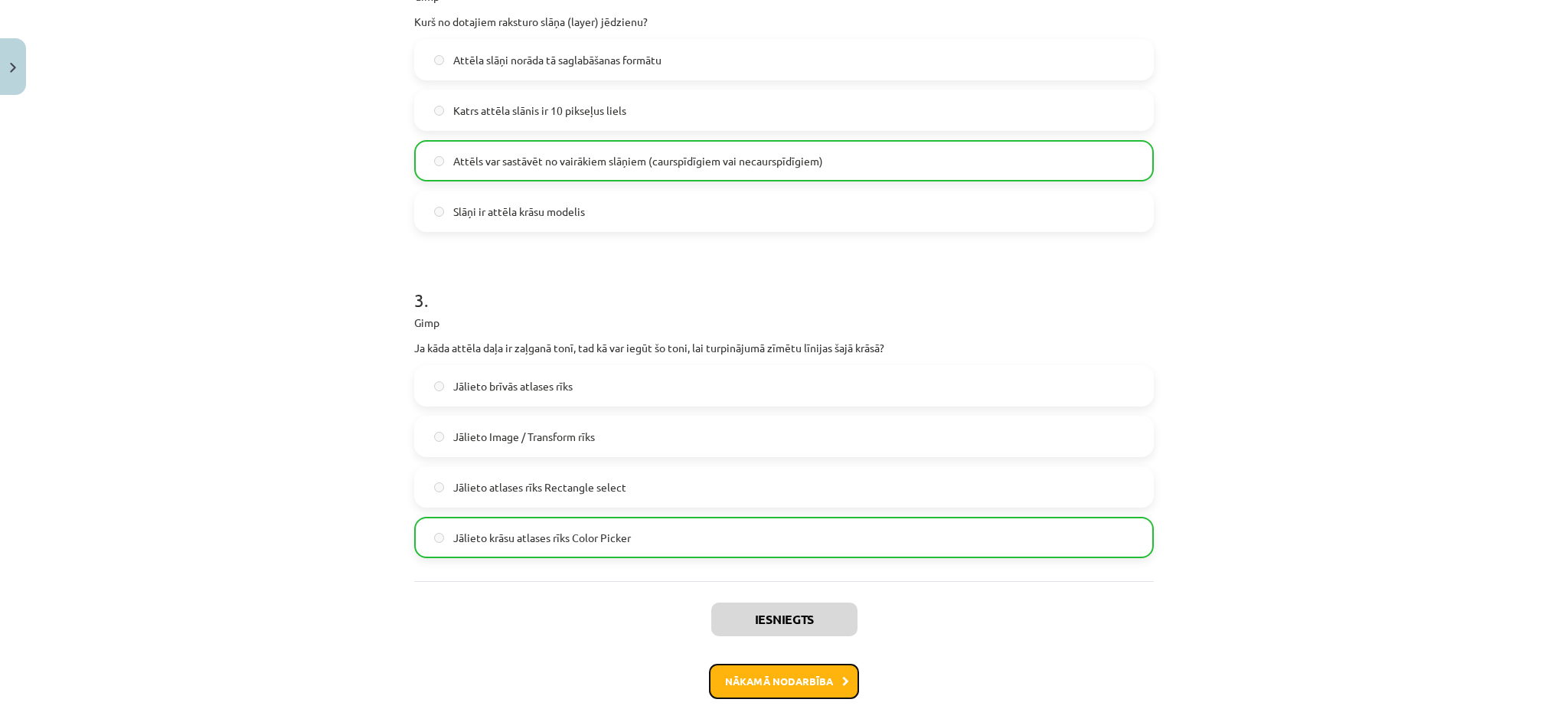
click at [807, 681] on button "Nākamā nodarbība" at bounding box center [784, 681] width 150 height 35
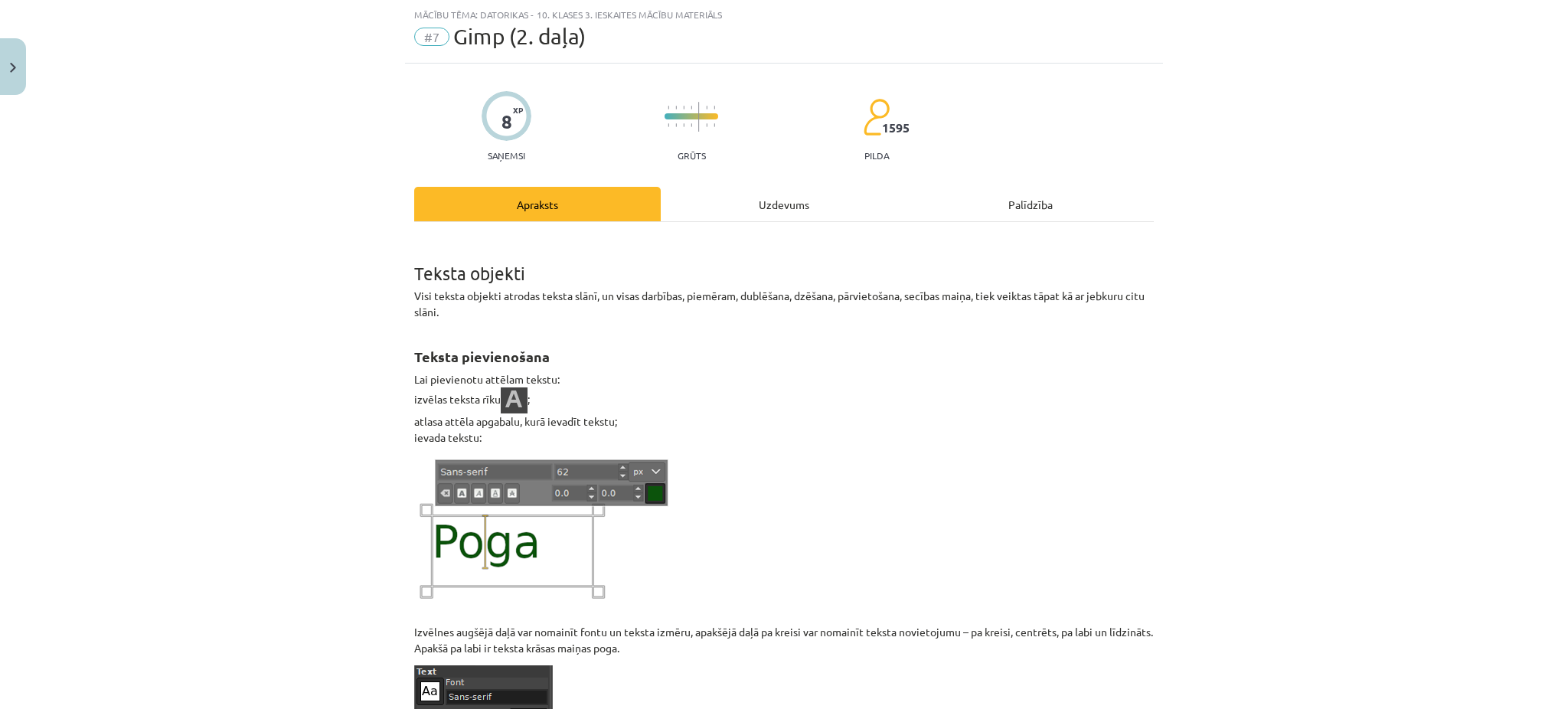
click at [813, 195] on div "Uzdevums" at bounding box center [784, 204] width 247 height 34
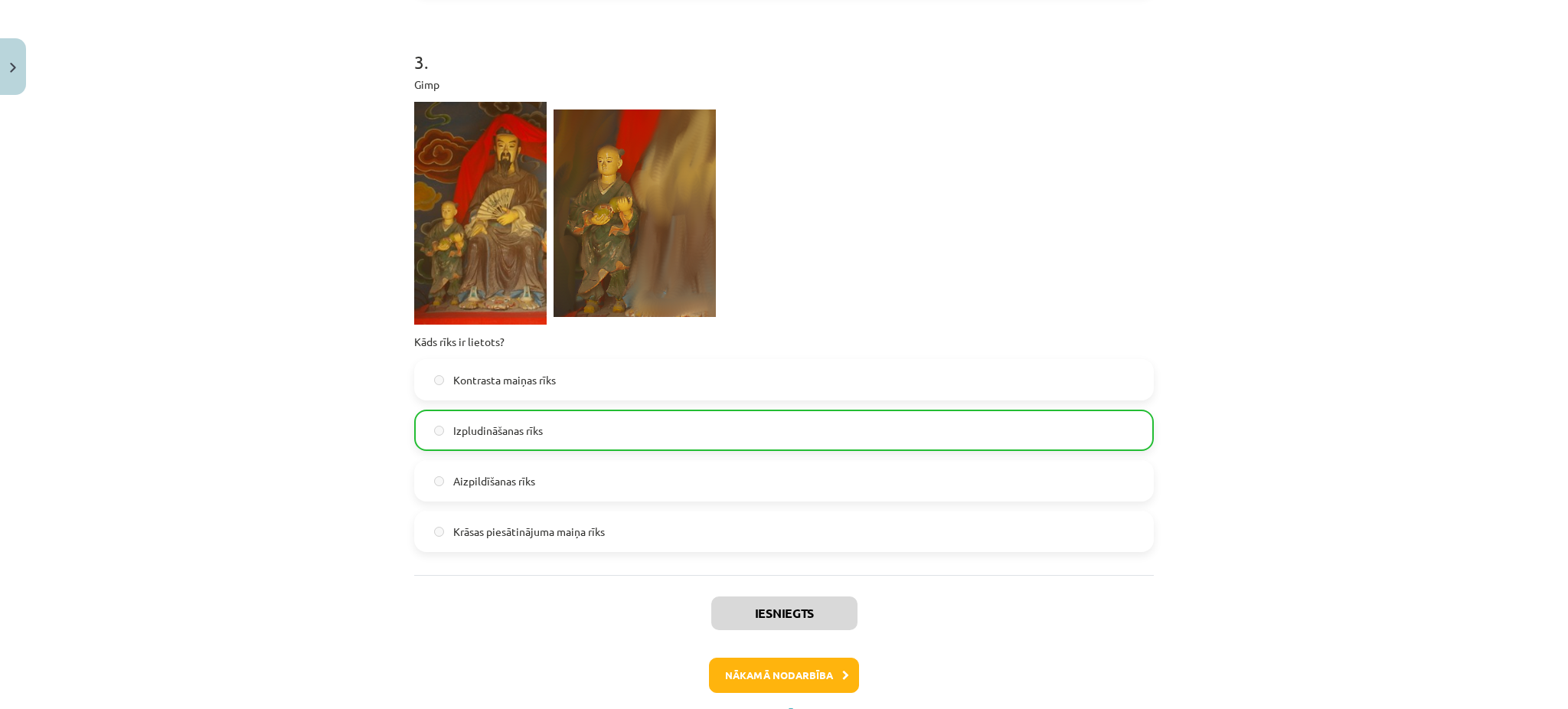
scroll to position [1021, 0]
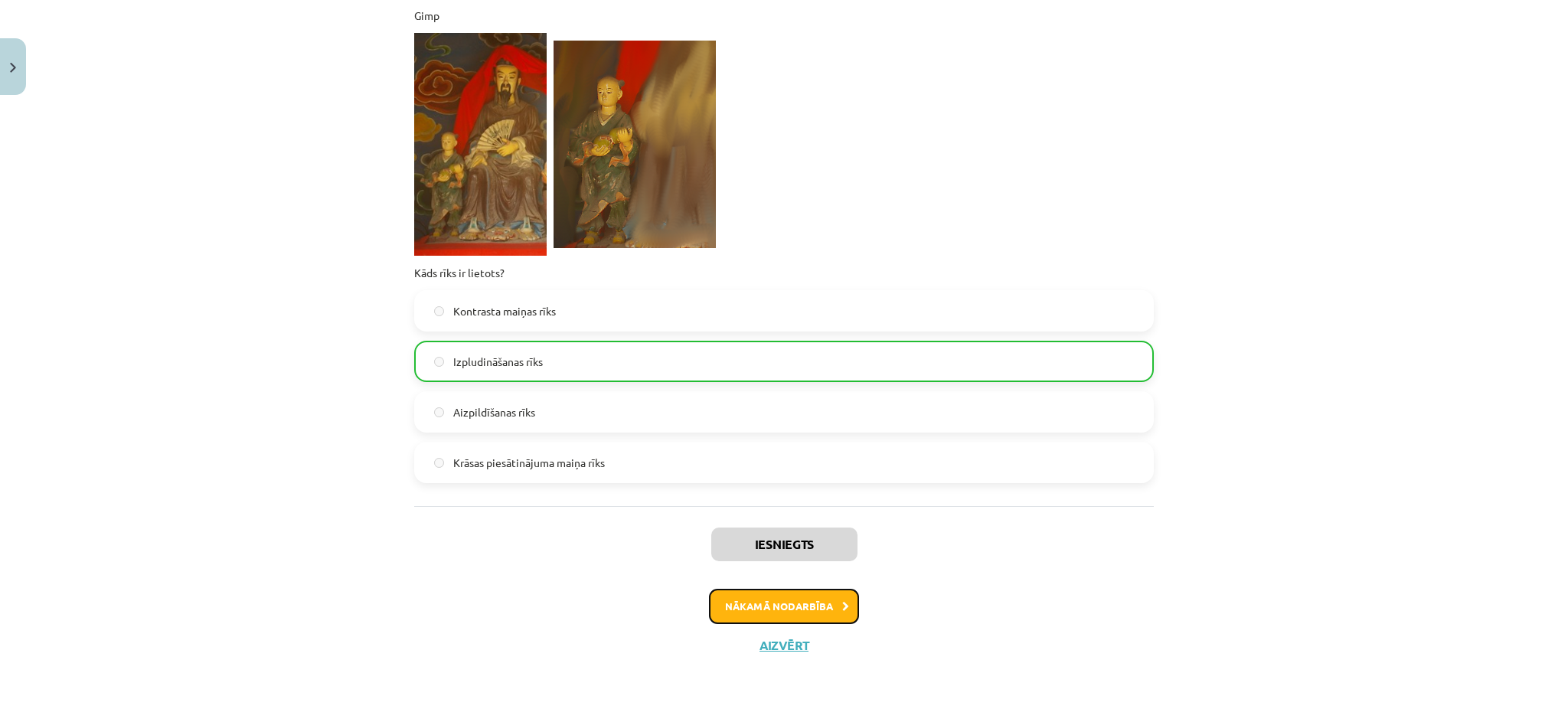
click at [738, 598] on button "Nākamā nodarbība" at bounding box center [784, 606] width 150 height 35
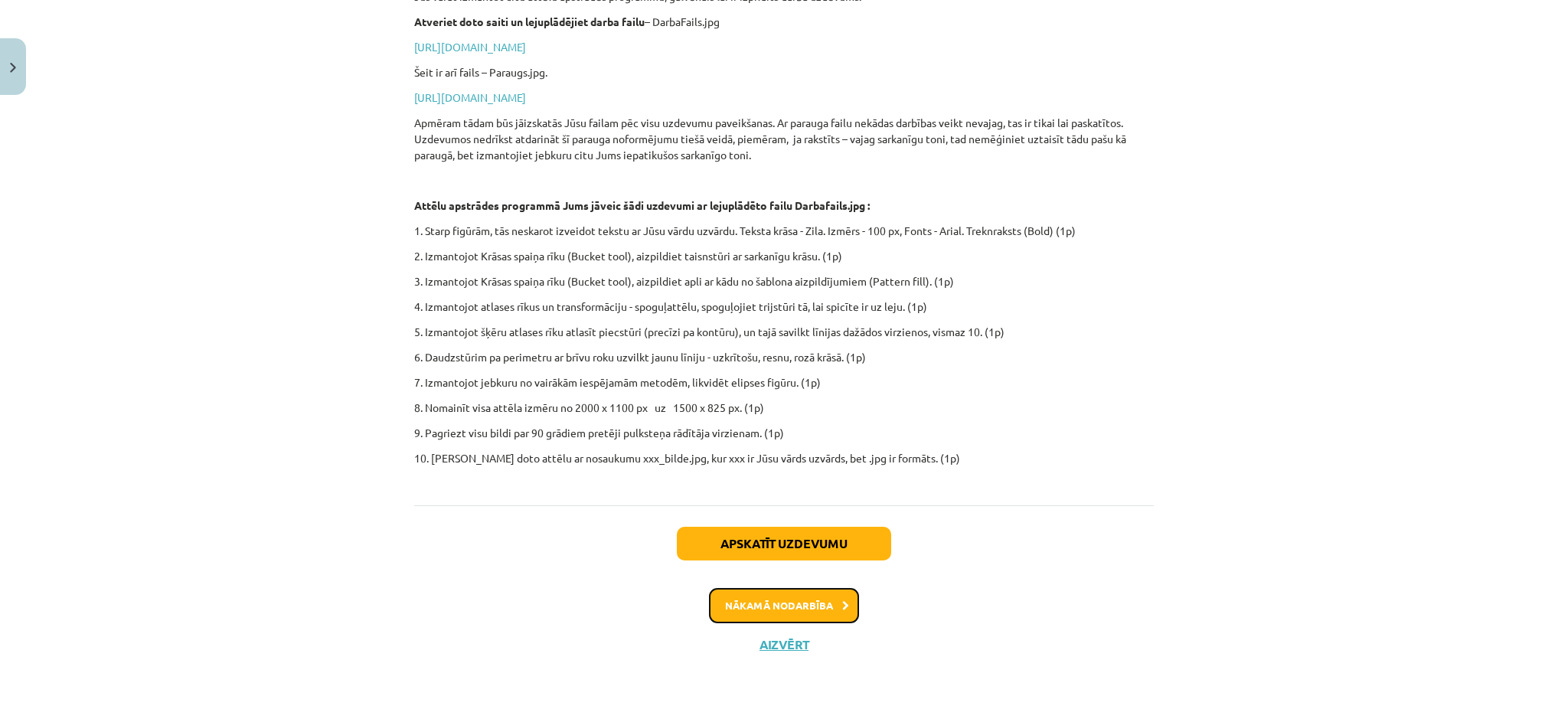
scroll to position [38, 0]
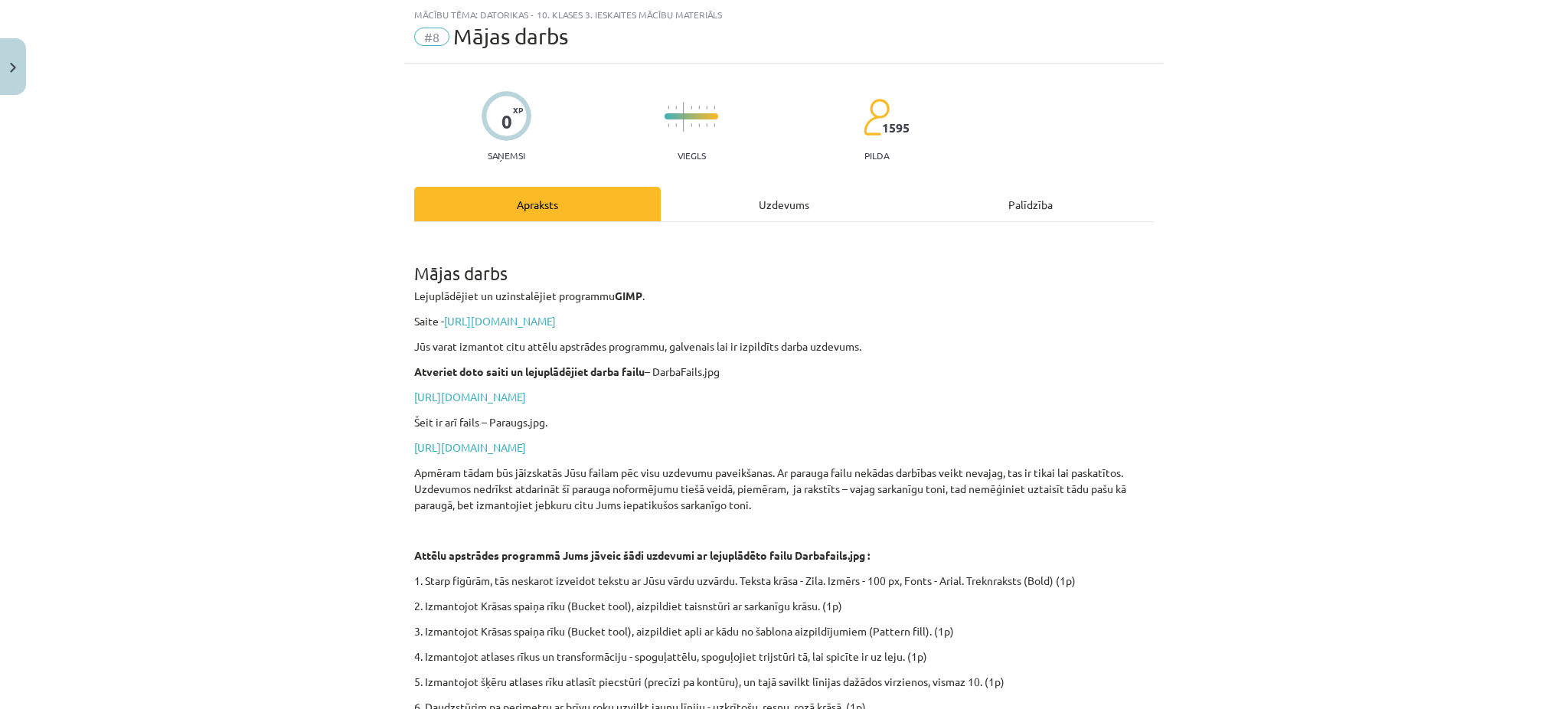
click at [768, 191] on div "Uzdevums" at bounding box center [784, 204] width 247 height 34
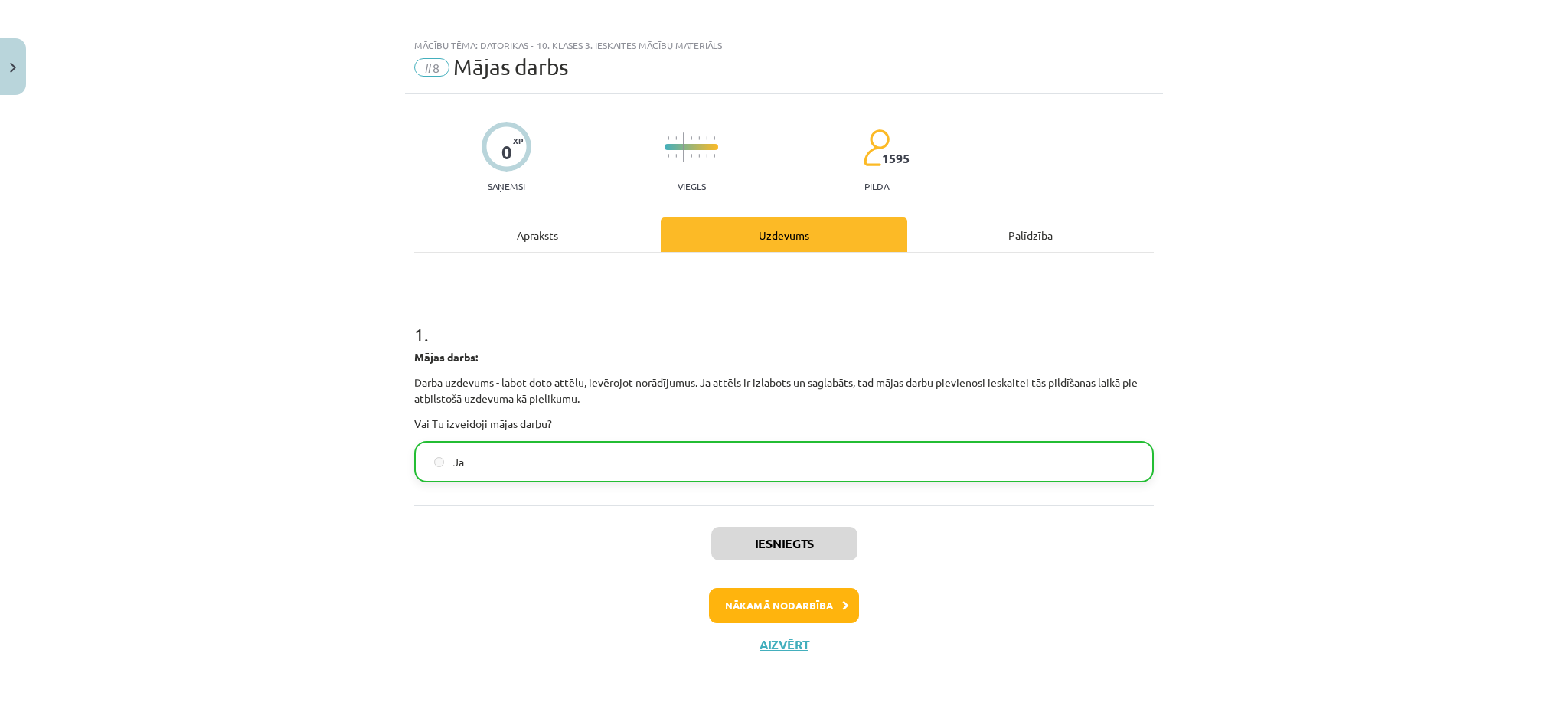
scroll to position [6, 0]
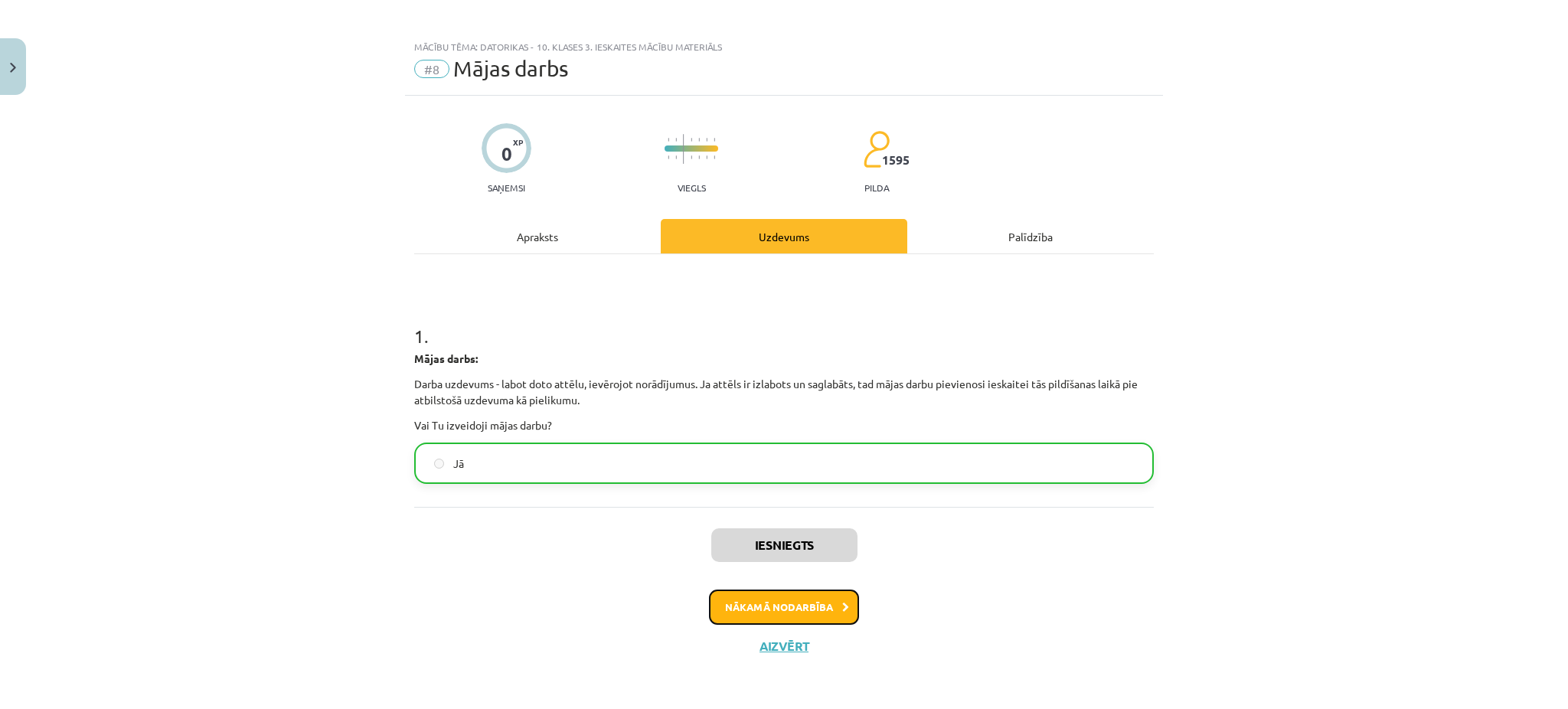
click at [728, 600] on button "Nākamā nodarbība" at bounding box center [784, 607] width 150 height 35
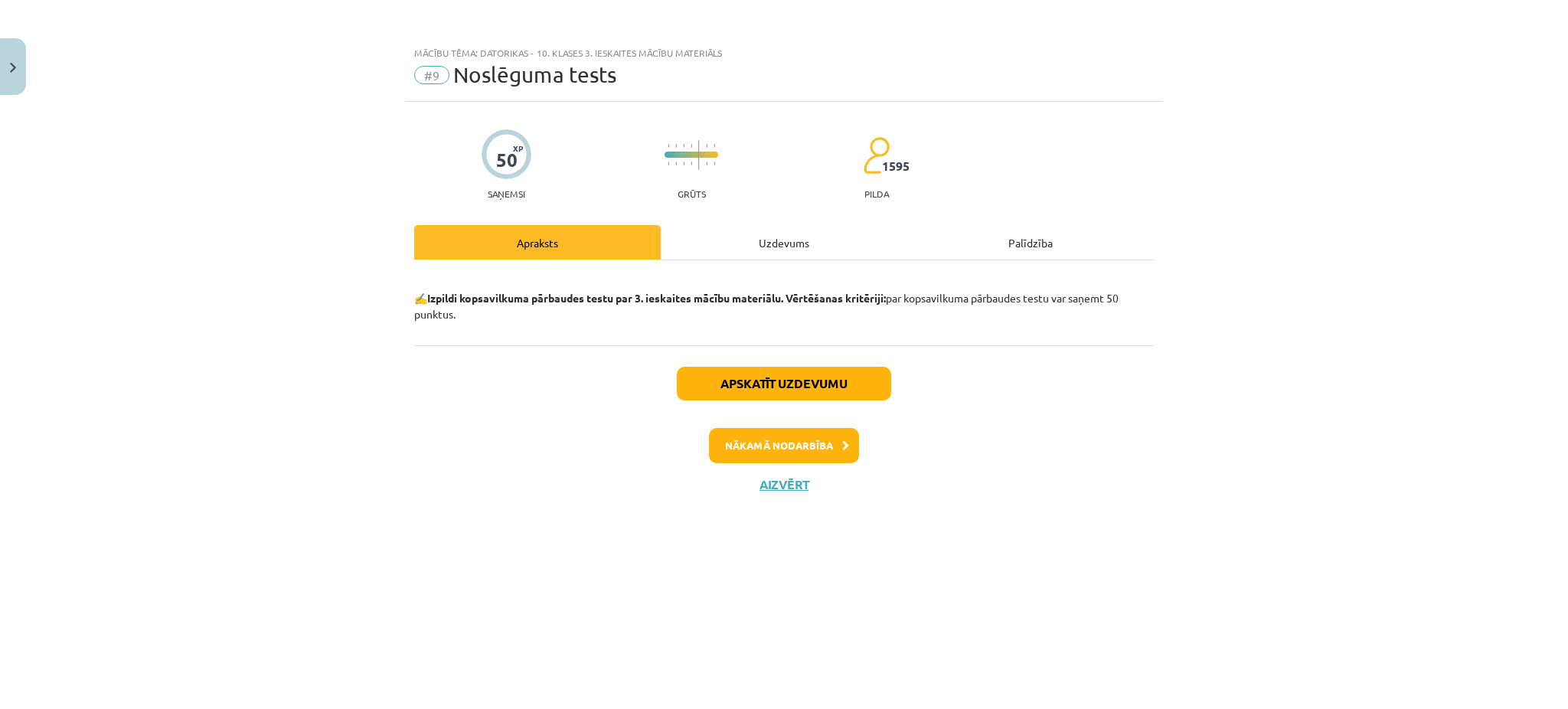
click at [761, 234] on div "Uzdevums" at bounding box center [784, 242] width 247 height 34
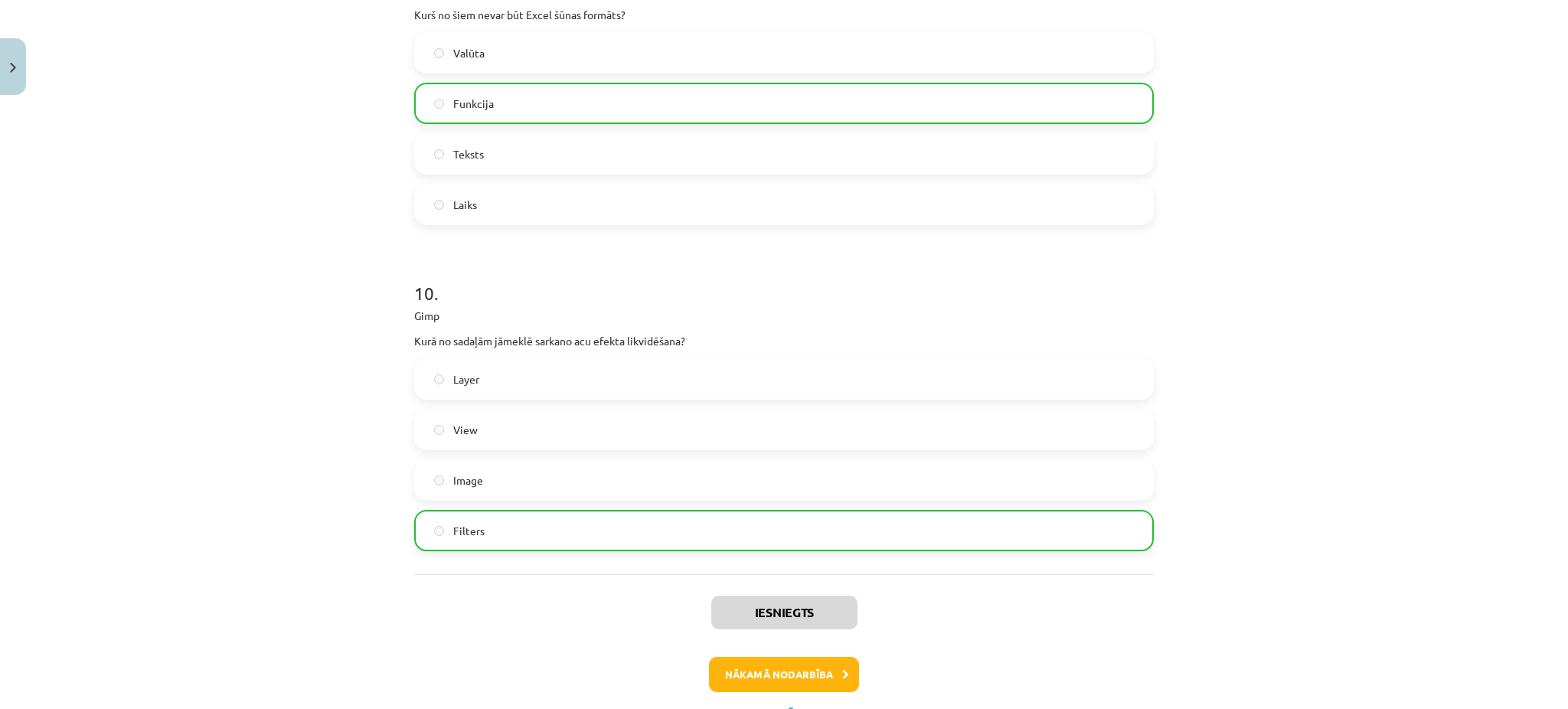
scroll to position [3025, 0]
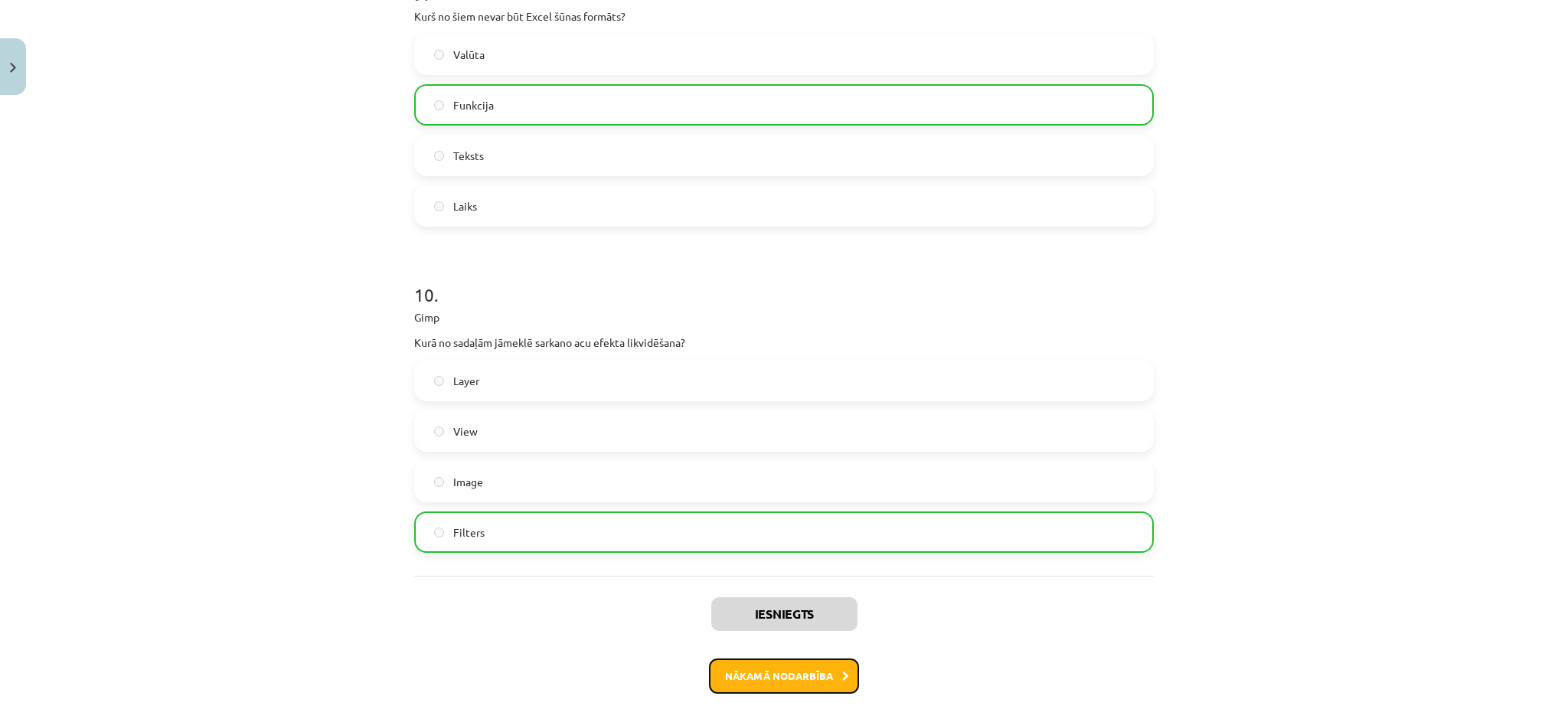
click at [777, 671] on button "Nākamā nodarbība" at bounding box center [784, 676] width 150 height 35
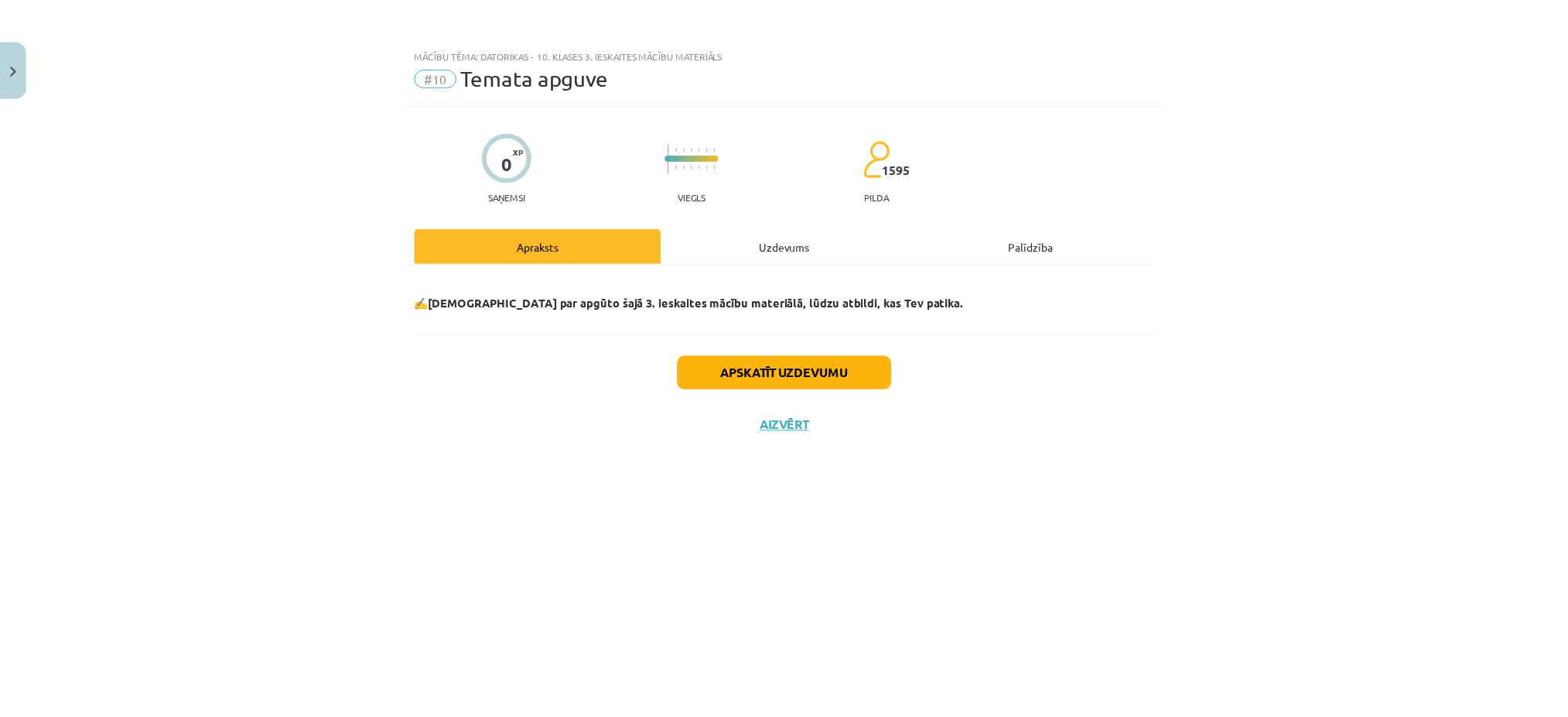
scroll to position [0, 0]
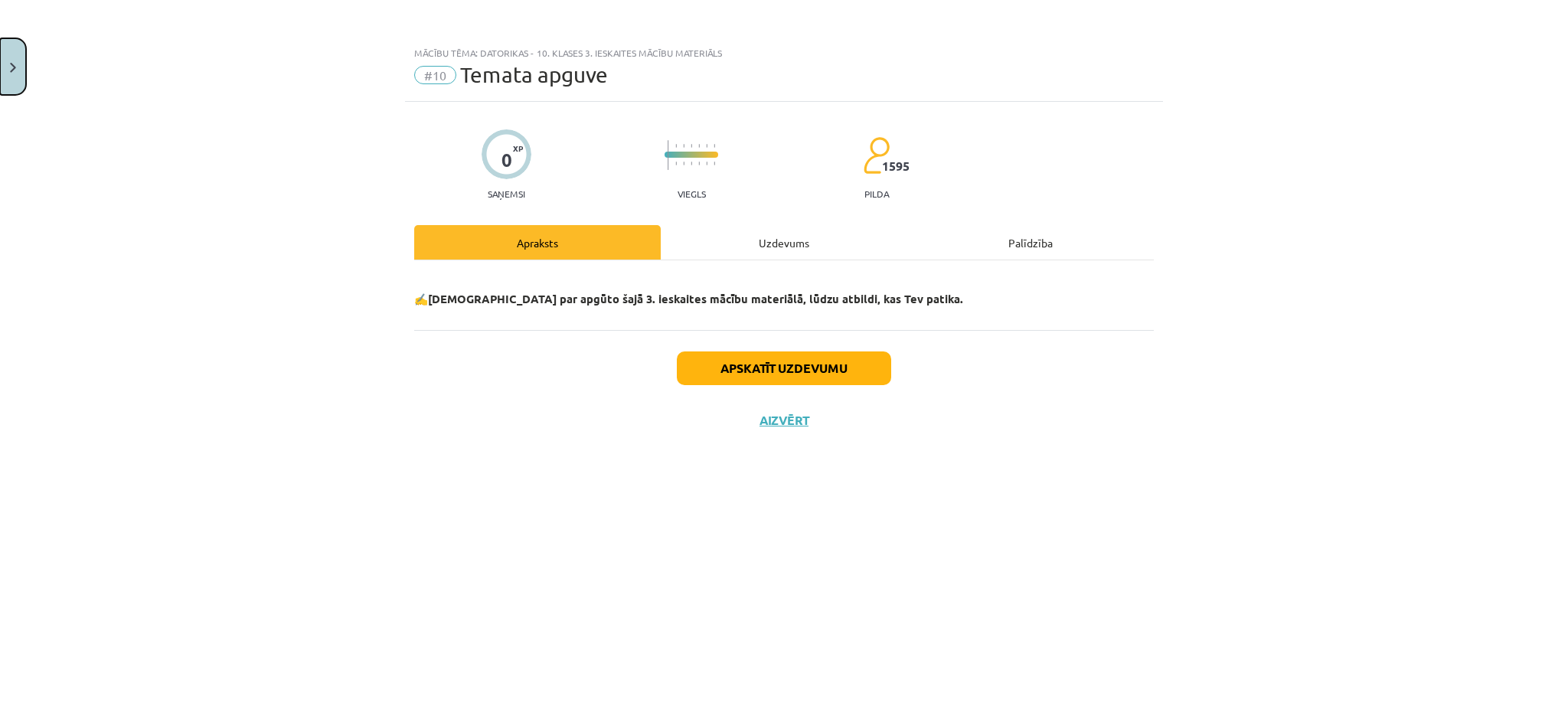
click at [13, 80] on button "Close" at bounding box center [13, 67] width 26 height 57
